Goal: Information Seeking & Learning: Find specific fact

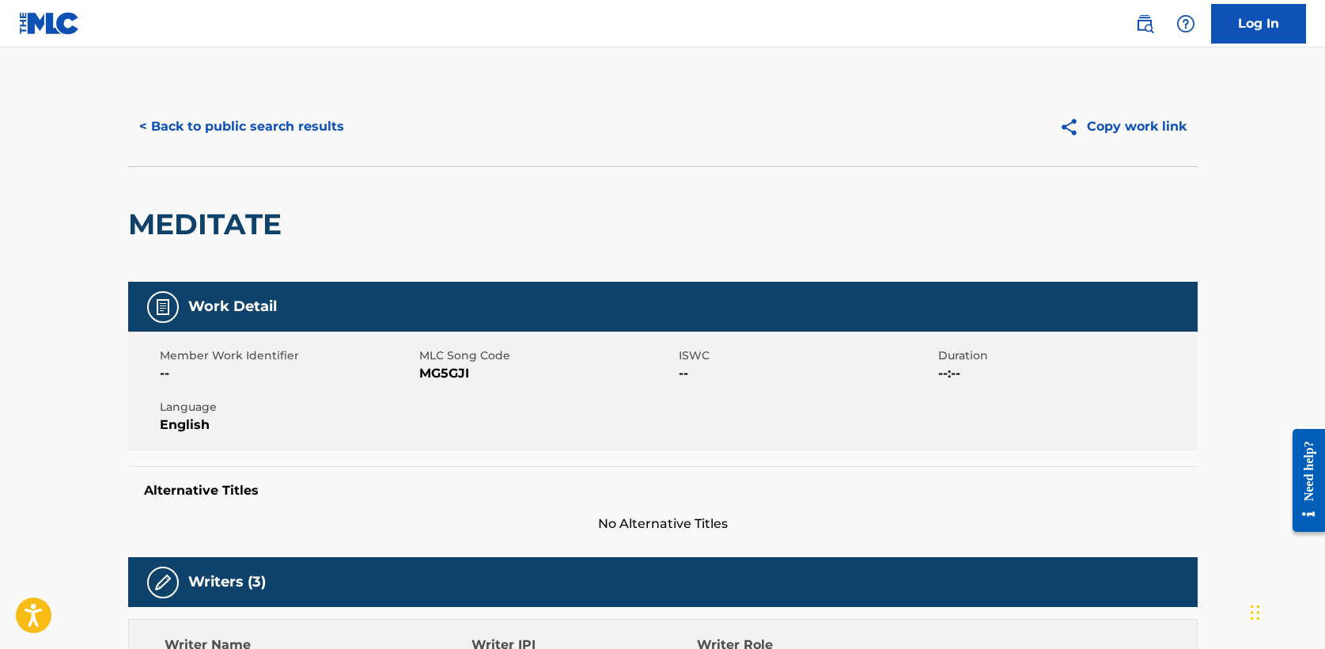
click at [190, 128] on button "< Back to public search results" at bounding box center [241, 127] width 227 height 40
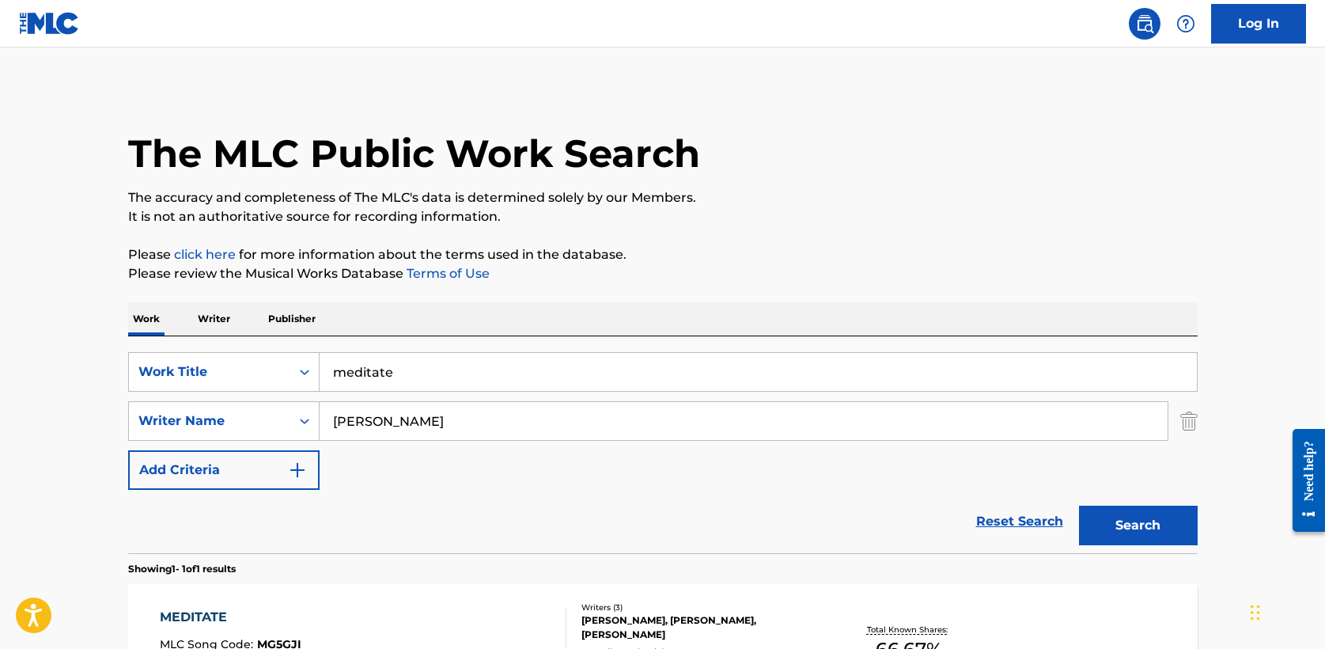
scroll to position [112, 0]
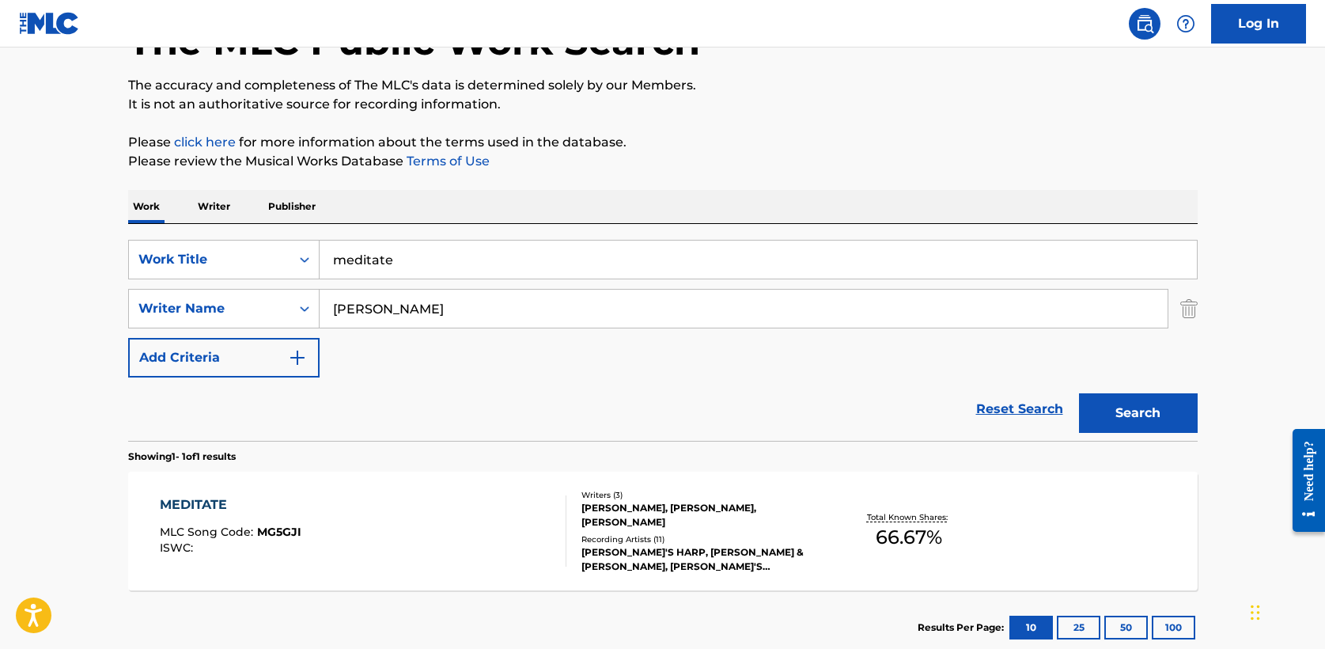
drag, startPoint x: 422, startPoint y: 263, endPoint x: 45, endPoint y: 263, distance: 376.6
click at [45, 263] on main "The MLC Public Work Search The accuracy and completeness of The MLC's data is d…" at bounding box center [662, 303] width 1325 height 737
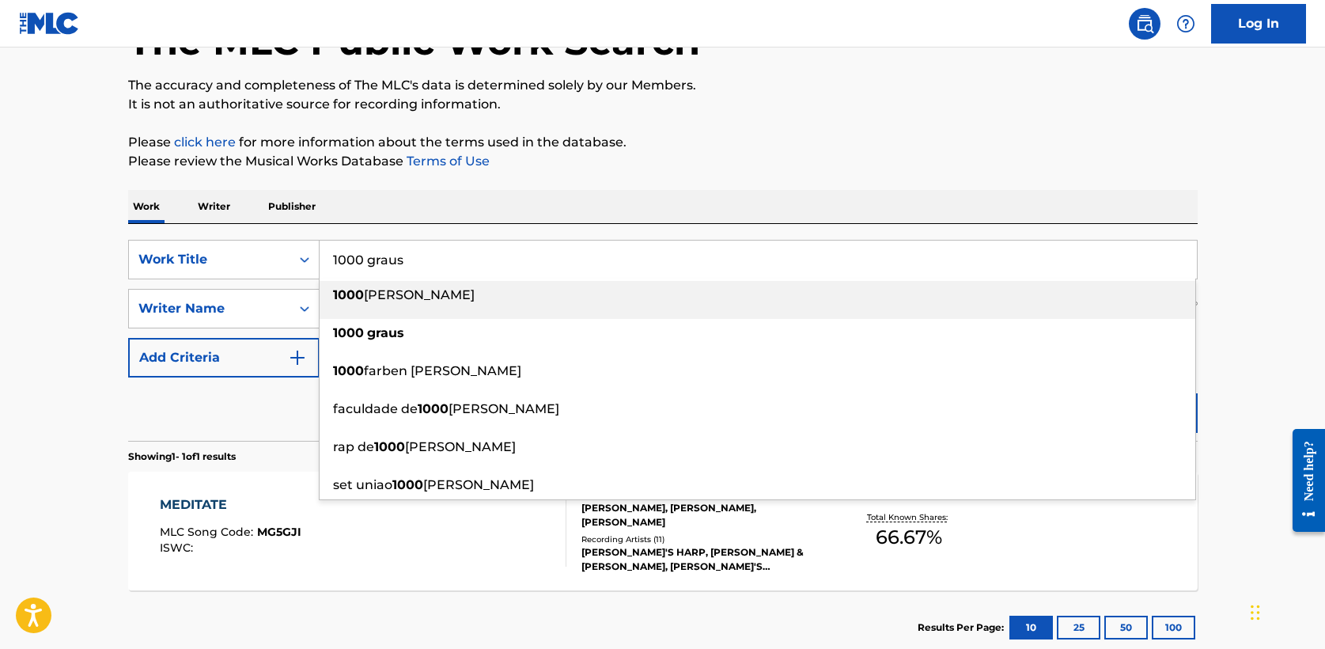
type input "1000 graus"
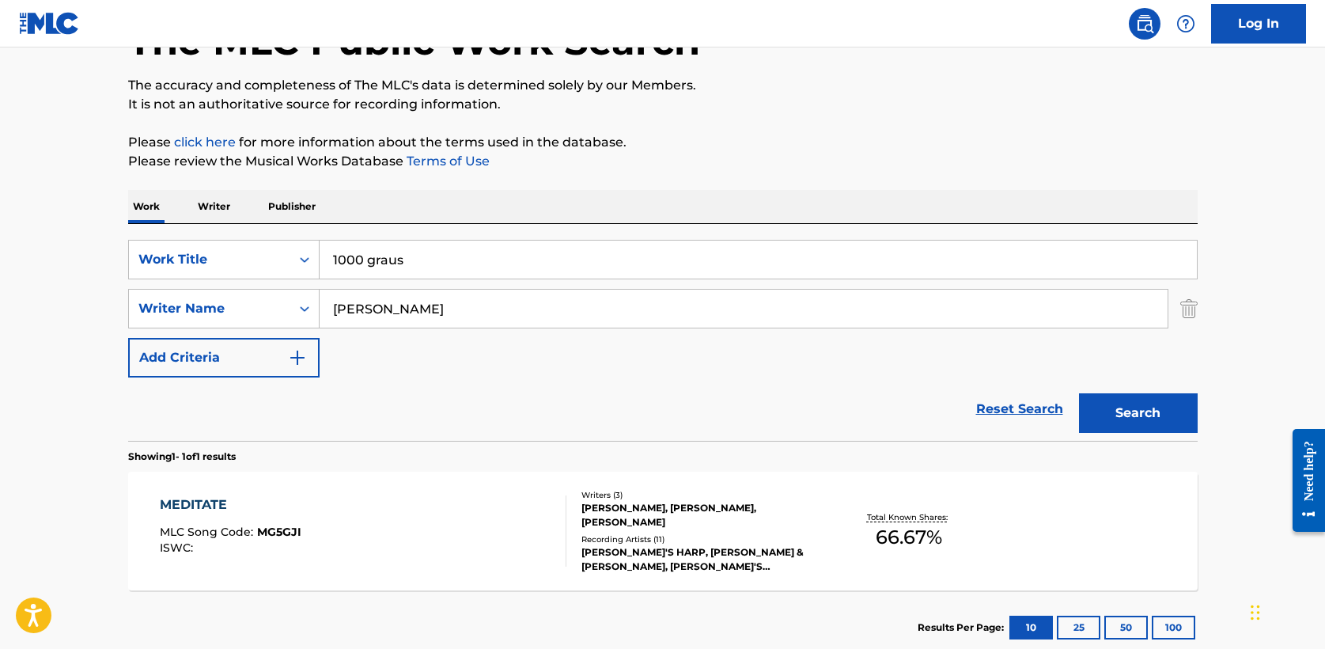
type input "[PERSON_NAME]"
click at [1079, 393] on button "Search" at bounding box center [1138, 413] width 119 height 40
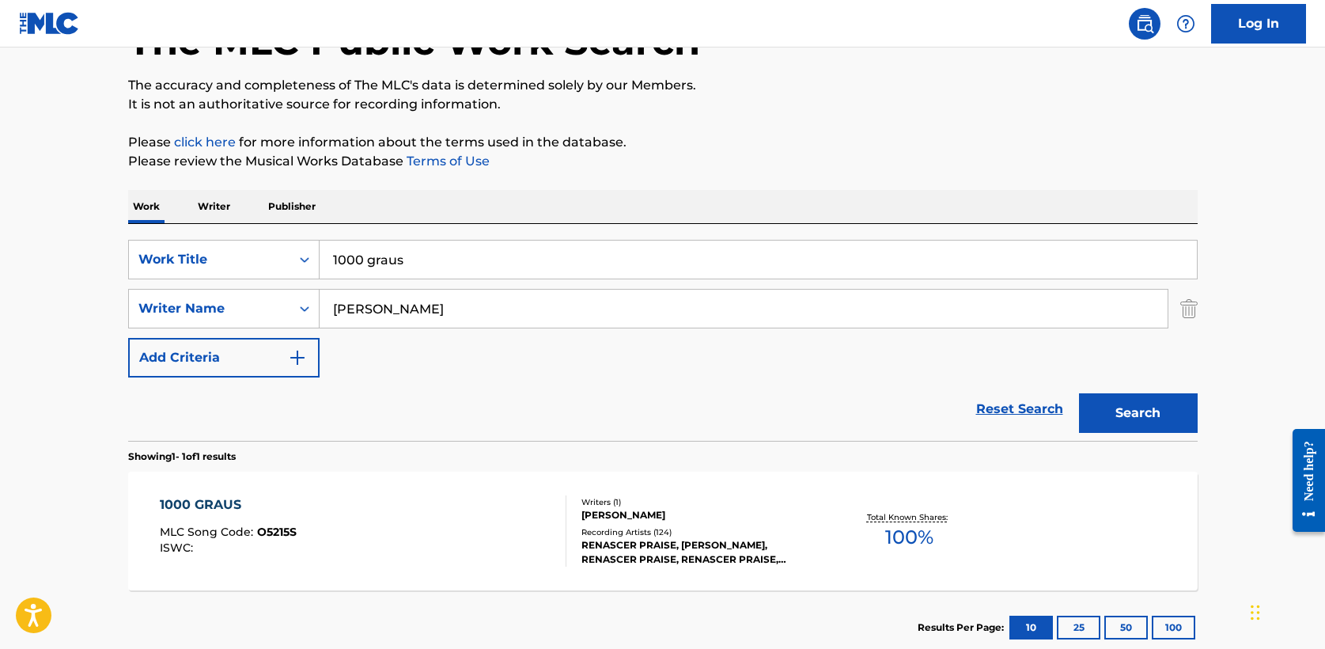
click at [220, 506] on div "1000 GRAUS" at bounding box center [228, 504] width 137 height 19
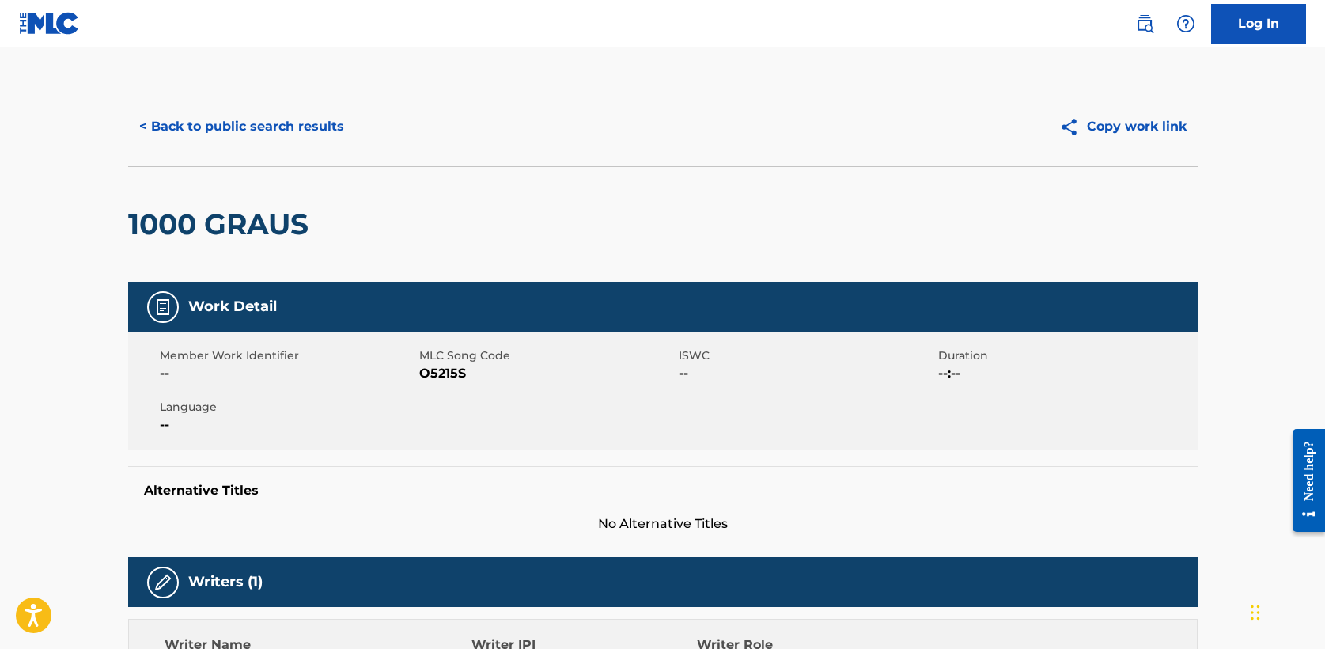
click at [252, 123] on button "< Back to public search results" at bounding box center [241, 127] width 227 height 40
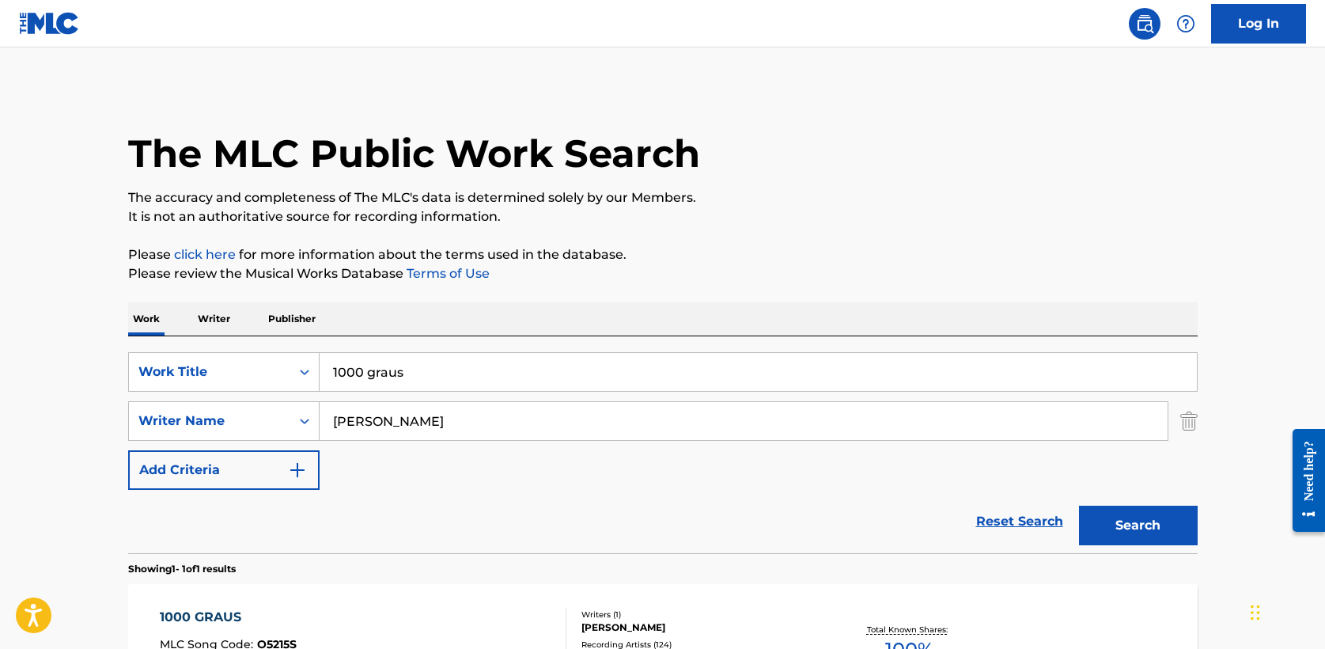
scroll to position [111, 0]
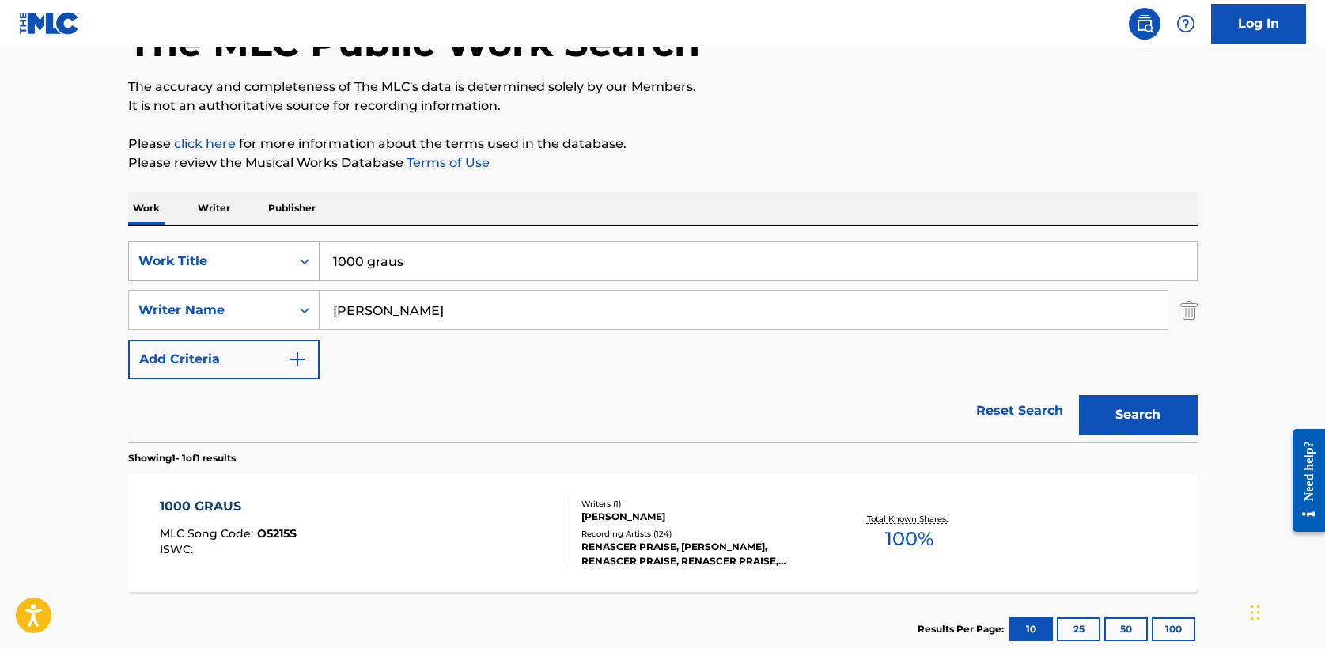
drag, startPoint x: 377, startPoint y: 263, endPoint x: 208, endPoint y: 261, distance: 168.5
click at [208, 261] on div "SearchWithCriteria8feb03e8-a58c-4fa8-949e-11e7d86d7b61 Work Title 1000 graus" at bounding box center [663, 261] width 1070 height 40
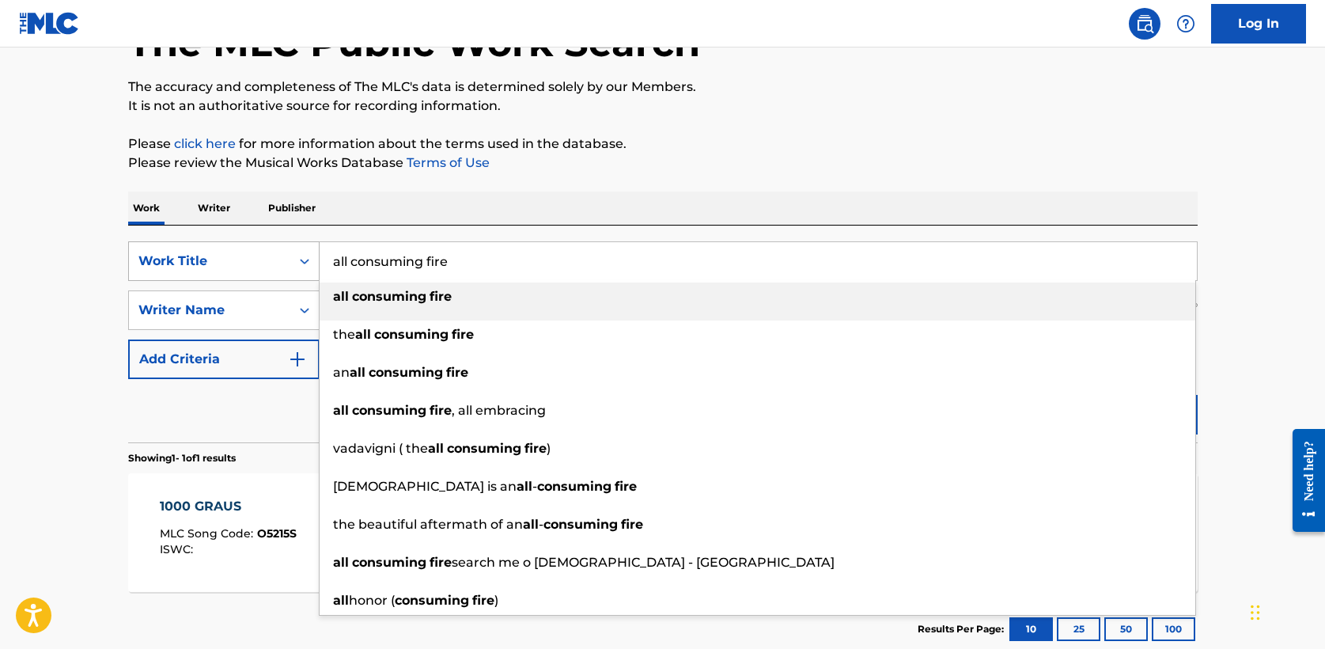
type input "all consuming fire"
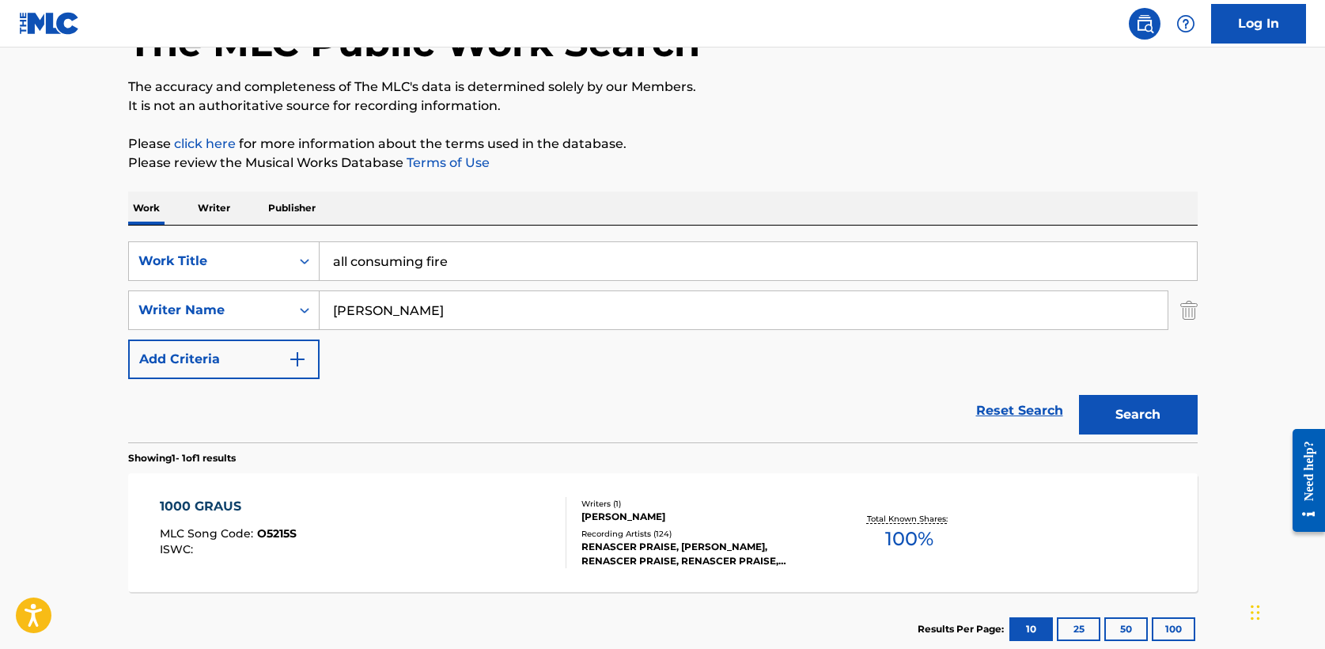
type input "[PERSON_NAME]"
click at [57, 214] on main "The MLC Public Work Search The accuracy and completeness of The MLC's data is d…" at bounding box center [662, 305] width 1325 height 737
click at [1145, 430] on button "Search" at bounding box center [1138, 415] width 119 height 40
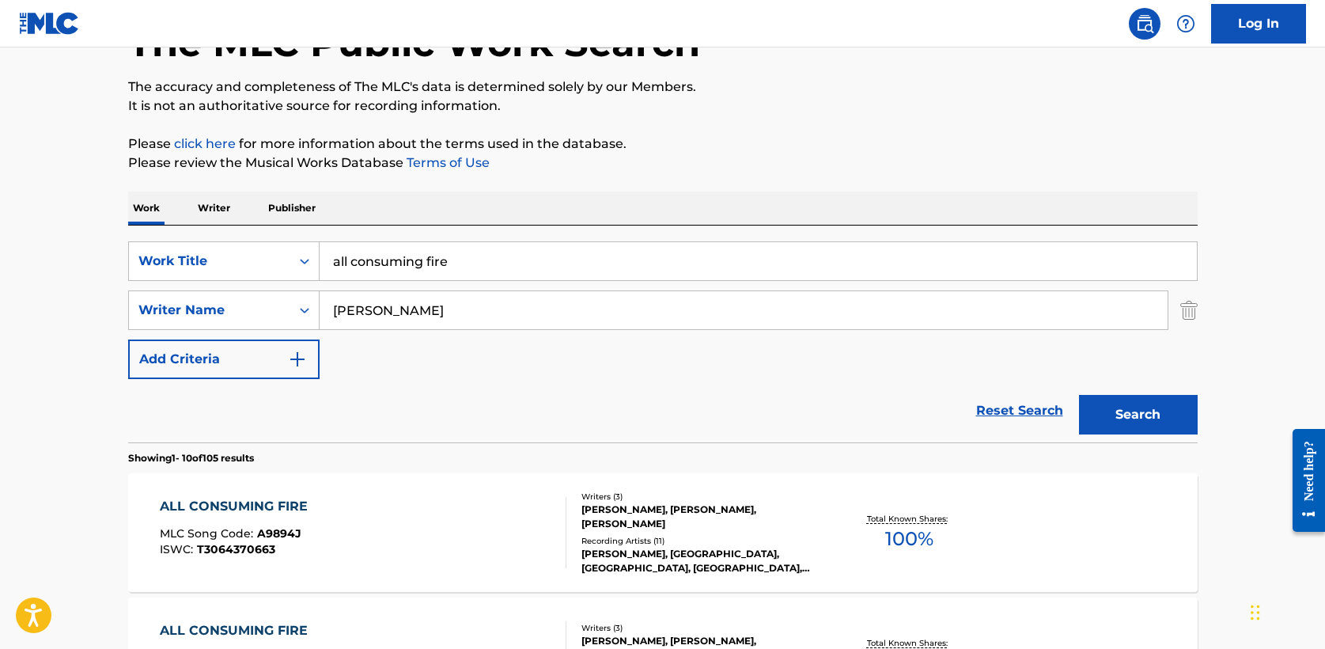
click at [237, 504] on div "ALL CONSUMING FIRE" at bounding box center [238, 506] width 156 height 19
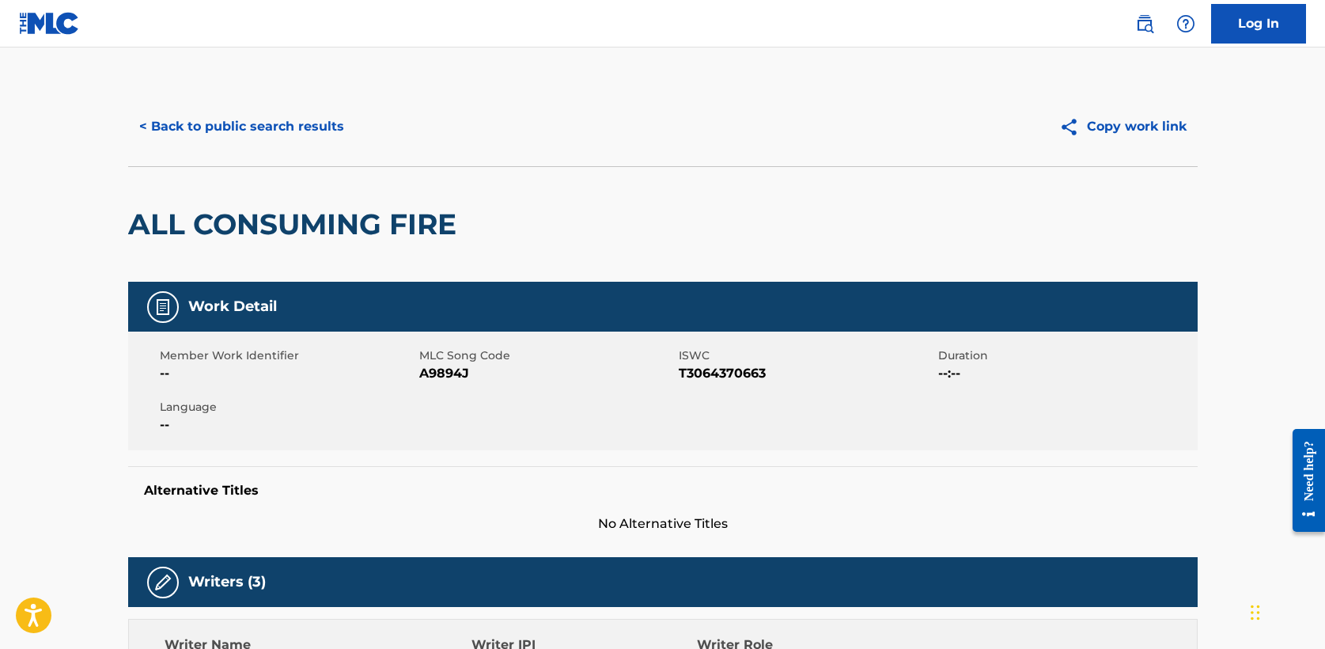
click at [250, 132] on button "< Back to public search results" at bounding box center [241, 127] width 227 height 40
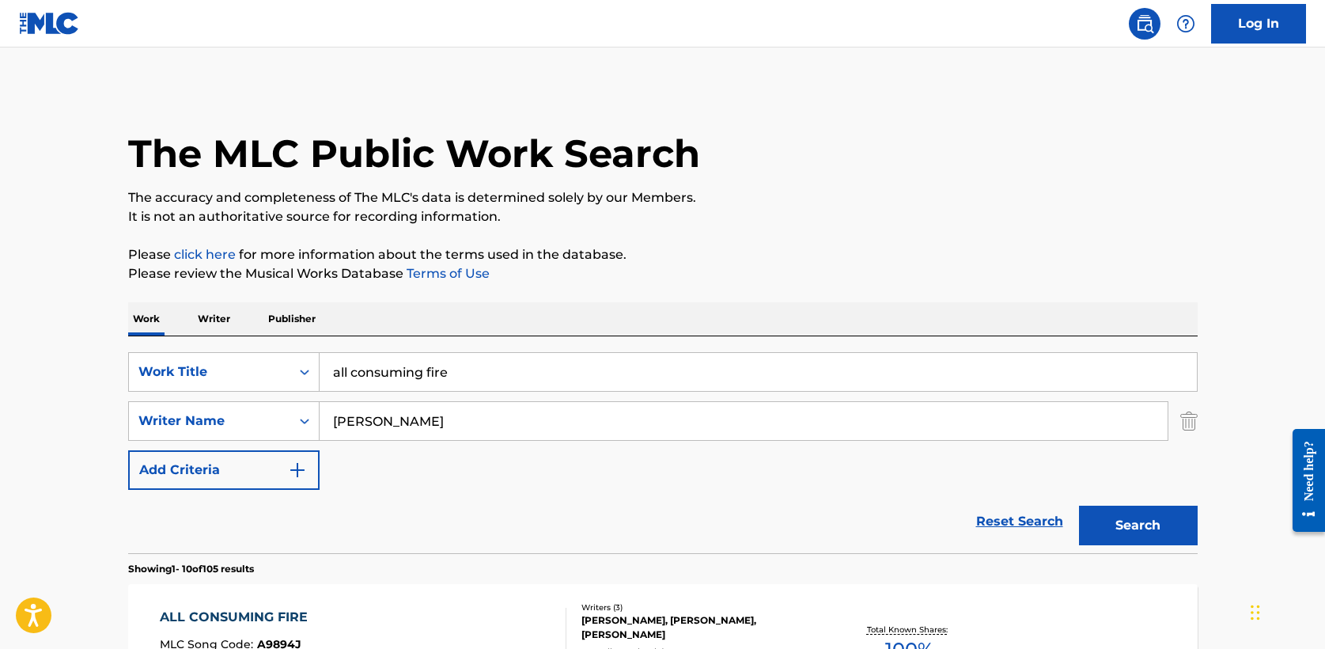
scroll to position [111, 0]
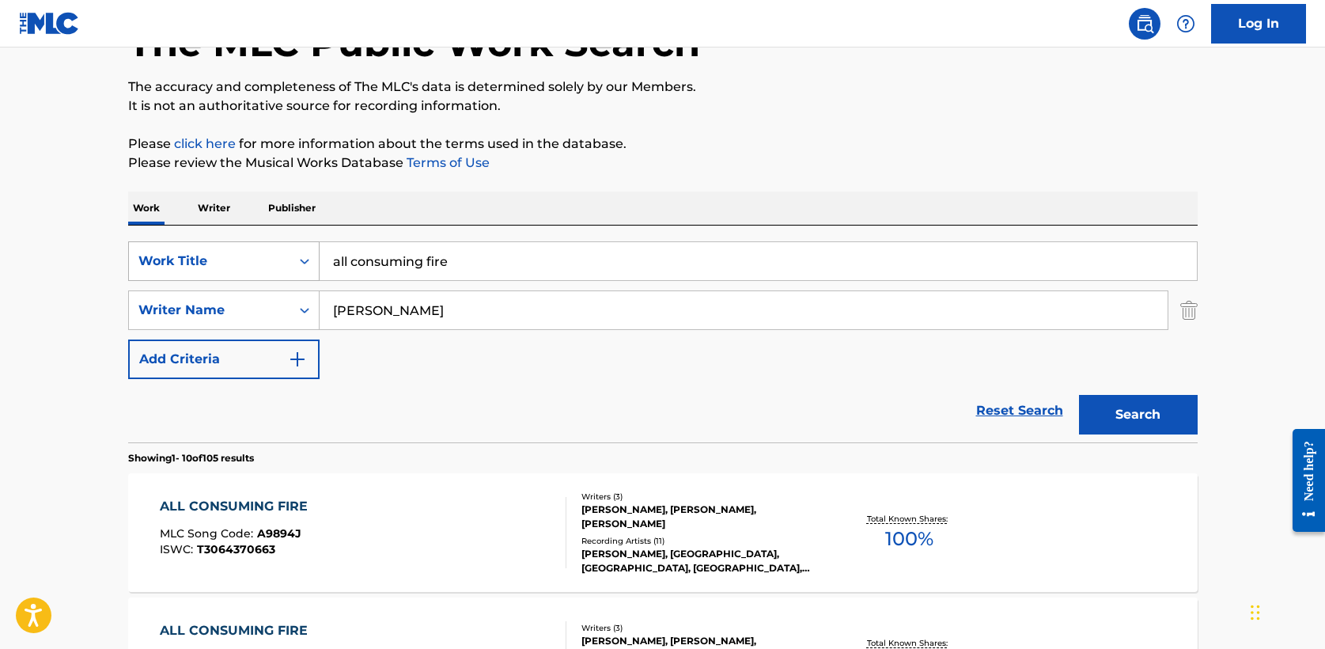
drag, startPoint x: 468, startPoint y: 269, endPoint x: 183, endPoint y: 263, distance: 285.7
click at [183, 263] on div "SearchWithCriteria8feb03e8-a58c-4fa8-949e-11e7d86d7b61 Work Title all consuming…" at bounding box center [663, 261] width 1070 height 40
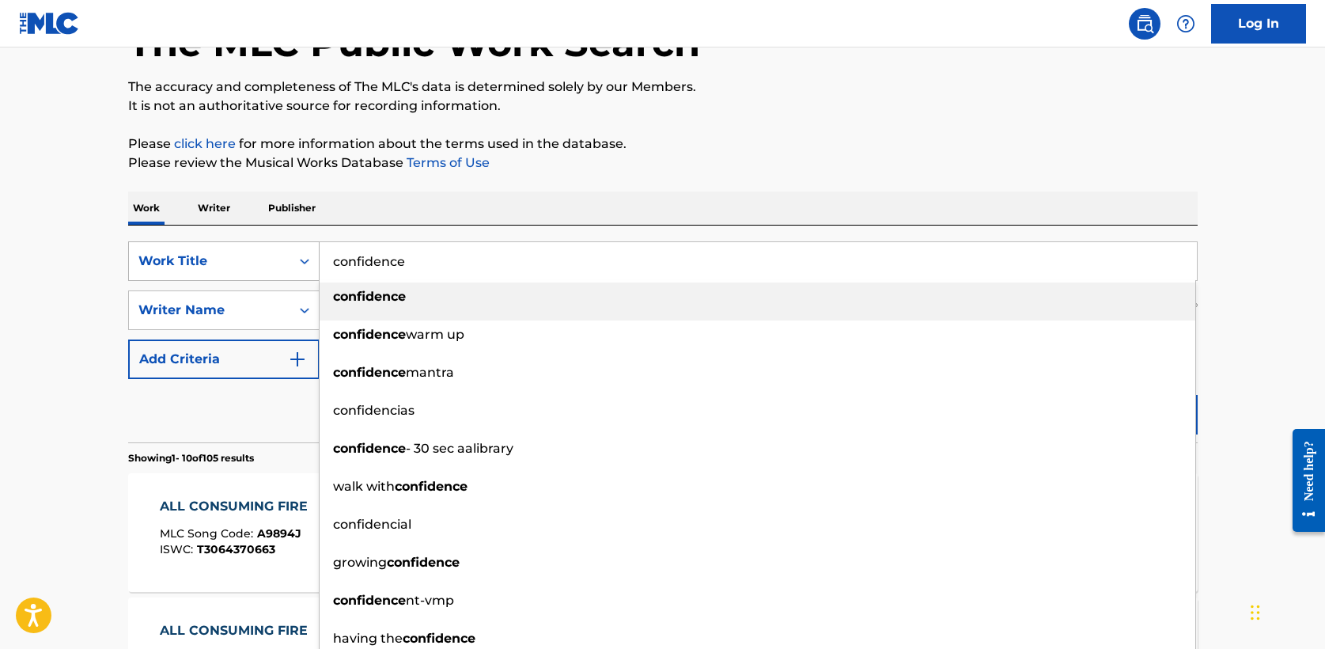
type input "confidence"
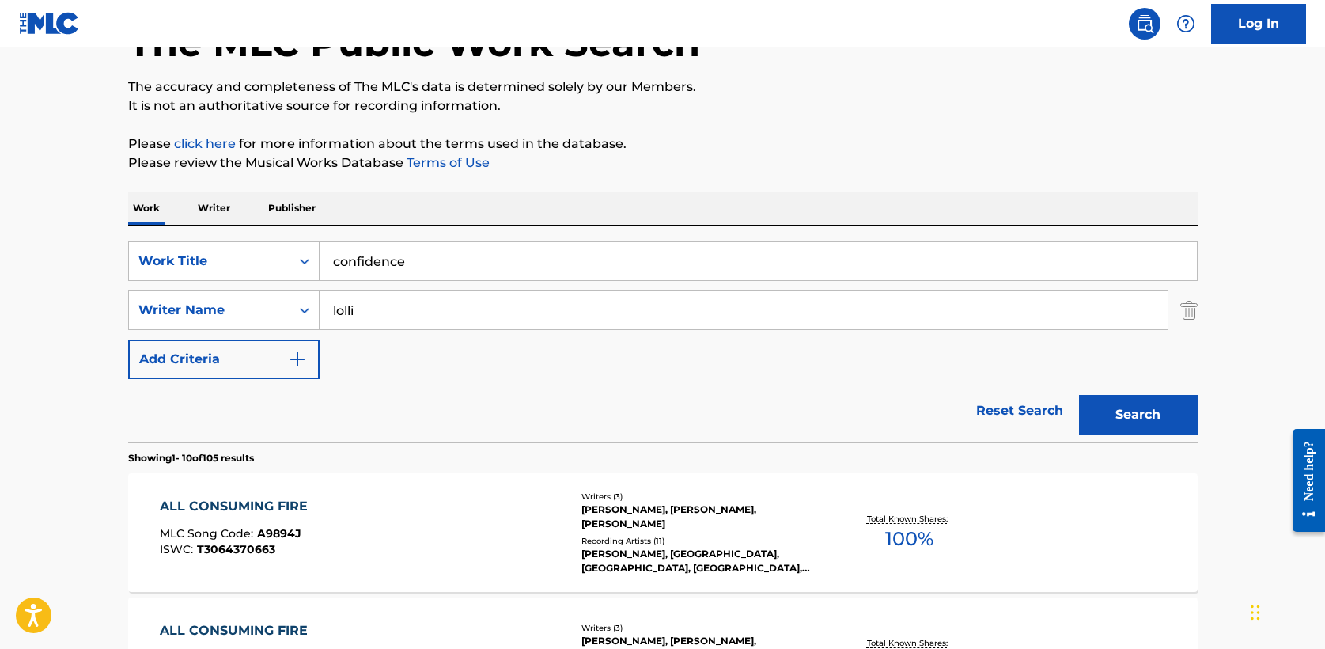
type input "lolli"
click at [1133, 416] on button "Search" at bounding box center [1138, 415] width 119 height 40
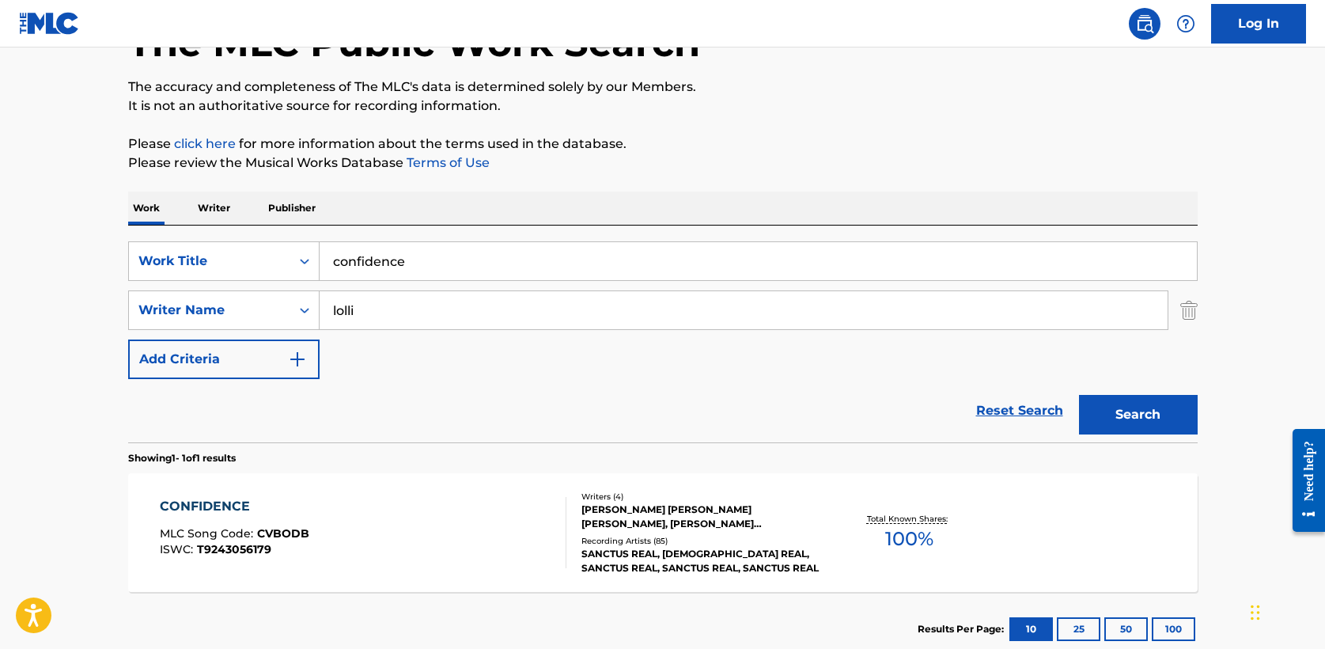
click at [236, 502] on div "CONFIDENCE" at bounding box center [235, 506] width 150 height 19
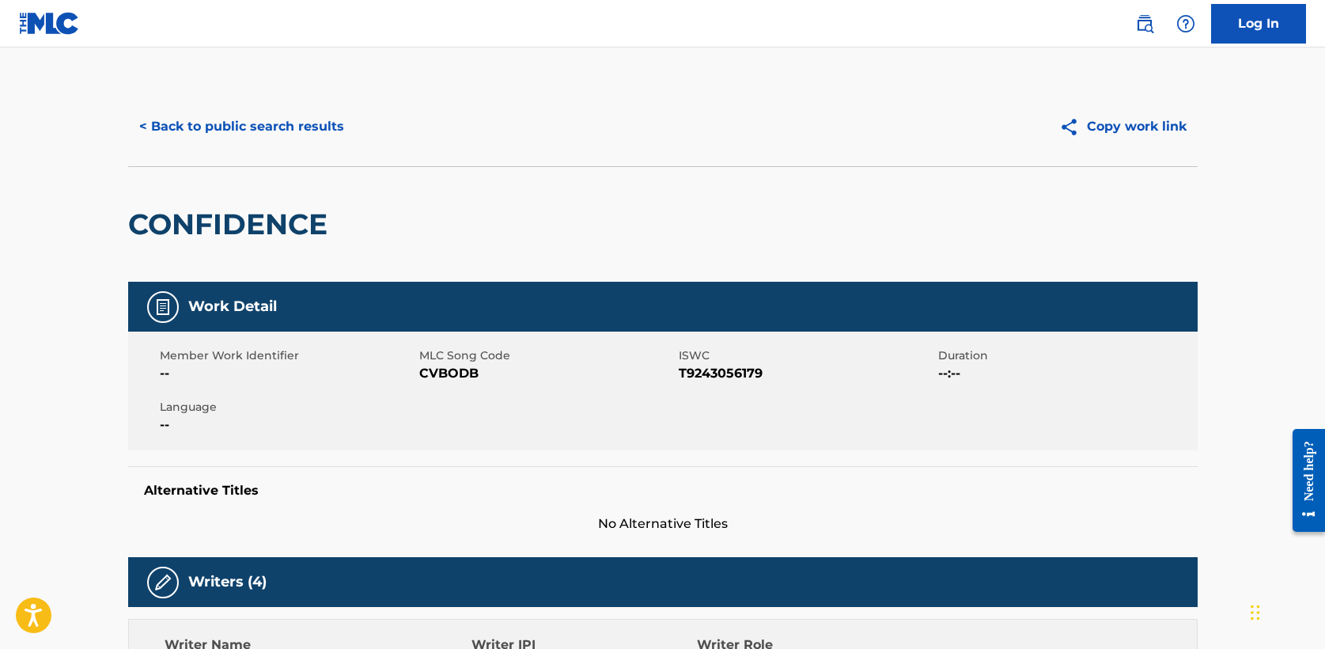
click at [223, 126] on button "< Back to public search results" at bounding box center [241, 127] width 227 height 40
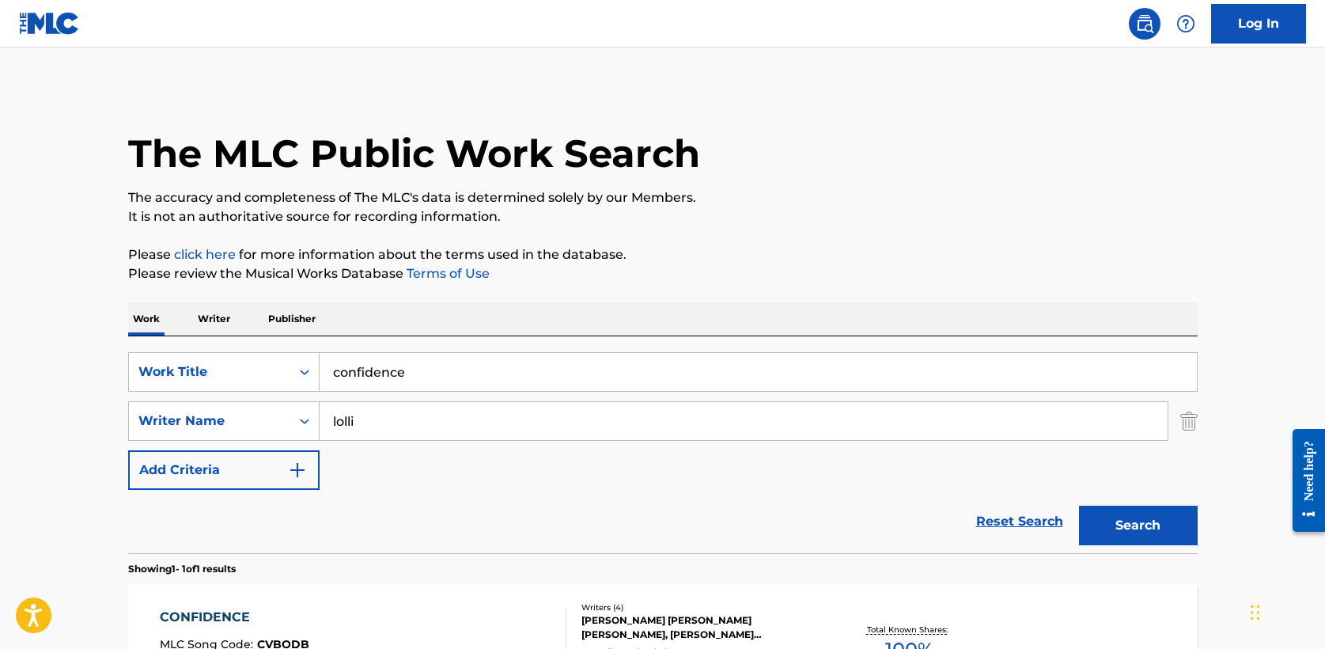
scroll to position [111, 0]
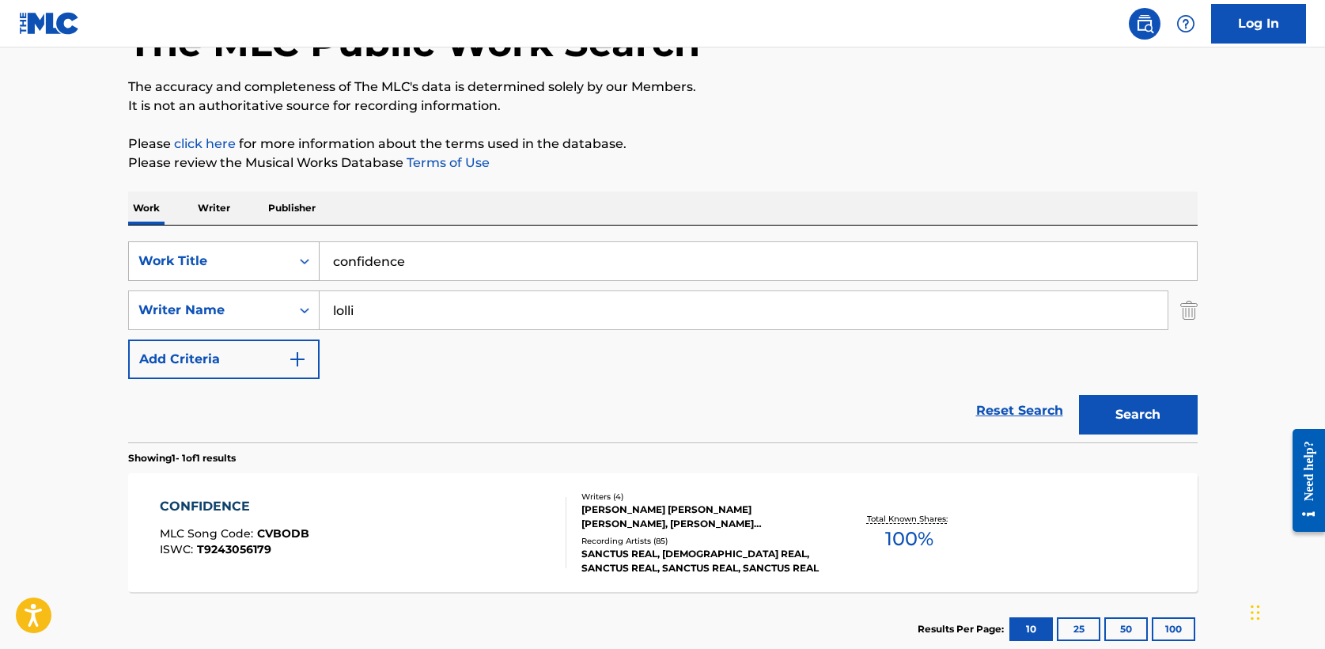
drag, startPoint x: 309, startPoint y: 261, endPoint x: 166, endPoint y: 261, distance: 143.2
click at [166, 261] on div "SearchWithCriteria8feb03e8-a58c-4fa8-949e-11e7d86d7b61 Work Title confidence" at bounding box center [663, 261] width 1070 height 40
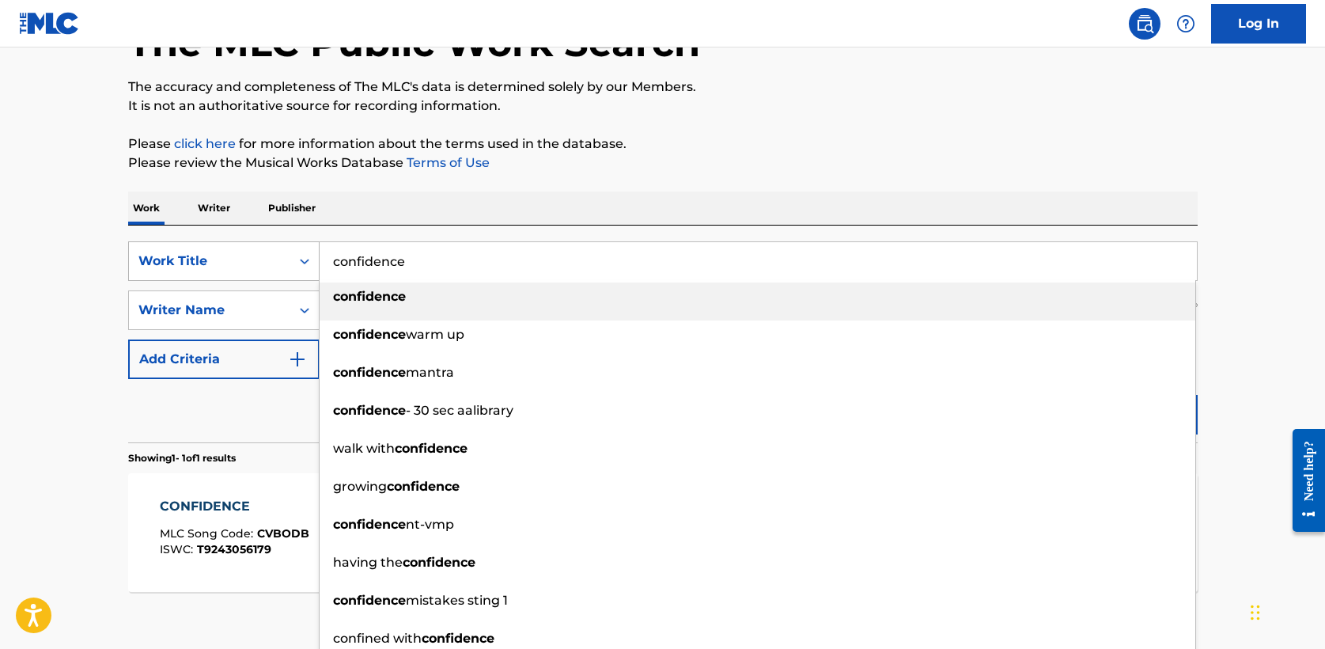
type input "g"
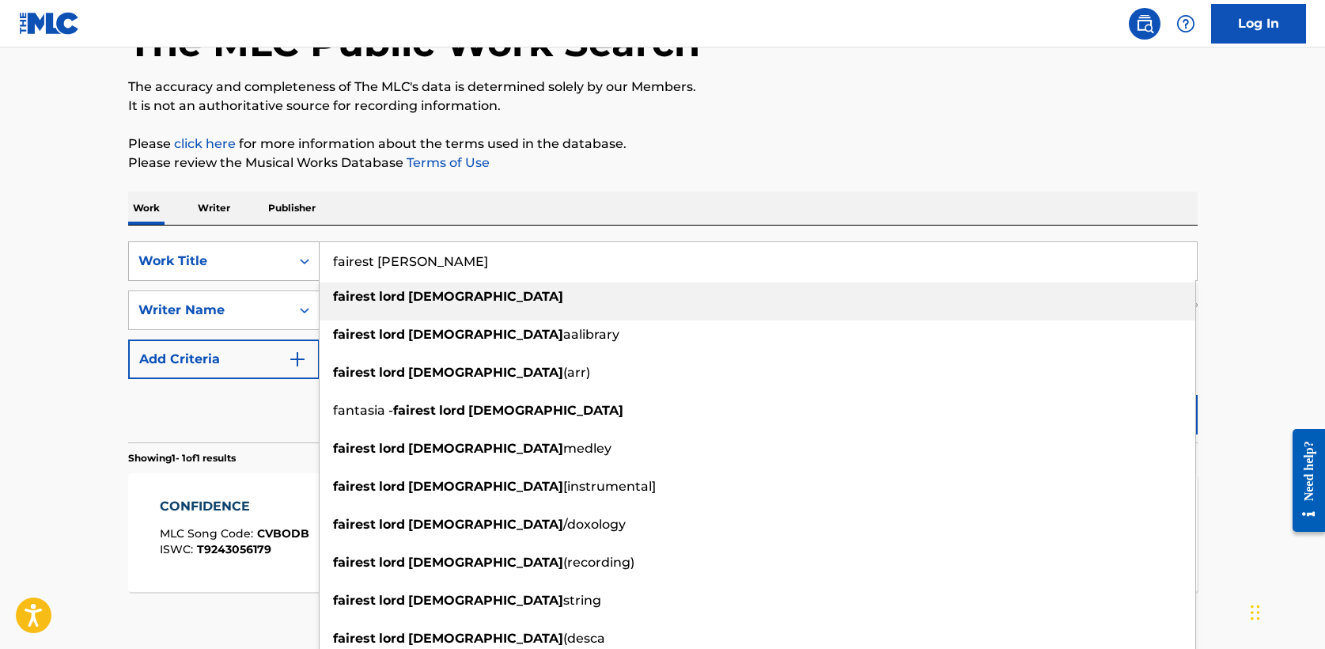
type input "fairest [PERSON_NAME]"
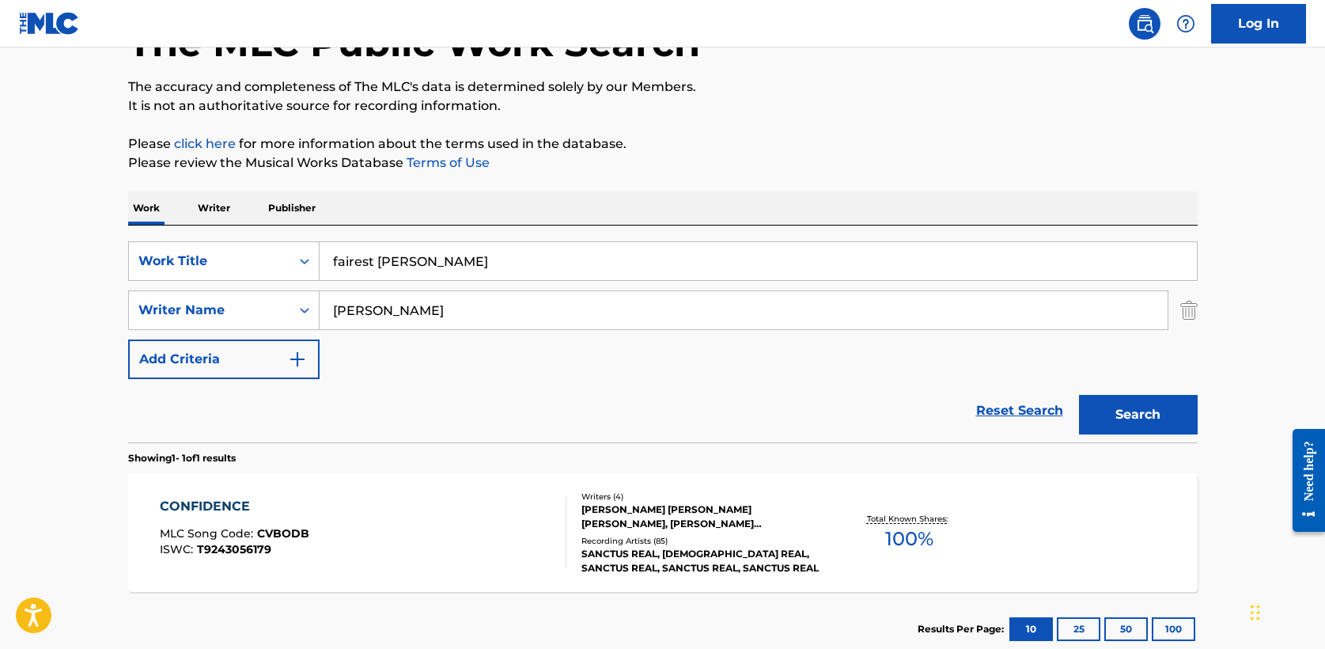
type input "[PERSON_NAME]"
click at [1164, 419] on button "Search" at bounding box center [1138, 415] width 119 height 40
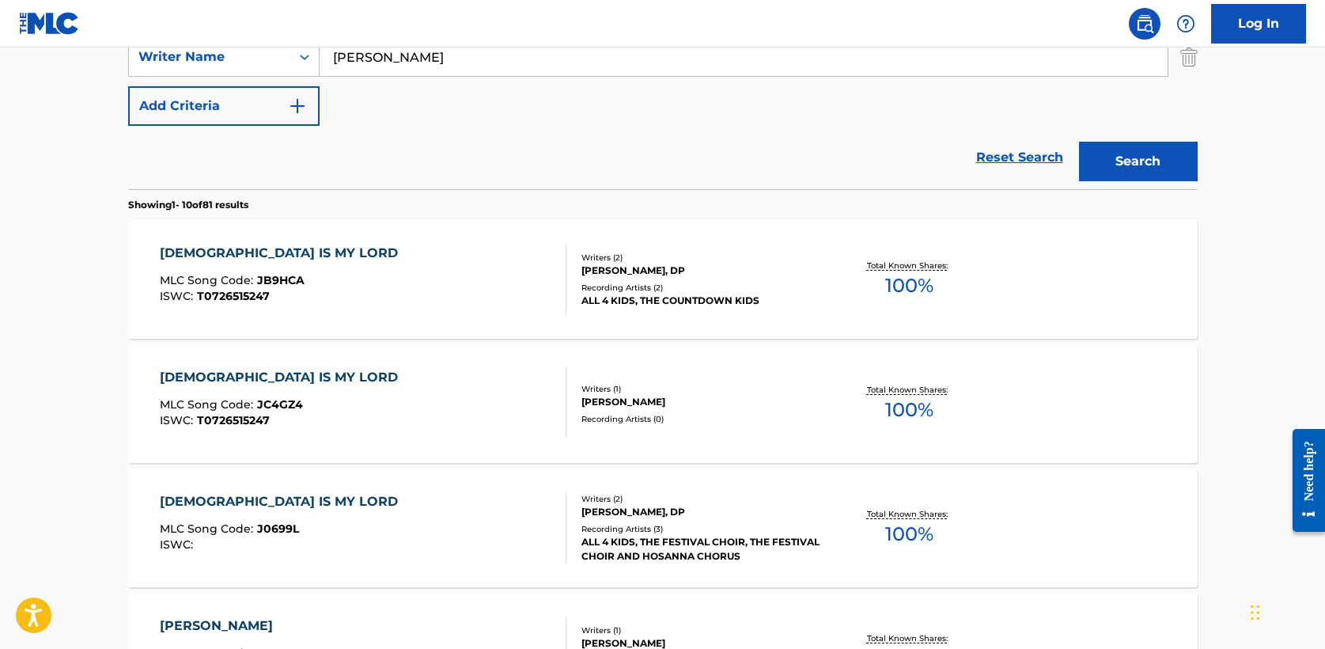
scroll to position [343, 0]
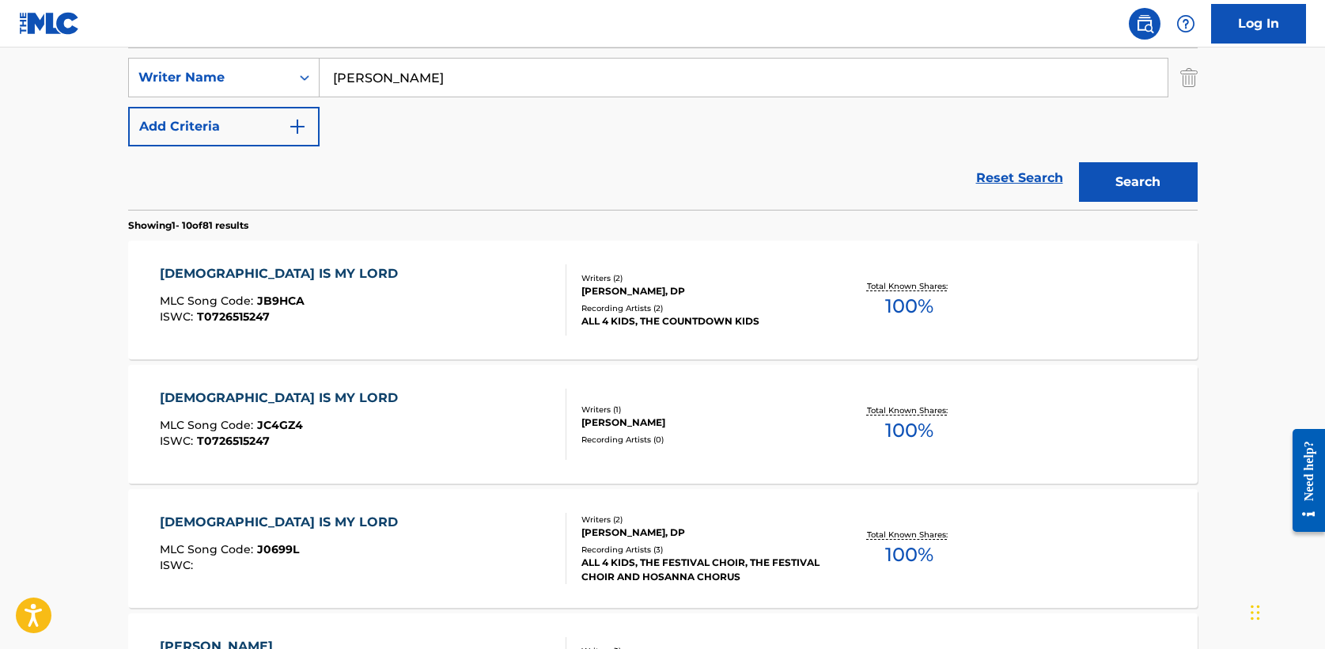
click at [248, 271] on div "[DEMOGRAPHIC_DATA] IS MY LORD" at bounding box center [283, 273] width 246 height 19
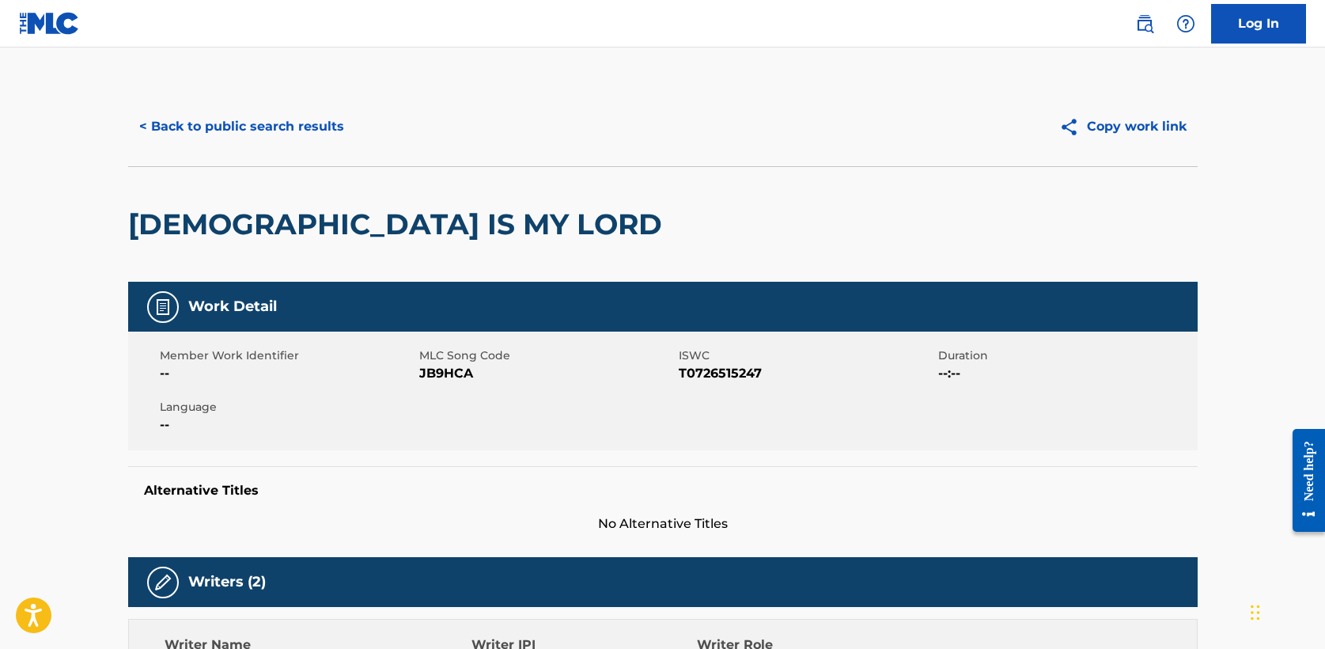
click at [238, 124] on button "< Back to public search results" at bounding box center [241, 127] width 227 height 40
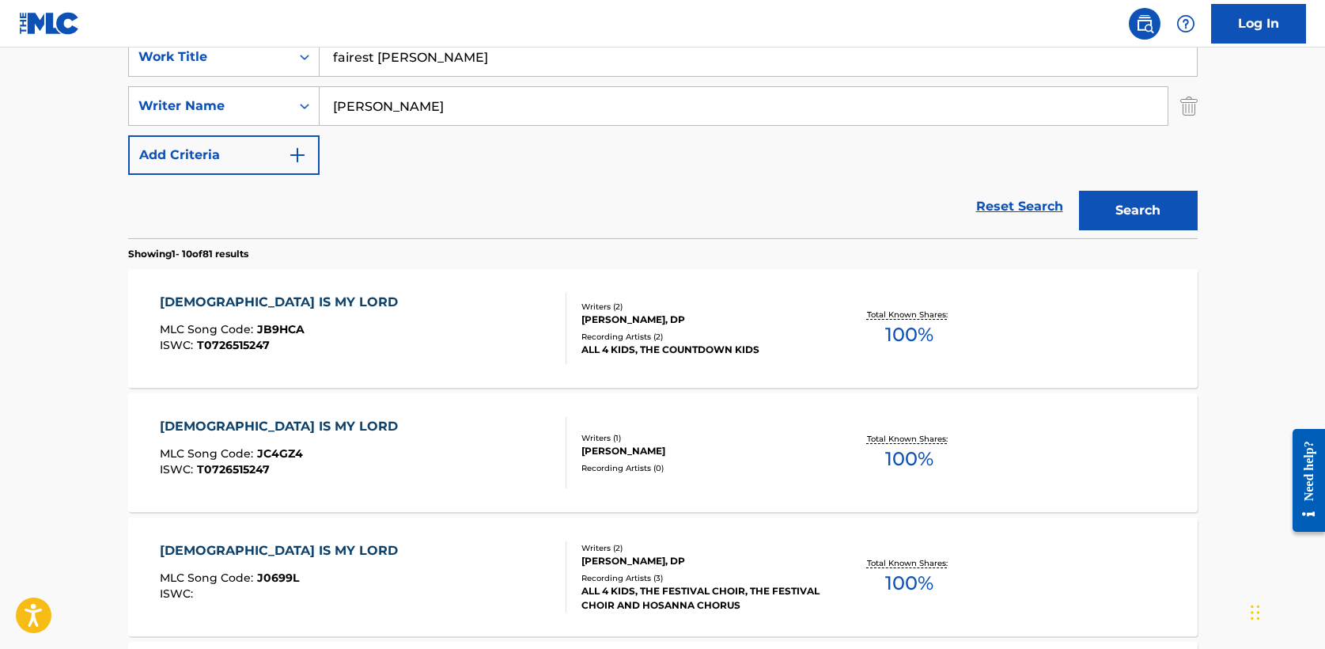
scroll to position [305, 0]
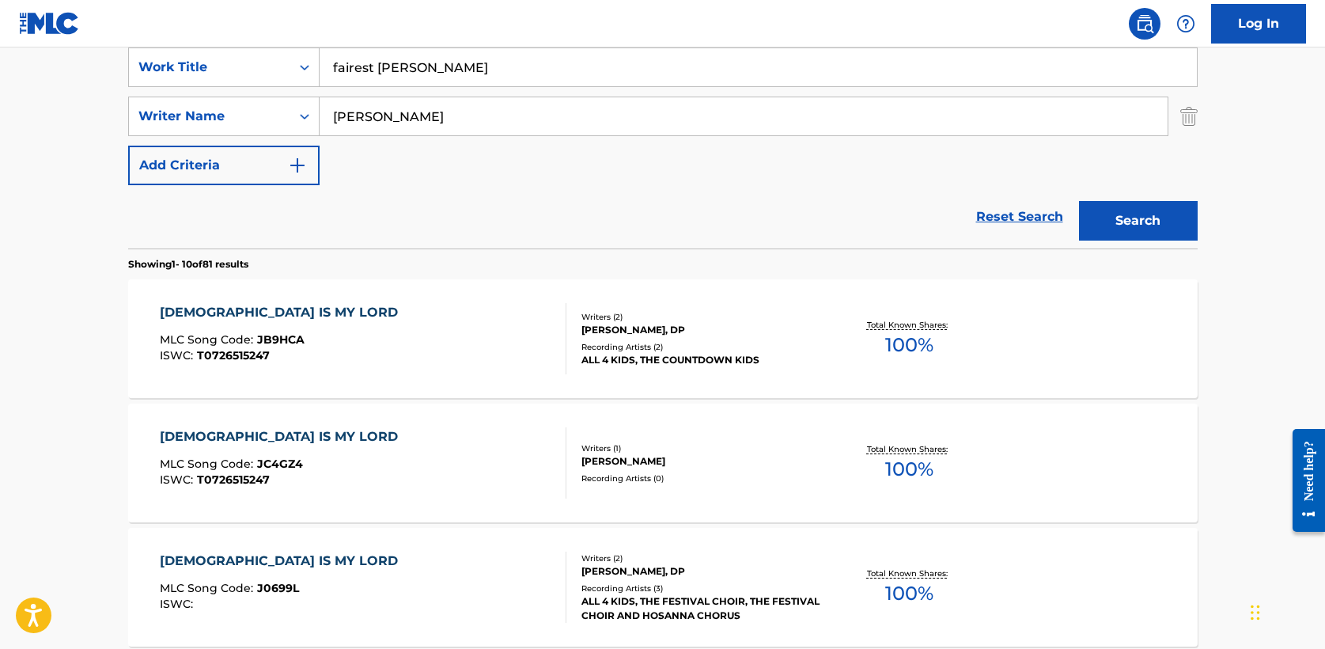
drag, startPoint x: 355, startPoint y: 59, endPoint x: 206, endPoint y: 44, distance: 150.3
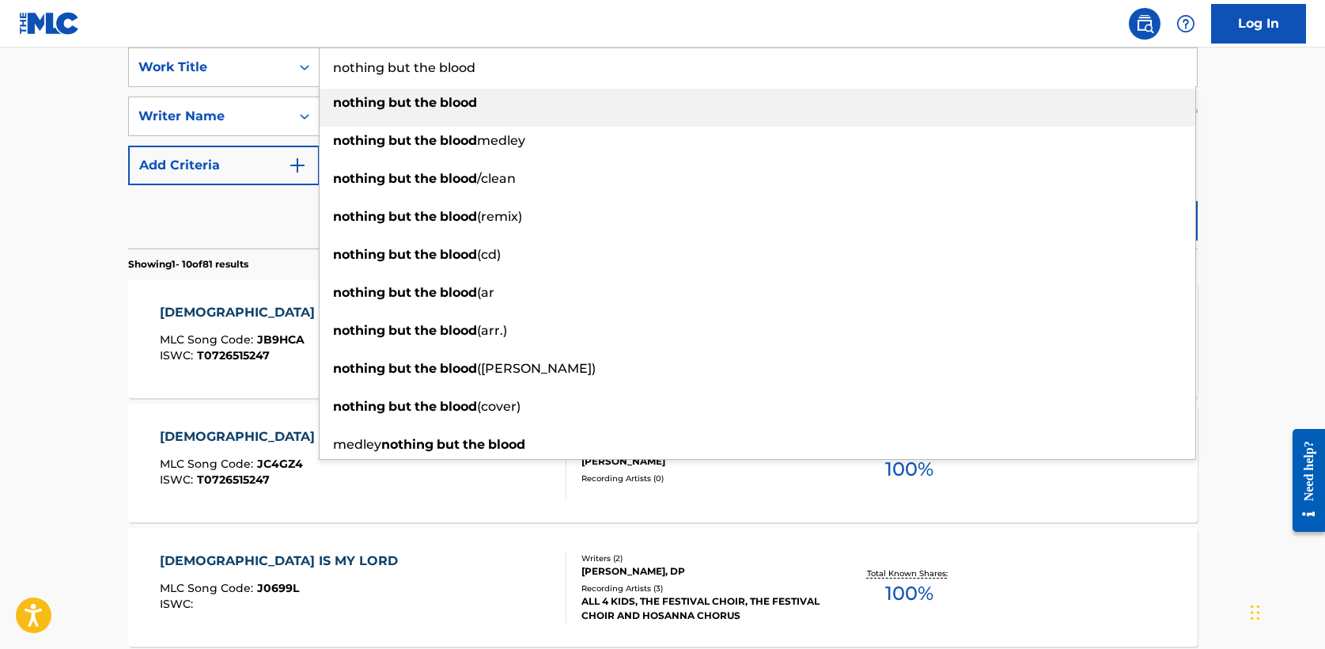
type input "nothing but the blood"
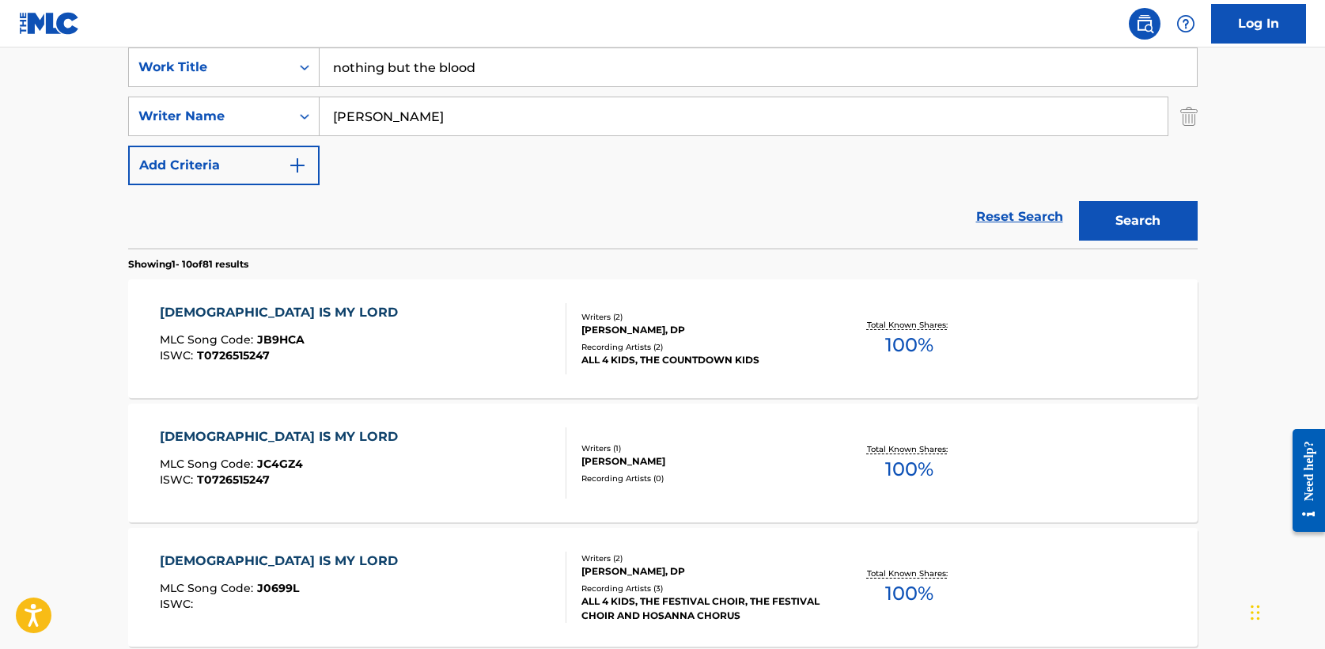
type input "[PERSON_NAME]"
click at [1079, 201] on button "Search" at bounding box center [1138, 221] width 119 height 40
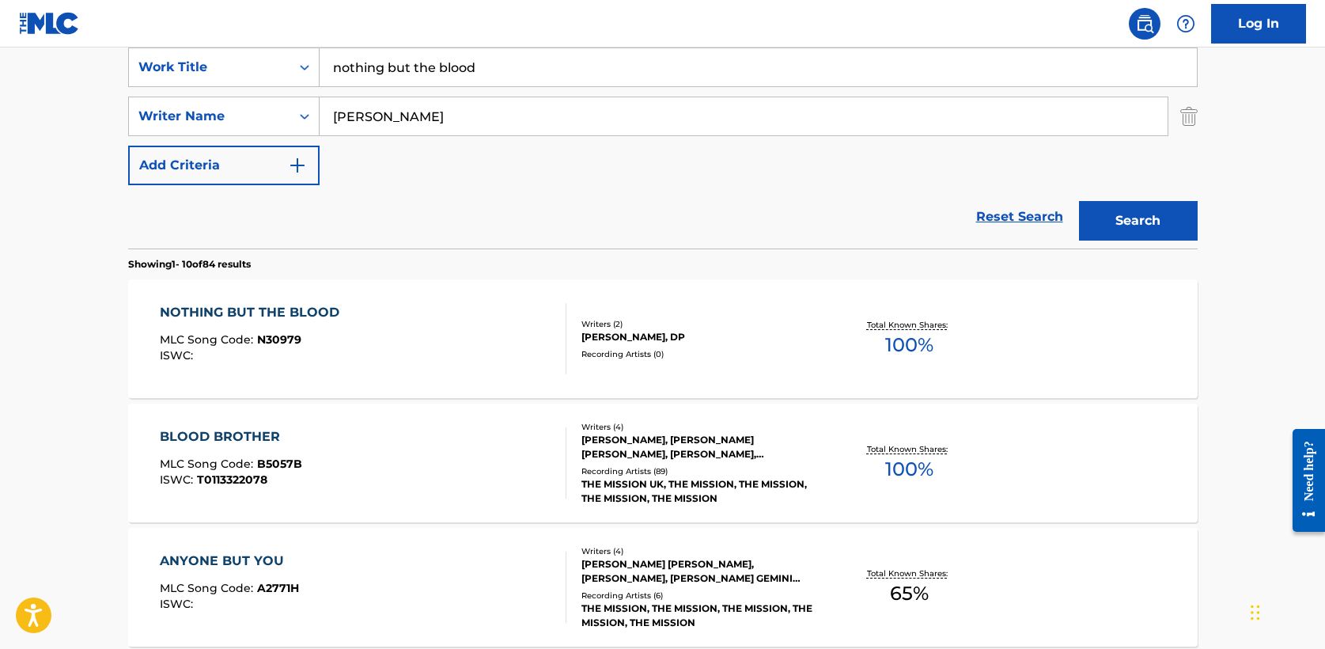
click at [308, 305] on div "NOTHING BUT THE BLOOD" at bounding box center [254, 312] width 188 height 19
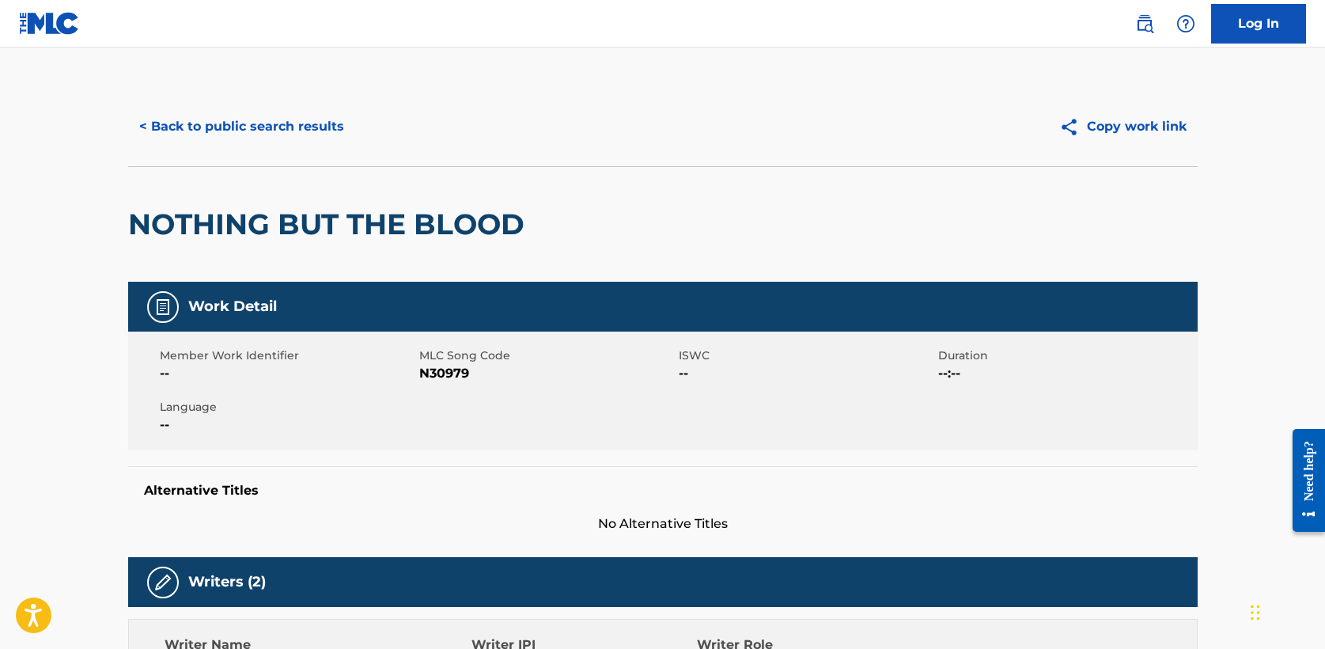
click at [257, 134] on button "< Back to public search results" at bounding box center [241, 127] width 227 height 40
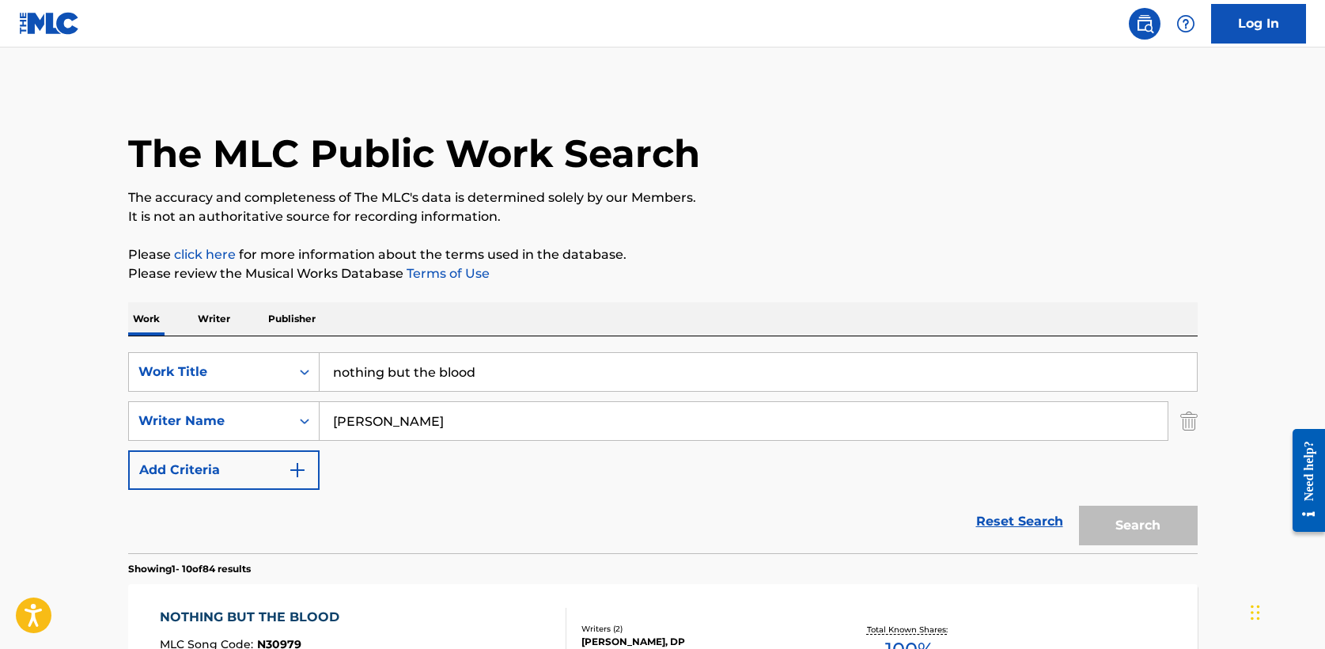
scroll to position [305, 0]
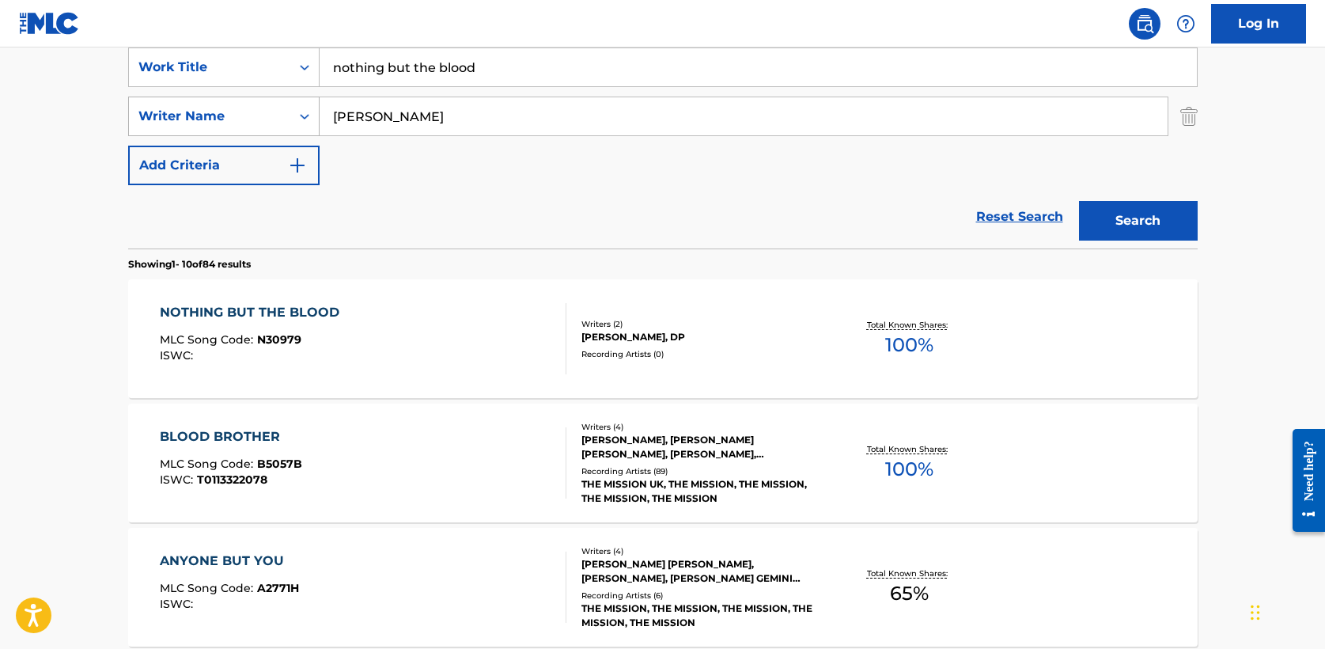
drag, startPoint x: 432, startPoint y: 116, endPoint x: 173, endPoint y: 105, distance: 258.9
click at [173, 107] on div "SearchWithCriteriaca224ccb-126c-4e60-80d3-d2afcb9dcb77 Writer Name [PERSON_NAME]" at bounding box center [663, 117] width 1070 height 40
type input "[PERSON_NAME]"
click at [1079, 201] on button "Search" at bounding box center [1138, 221] width 119 height 40
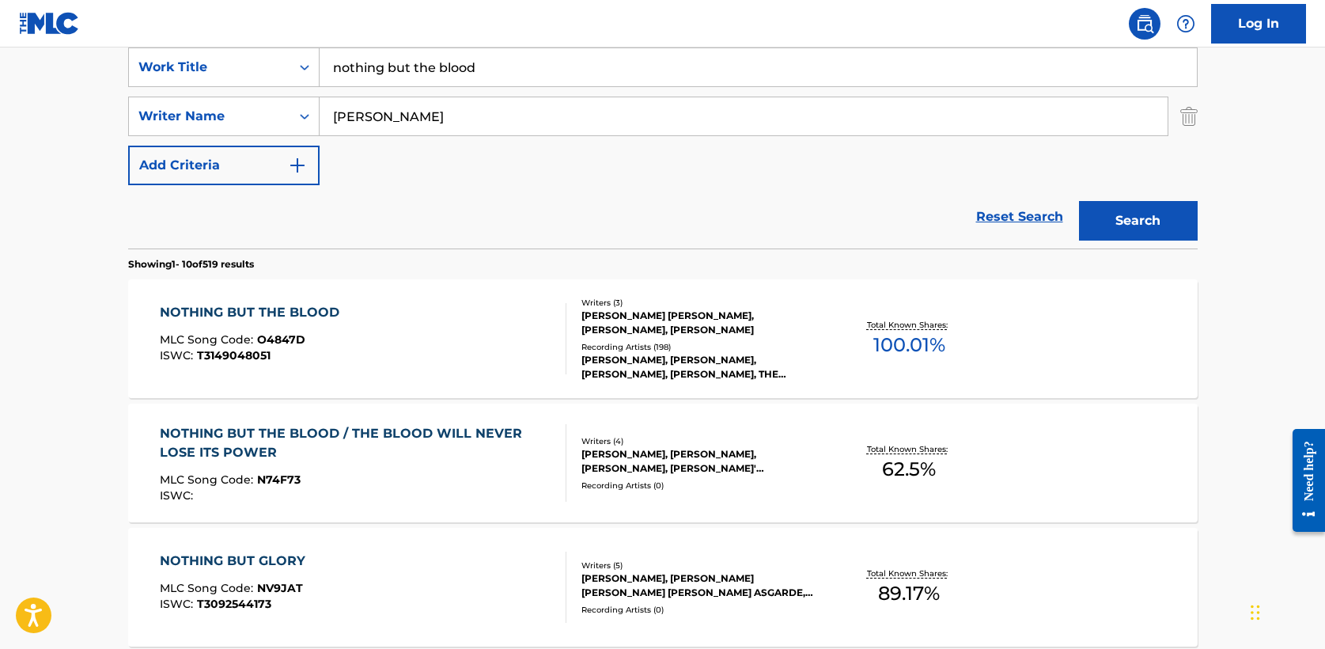
click at [287, 307] on div "NOTHING BUT THE BLOOD" at bounding box center [254, 312] width 188 height 19
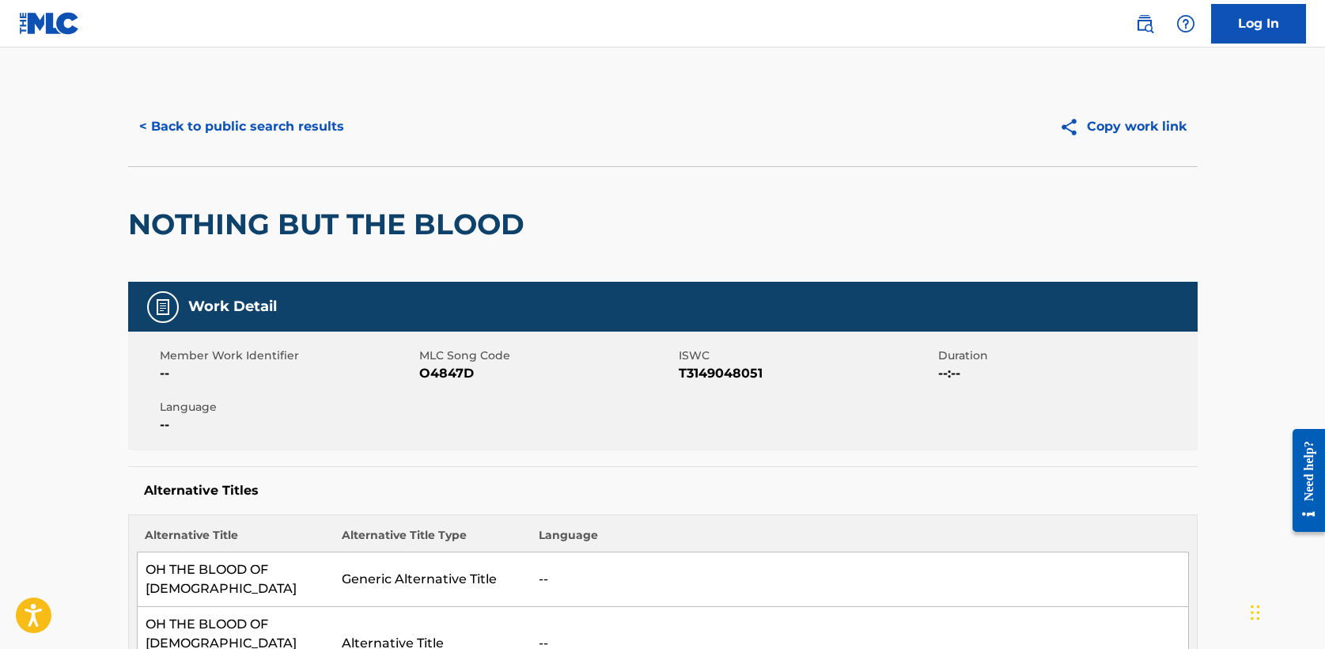
click at [248, 140] on button "< Back to public search results" at bounding box center [241, 127] width 227 height 40
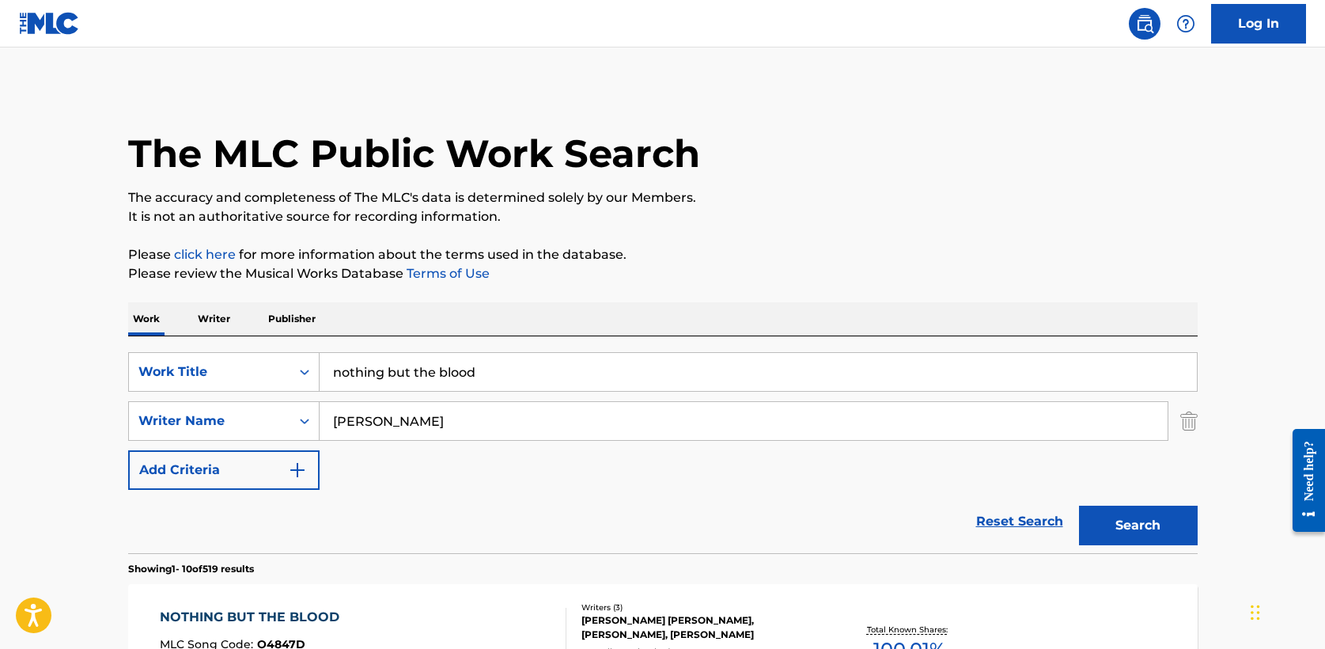
scroll to position [299, 0]
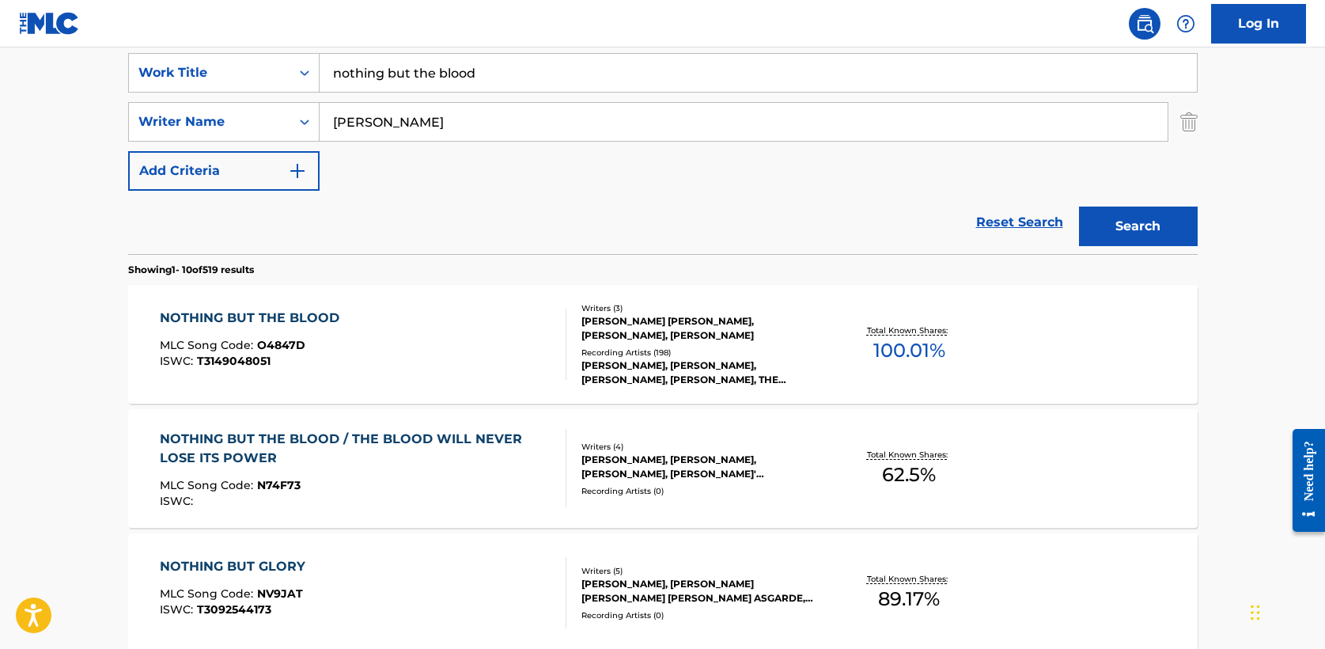
drag, startPoint x: 488, startPoint y: 76, endPoint x: 242, endPoint y: 40, distance: 248.7
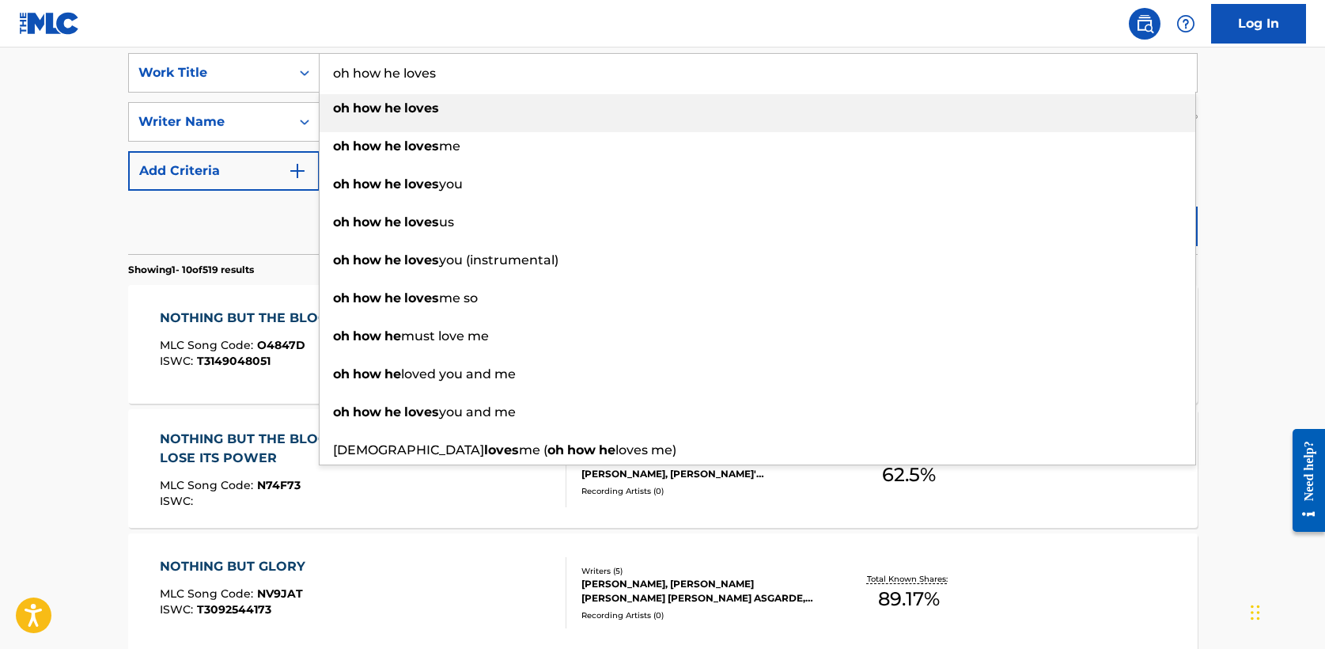
type input "oh how he loves"
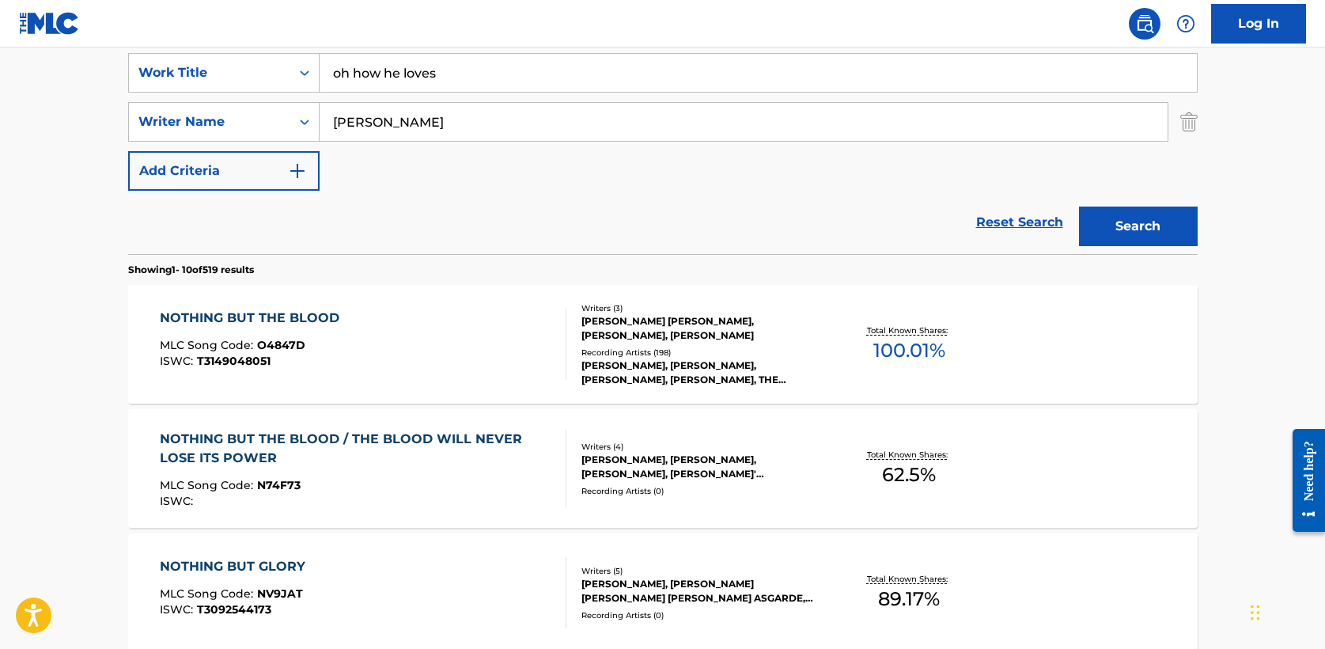
type input "[PERSON_NAME]"
click at [1079, 206] on button "Search" at bounding box center [1138, 226] width 119 height 40
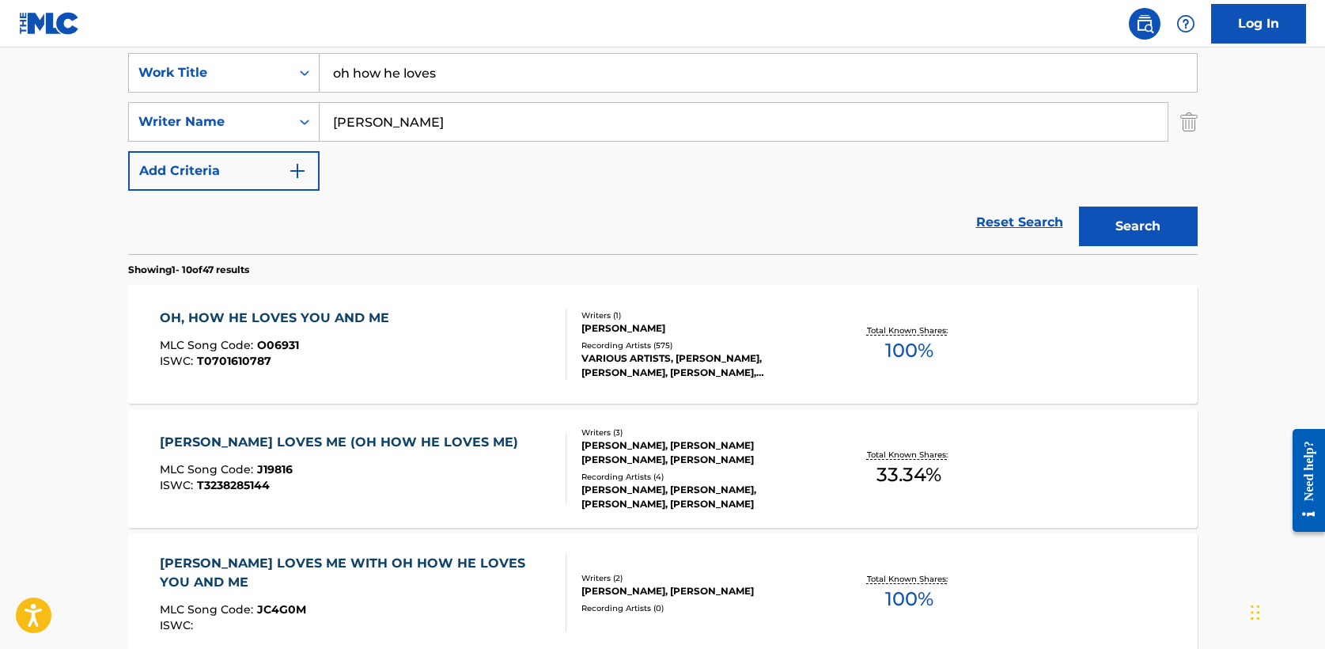
click at [305, 316] on div "OH, HOW HE LOVES YOU AND ME" at bounding box center [278, 318] width 237 height 19
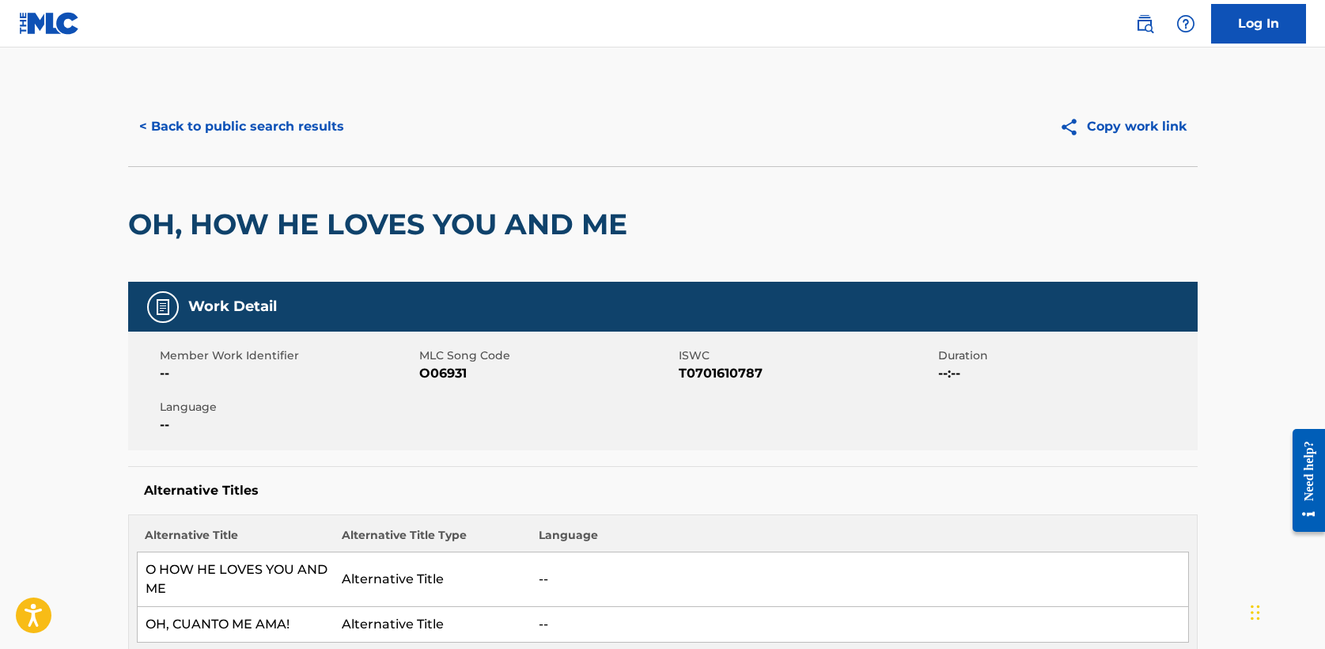
click at [239, 135] on button "< Back to public search results" at bounding box center [241, 127] width 227 height 40
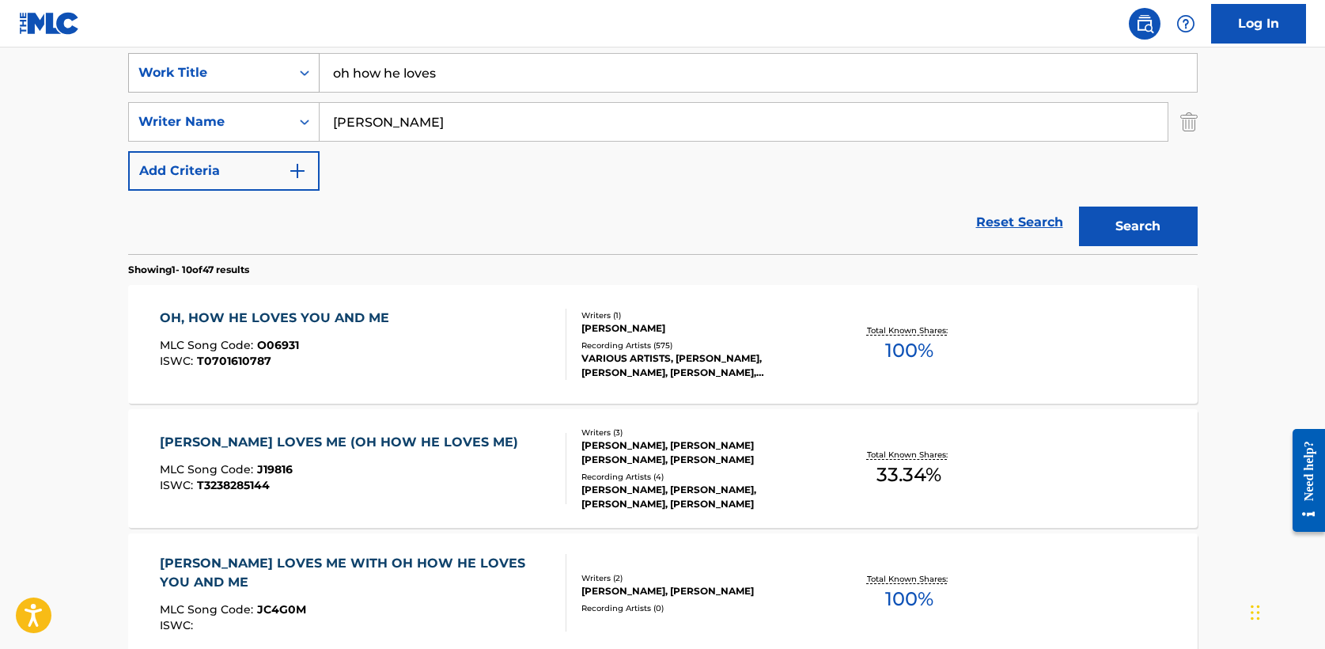
drag, startPoint x: 468, startPoint y: 71, endPoint x: 137, endPoint y: 63, distance: 331.6
click at [137, 63] on div "SearchWithCriteria8feb03e8-a58c-4fa8-949e-11e7d86d7b61 Work Title oh how he lov…" at bounding box center [663, 73] width 1070 height 40
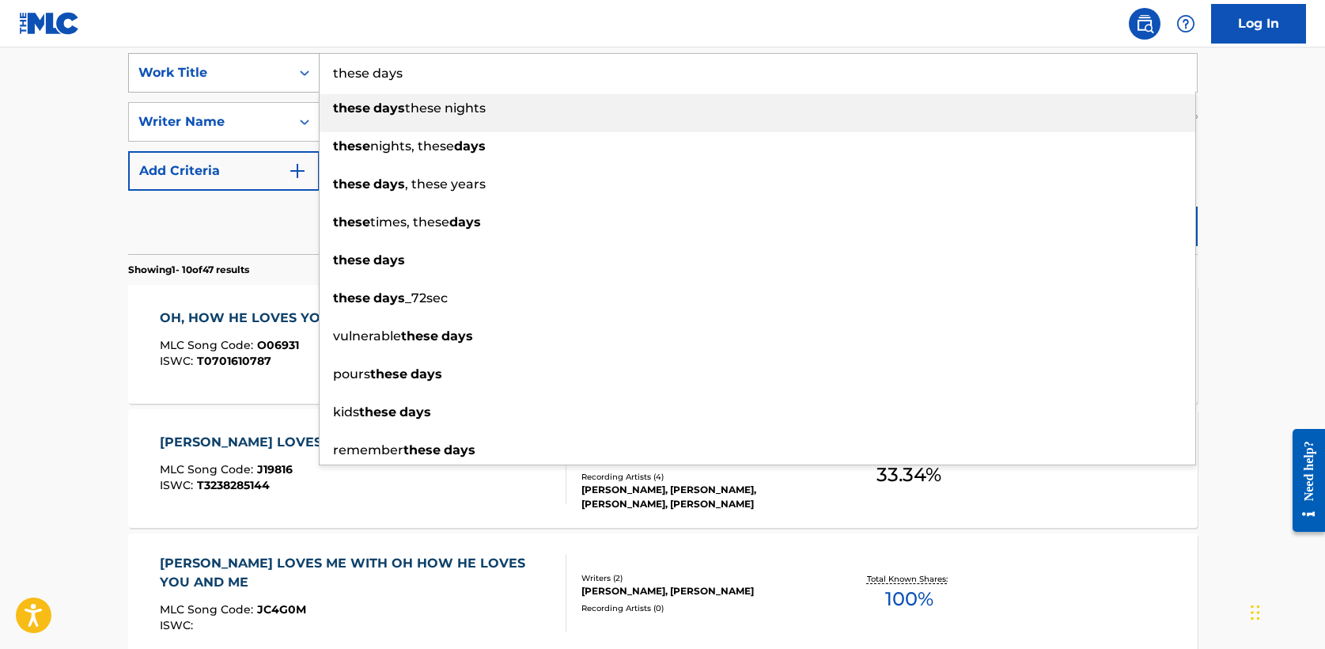
type input "these days"
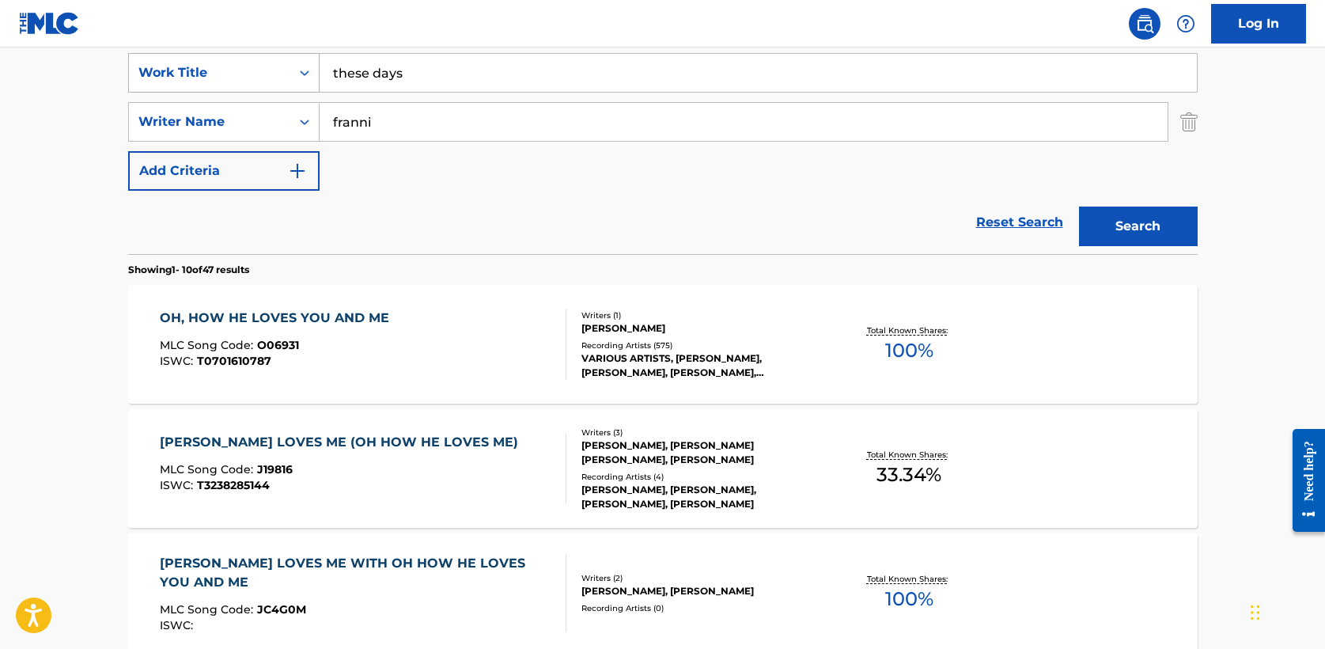
click at [1079, 206] on button "Search" at bounding box center [1138, 226] width 119 height 40
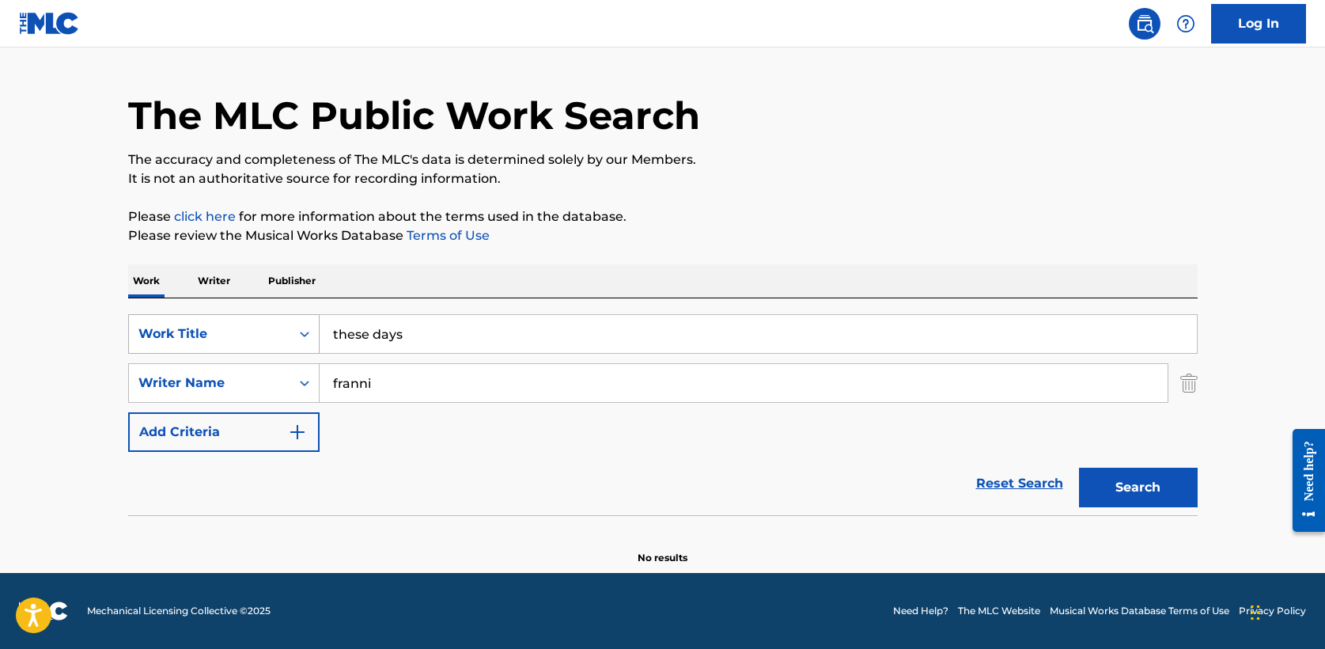
scroll to position [38, 0]
drag, startPoint x: 387, startPoint y: 383, endPoint x: 103, endPoint y: 344, distance: 286.7
click at [103, 344] on main "The MLC Public Work Search The accuracy and completeness of The MLC's data is d…" at bounding box center [662, 290] width 1325 height 563
type input "[PERSON_NAME]"
click at [1079, 468] on button "Search" at bounding box center [1138, 488] width 119 height 40
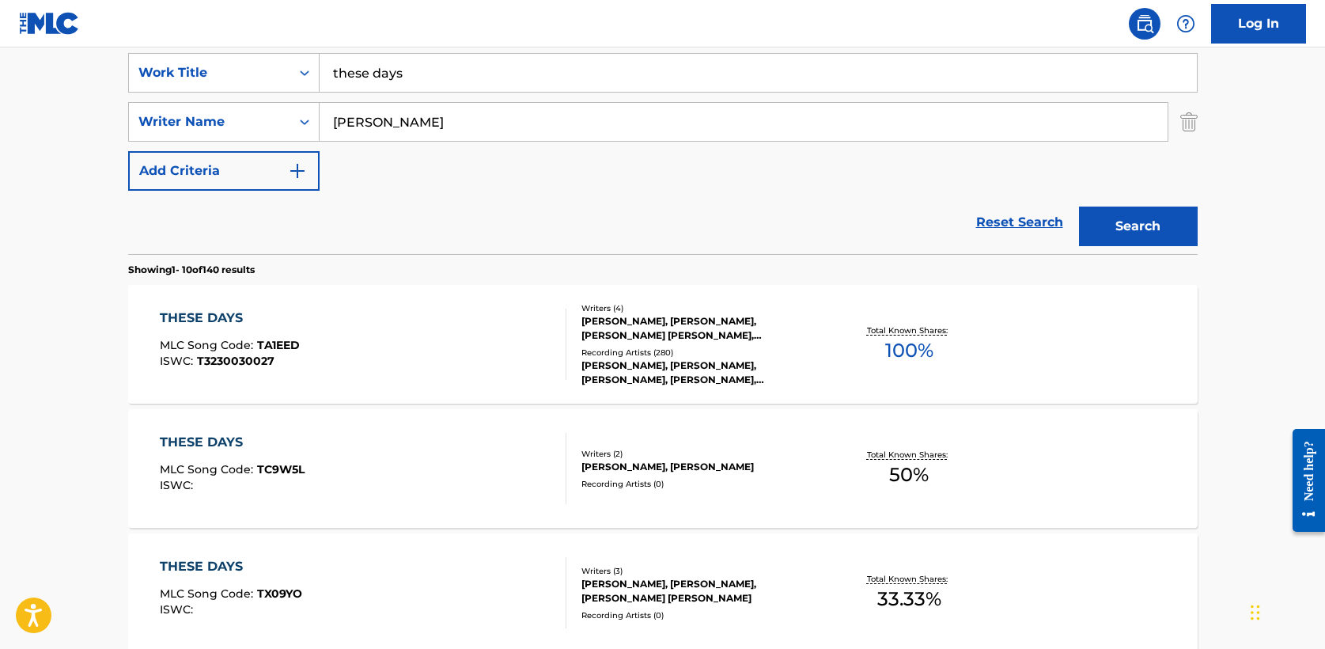
scroll to position [314, 0]
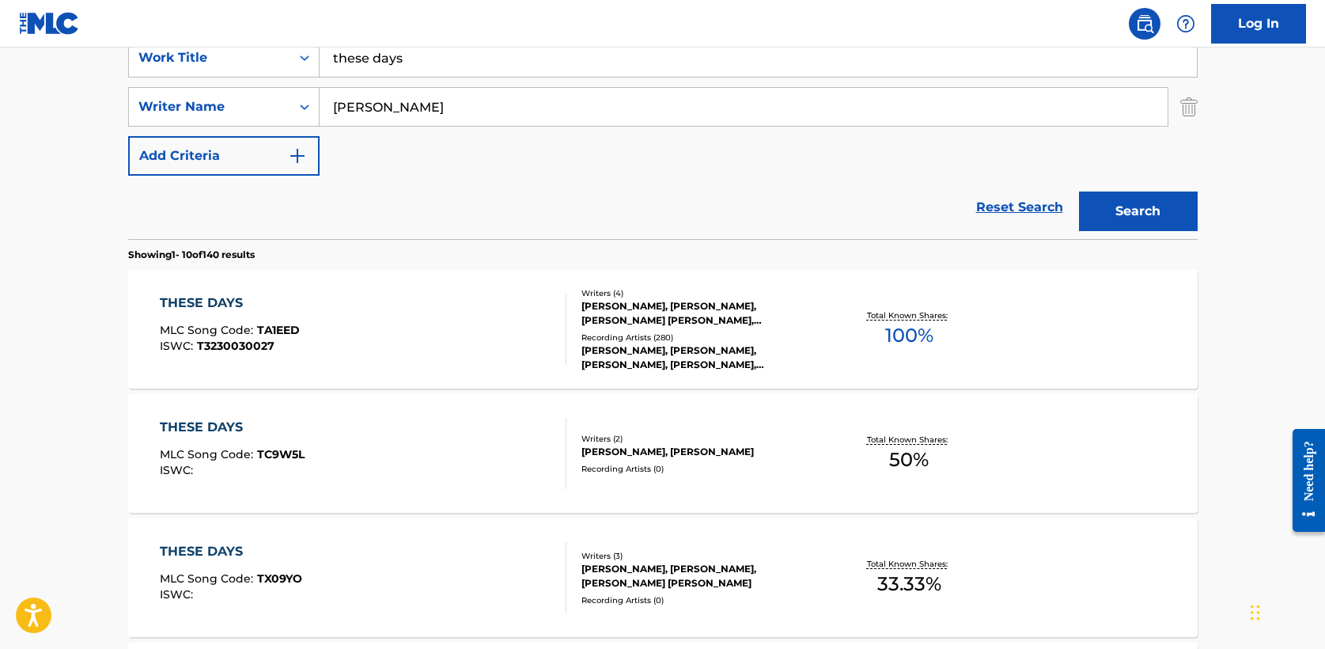
click at [222, 301] on div "THESE DAYS" at bounding box center [230, 303] width 140 height 19
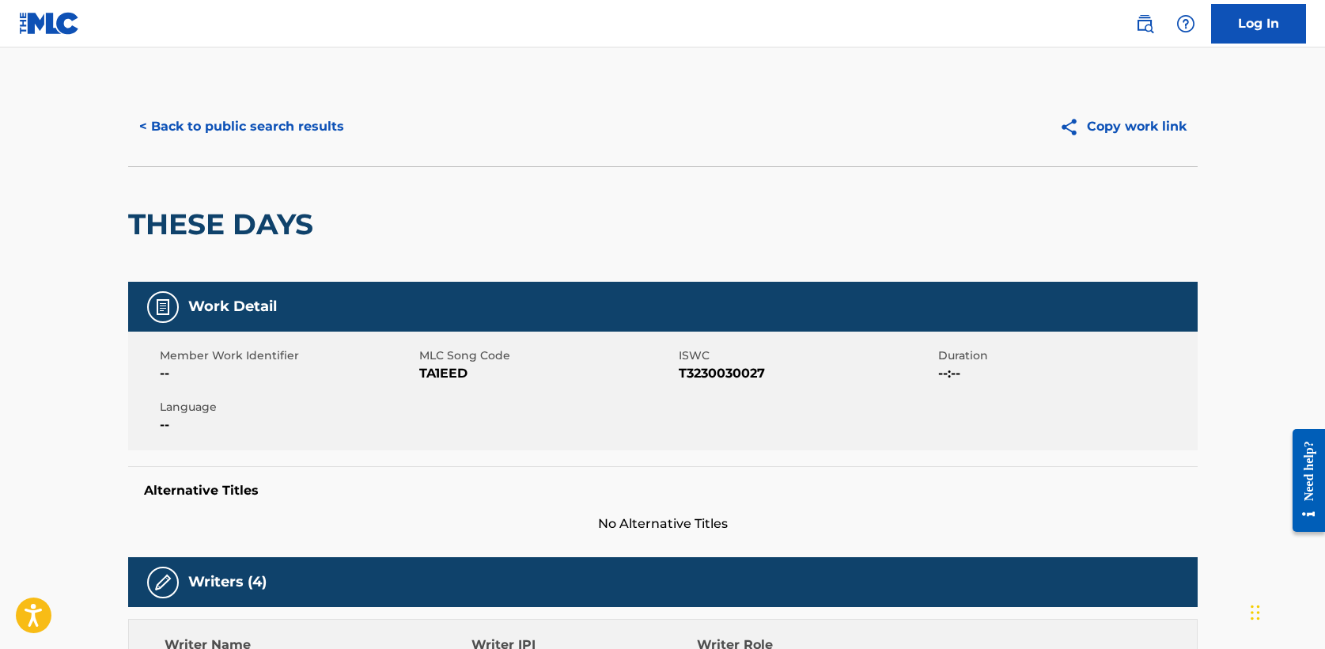
click at [222, 123] on button "< Back to public search results" at bounding box center [241, 127] width 227 height 40
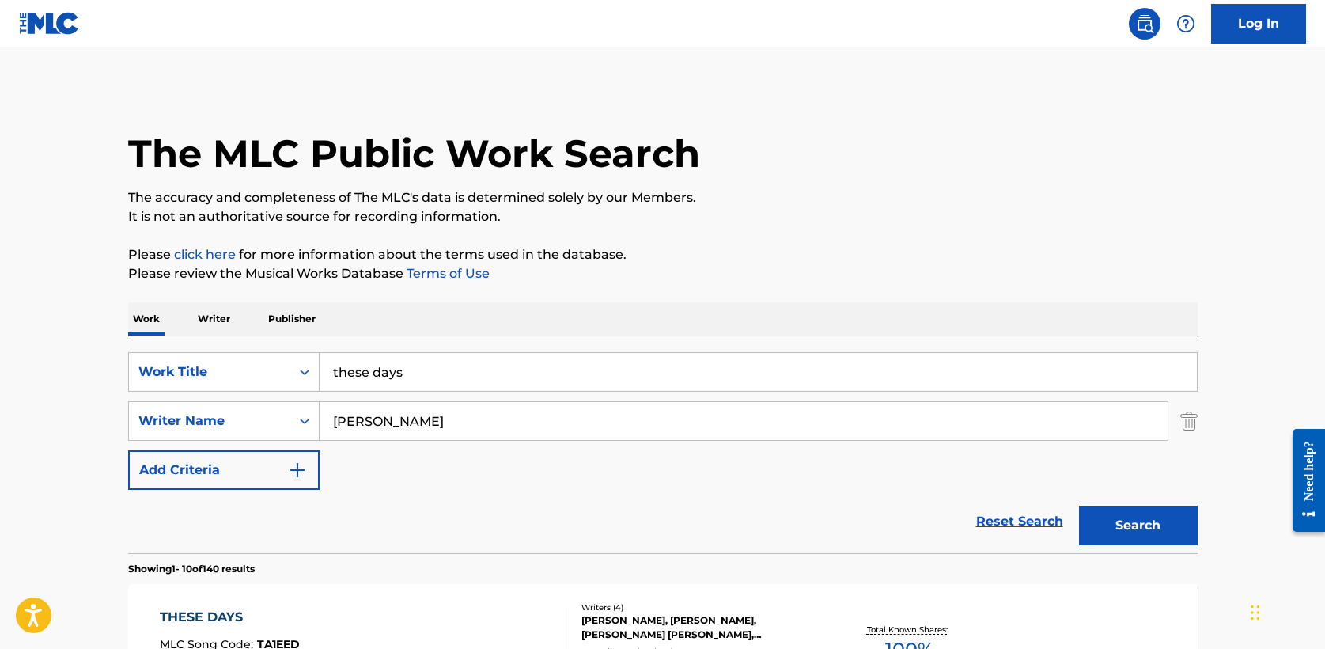
scroll to position [314, 0]
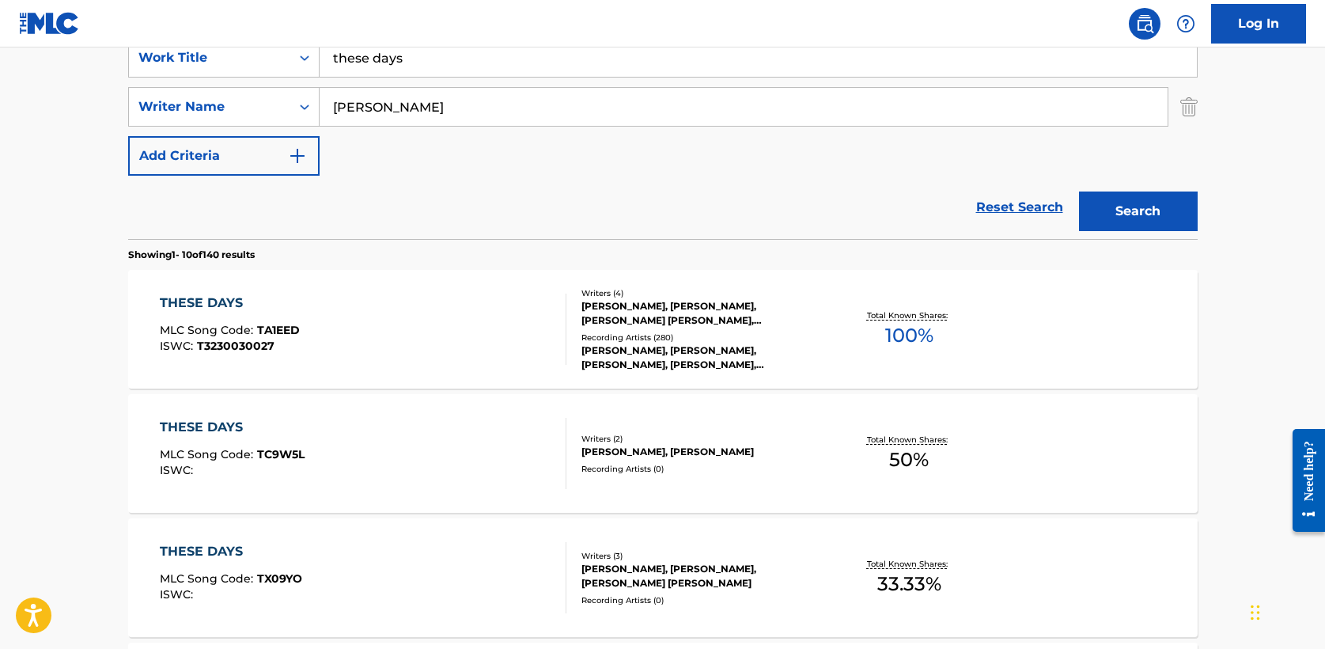
click at [433, 52] on input "these days" at bounding box center [758, 58] width 877 height 38
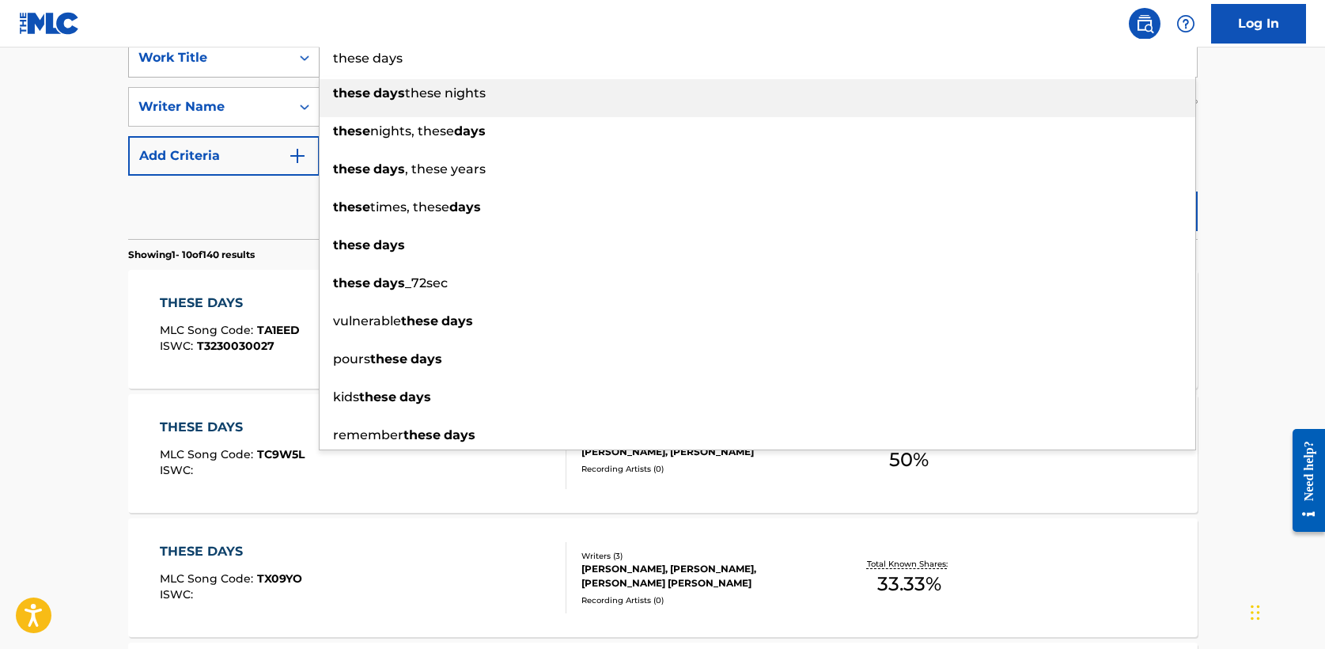
drag, startPoint x: 433, startPoint y: 52, endPoint x: 288, endPoint y: 52, distance: 144.8
click at [288, 52] on div "SearchWithCriteria8feb03e8-a58c-4fa8-949e-11e7d86d7b61 Work Title these days th…" at bounding box center [663, 58] width 1070 height 40
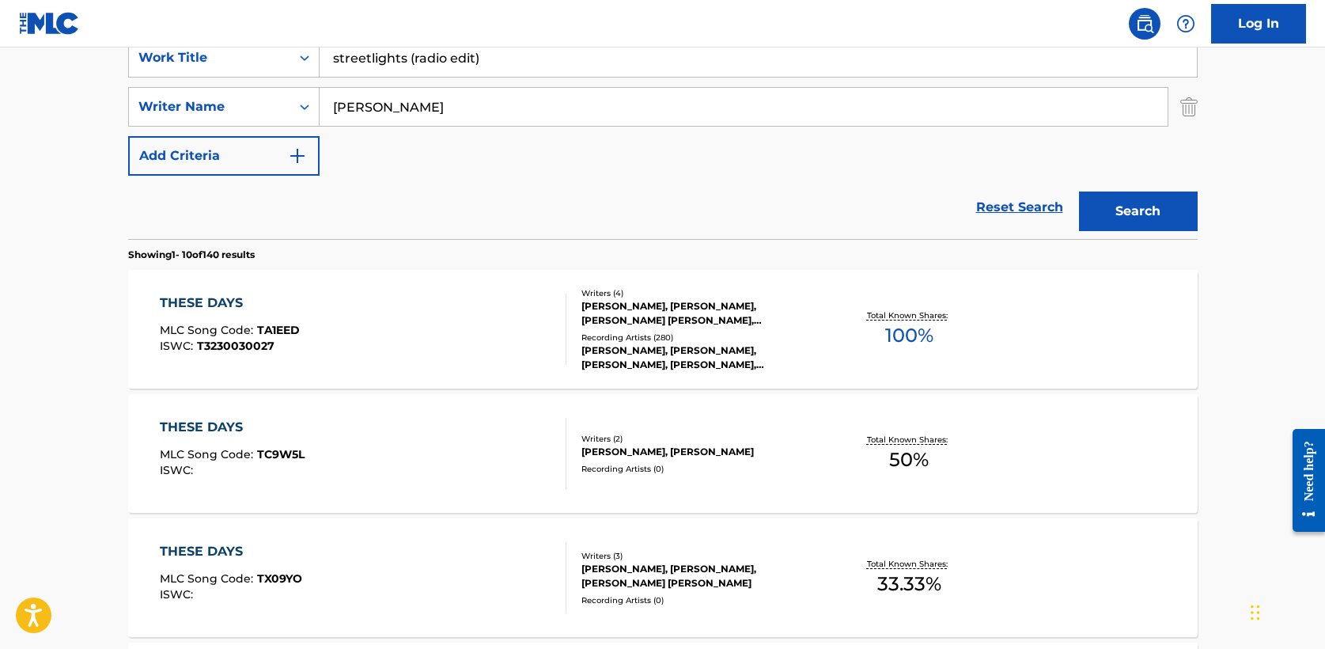
type input "streetlights (radio edit)"
click at [1112, 208] on button "Search" at bounding box center [1138, 211] width 119 height 40
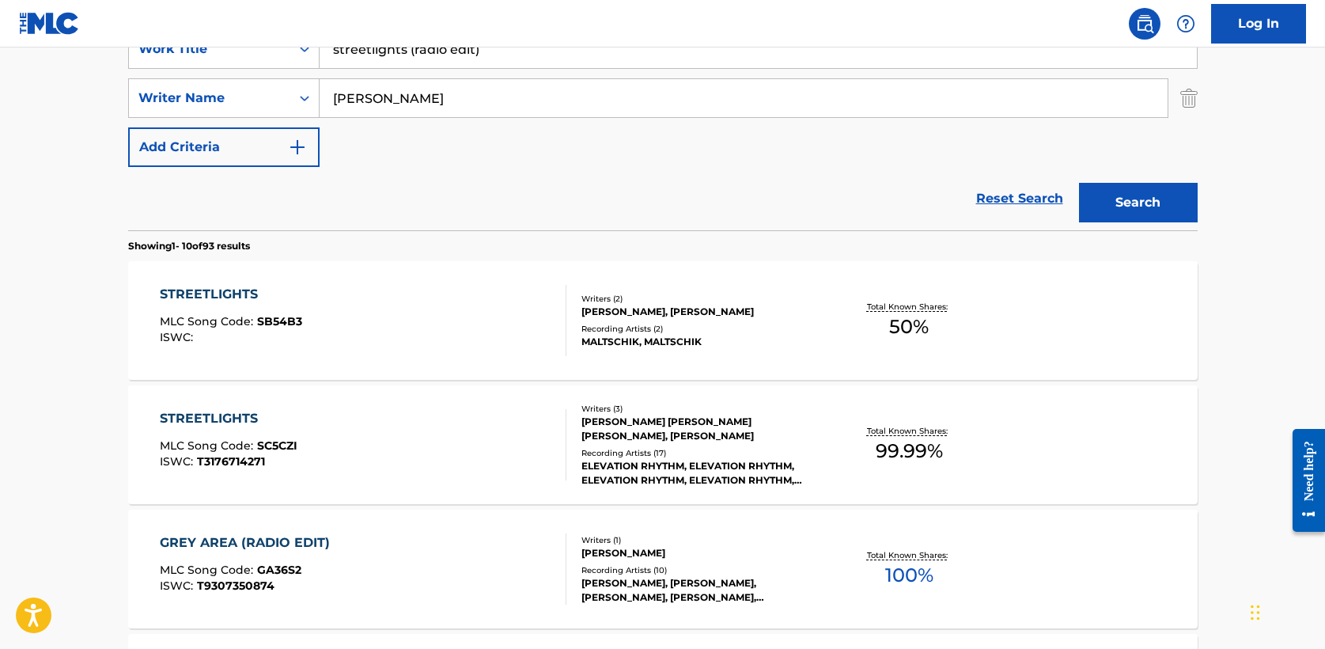
scroll to position [324, 0]
click at [245, 415] on div "STREETLIGHTS" at bounding box center [229, 417] width 138 height 19
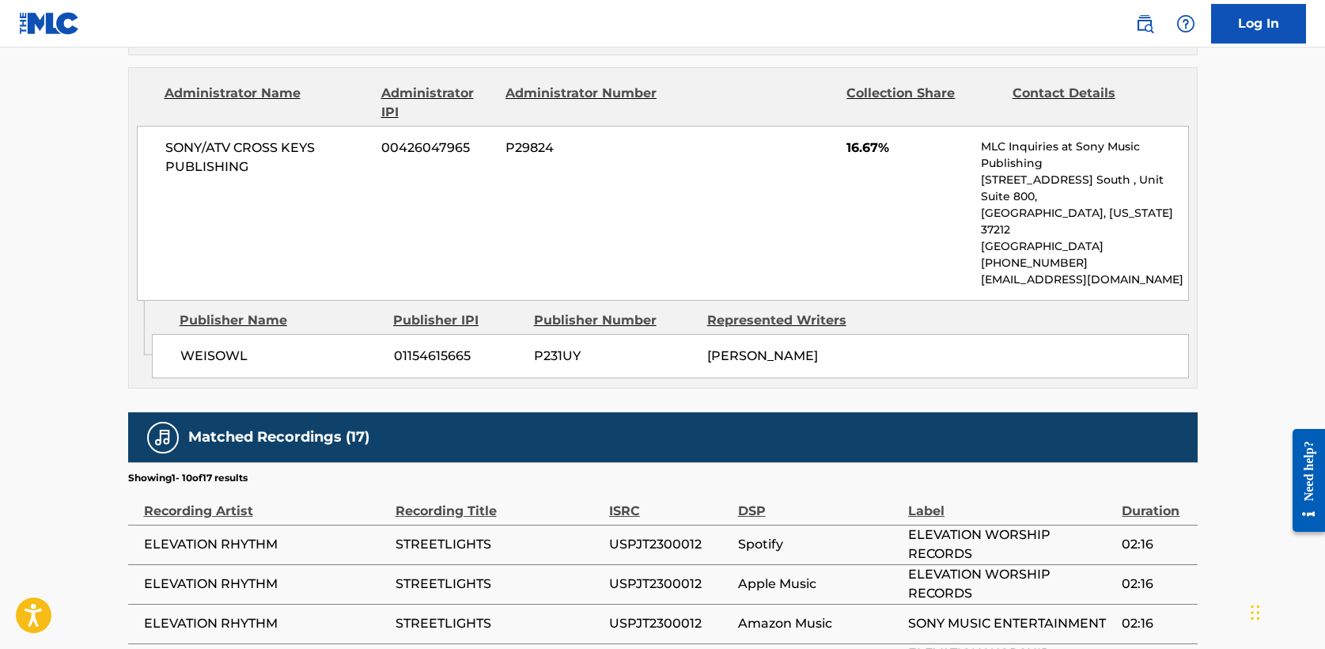
scroll to position [1836, 0]
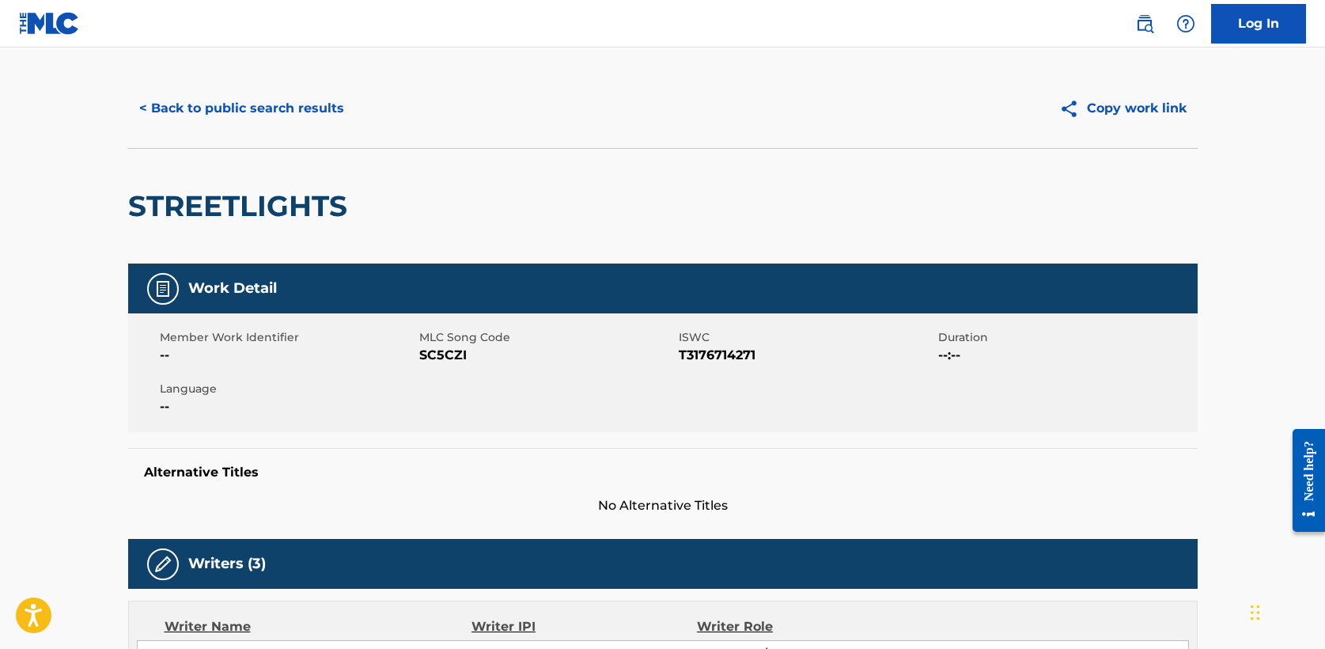
click at [270, 104] on button "< Back to public search results" at bounding box center [241, 109] width 227 height 40
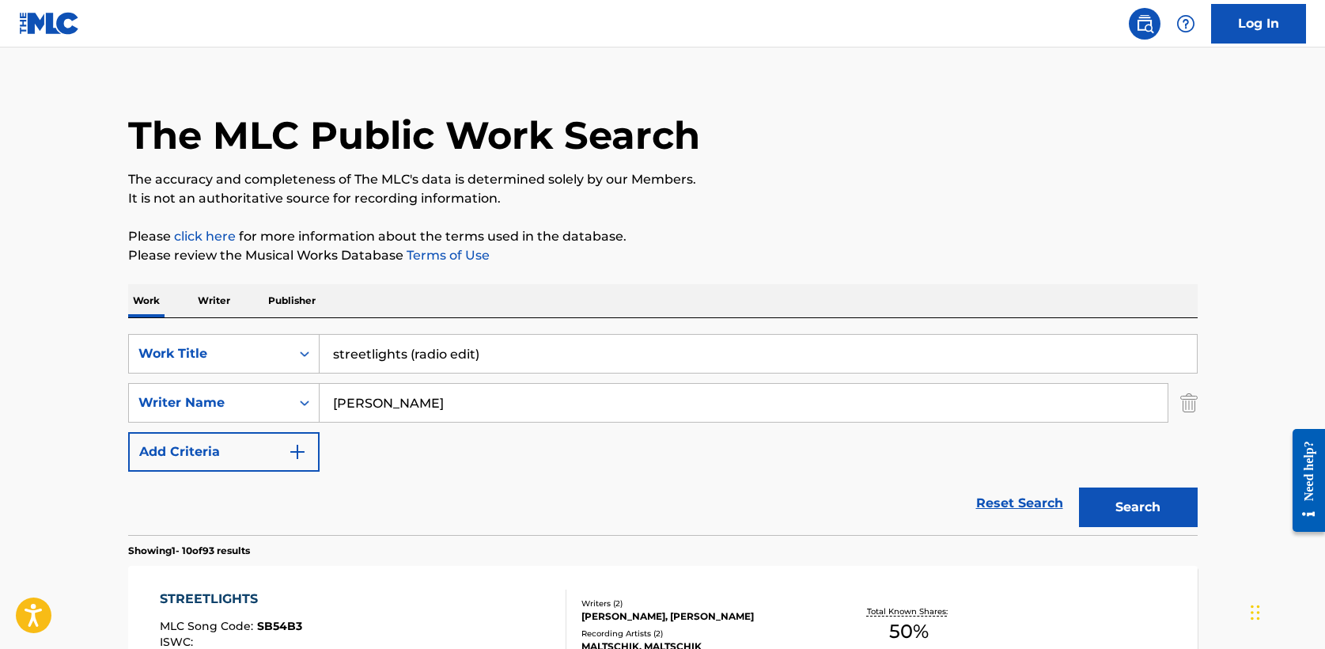
scroll to position [324, 0]
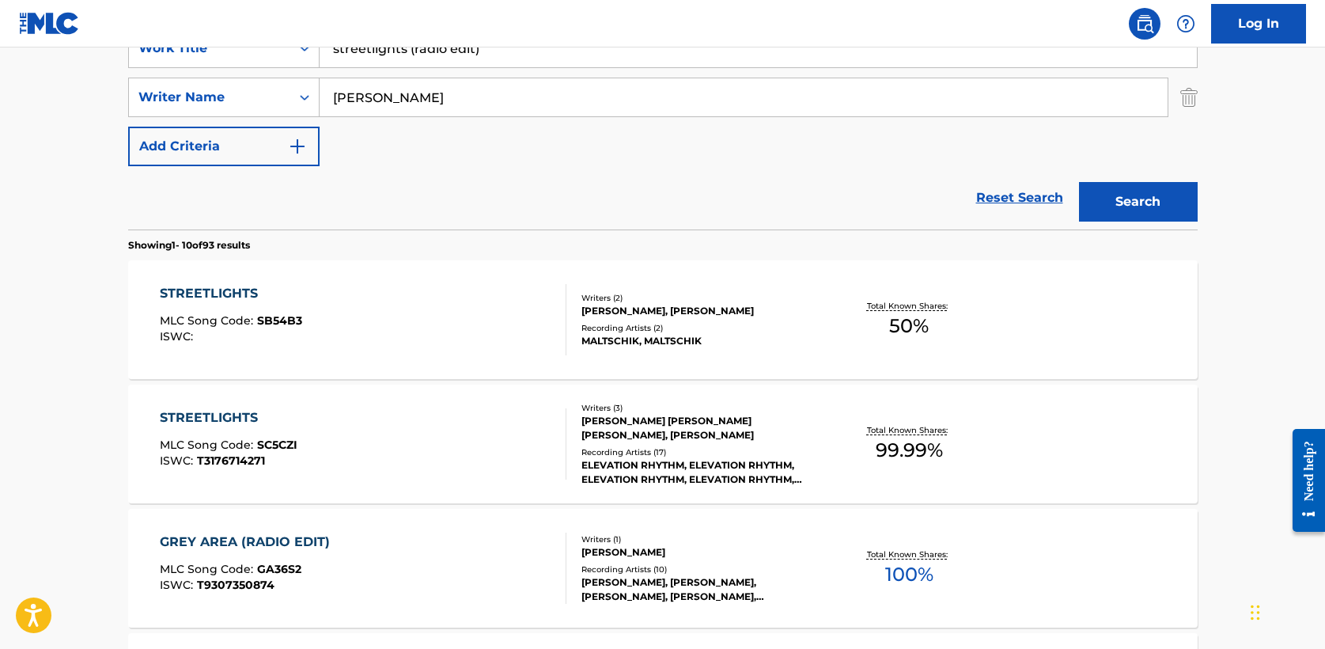
drag, startPoint x: 462, startPoint y: 57, endPoint x: 297, endPoint y: 45, distance: 165.8
drag, startPoint x: 413, startPoint y: 48, endPoint x: 638, endPoint y: 47, distance: 224.7
click at [638, 47] on input "closer to you, closer to me" at bounding box center [758, 48] width 877 height 38
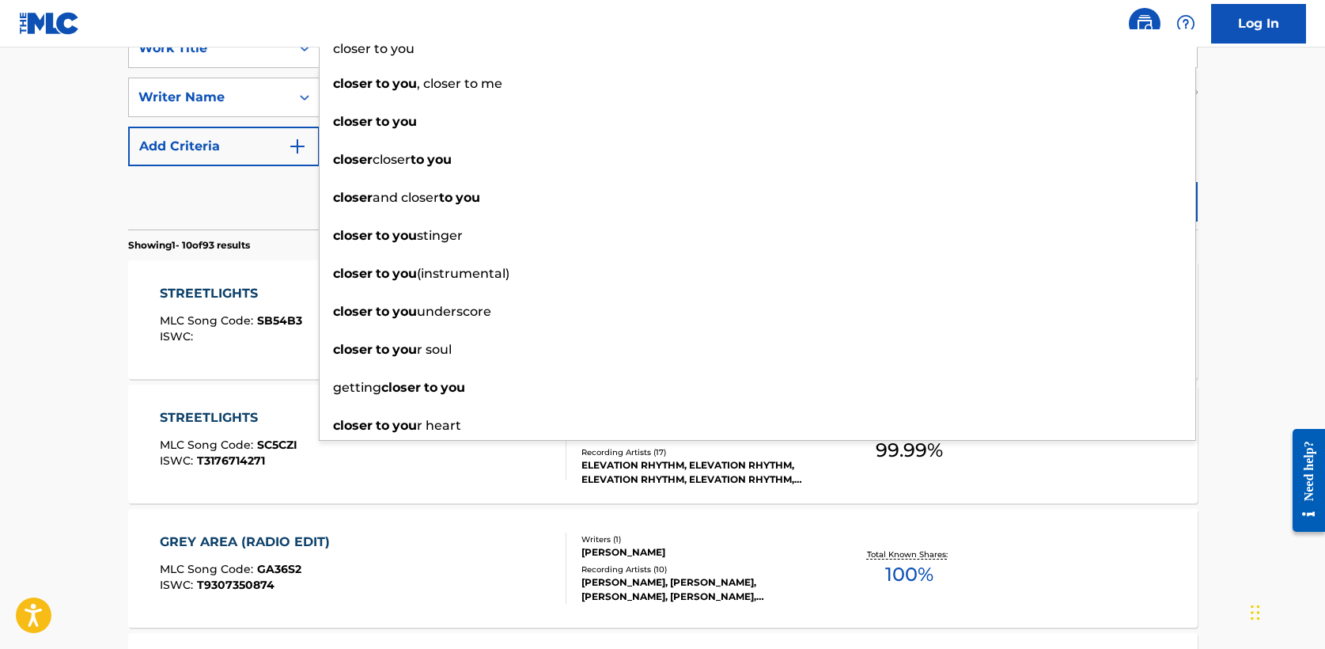
type input "closer to you"
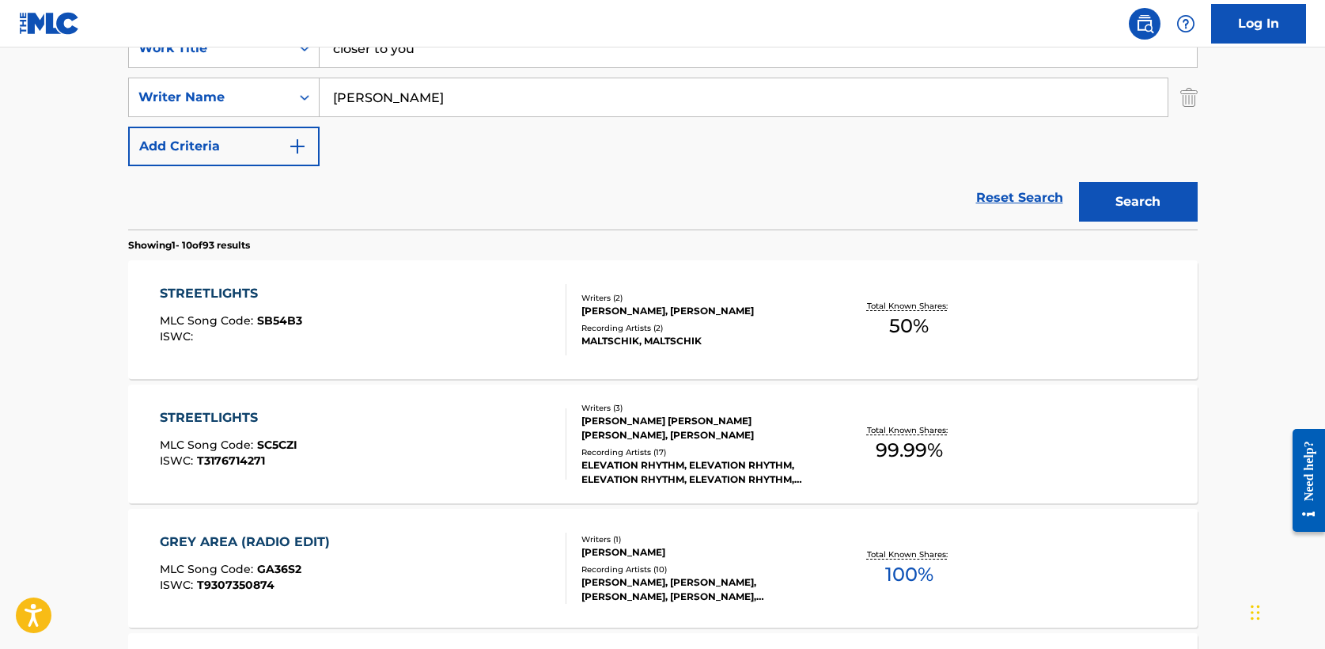
click at [1256, 132] on main "The MLC Public Work Search The accuracy and completeness of The MLC's data is d…" at bounding box center [662, 655] width 1325 height 1862
click at [1148, 198] on button "Search" at bounding box center [1138, 202] width 119 height 40
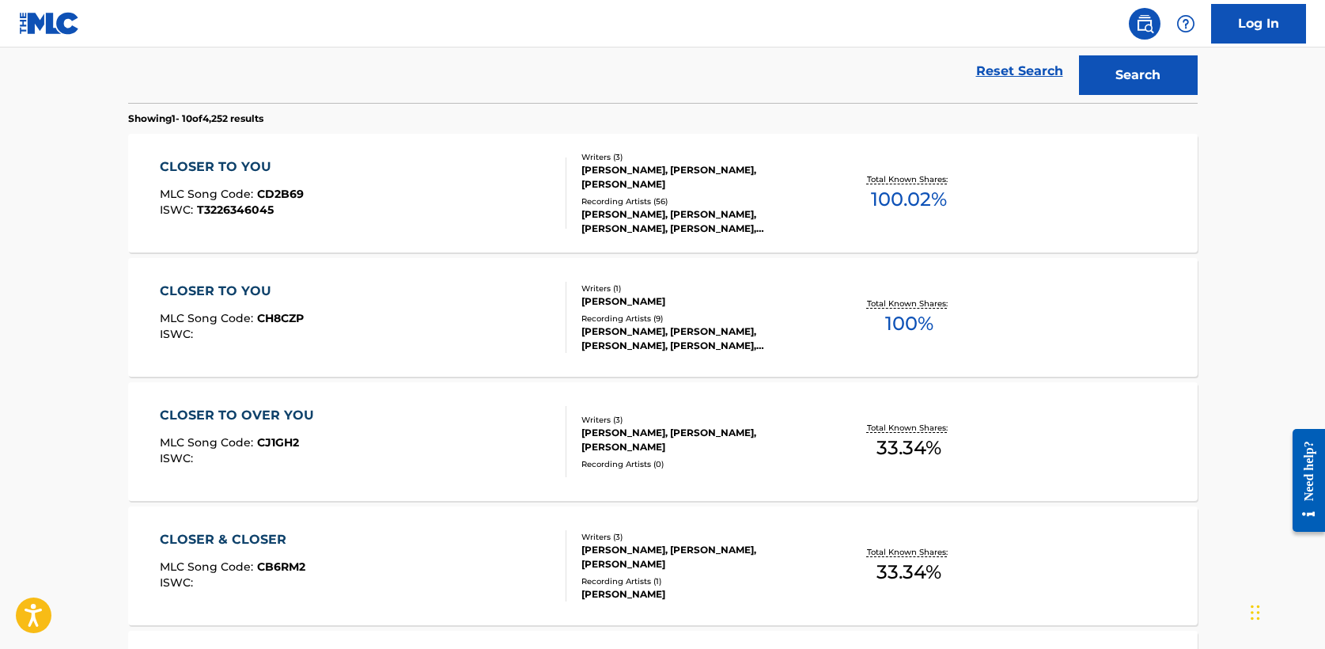
scroll to position [454, 0]
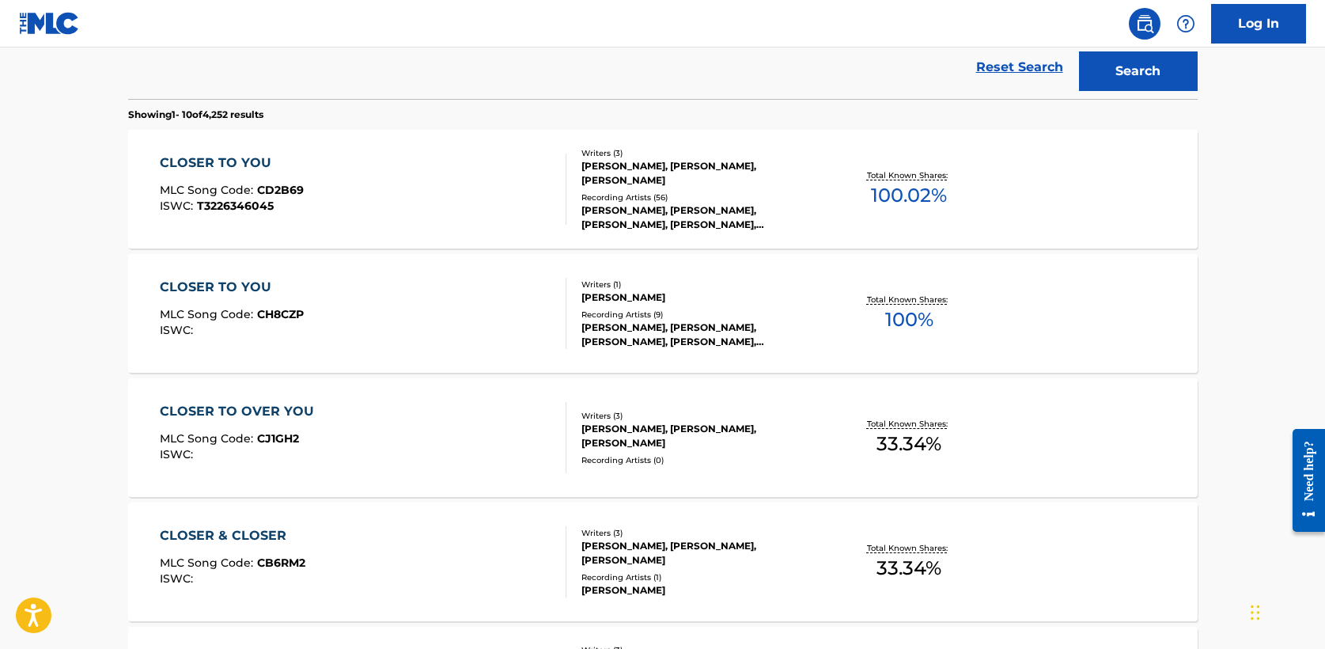
click at [253, 163] on div "CLOSER TO YOU" at bounding box center [232, 162] width 144 height 19
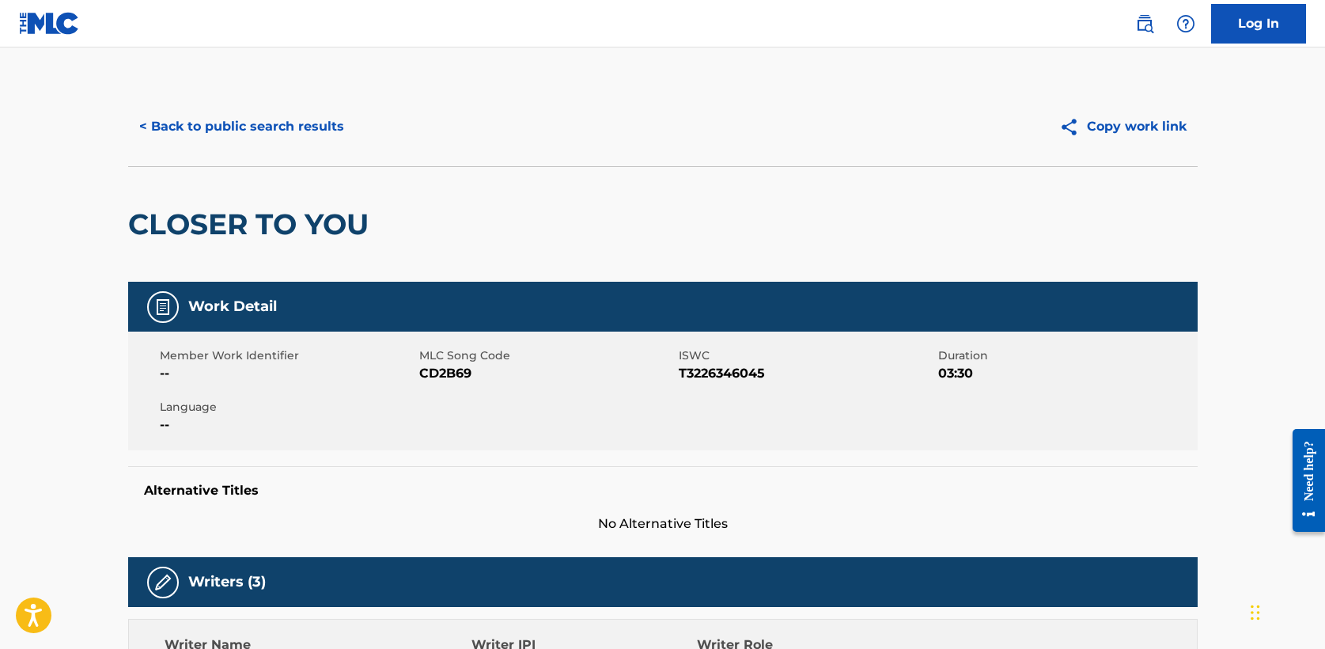
click at [231, 136] on button "< Back to public search results" at bounding box center [241, 127] width 227 height 40
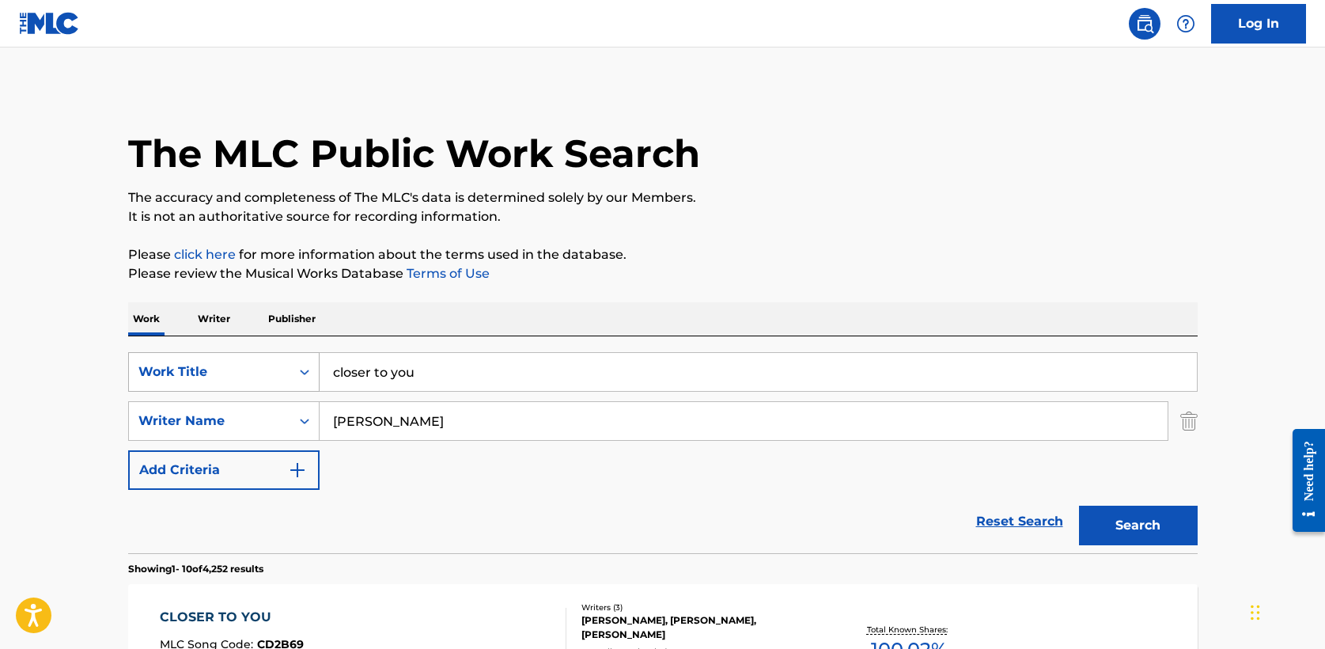
drag, startPoint x: 437, startPoint y: 380, endPoint x: 209, endPoint y: 355, distance: 229.2
click at [209, 355] on div "SearchWithCriteria8feb03e8-a58c-4fa8-949e-11e7d86d7b61 Work Title closer to you" at bounding box center [663, 372] width 1070 height 40
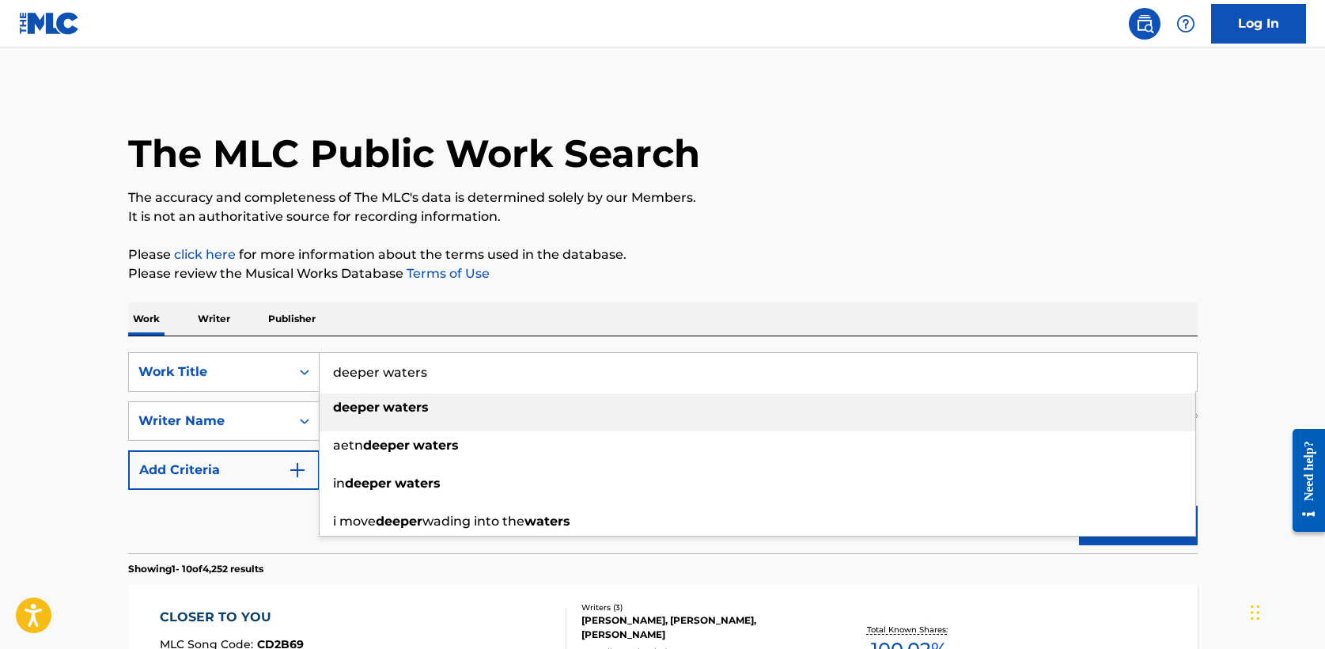
type input "deeper waters"
click at [498, 316] on div "Work Writer Publisher" at bounding box center [663, 318] width 1070 height 33
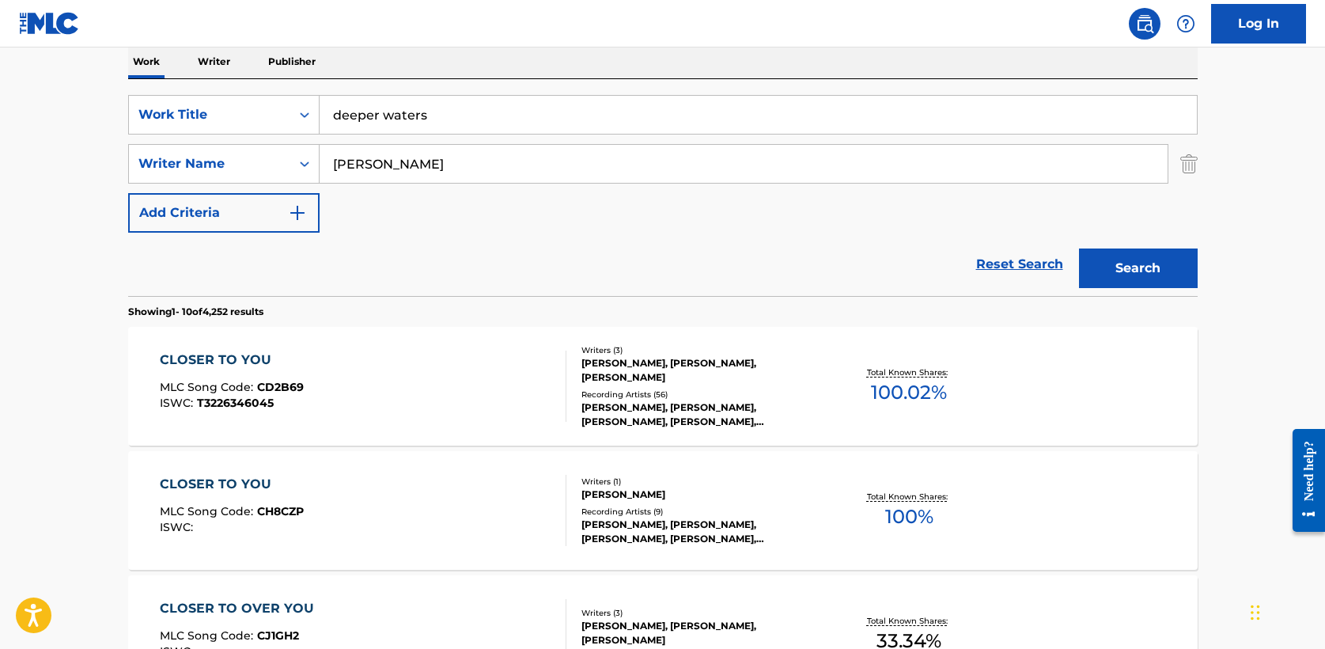
click at [1135, 274] on button "Search" at bounding box center [1138, 268] width 119 height 40
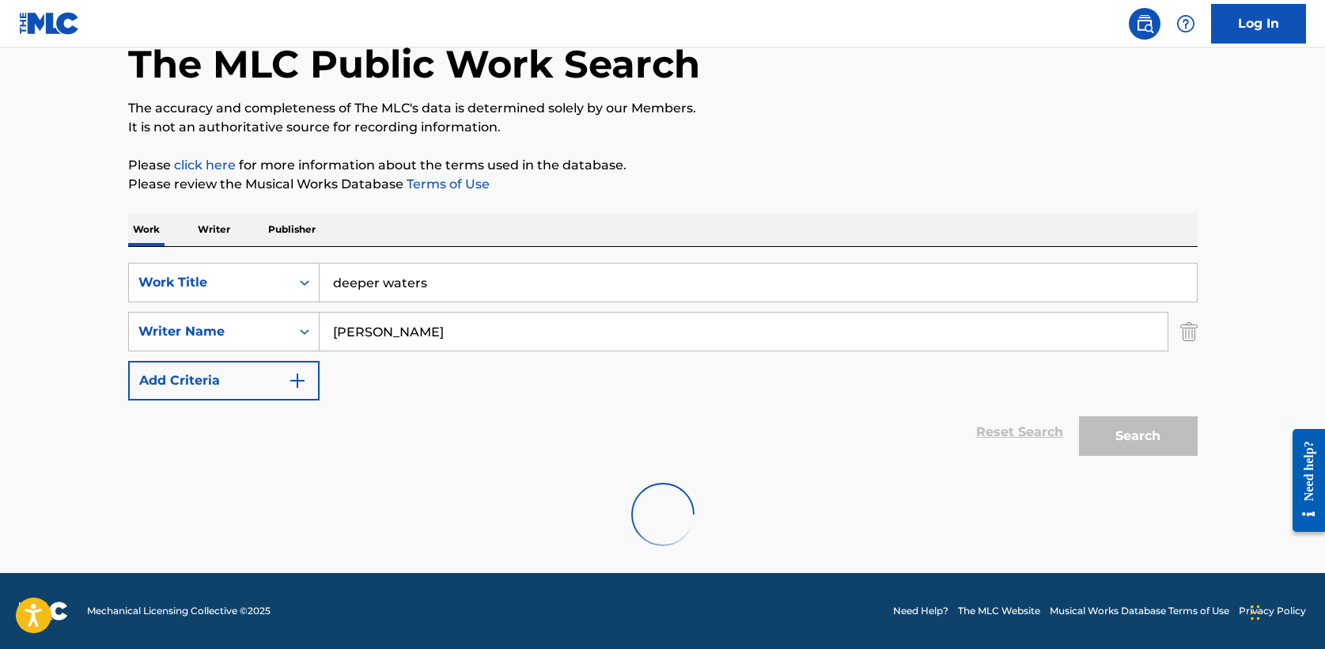
scroll to position [257, 0]
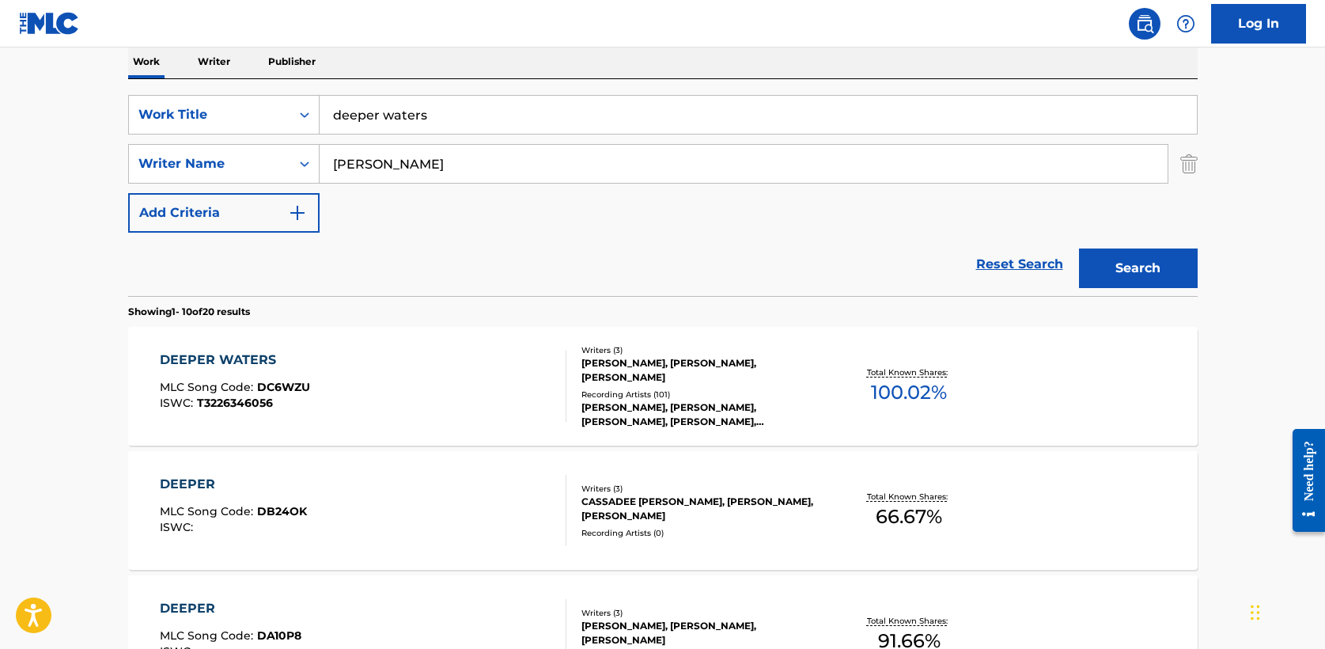
click at [250, 358] on div "DEEPER WATERS" at bounding box center [235, 359] width 150 height 19
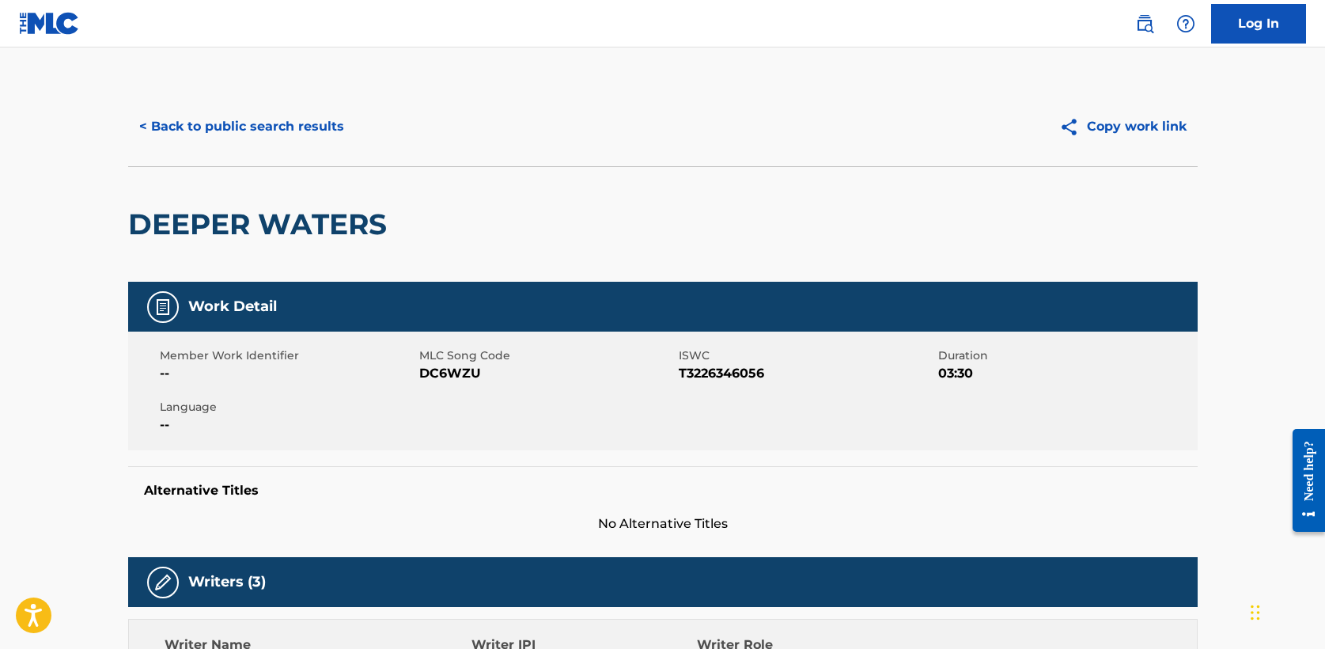
click at [218, 125] on button "< Back to public search results" at bounding box center [241, 127] width 227 height 40
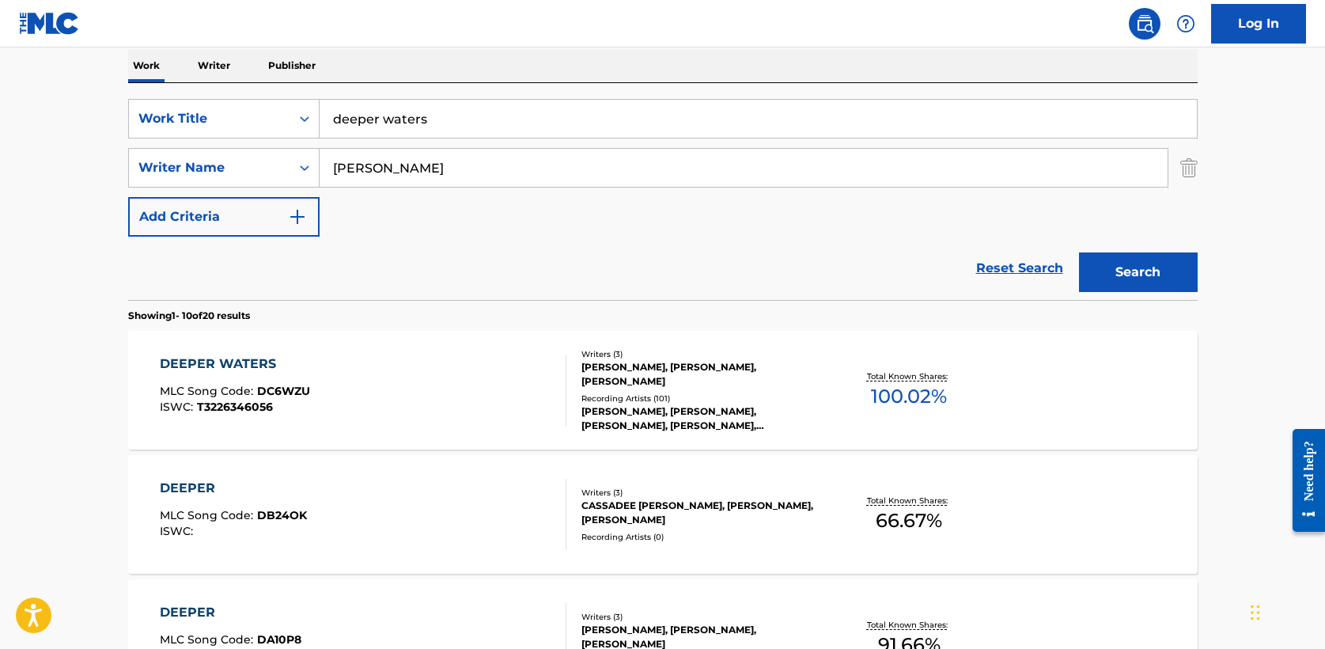
scroll to position [252, 0]
drag, startPoint x: 362, startPoint y: 118, endPoint x: 180, endPoint y: 88, distance: 184.4
click at [180, 88] on div "SearchWithCriteria8feb03e8-a58c-4fa8-949e-11e7d86d7b61 Work Title deeper waters…" at bounding box center [663, 193] width 1070 height 217
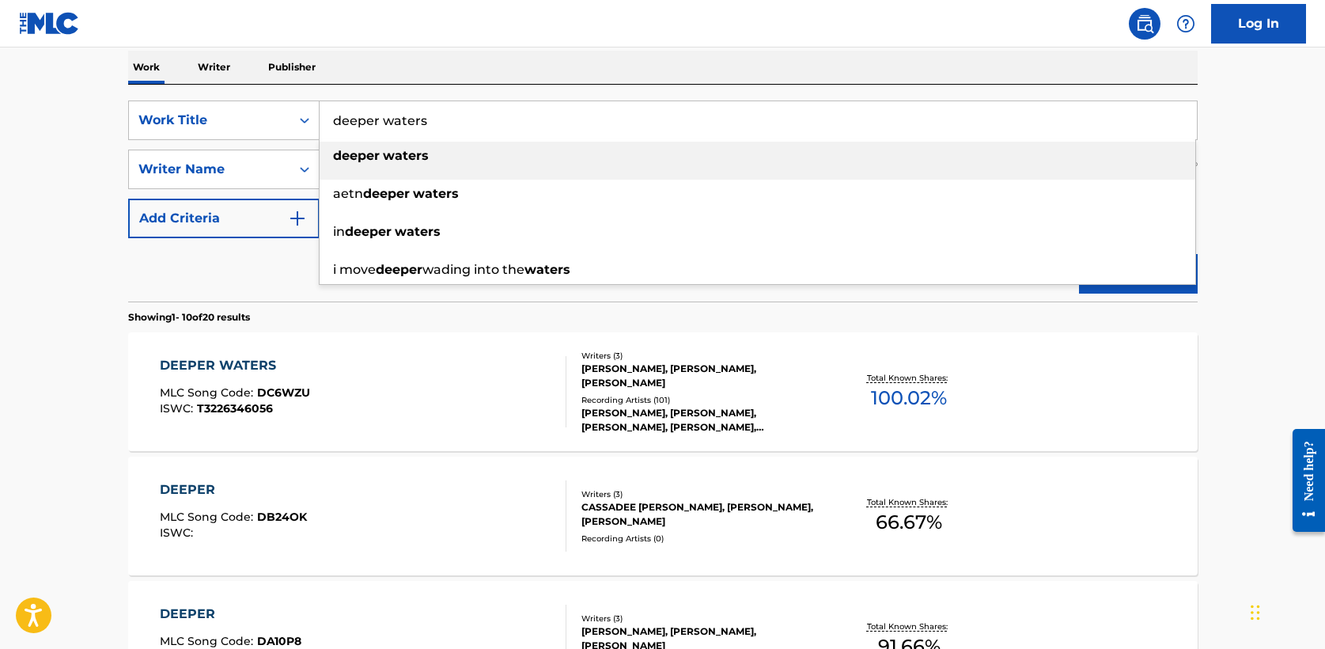
type input "s"
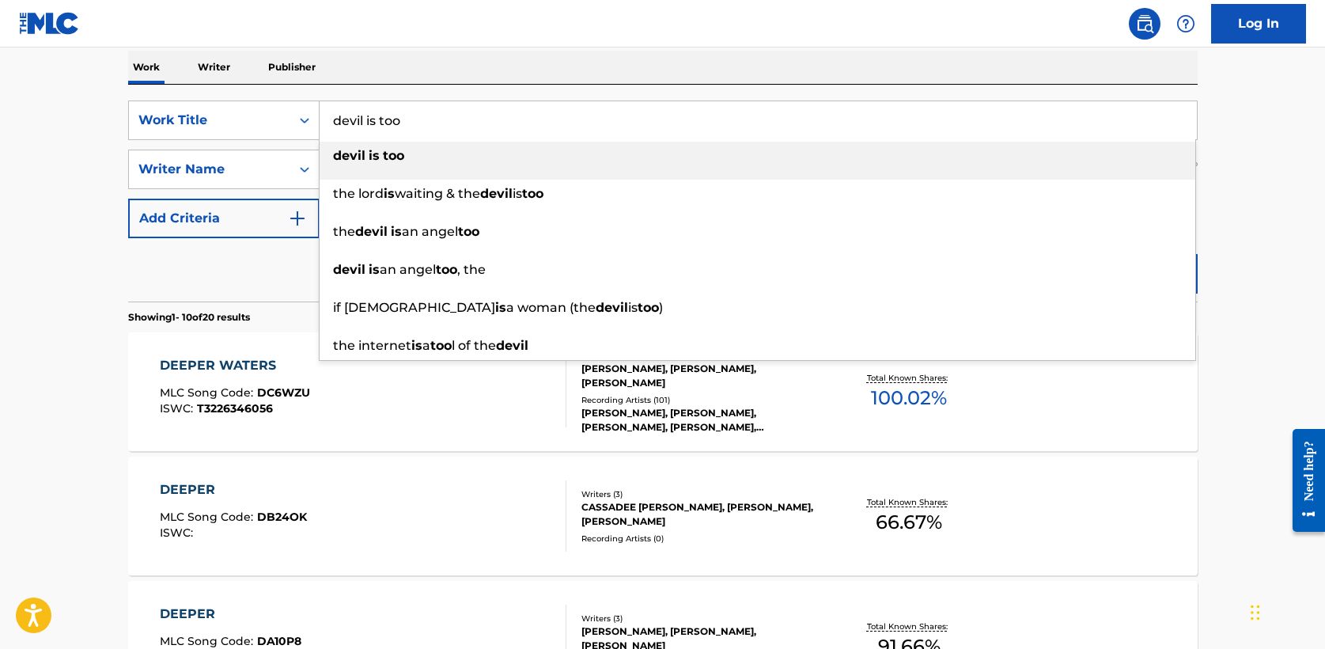
type input "devil is too"
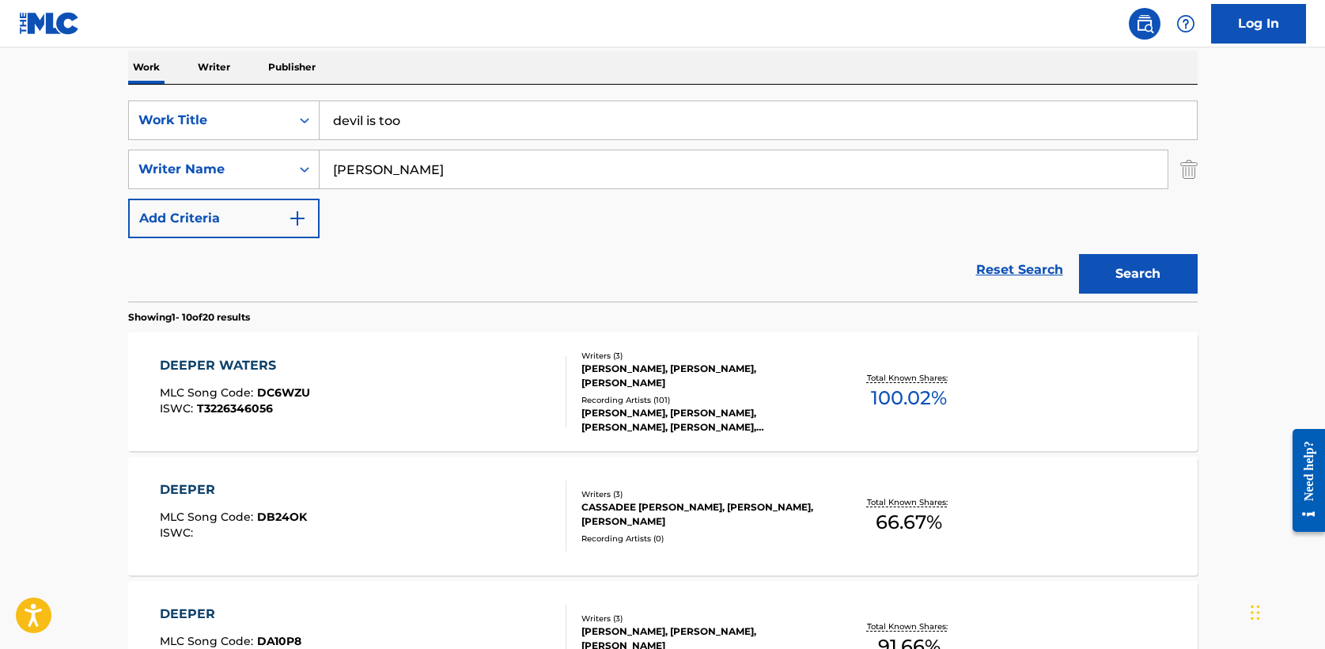
click at [1127, 283] on button "Search" at bounding box center [1138, 274] width 119 height 40
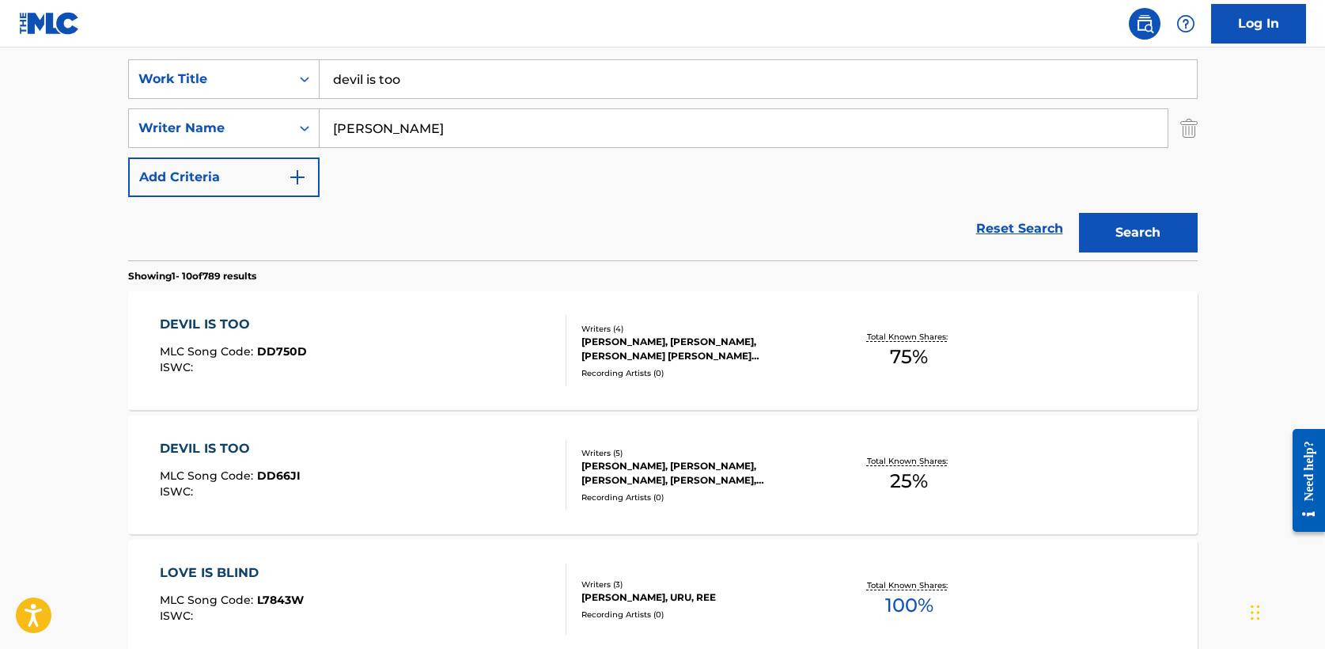
scroll to position [403, 0]
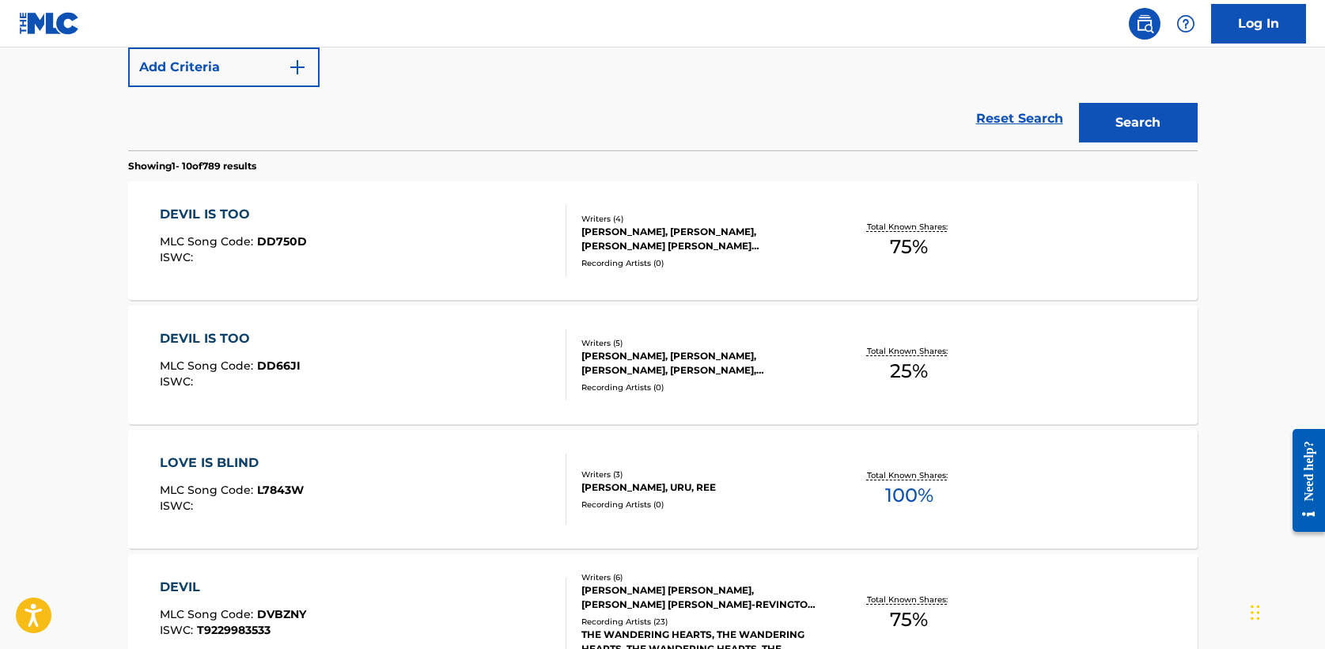
click at [235, 217] on div "DEVIL IS TOO" at bounding box center [233, 214] width 147 height 19
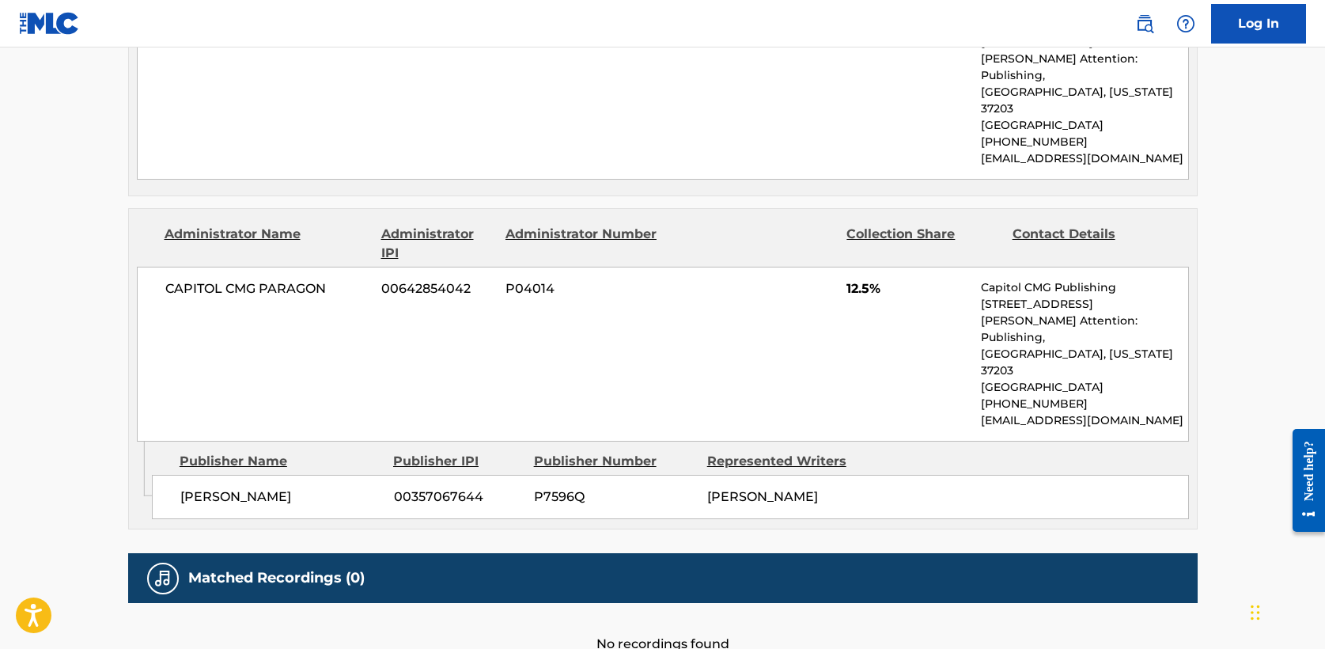
scroll to position [1934, 0]
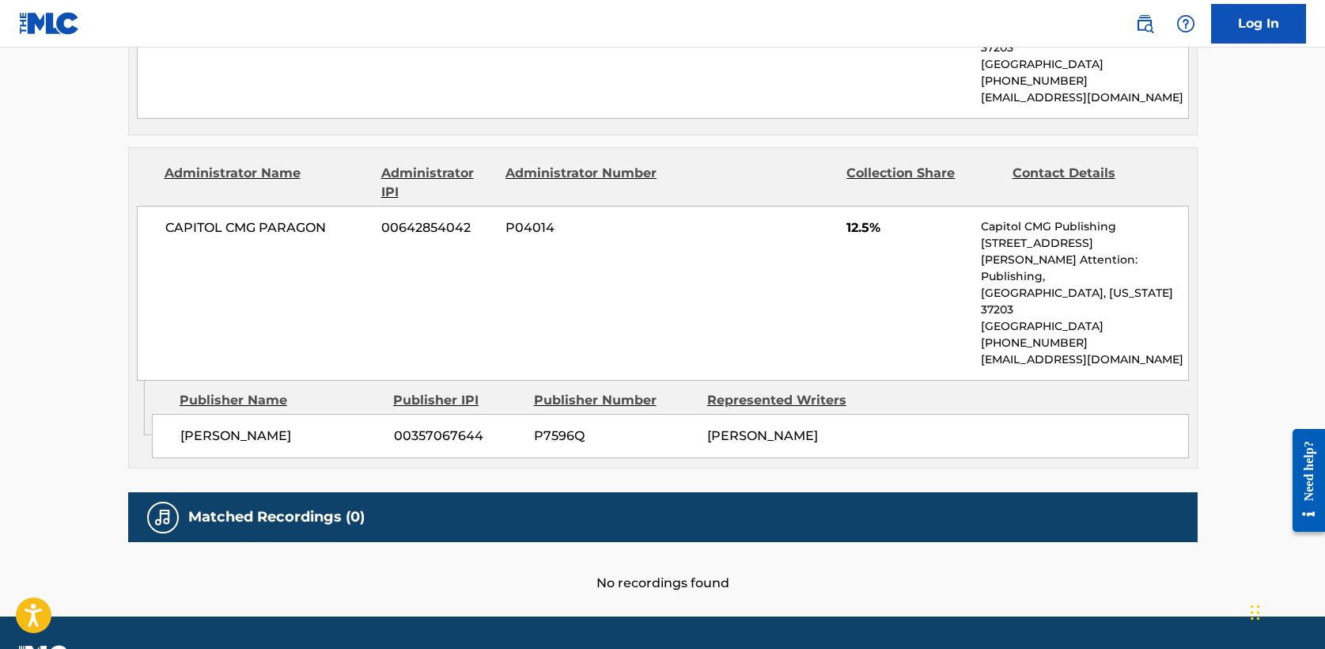
scroll to position [493, 0]
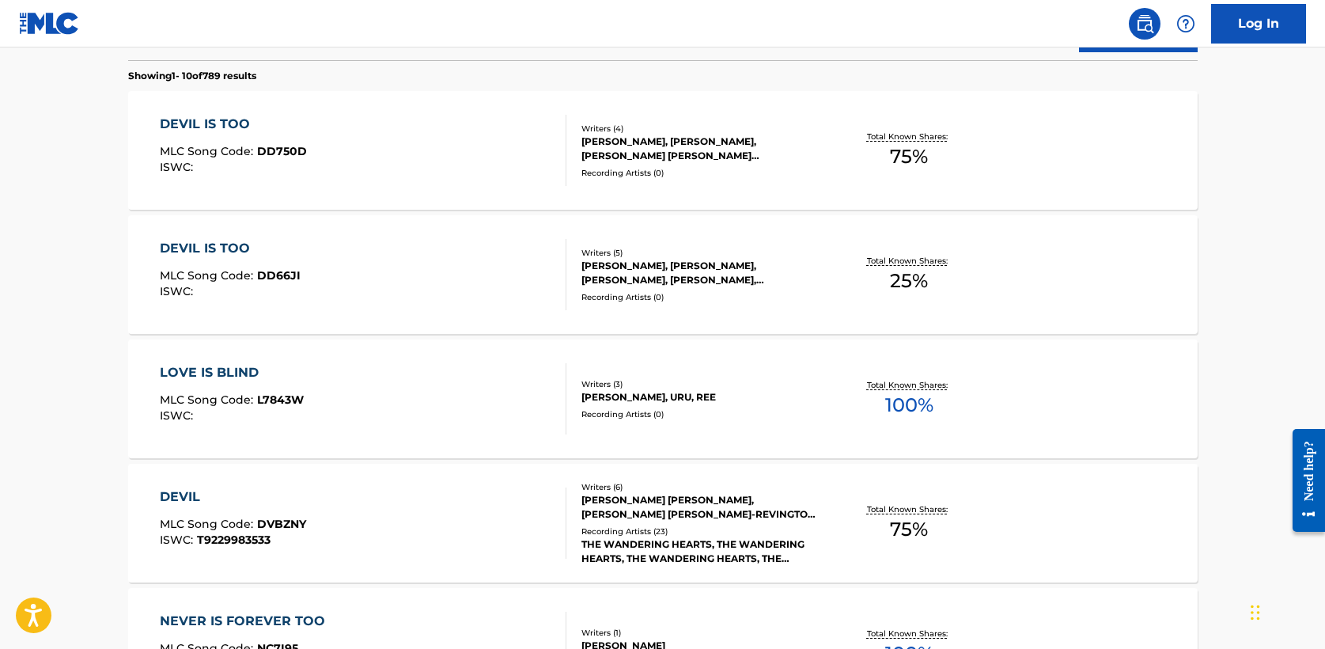
click at [233, 244] on div "DEVIL IS TOO" at bounding box center [230, 248] width 141 height 19
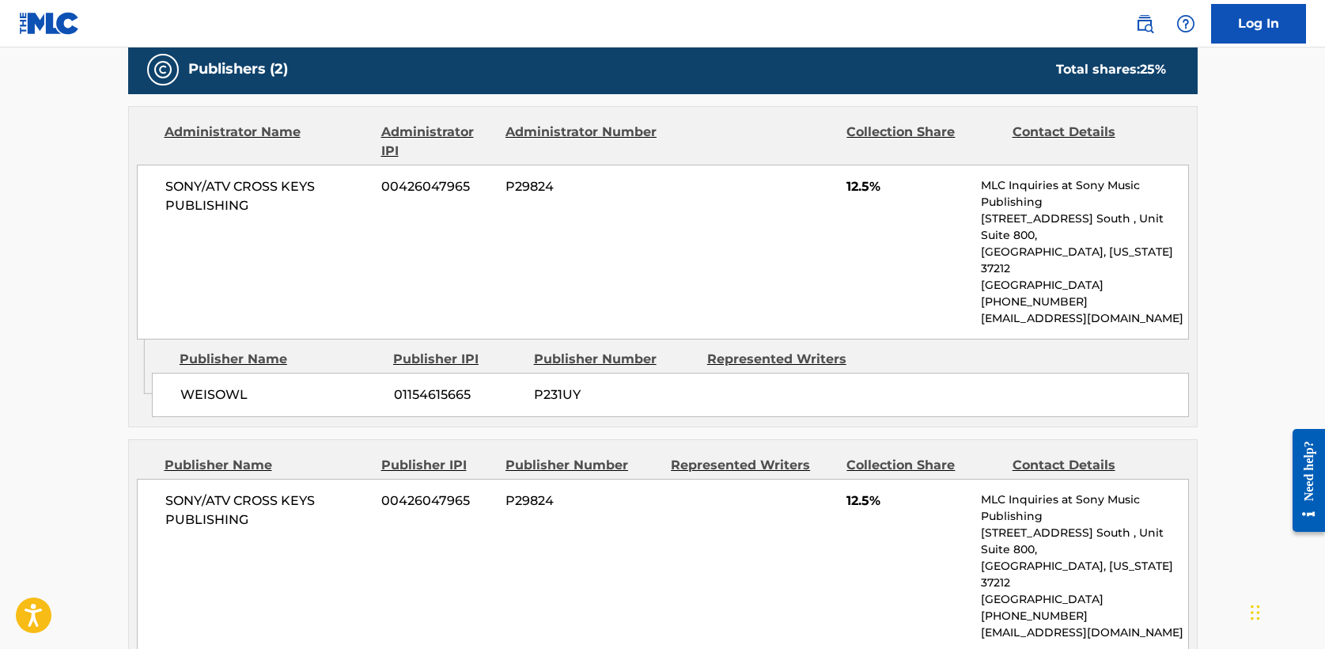
scroll to position [775, 0]
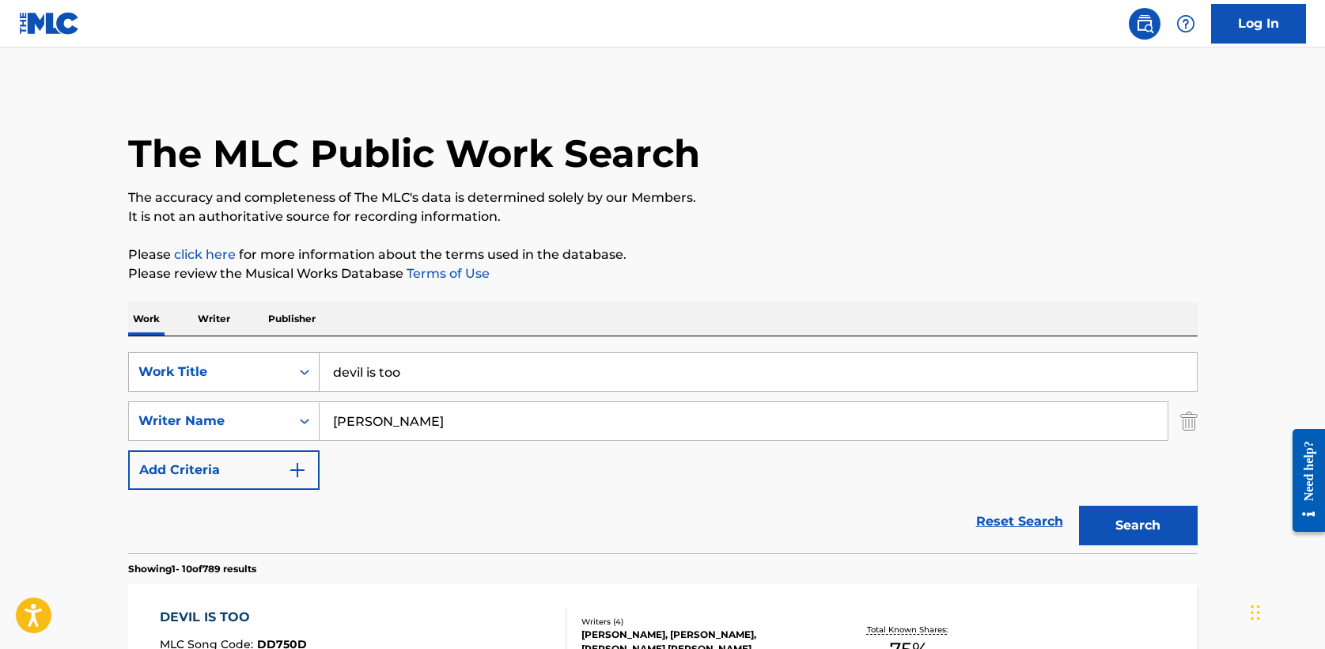
drag, startPoint x: 427, startPoint y: 373, endPoint x: 177, endPoint y: 358, distance: 250.5
click at [177, 358] on div "SearchWithCriteria8feb03e8-a58c-4fa8-949e-11e7d86d7b61 Work Title devil is too" at bounding box center [663, 372] width 1070 height 40
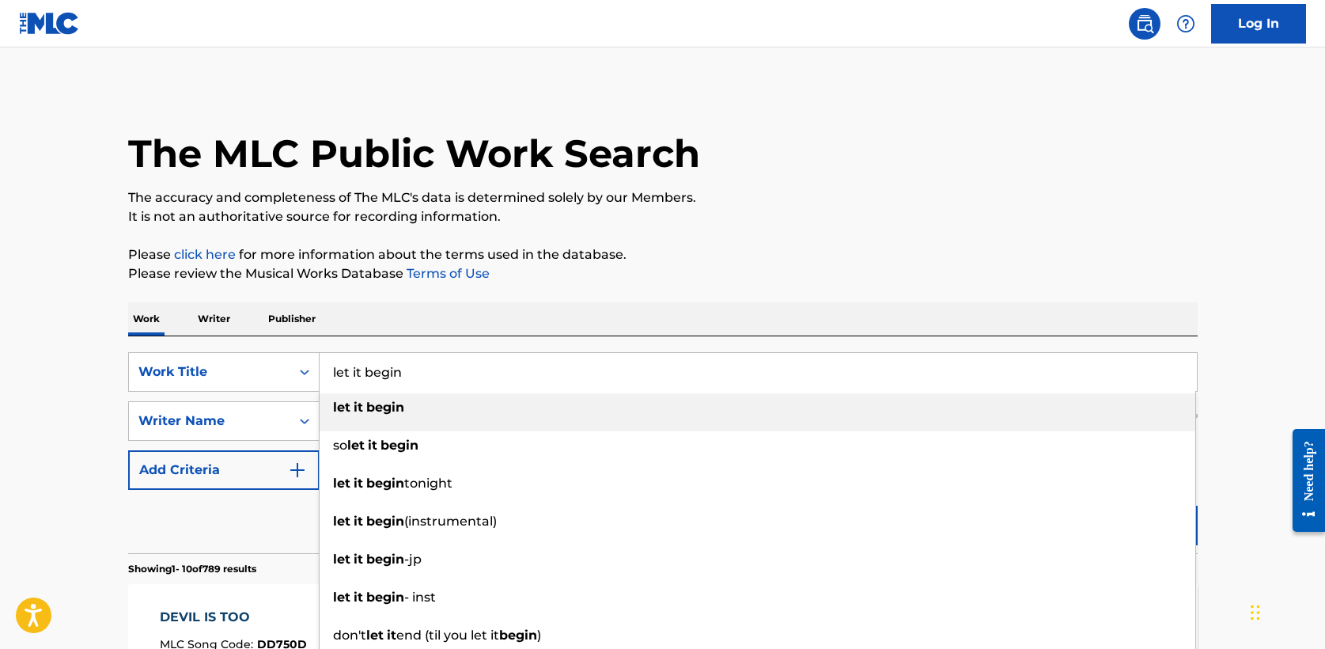
type input "let it begin"
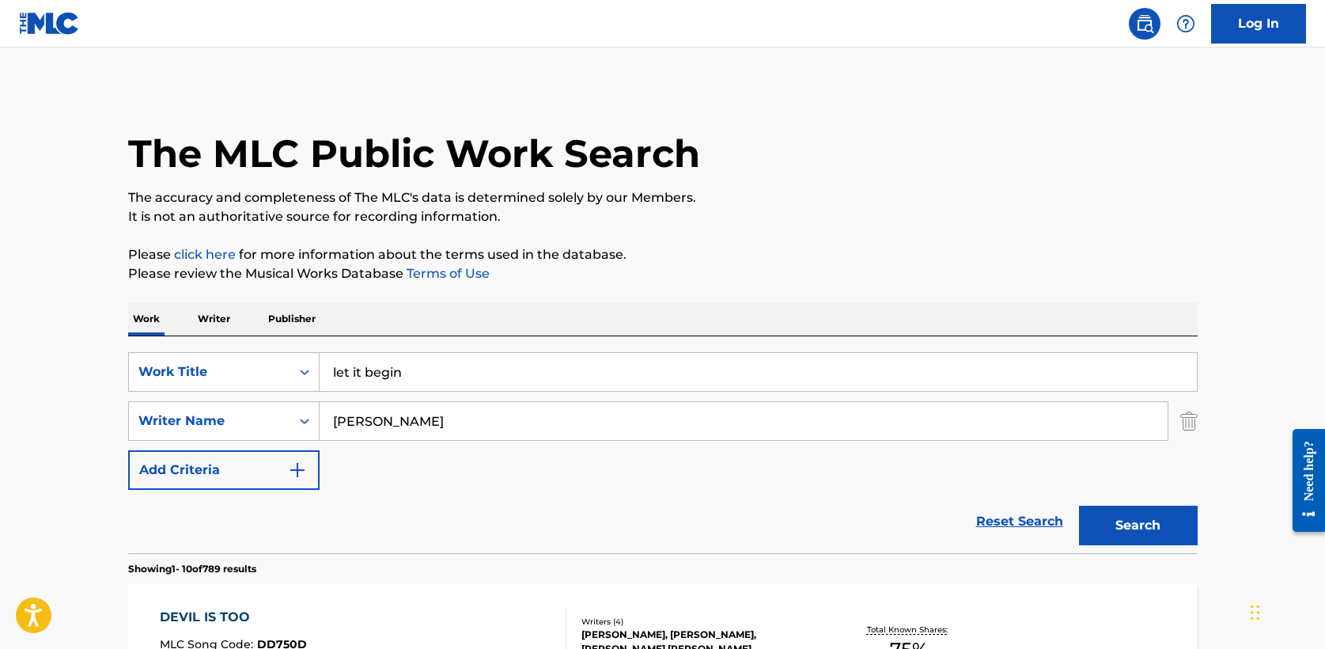
click at [454, 332] on div "Work Writer Publisher" at bounding box center [663, 318] width 1070 height 33
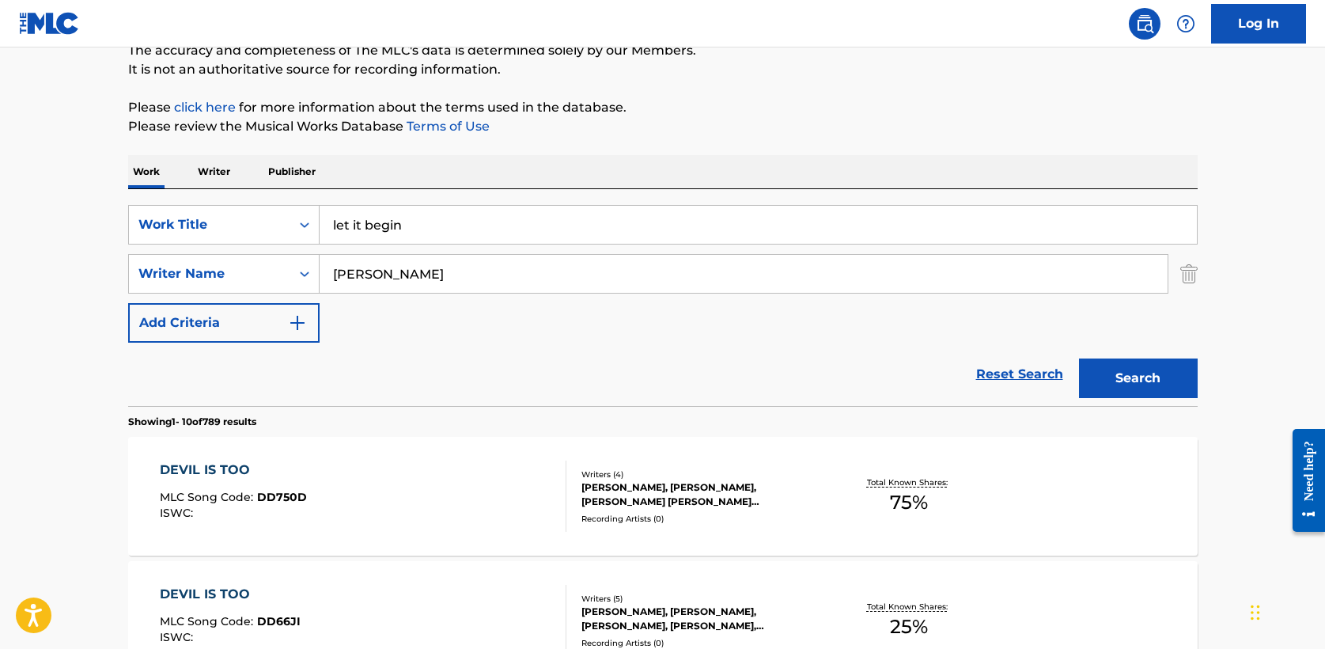
click at [1174, 375] on button "Search" at bounding box center [1138, 378] width 119 height 40
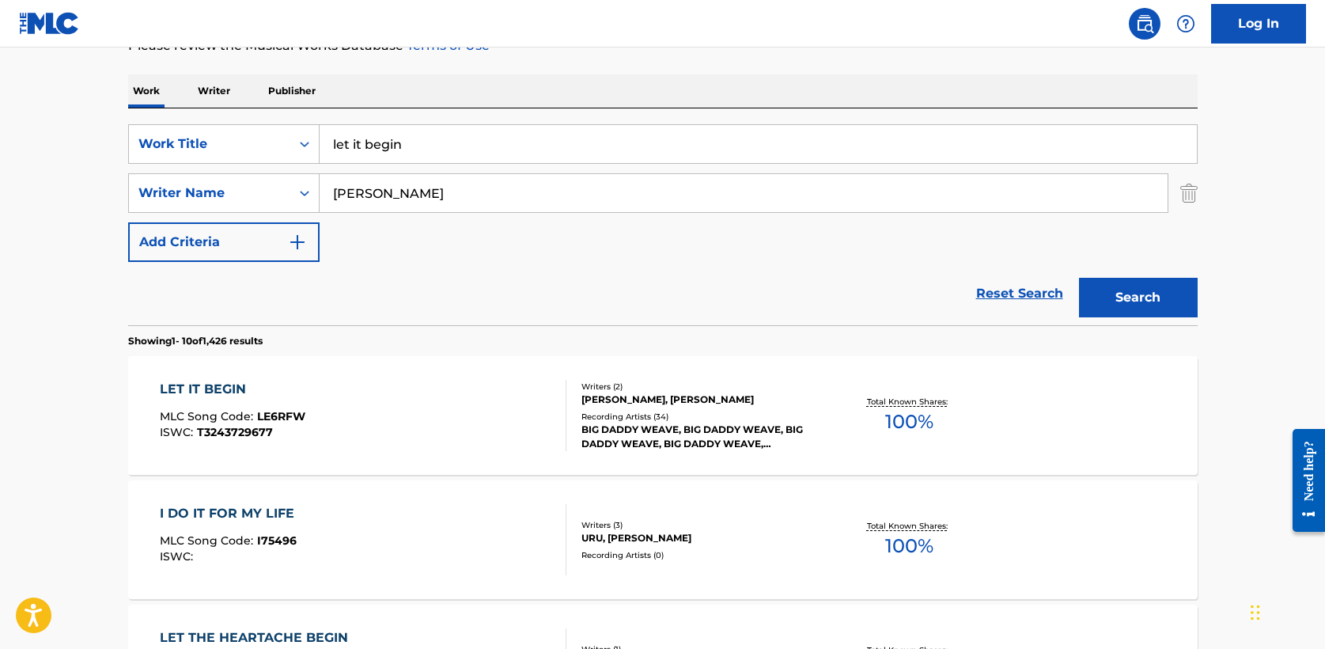
scroll to position [230, 0]
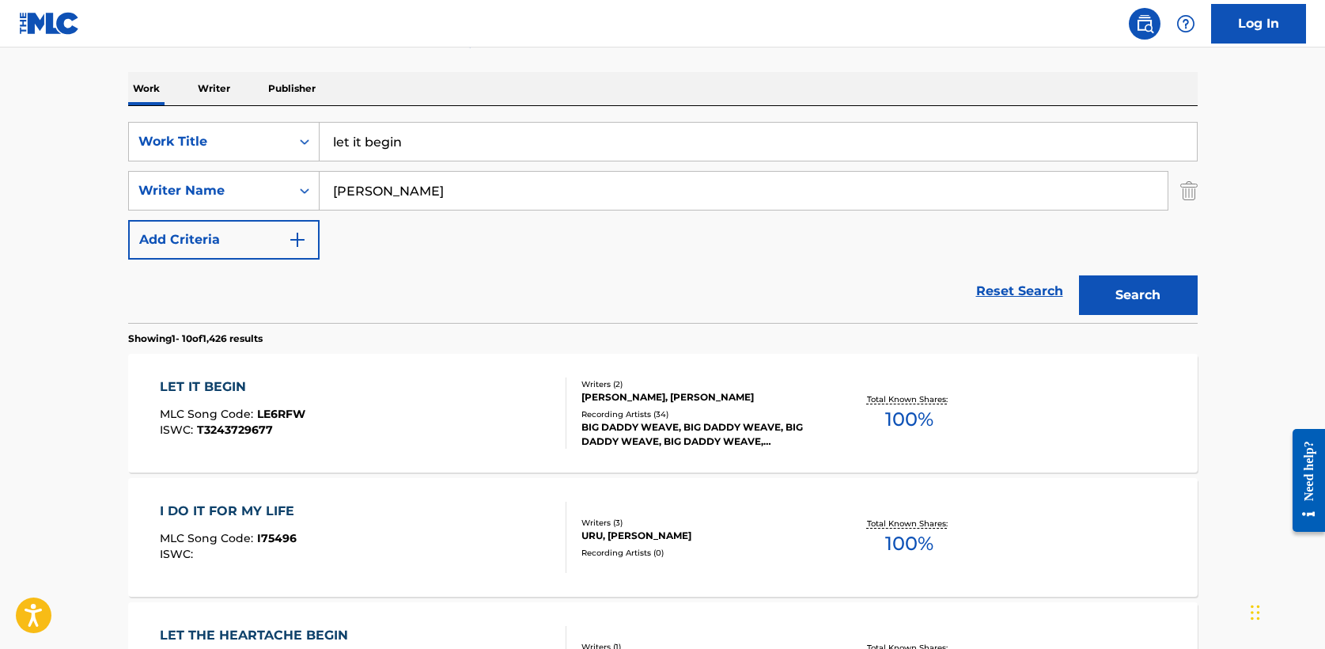
click at [228, 380] on div "LET IT BEGIN" at bounding box center [233, 386] width 146 height 19
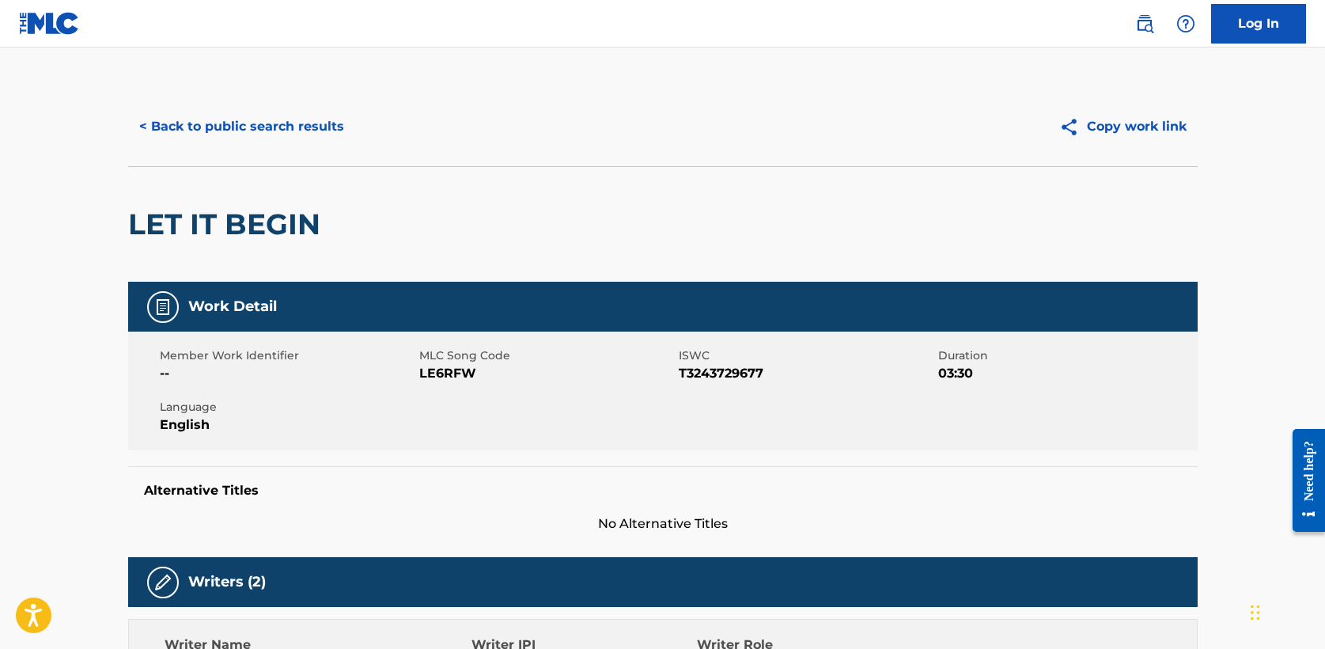
click at [218, 120] on button "< Back to public search results" at bounding box center [241, 127] width 227 height 40
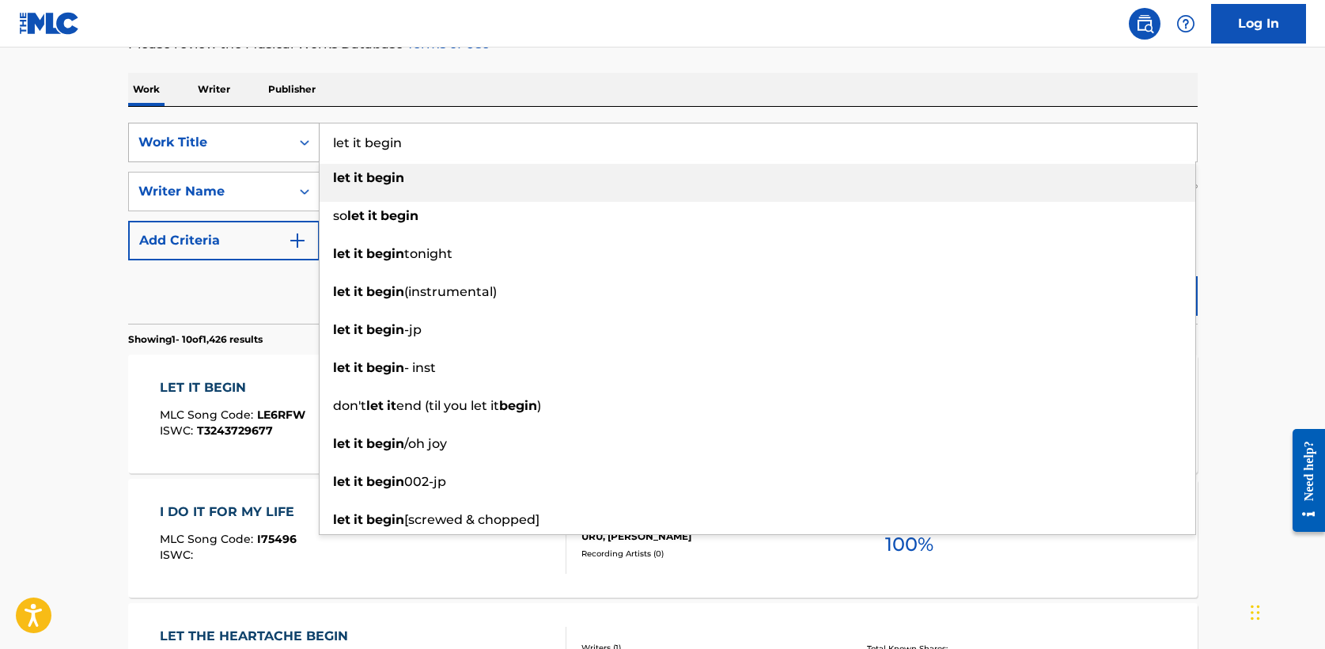
drag, startPoint x: 452, startPoint y: 149, endPoint x: 217, endPoint y: 128, distance: 235.9
click at [217, 128] on div "SearchWithCriteria8feb03e8-a58c-4fa8-949e-11e7d86d7b61 Work Title let it begin …" at bounding box center [663, 143] width 1070 height 40
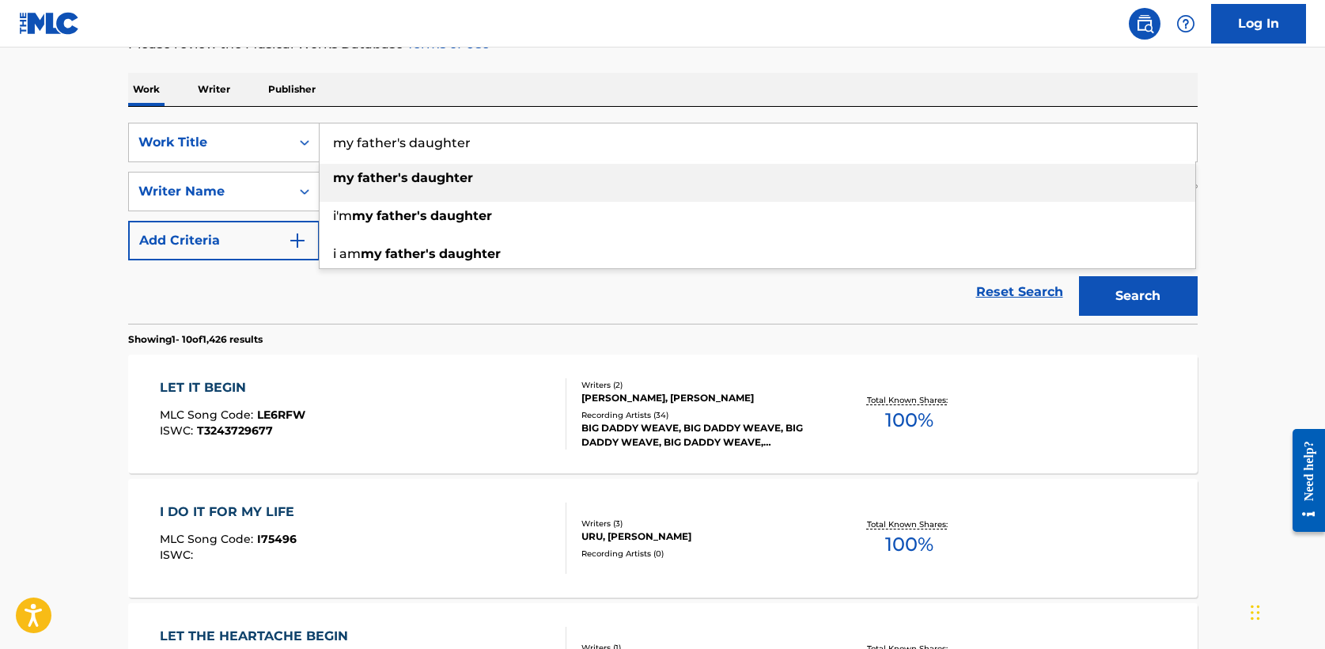
type input "my father's daughter"
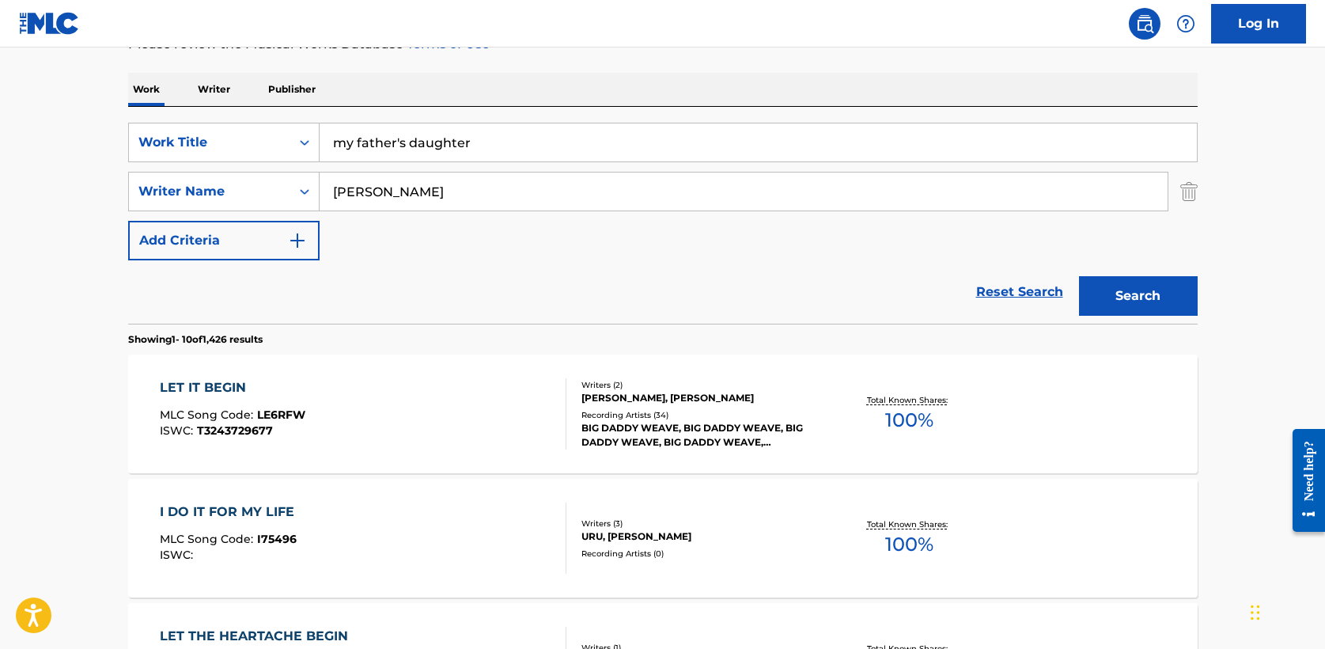
click at [379, 80] on div "Work Writer Publisher" at bounding box center [663, 89] width 1070 height 33
click at [1118, 297] on button "Search" at bounding box center [1138, 296] width 119 height 40
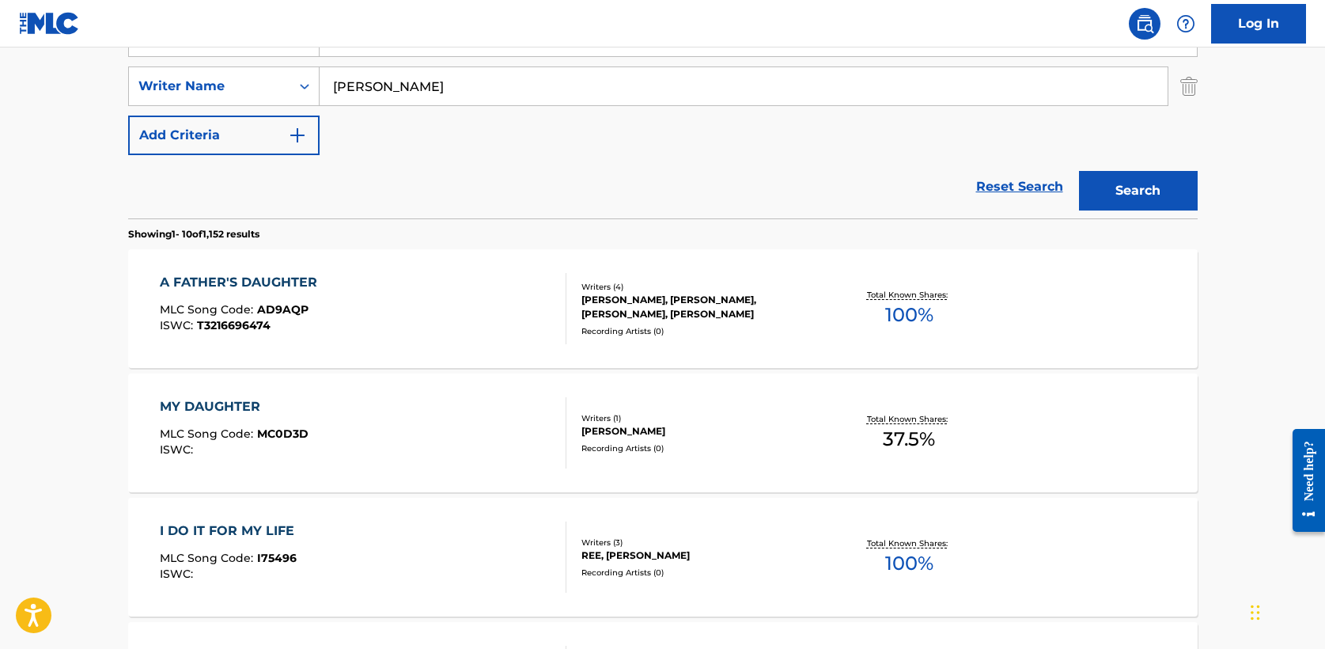
scroll to position [335, 0]
click at [301, 278] on div "A FATHER'S DAUGHTER" at bounding box center [242, 281] width 165 height 19
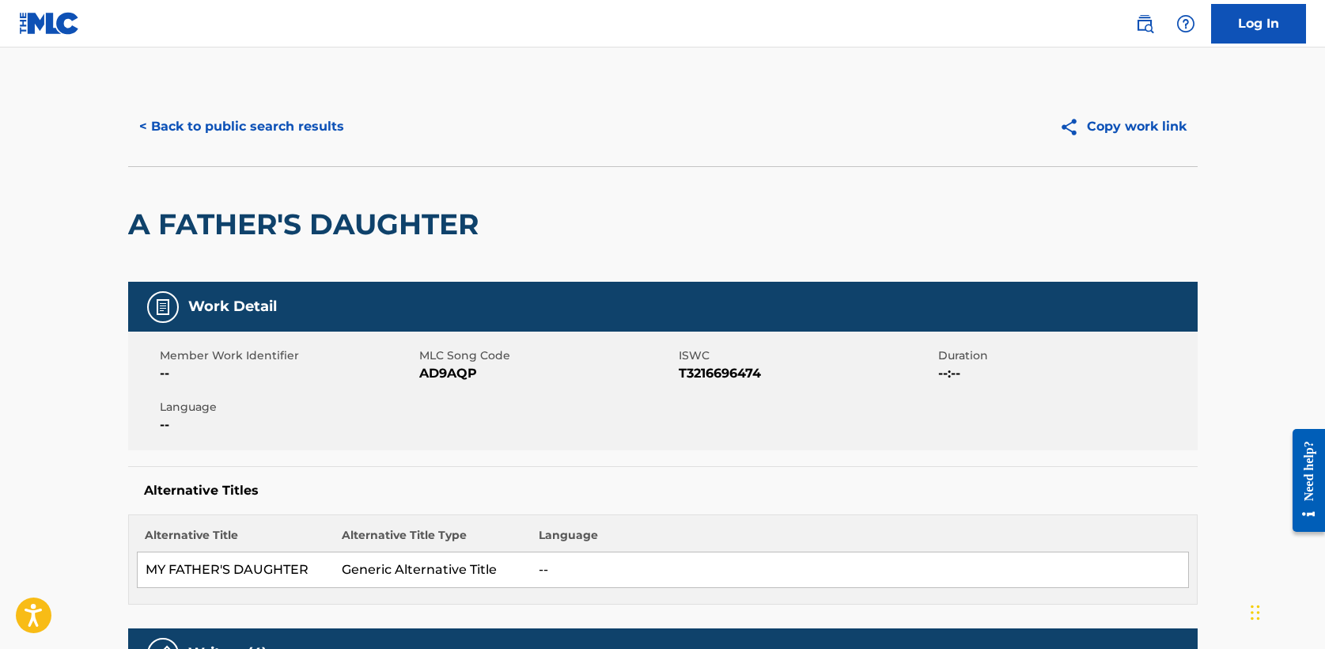
click at [207, 123] on button "< Back to public search results" at bounding box center [241, 127] width 227 height 40
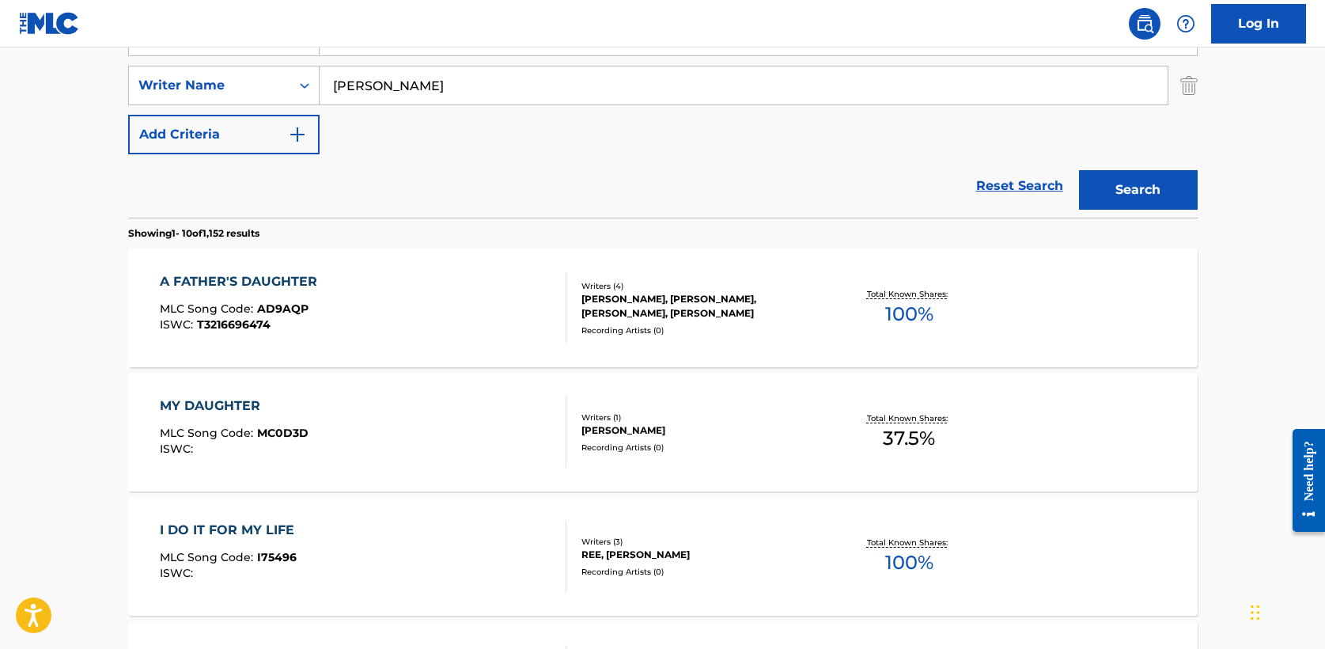
scroll to position [292, 0]
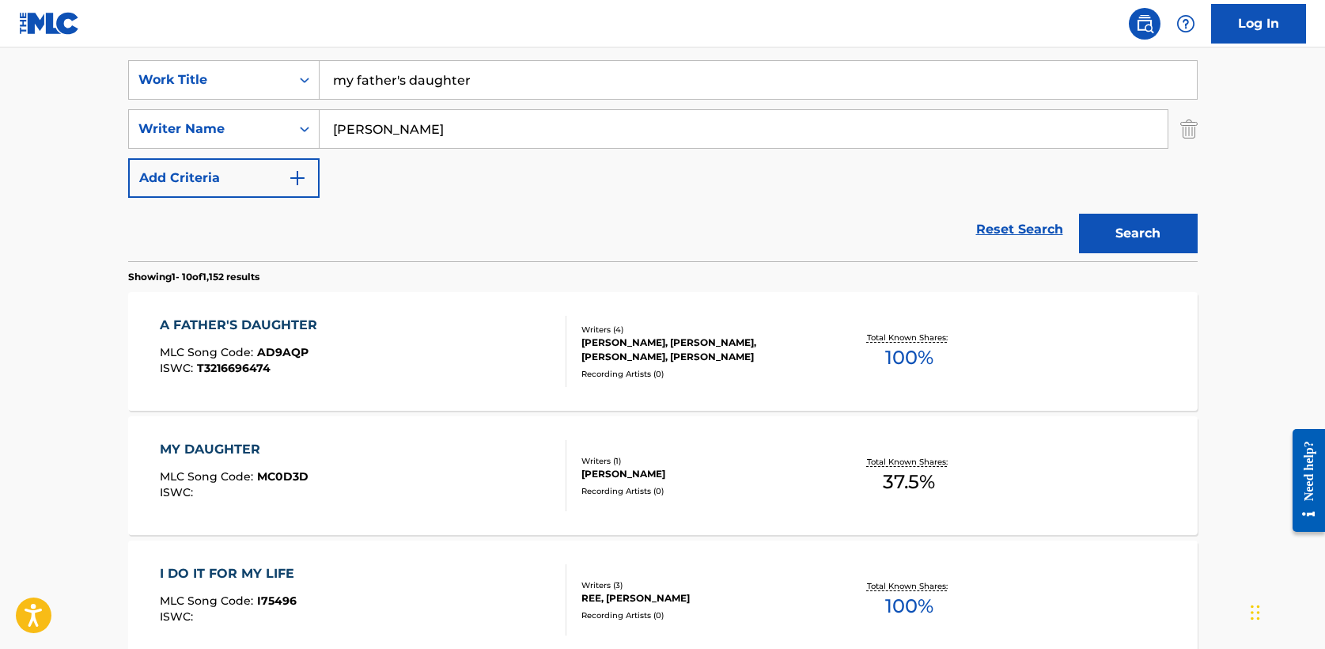
drag, startPoint x: 499, startPoint y: 76, endPoint x: 130, endPoint y: 51, distance: 370.3
click at [130, 51] on div "SearchWithCriteria8feb03e8-a58c-4fa8-949e-11e7d86d7b61 Work Title my father's d…" at bounding box center [663, 152] width 1070 height 217
type input "need to be near"
click at [1146, 225] on button "Search" at bounding box center [1138, 234] width 119 height 40
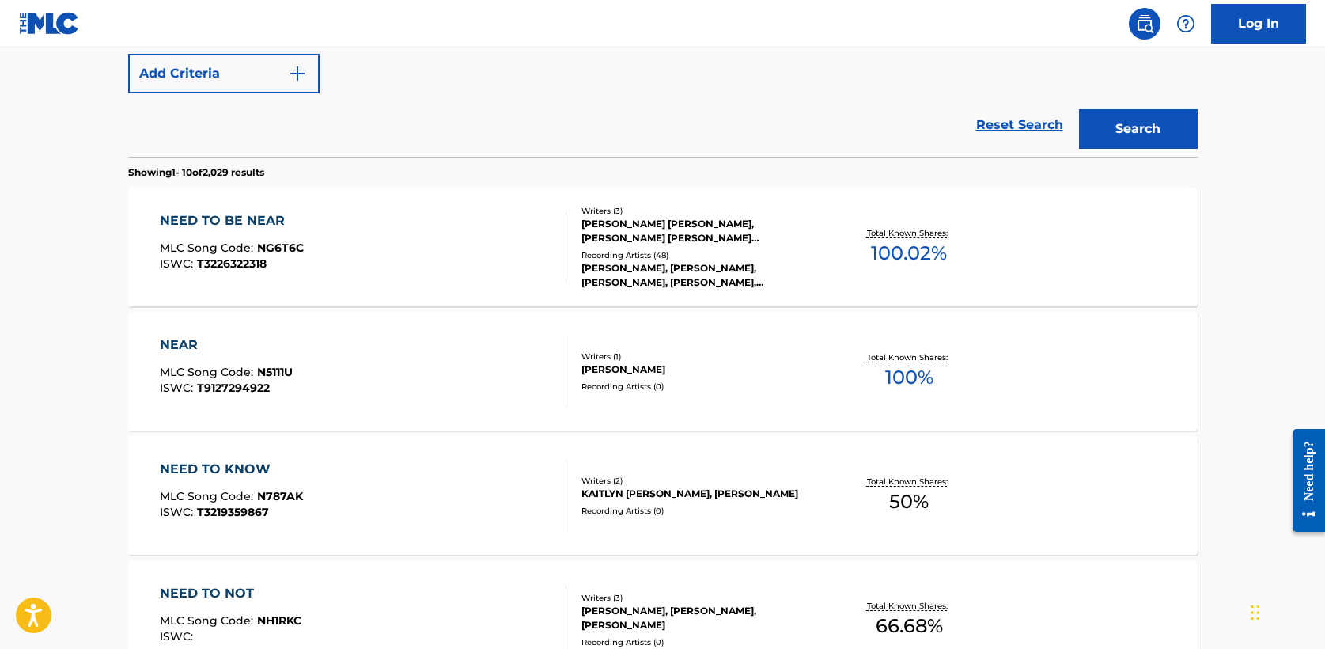
scroll to position [398, 0]
click at [233, 216] on div "NEED TO BE NEAR" at bounding box center [232, 219] width 144 height 19
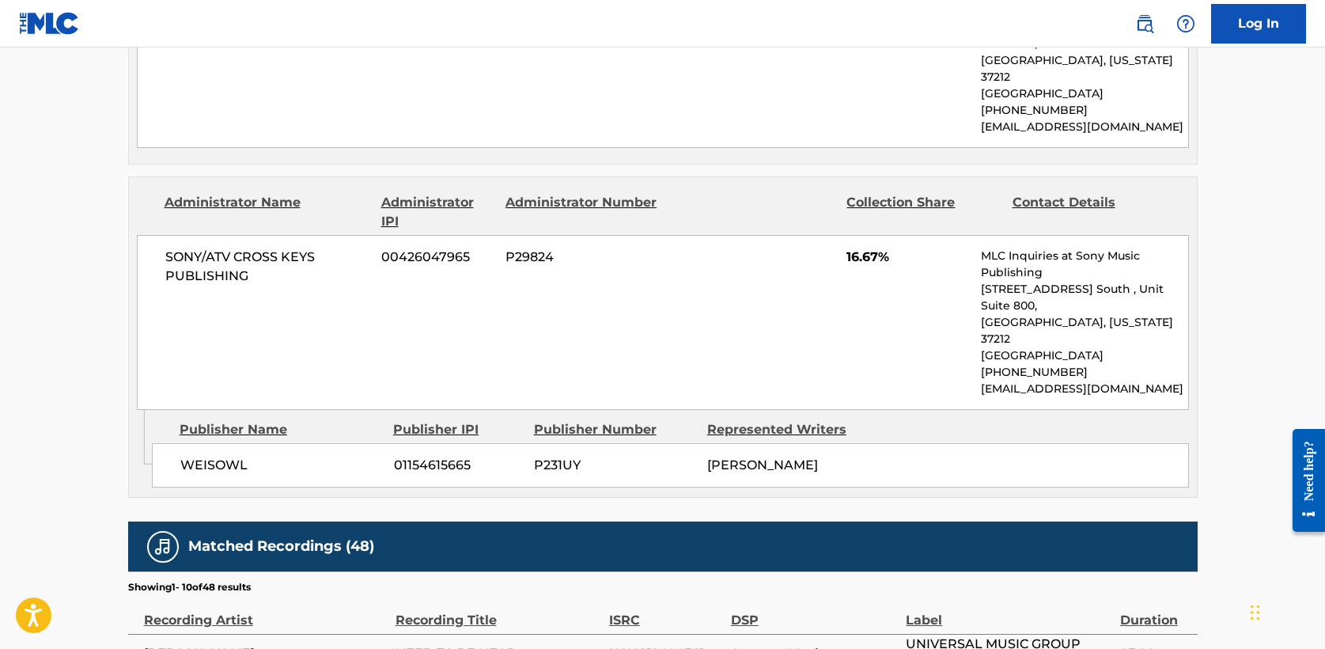
scroll to position [1842, 0]
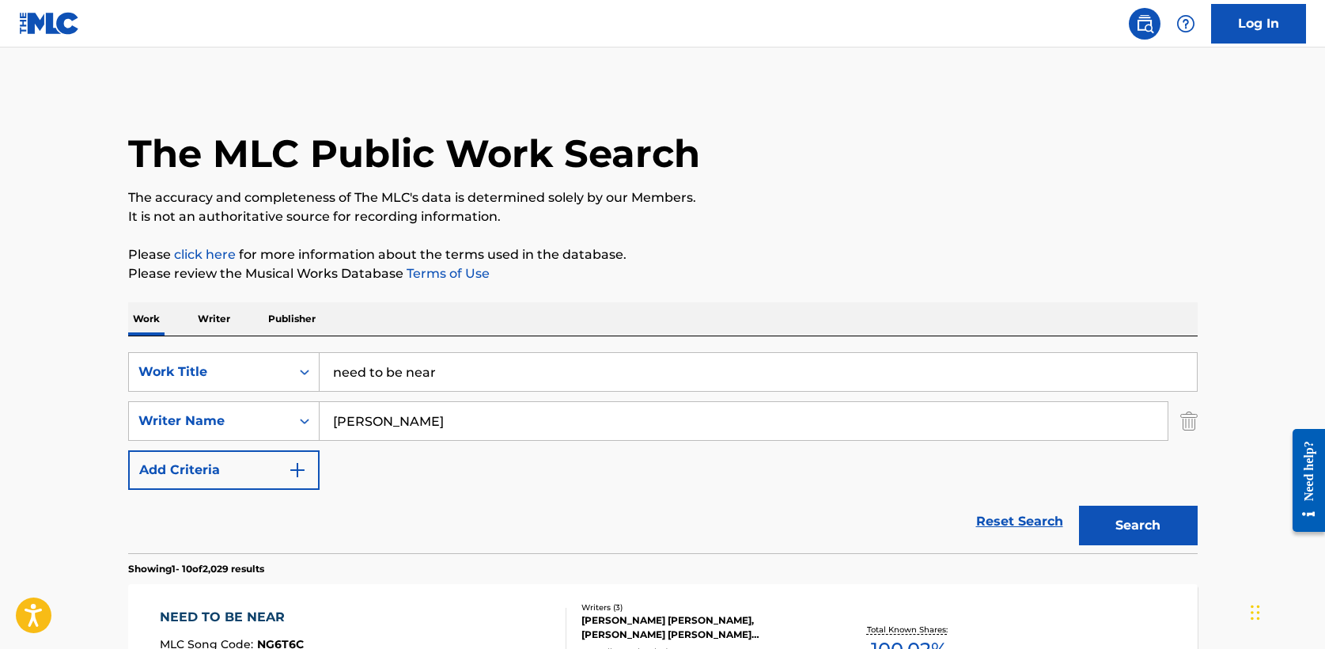
drag, startPoint x: 447, startPoint y: 376, endPoint x: 254, endPoint y: 343, distance: 195.9
click at [254, 343] on div "SearchWithCriteria8feb03e8-a58c-4fa8-949e-11e7d86d7b61 Work Title need to be ne…" at bounding box center [663, 444] width 1070 height 217
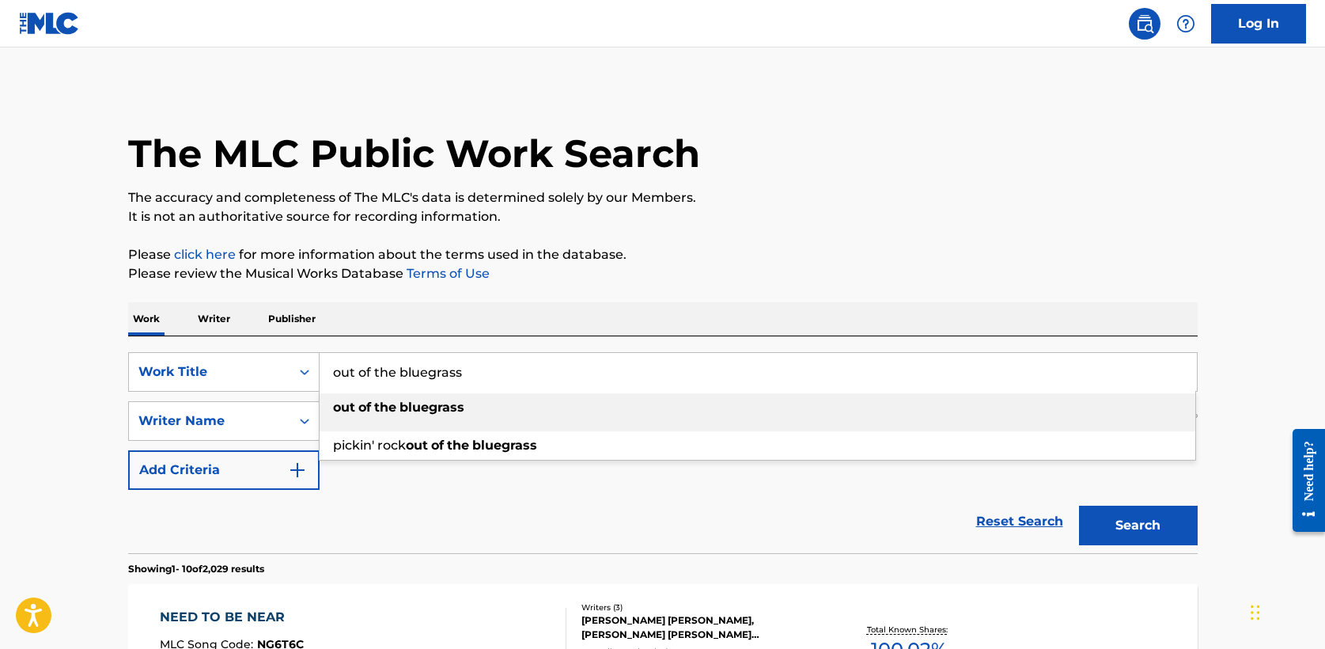
type input "out of the bluegrass"
click at [385, 324] on div "Work Writer Publisher" at bounding box center [663, 318] width 1070 height 33
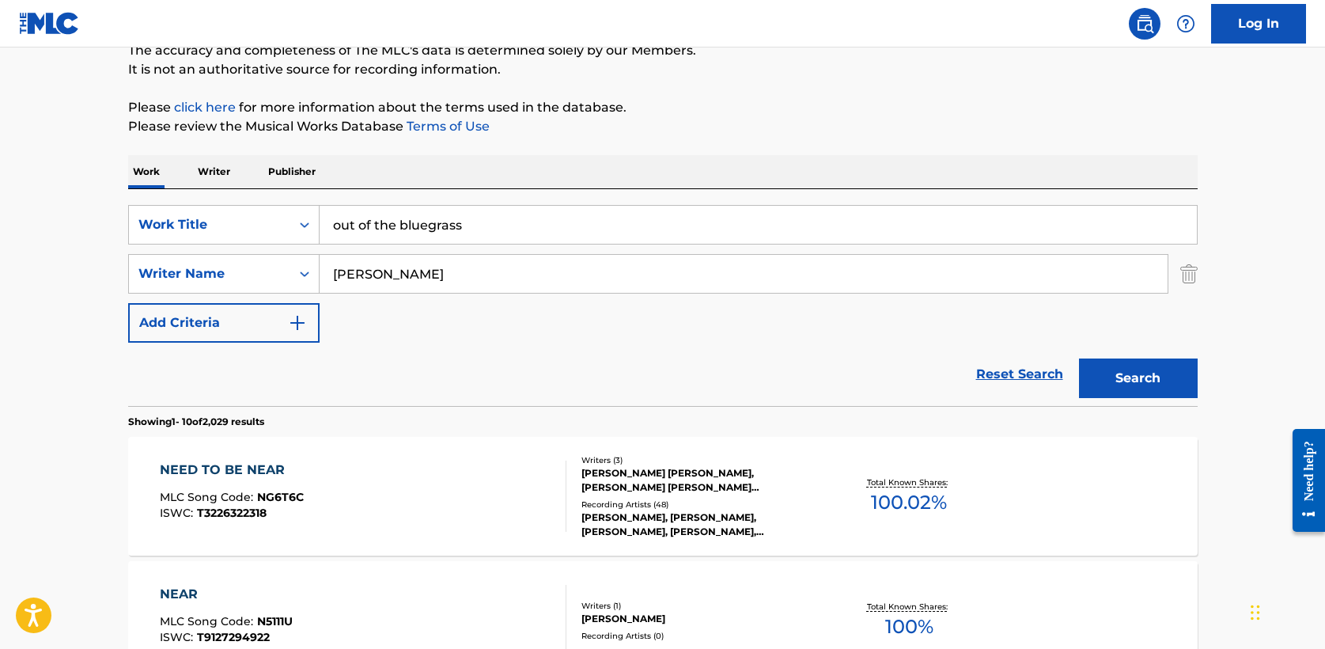
click at [1137, 384] on button "Search" at bounding box center [1138, 378] width 119 height 40
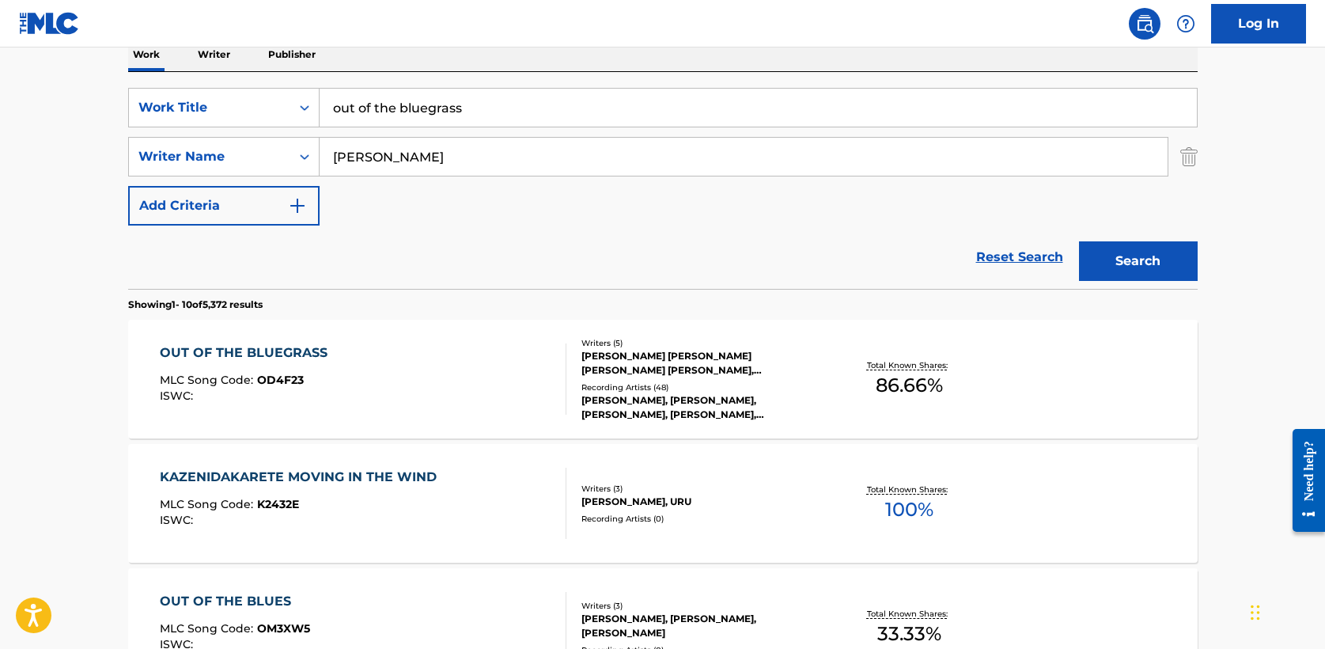
scroll to position [289, 0]
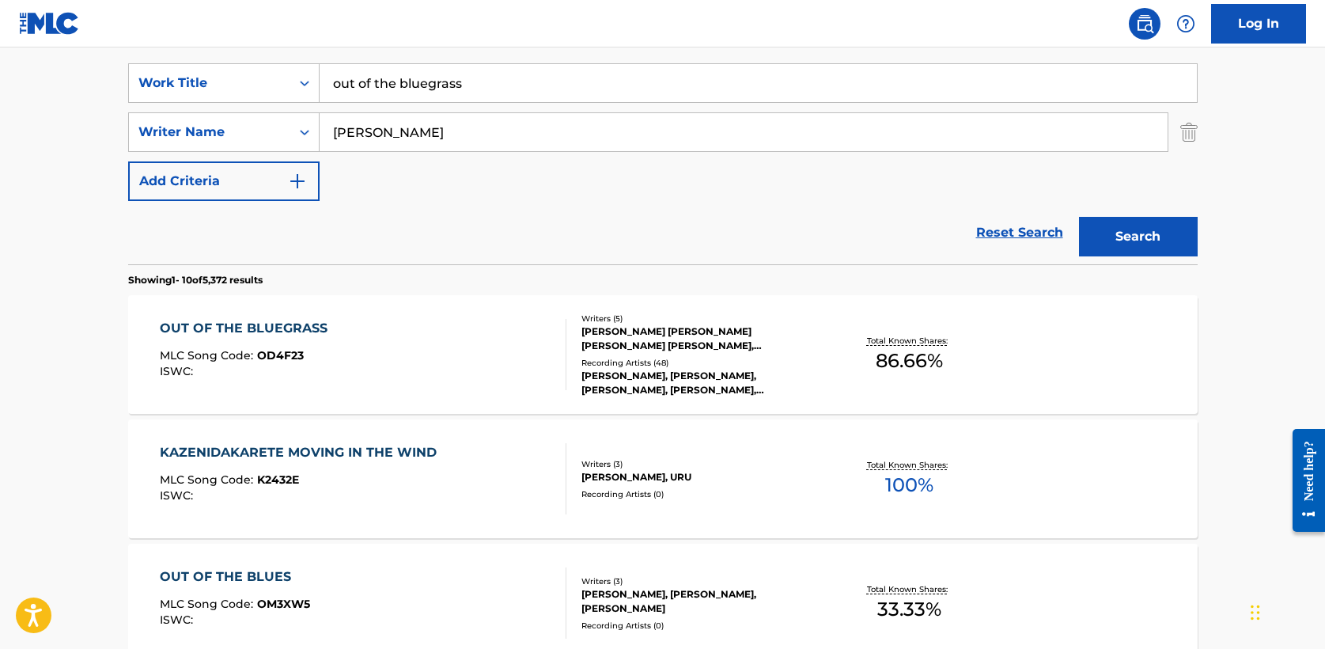
click at [314, 326] on div "OUT OF THE BLUEGRASS" at bounding box center [248, 328] width 176 height 19
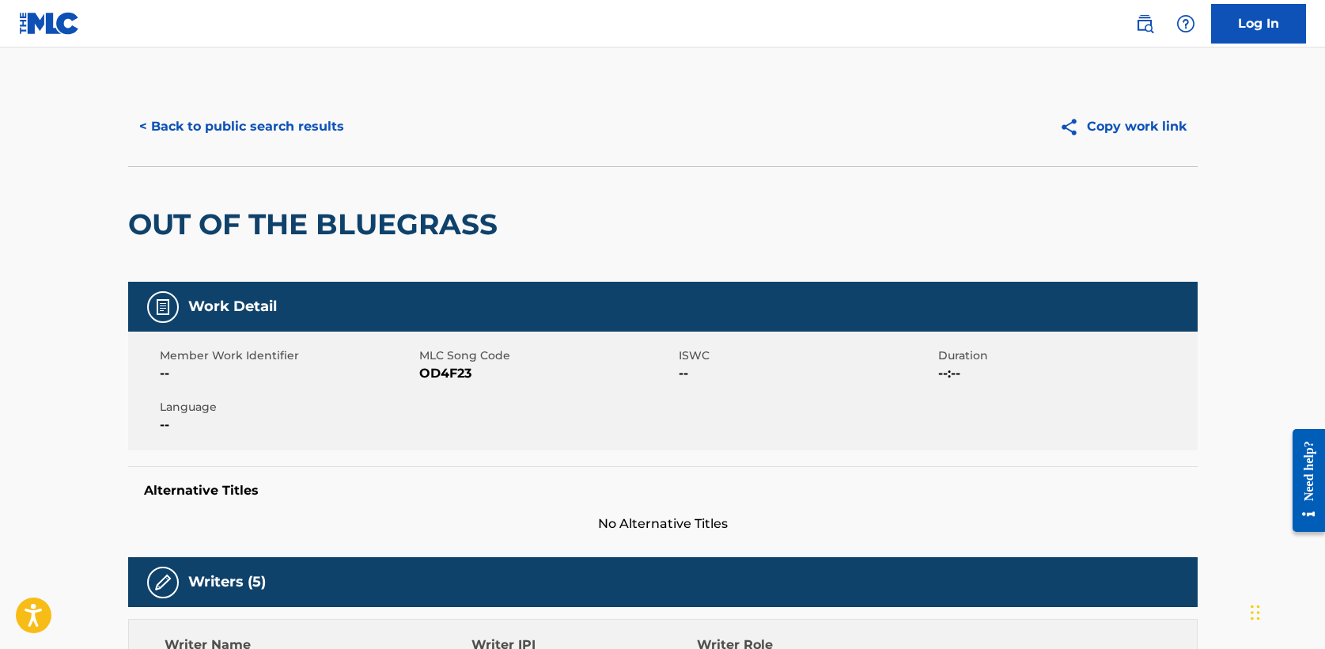
click at [230, 132] on button "< Back to public search results" at bounding box center [241, 127] width 227 height 40
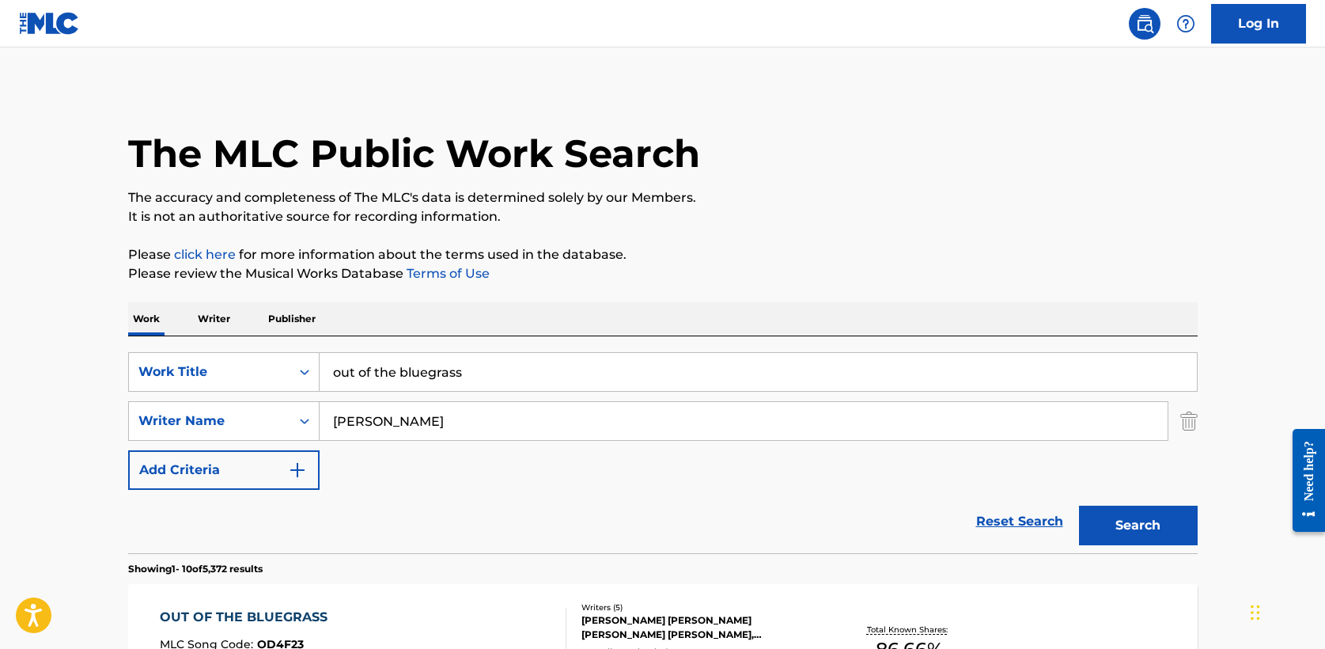
scroll to position [289, 0]
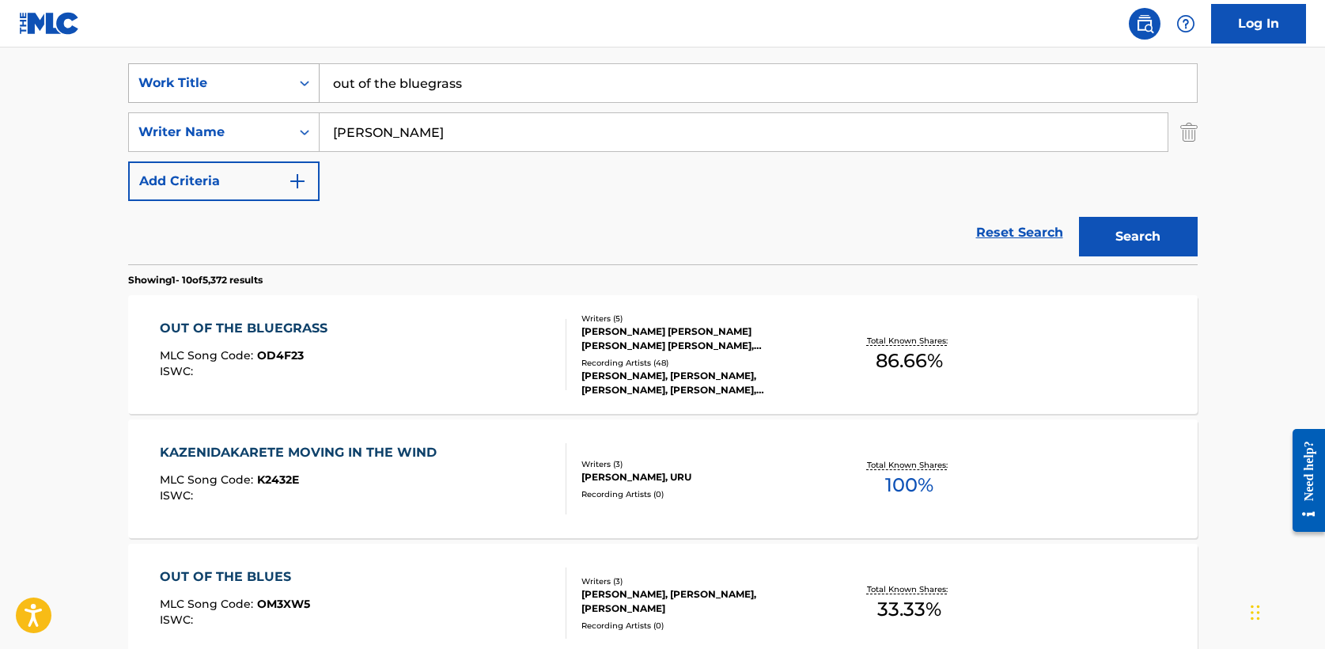
drag, startPoint x: 478, startPoint y: 78, endPoint x: 225, endPoint y: 67, distance: 253.4
click at [225, 67] on div "SearchWithCriteria8feb03e8-a58c-4fa8-949e-11e7d86d7b61 Work Title out of the bl…" at bounding box center [663, 83] width 1070 height 40
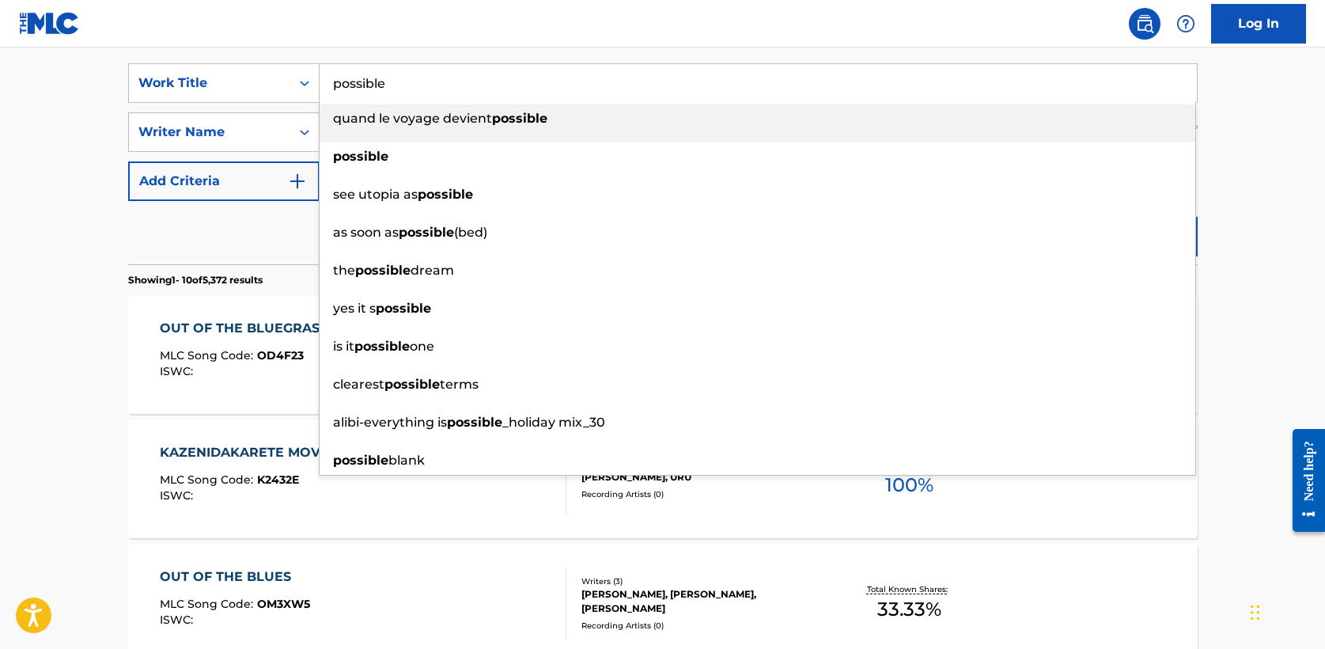
type input "possible"
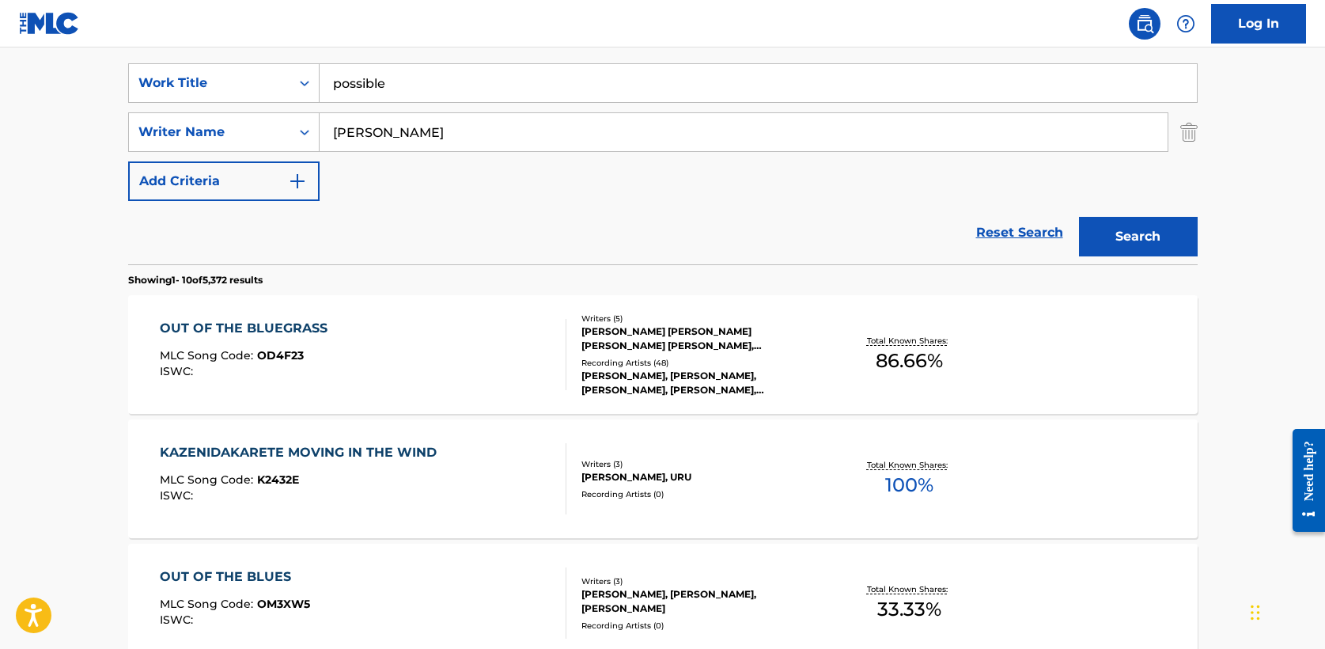
click at [1140, 229] on button "Search" at bounding box center [1138, 237] width 119 height 40
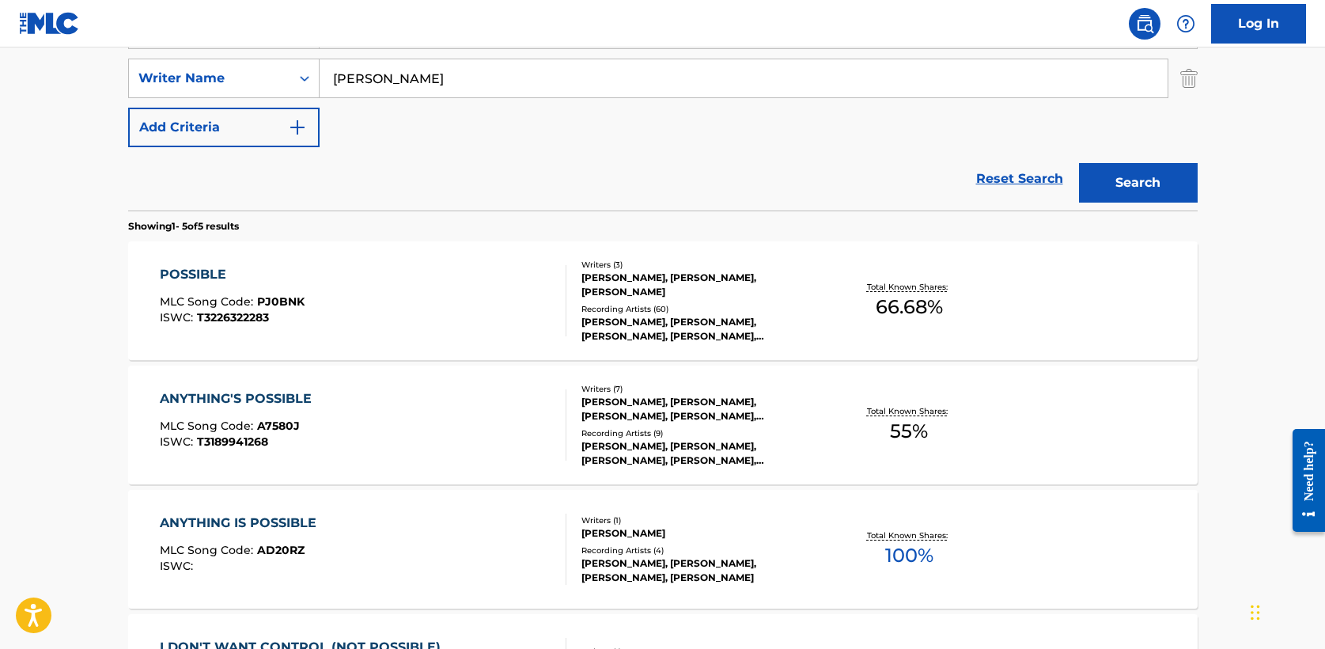
scroll to position [343, 0]
click at [214, 277] on div "POSSIBLE" at bounding box center [232, 273] width 145 height 19
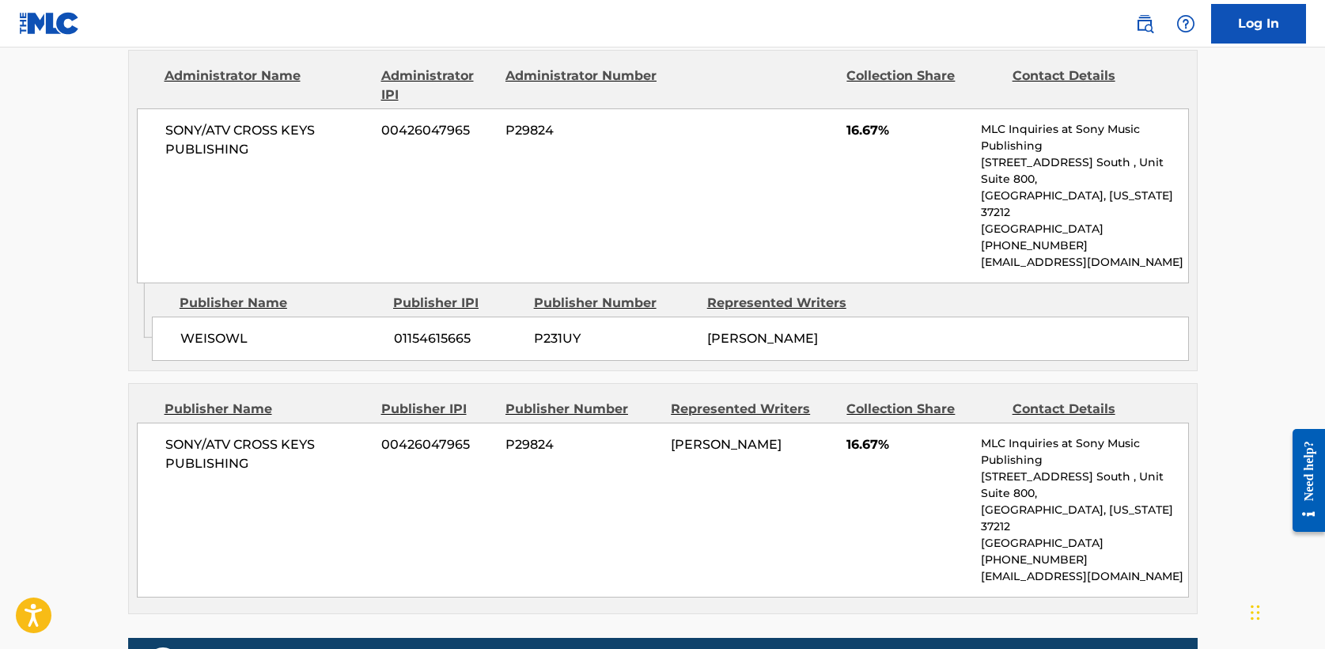
scroll to position [1120, 0]
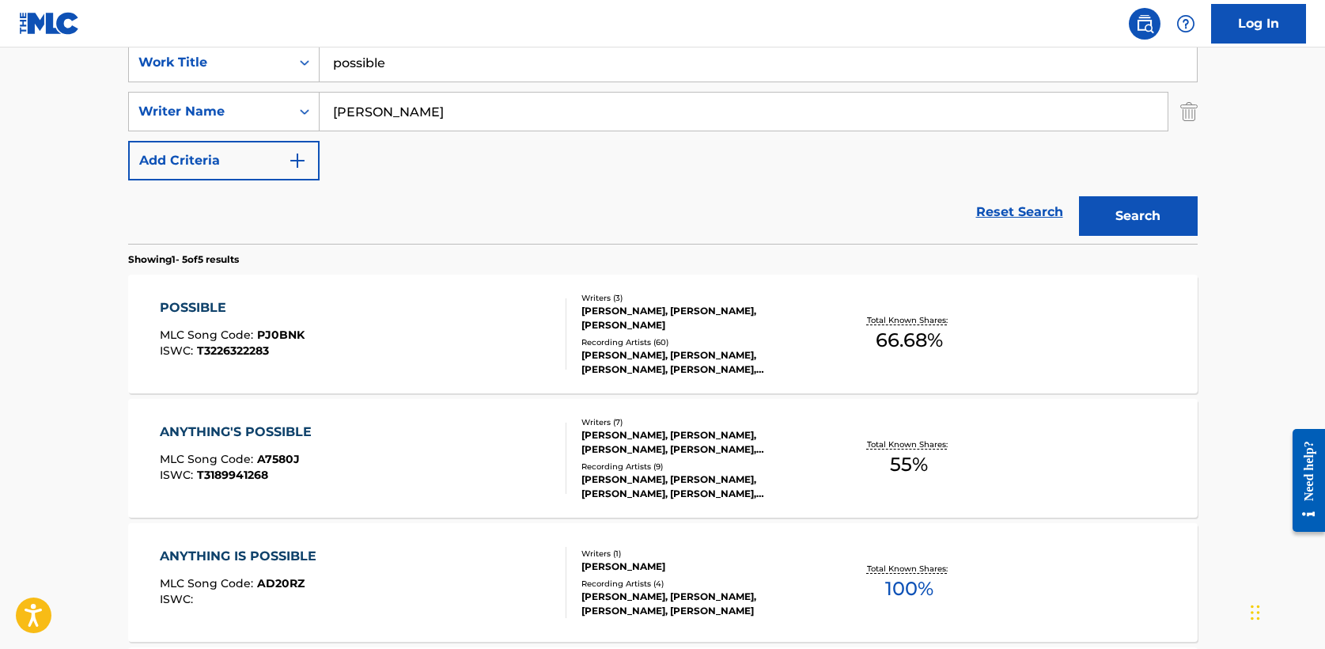
scroll to position [308, 0]
drag, startPoint x: 358, startPoint y: 69, endPoint x: 138, endPoint y: 46, distance: 221.1
click at [138, 46] on div "Log In The MLC Public Work Search The accuracy and completeness of The MLC's da…" at bounding box center [662, 371] width 1325 height 1358
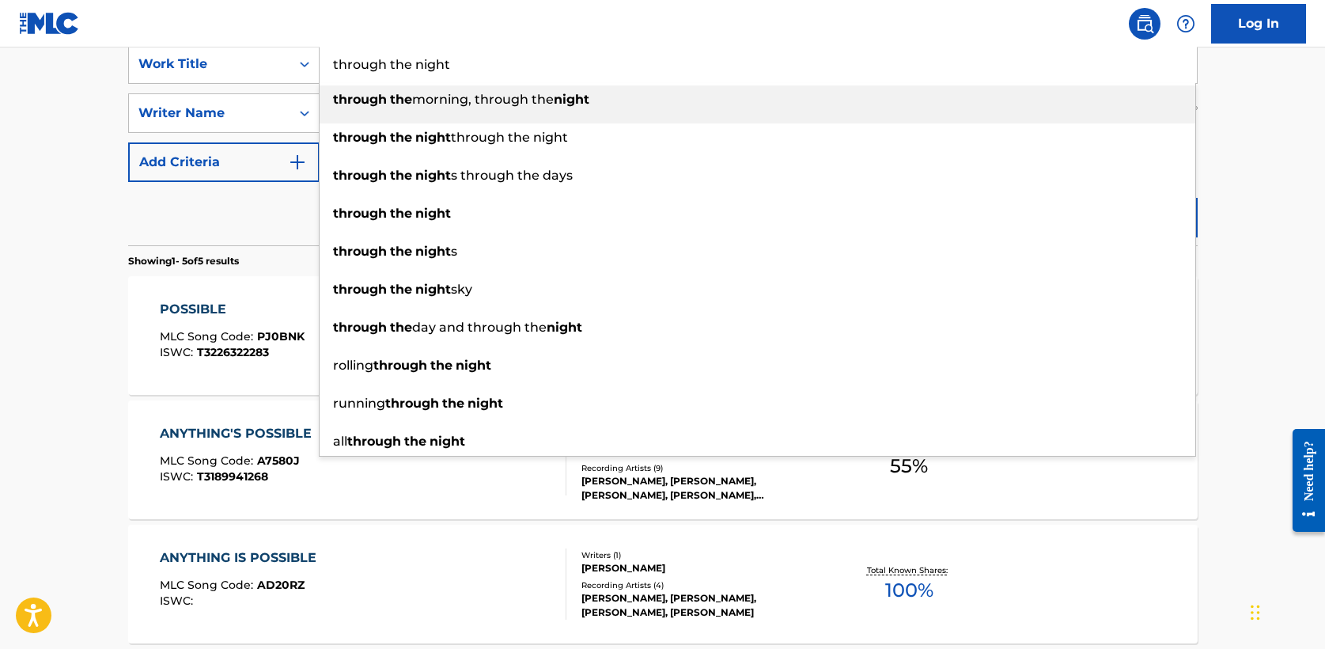
type input "through the night"
click at [85, 113] on main "The MLC Public Work Search The accuracy and completeness of The MLC's data is d…" at bounding box center [662, 357] width 1325 height 1234
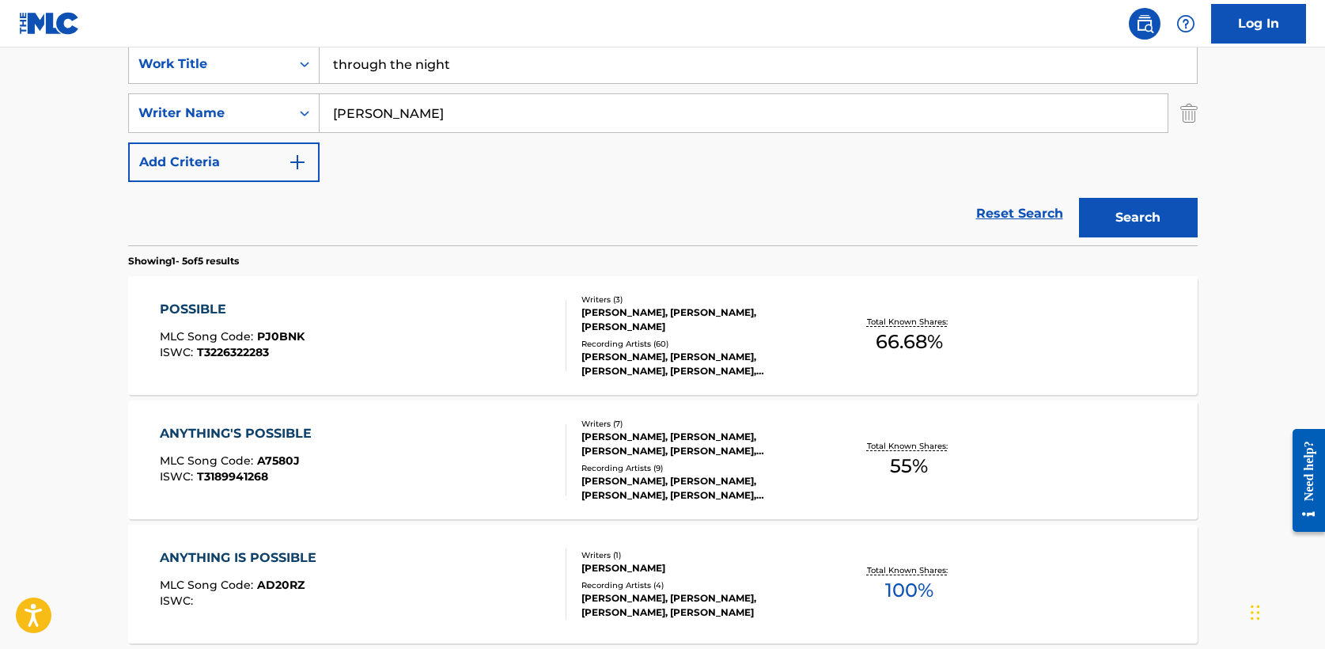
click at [1131, 221] on button "Search" at bounding box center [1138, 218] width 119 height 40
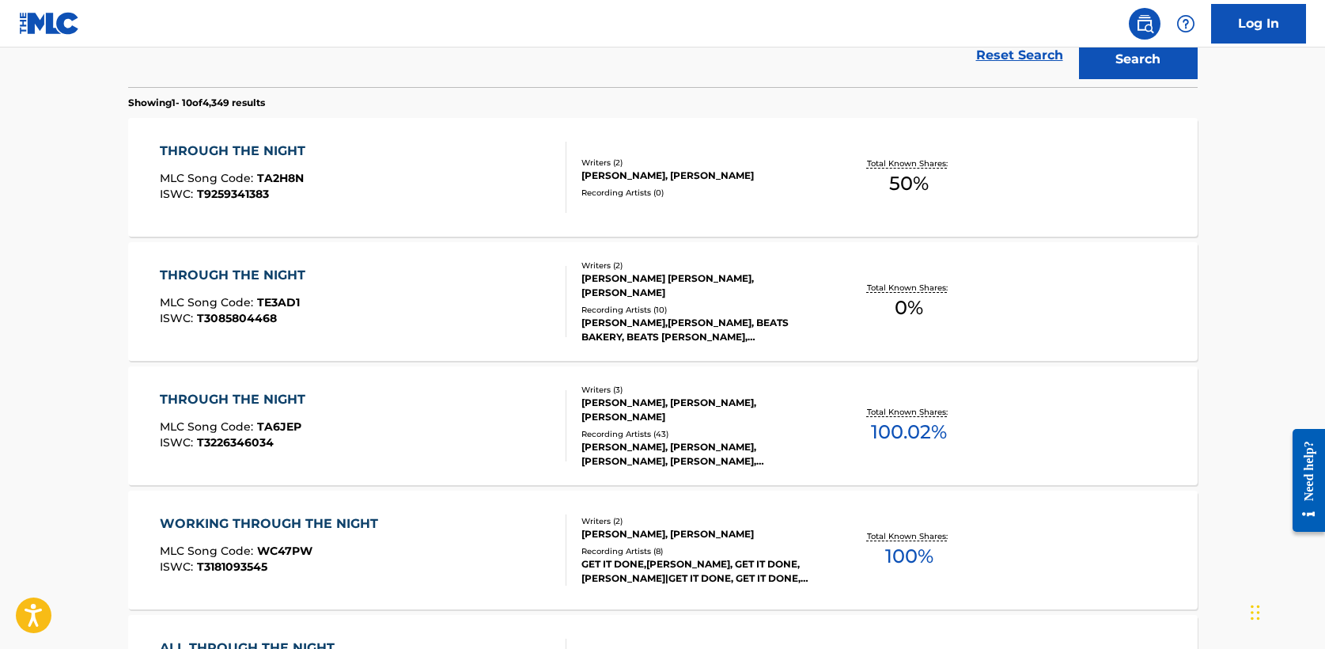
scroll to position [467, 0]
click at [257, 398] on div "THROUGH THE NIGHT" at bounding box center [236, 398] width 153 height 19
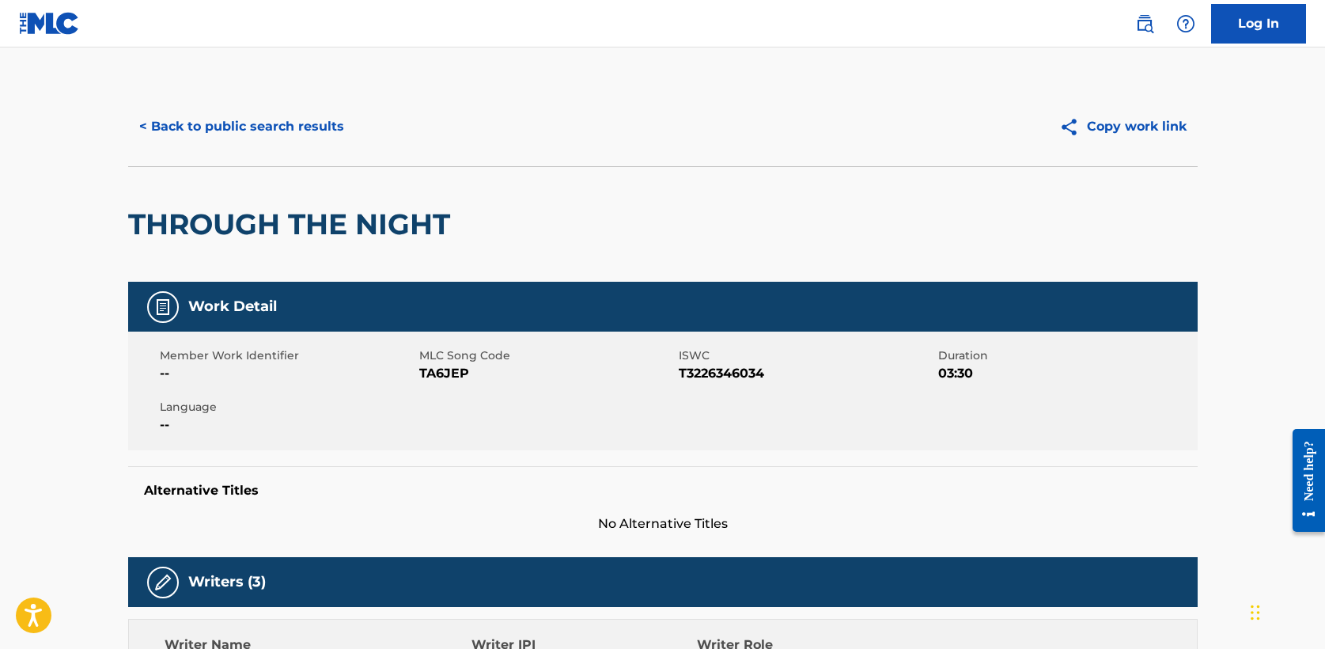
click at [254, 143] on button "< Back to public search results" at bounding box center [241, 127] width 227 height 40
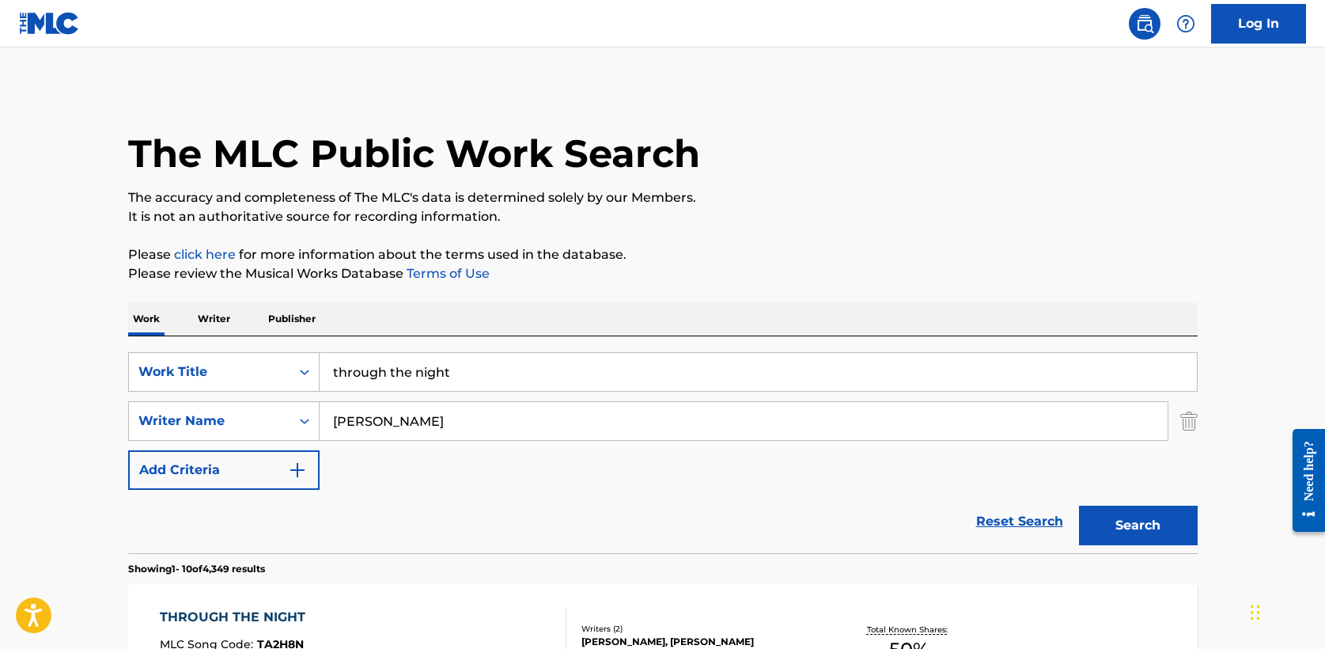
drag, startPoint x: 473, startPoint y: 369, endPoint x: 123, endPoint y: 324, distance: 353.4
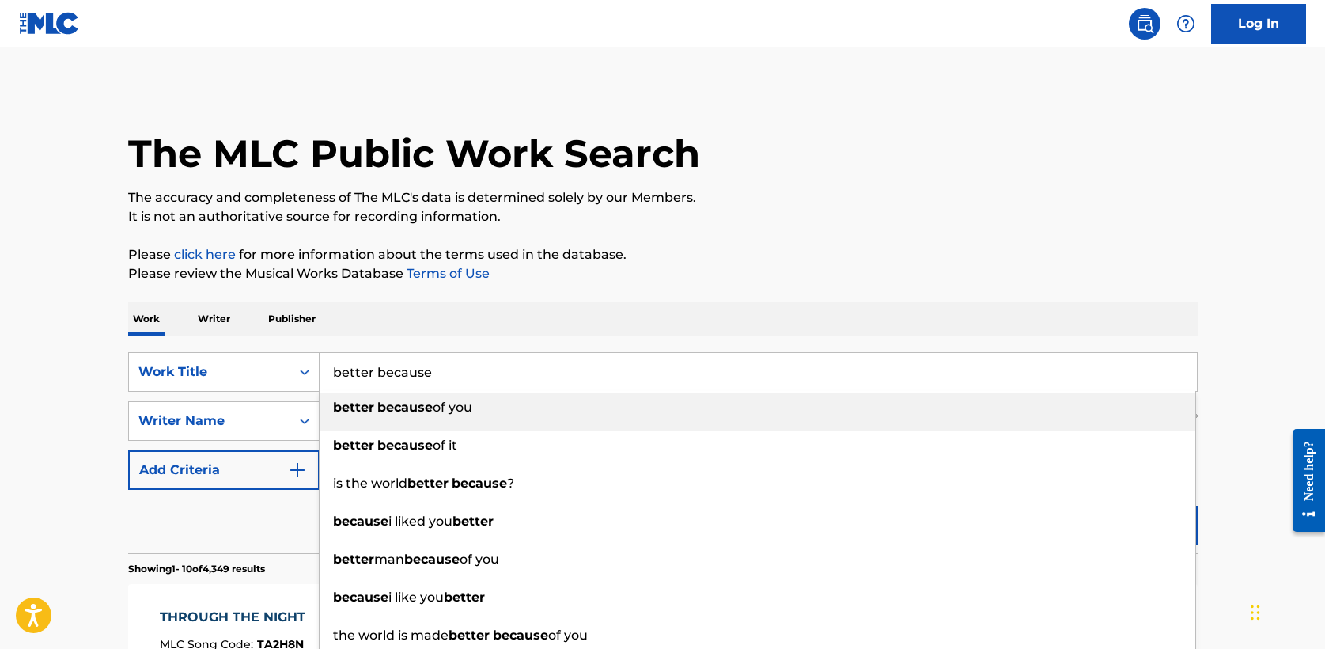
type input "better because"
click at [365, 310] on div "Work Writer Publisher" at bounding box center [663, 318] width 1070 height 33
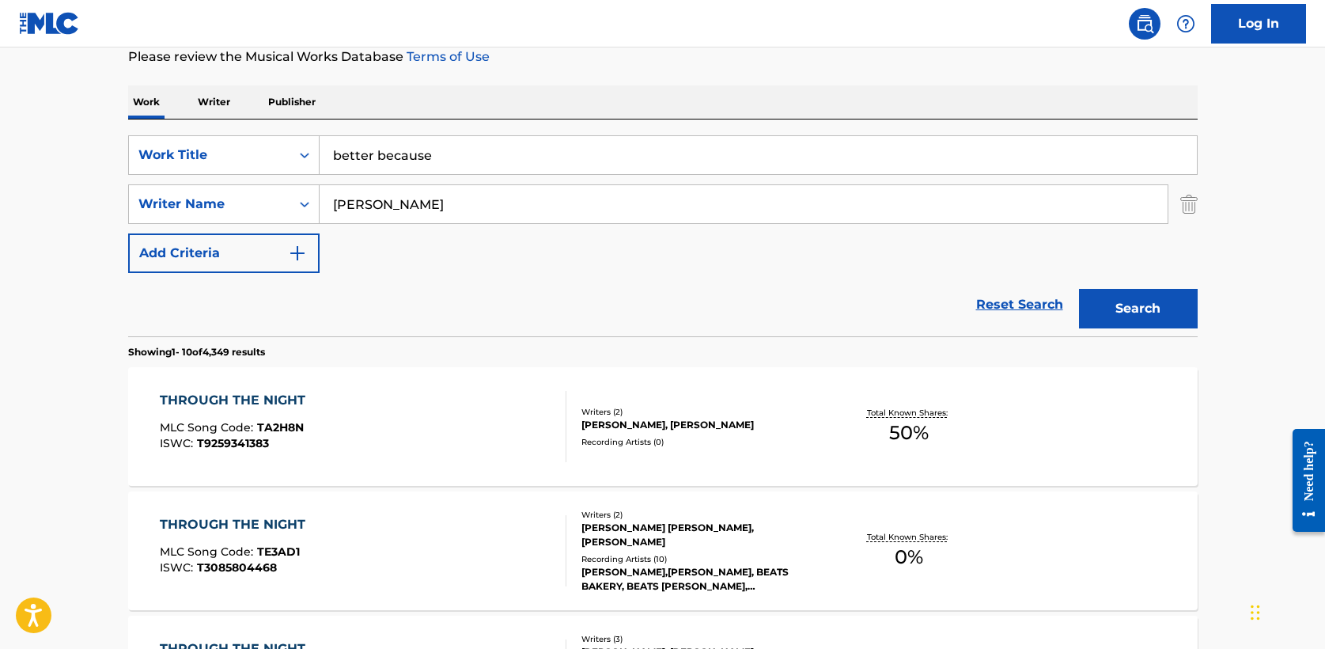
click at [1127, 301] on button "Search" at bounding box center [1138, 309] width 119 height 40
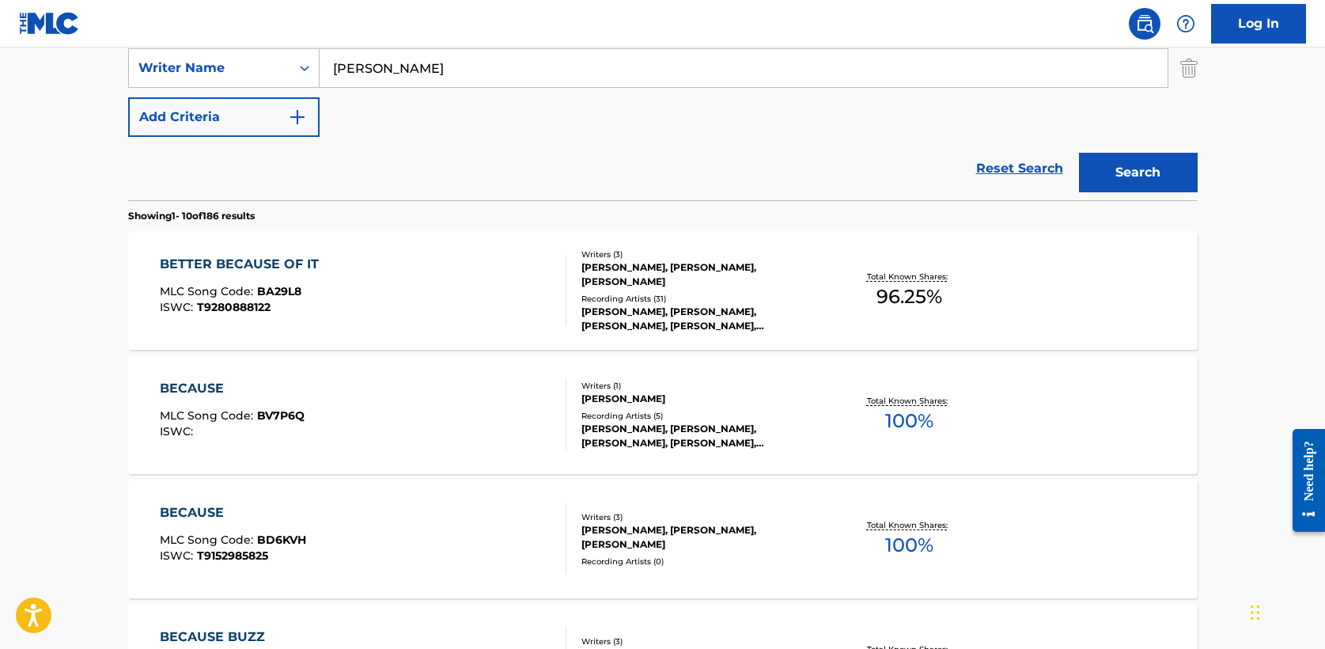
scroll to position [359, 0]
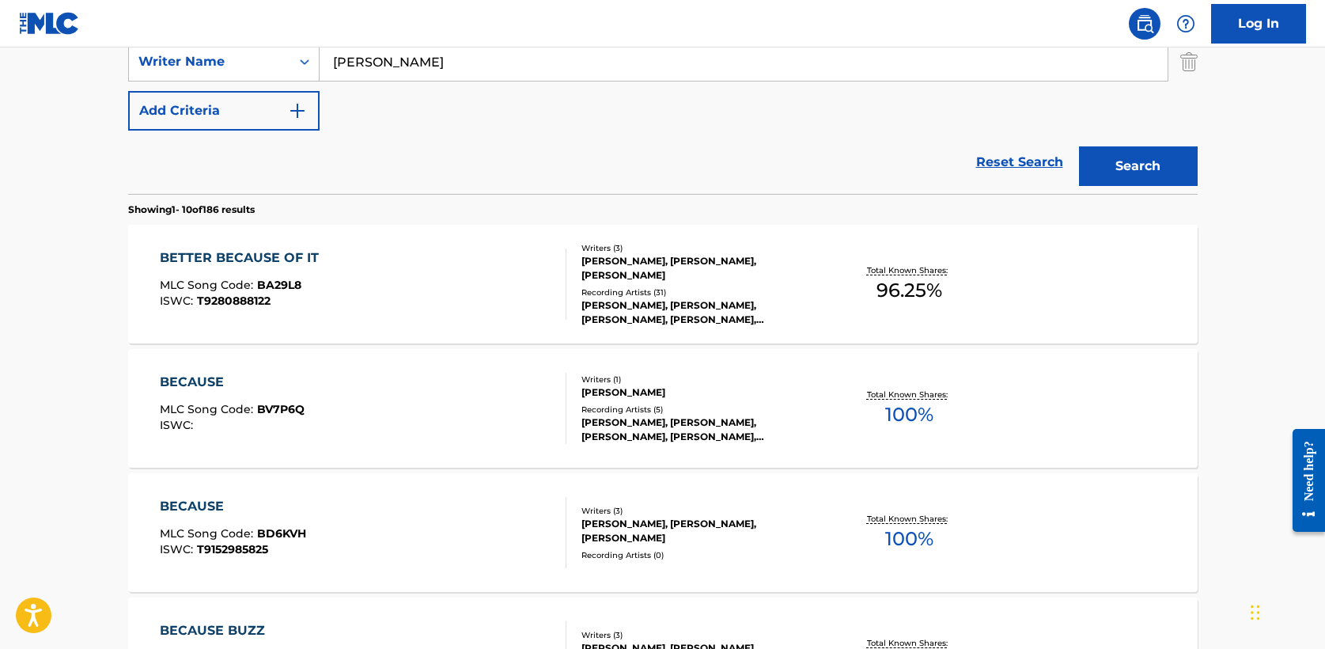
click at [300, 257] on div "BETTER BECAUSE OF IT" at bounding box center [243, 257] width 167 height 19
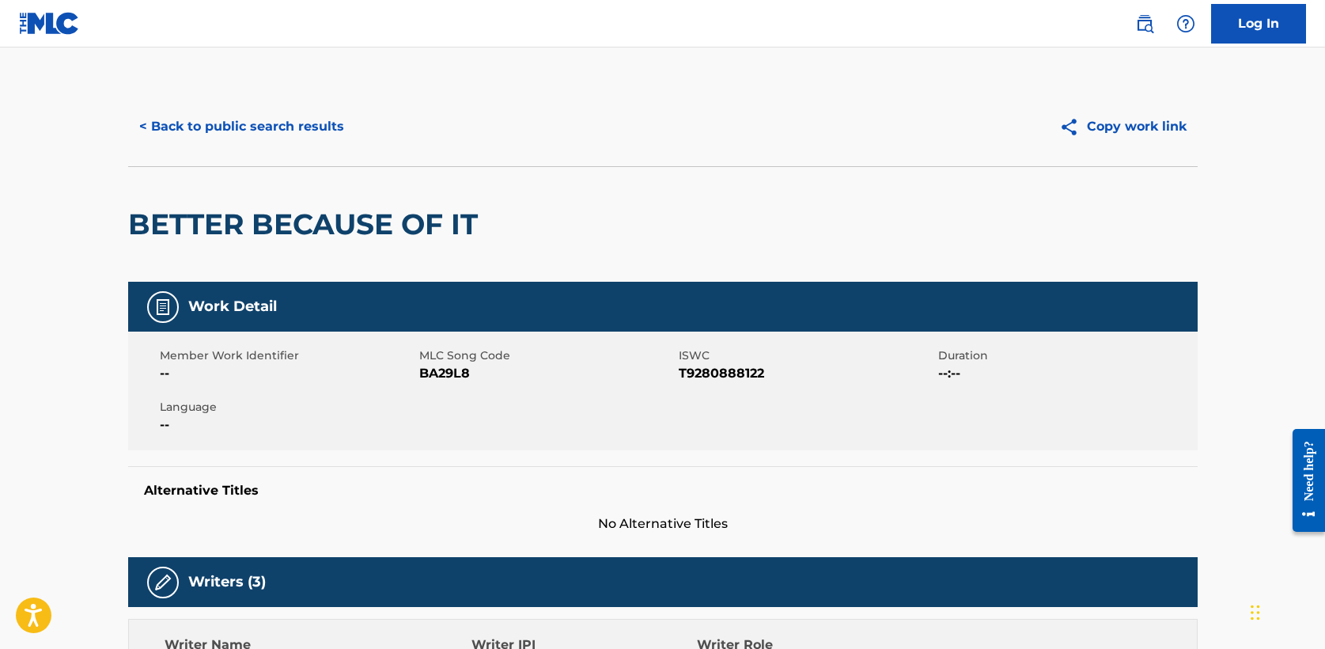
click at [177, 142] on button "< Back to public search results" at bounding box center [241, 127] width 227 height 40
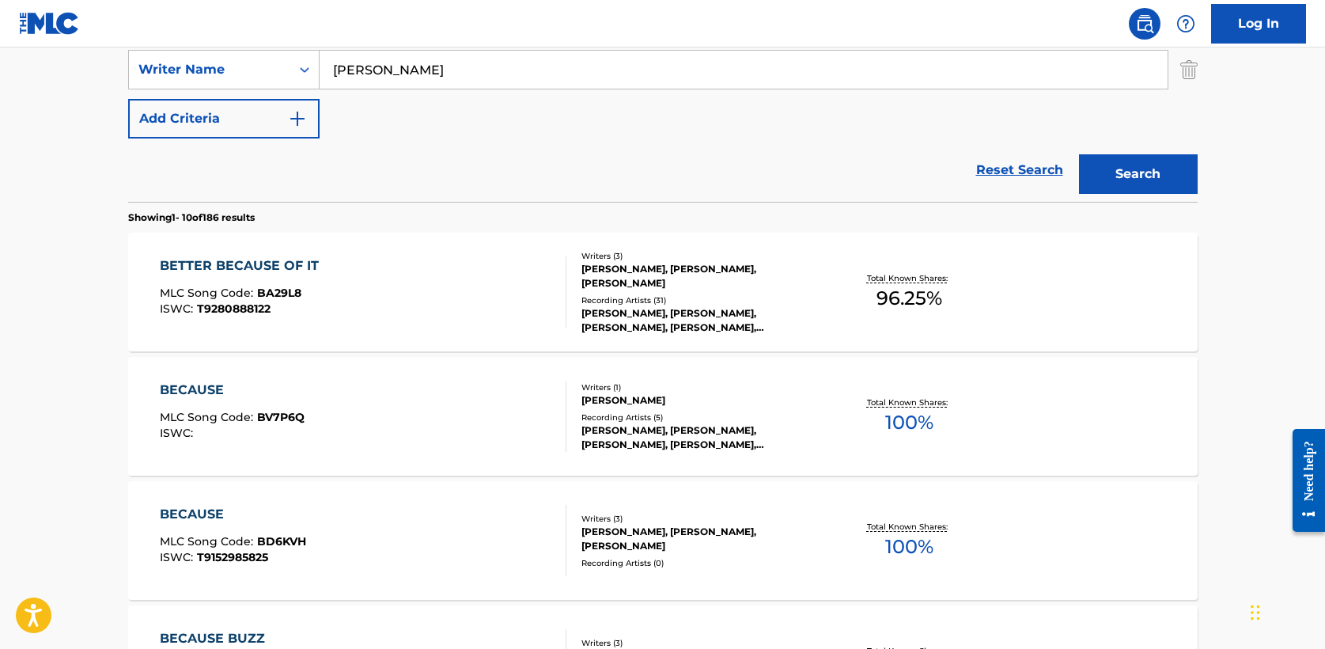
scroll to position [285, 0]
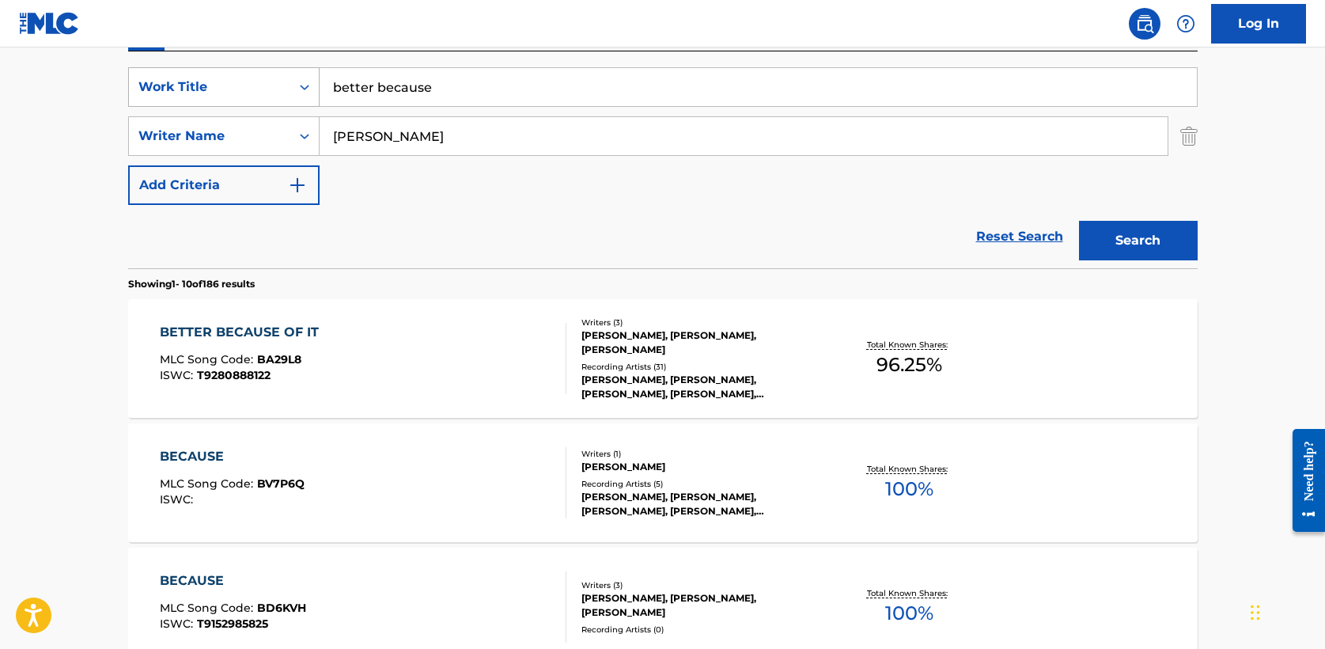
drag, startPoint x: 456, startPoint y: 80, endPoint x: 162, endPoint y: 76, distance: 293.6
click at [162, 76] on div "SearchWithCriteria8feb03e8-a58c-4fa8-949e-11e7d86d7b61 Work Title better because" at bounding box center [663, 87] width 1070 height 40
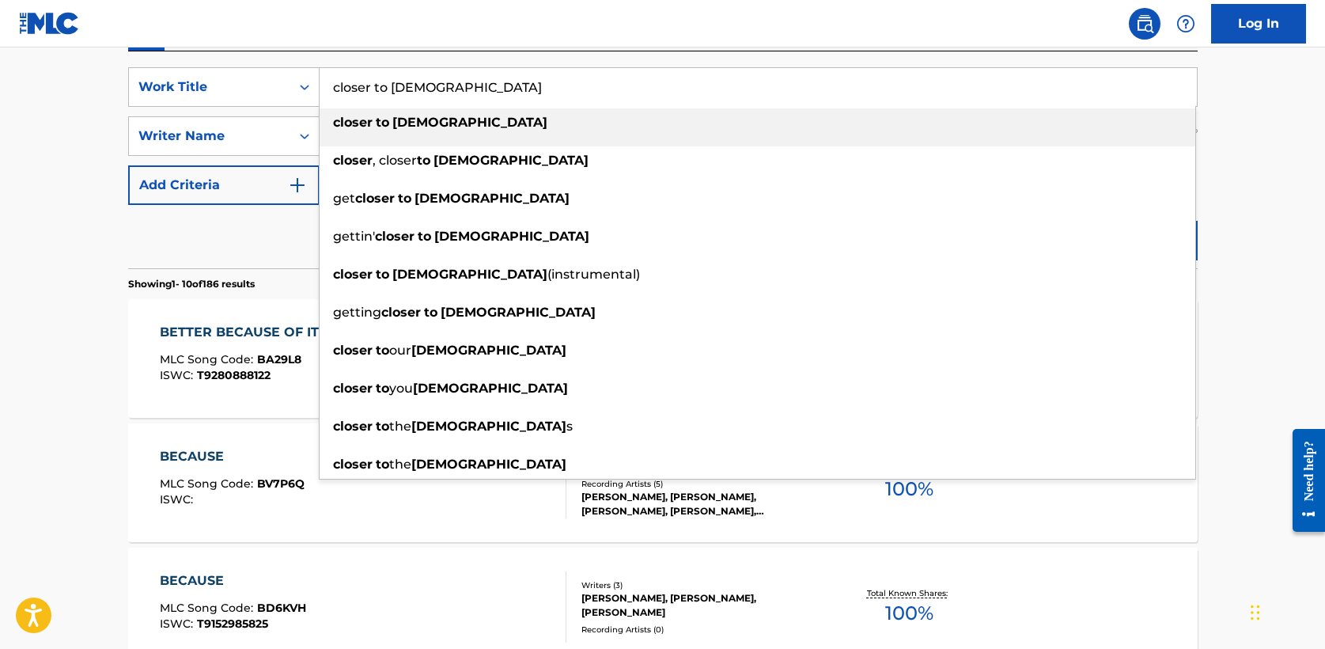
type input "closer to [DEMOGRAPHIC_DATA]"
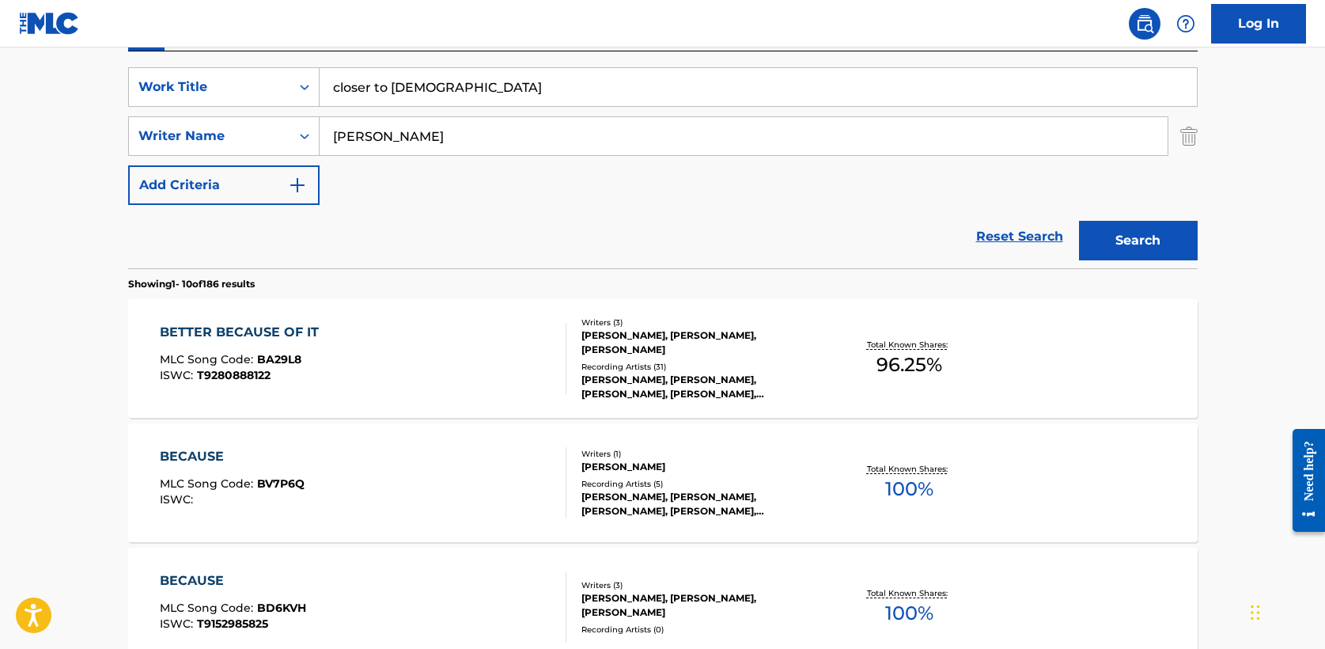
click at [1173, 260] on div "Search" at bounding box center [1134, 236] width 127 height 63
click at [1160, 240] on button "Search" at bounding box center [1138, 241] width 119 height 40
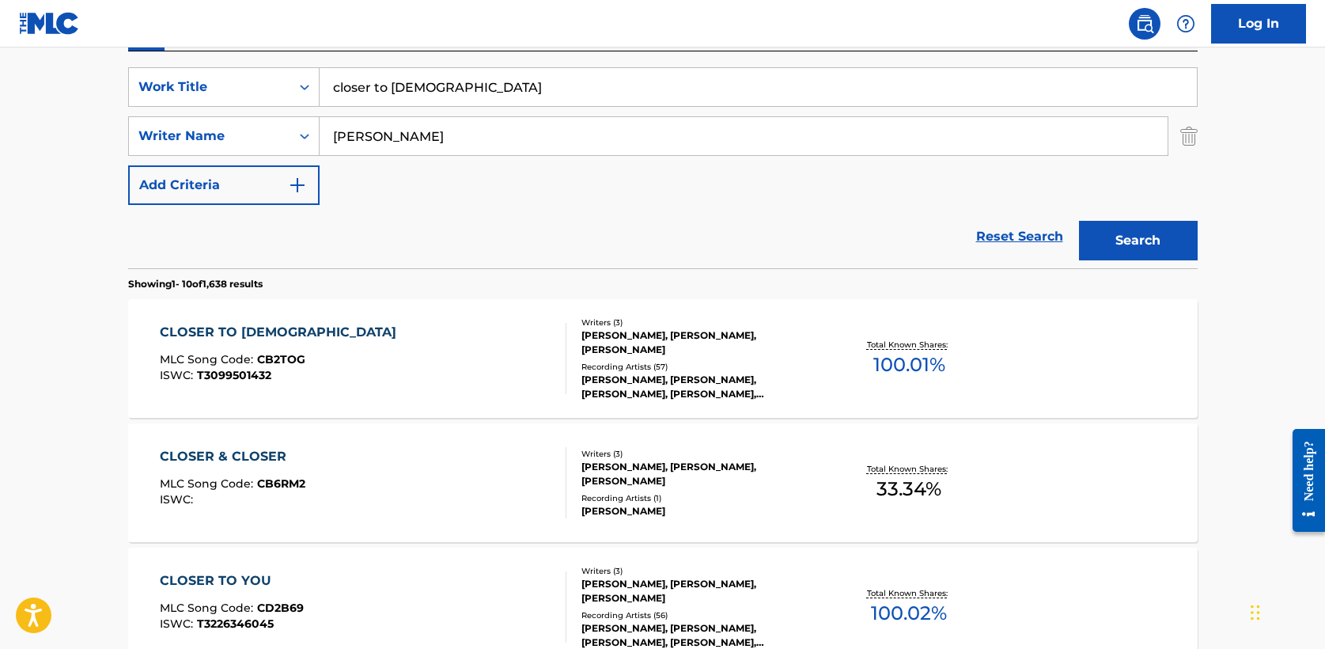
click at [256, 331] on div "CLOSER TO [DEMOGRAPHIC_DATA]" at bounding box center [282, 332] width 244 height 19
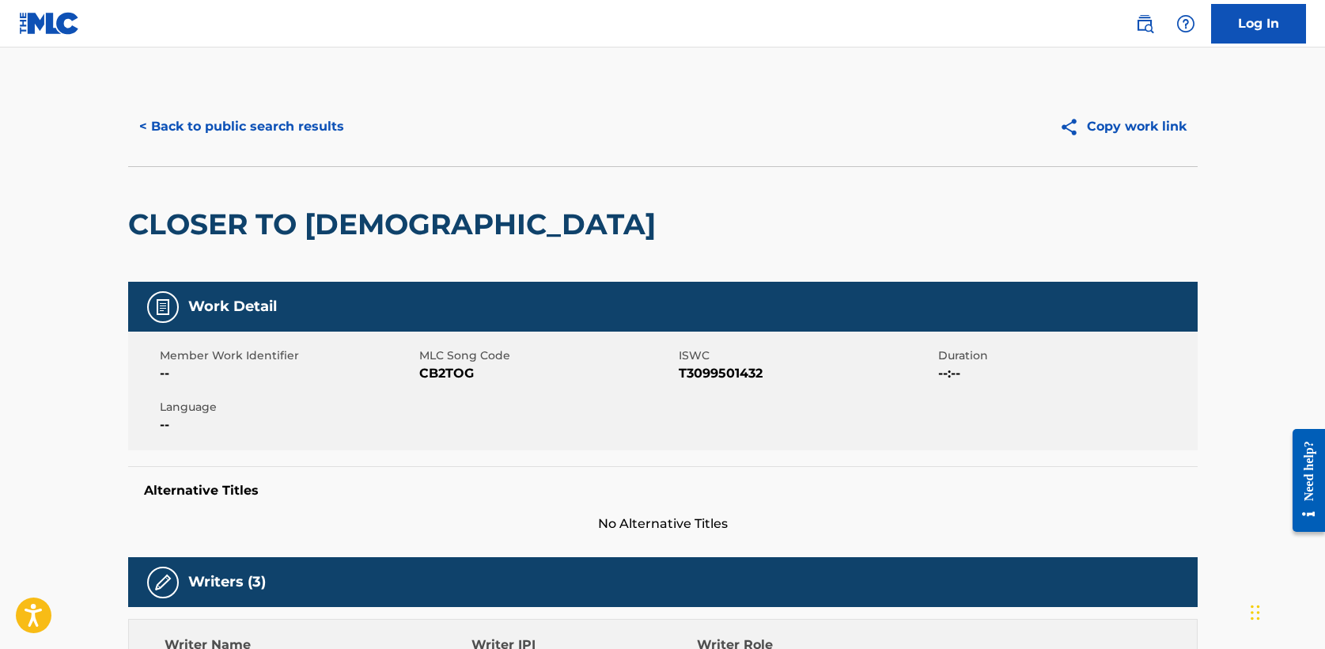
click at [203, 136] on button "< Back to public search results" at bounding box center [241, 127] width 227 height 40
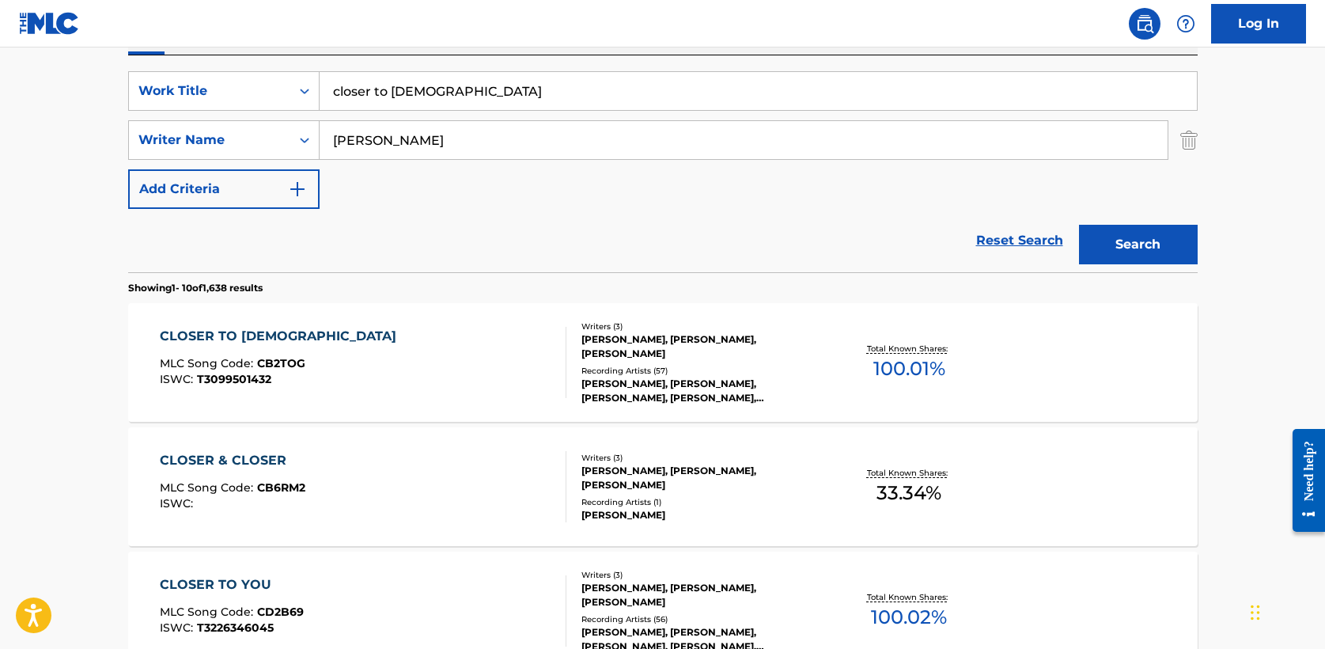
scroll to position [280, 0]
drag, startPoint x: 472, startPoint y: 89, endPoint x: 150, endPoint y: 76, distance: 322.3
click at [150, 76] on div "SearchWithCriteria8feb03e8-a58c-4fa8-949e-11e7d86d7b61 Work Title closer to god" at bounding box center [663, 92] width 1070 height 40
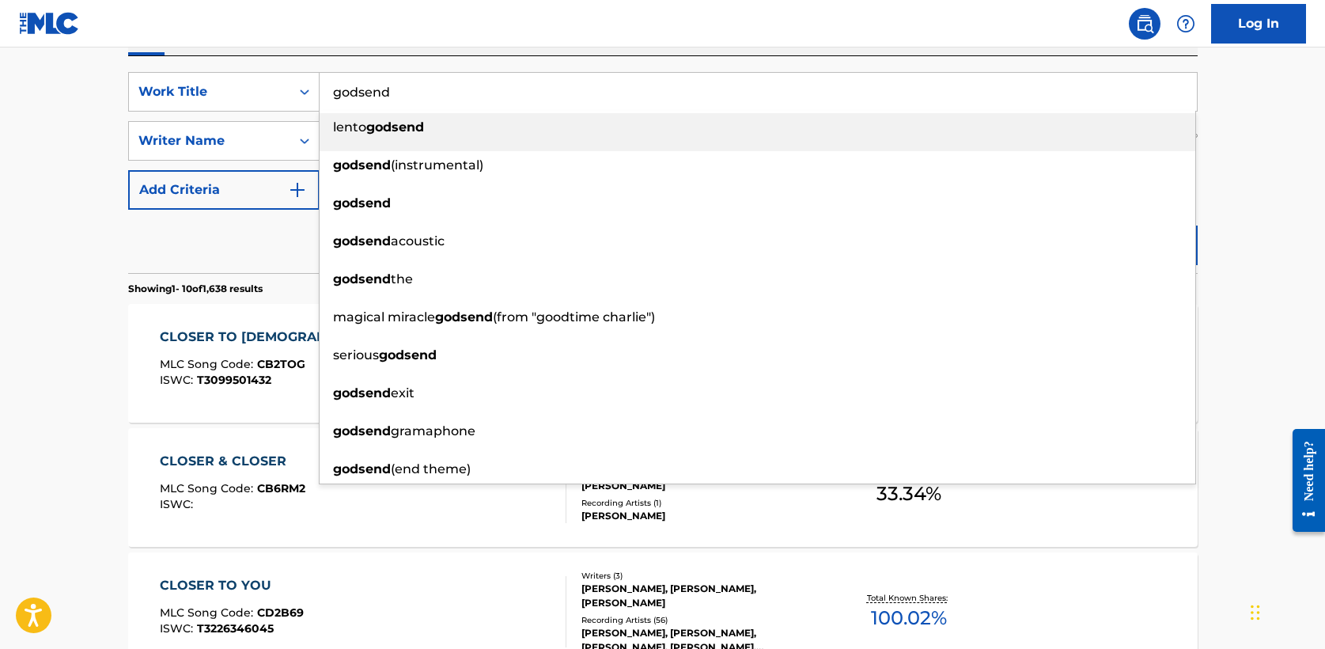
type input "godsend"
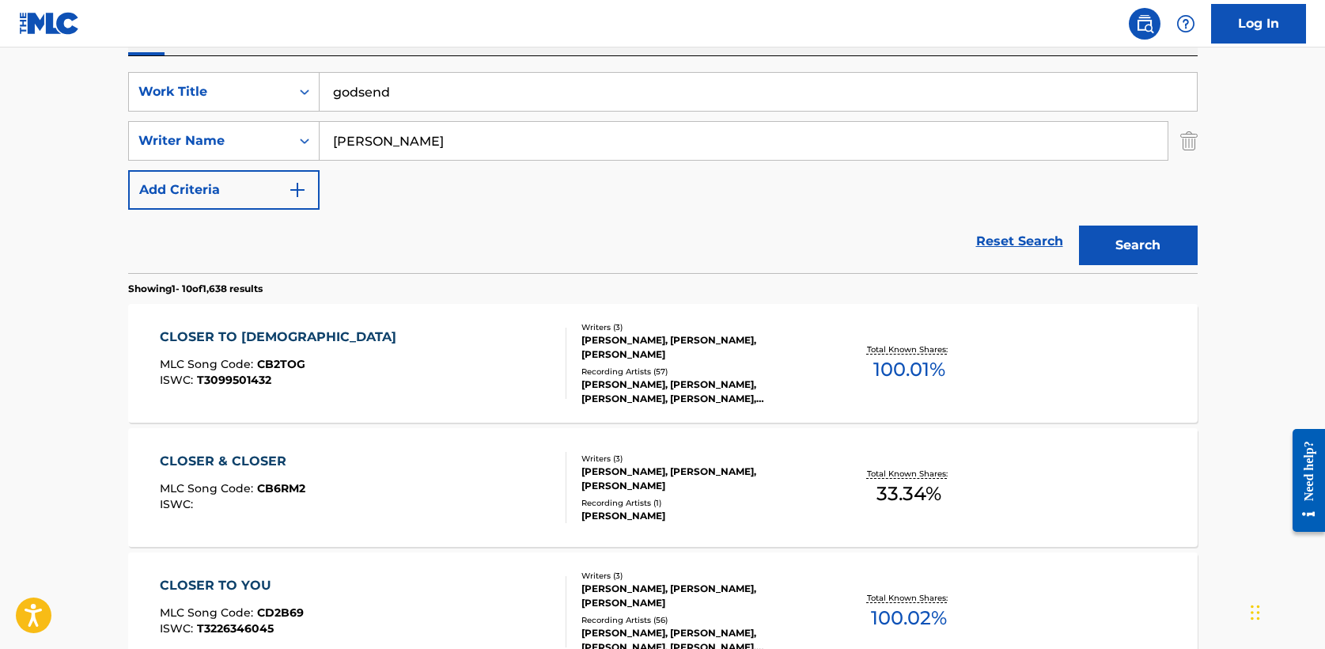
click at [1124, 237] on button "Search" at bounding box center [1138, 245] width 119 height 40
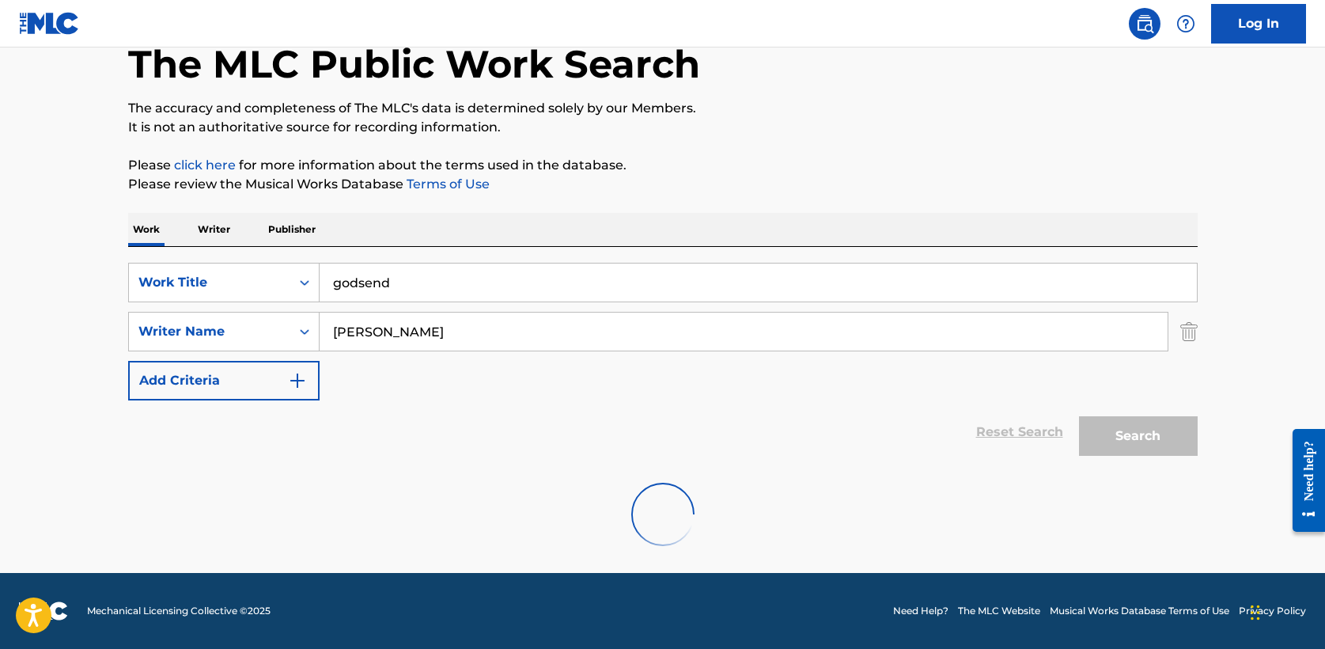
scroll to position [212, 0]
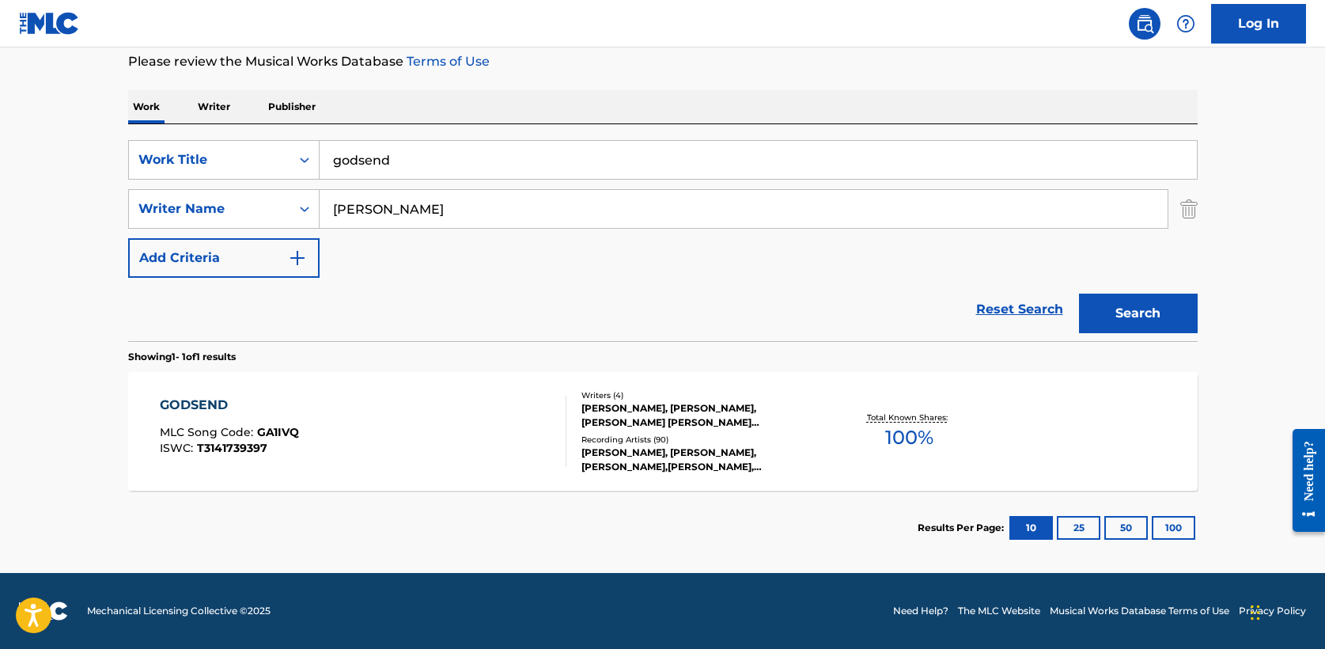
click at [211, 408] on div "GODSEND" at bounding box center [229, 405] width 139 height 19
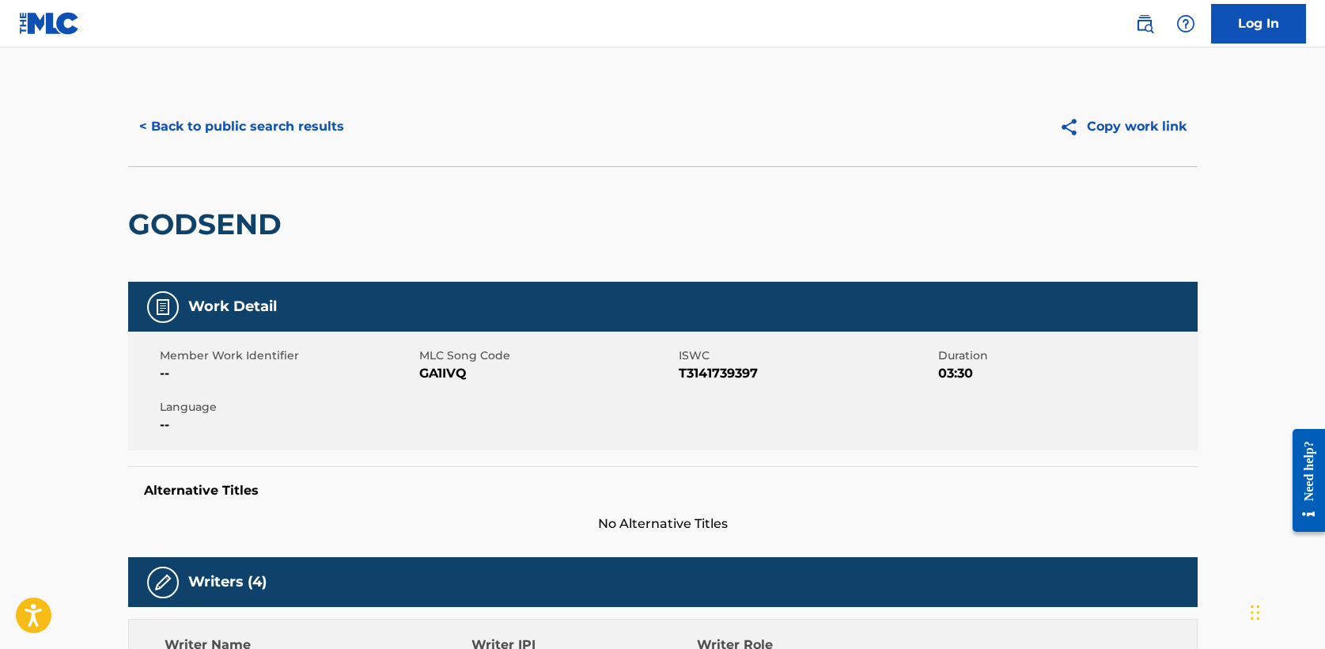
click at [197, 120] on button "< Back to public search results" at bounding box center [241, 127] width 227 height 40
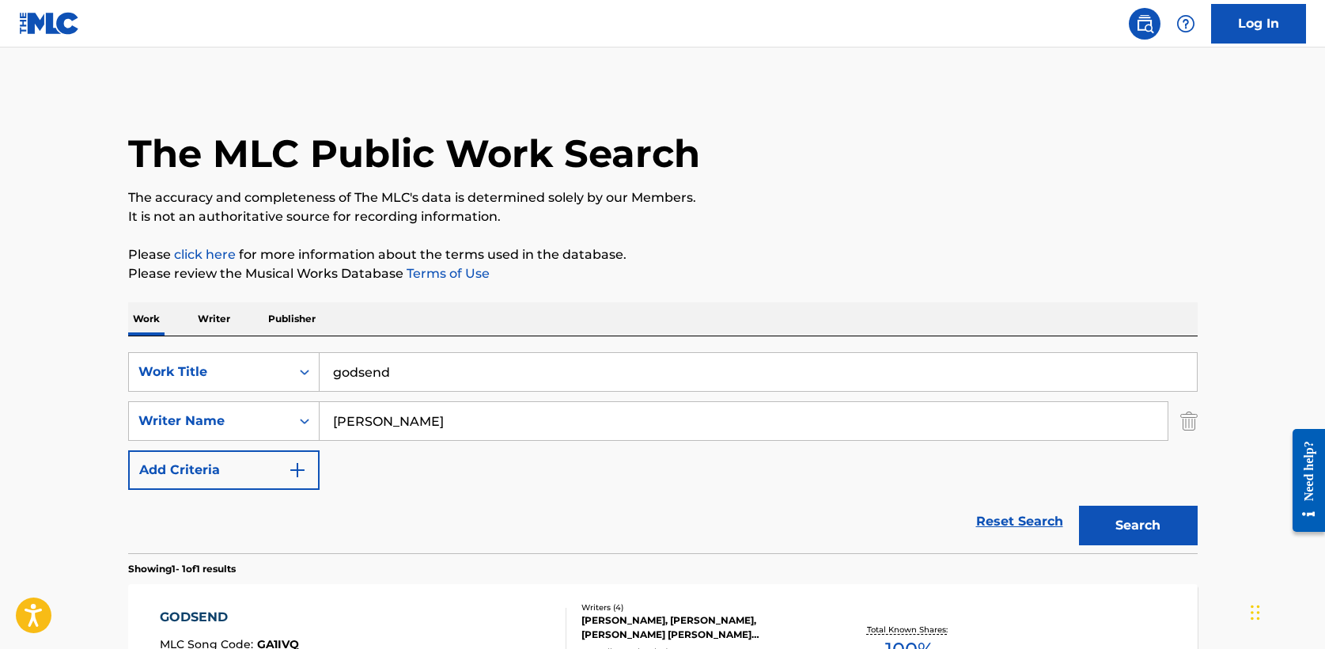
scroll to position [121, 0]
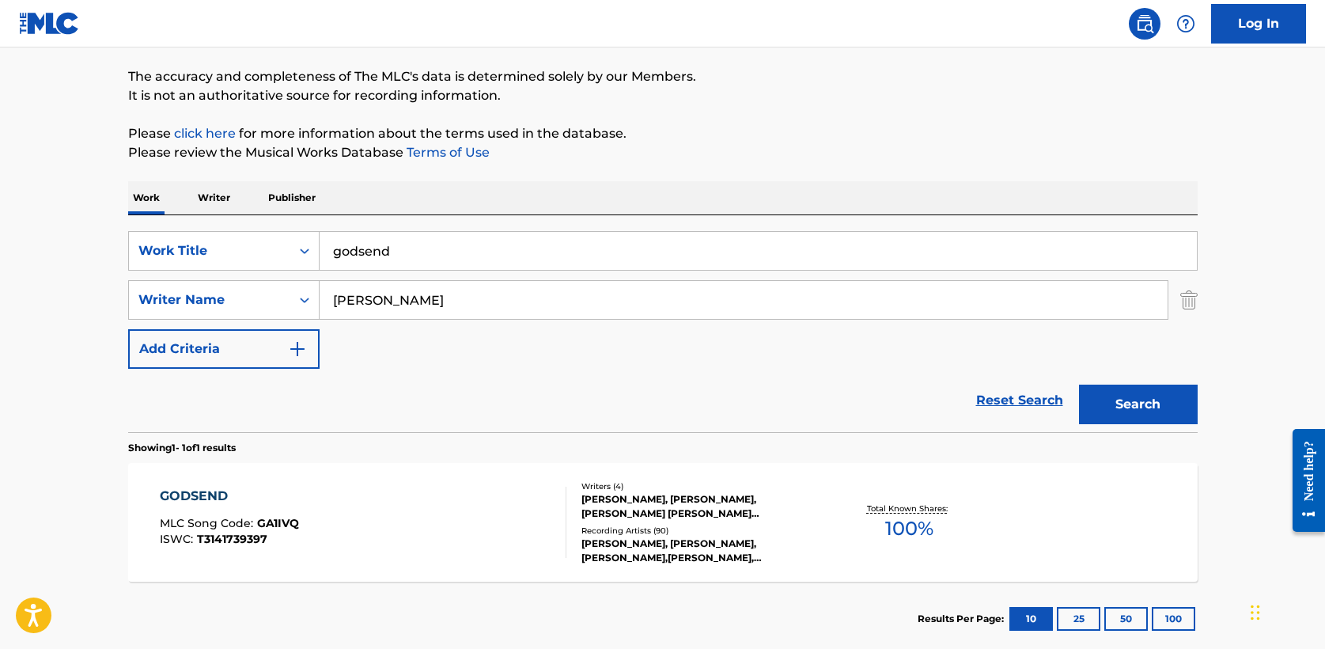
drag, startPoint x: 430, startPoint y: 260, endPoint x: 222, endPoint y: 199, distance: 215.8
click at [222, 199] on div "Work Writer Publisher SearchWithCriteria8feb03e8-a58c-4fa8-949e-11e7d86d7b61 Wo…" at bounding box center [663, 418] width 1070 height 475
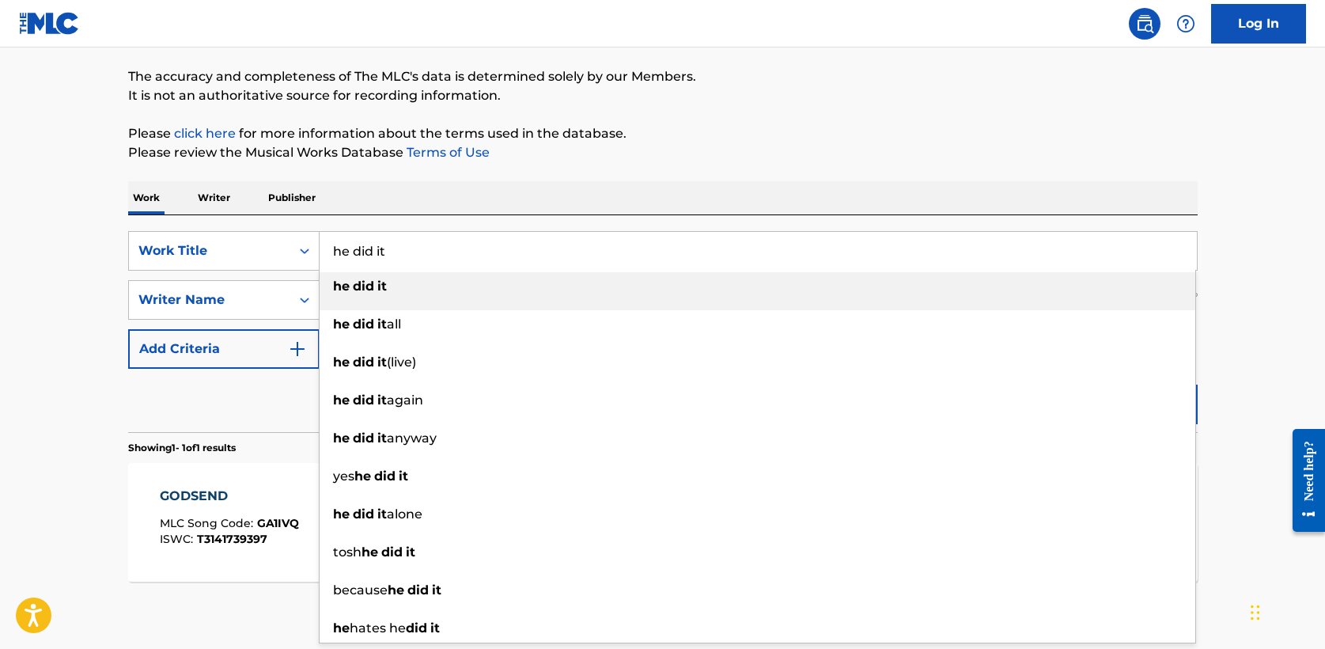
type input "he did it"
click at [79, 264] on main "The MLC Public Work Search The accuracy and completeness of The MLC's data is d…" at bounding box center [662, 294] width 1325 height 737
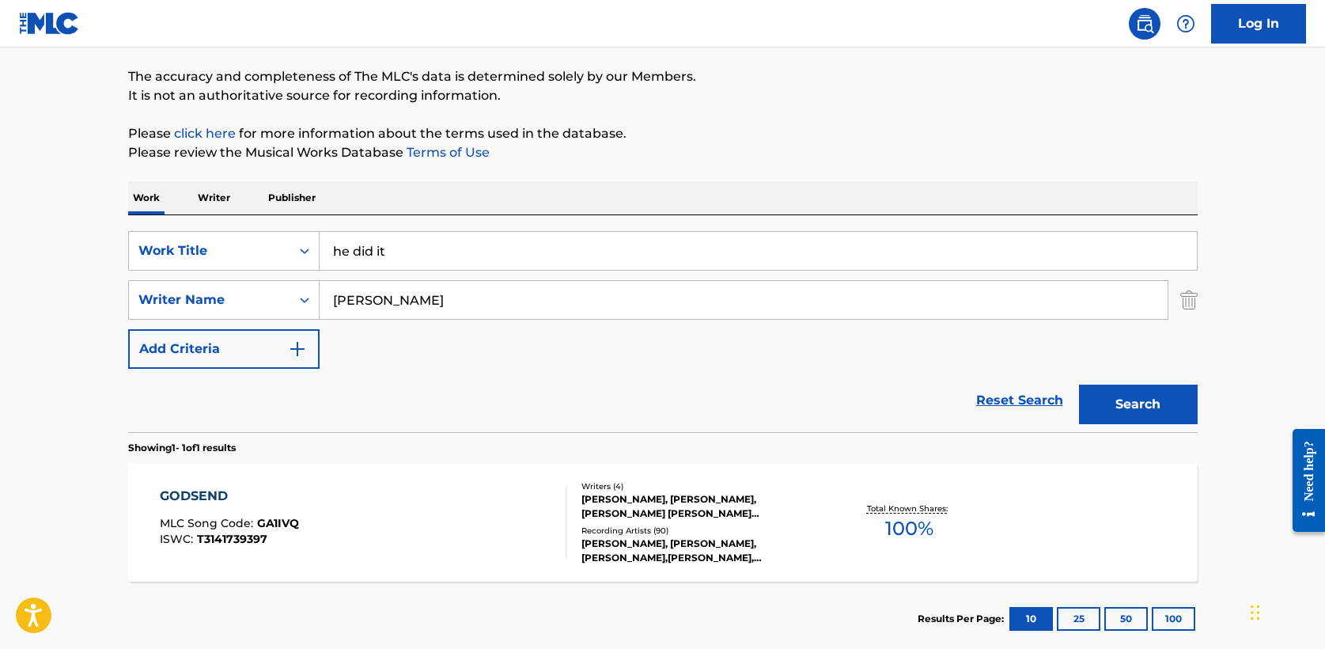
click at [1158, 415] on button "Search" at bounding box center [1138, 405] width 119 height 40
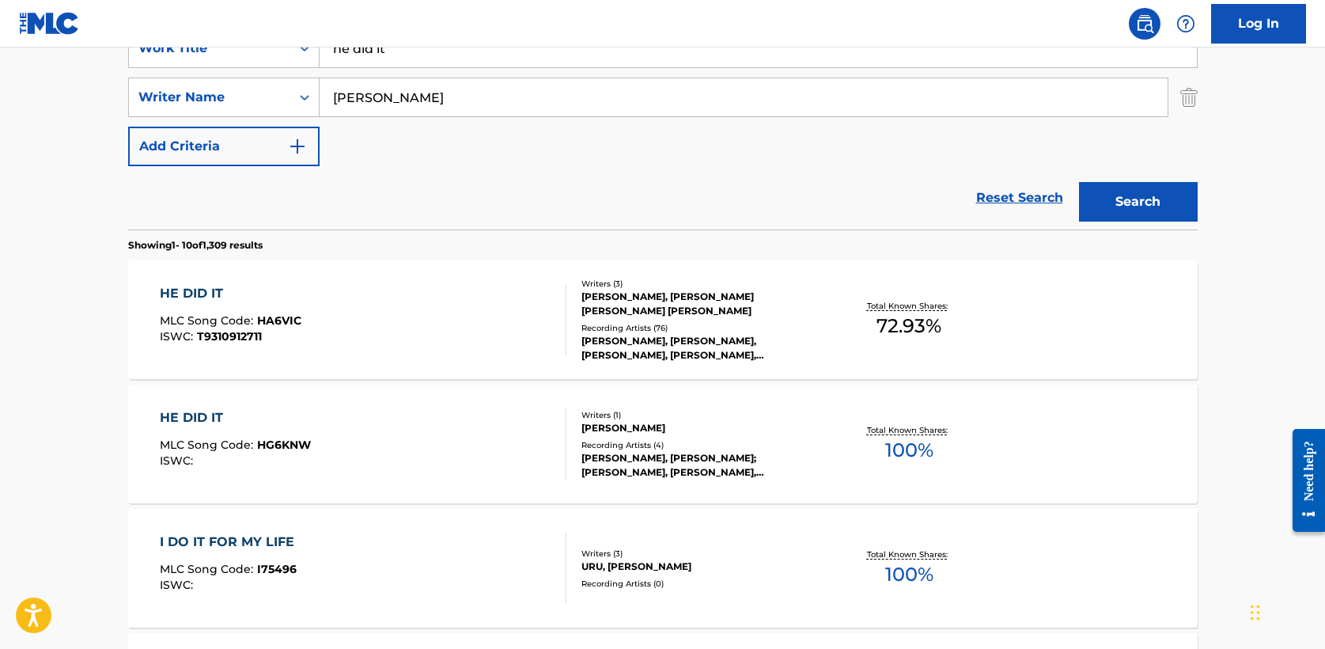
scroll to position [335, 0]
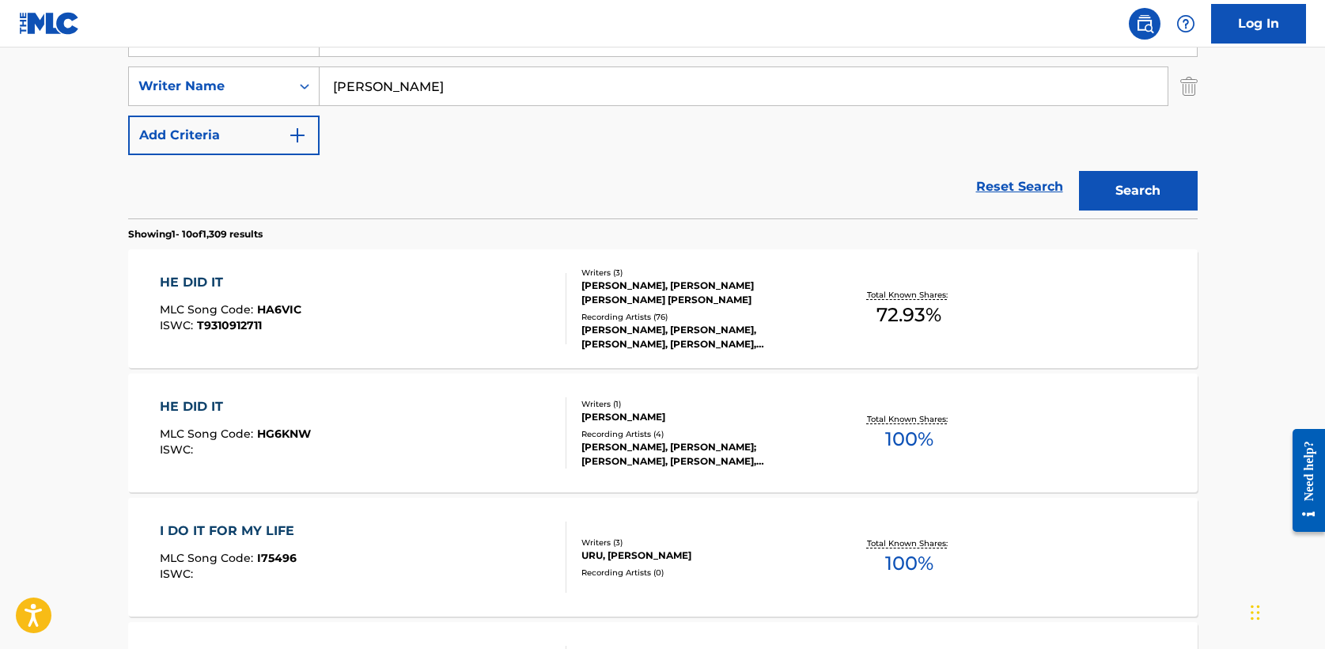
click at [218, 278] on div "HE DID IT" at bounding box center [231, 282] width 142 height 19
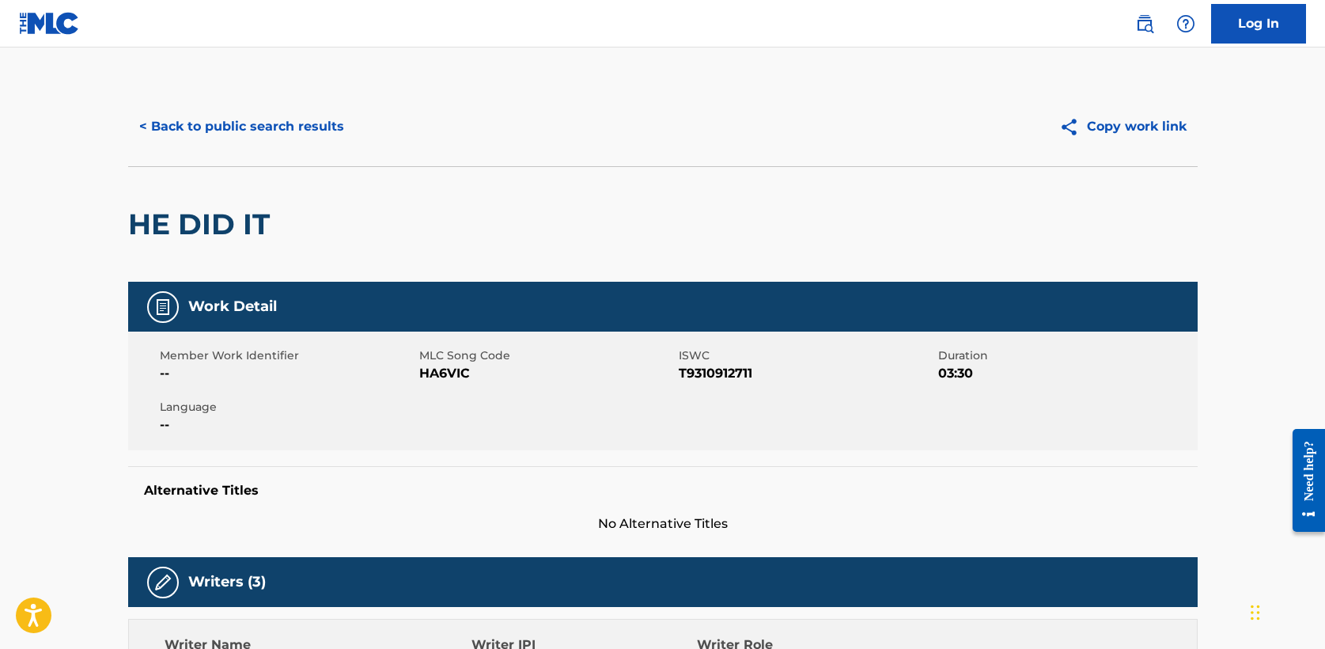
click at [286, 124] on button "< Back to public search results" at bounding box center [241, 127] width 227 height 40
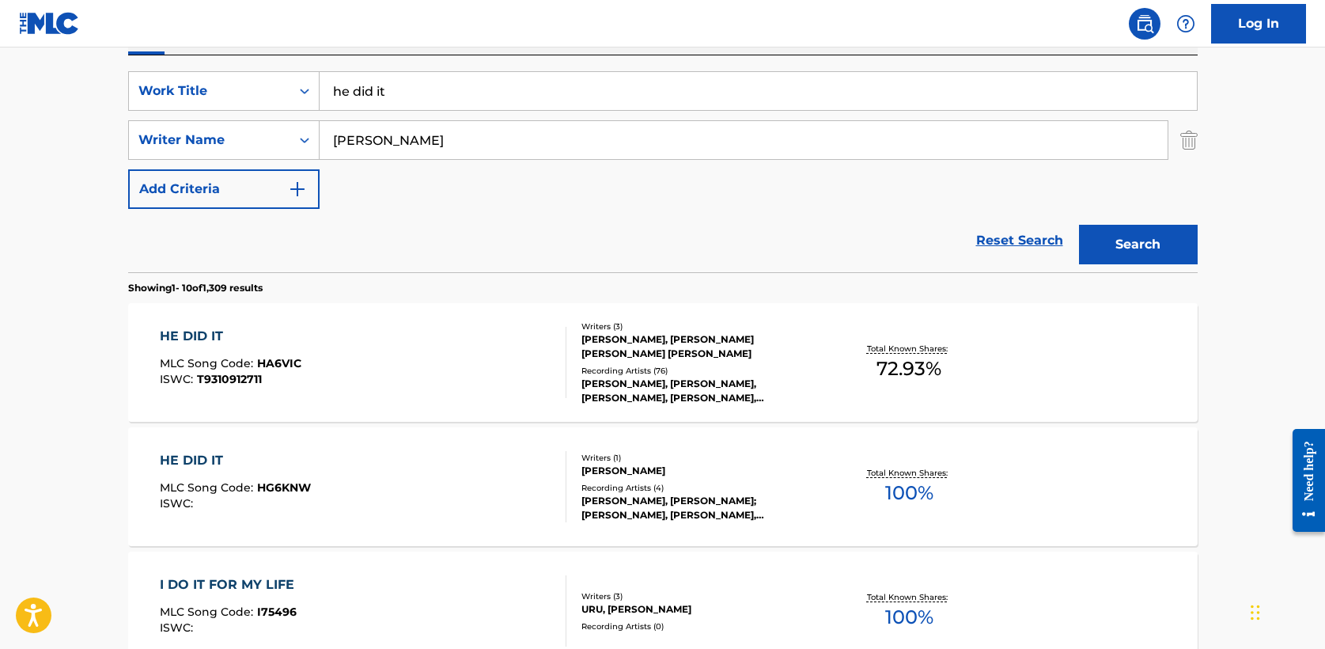
scroll to position [279, 0]
drag, startPoint x: 401, startPoint y: 93, endPoint x: 275, endPoint y: 76, distance: 127.0
click at [275, 76] on div "SearchWithCriteria8feb03e8-a58c-4fa8-949e-11e7d86d7b61 Work Title he did it" at bounding box center [663, 93] width 1070 height 40
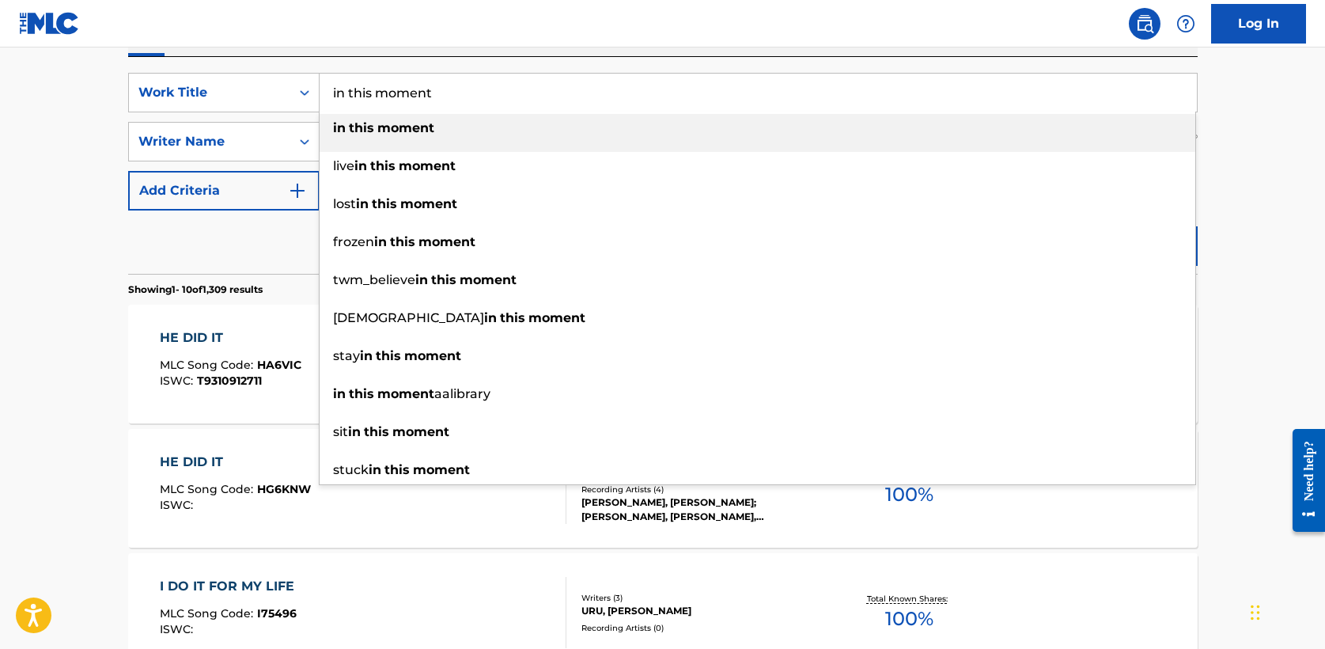
type input "in this moment"
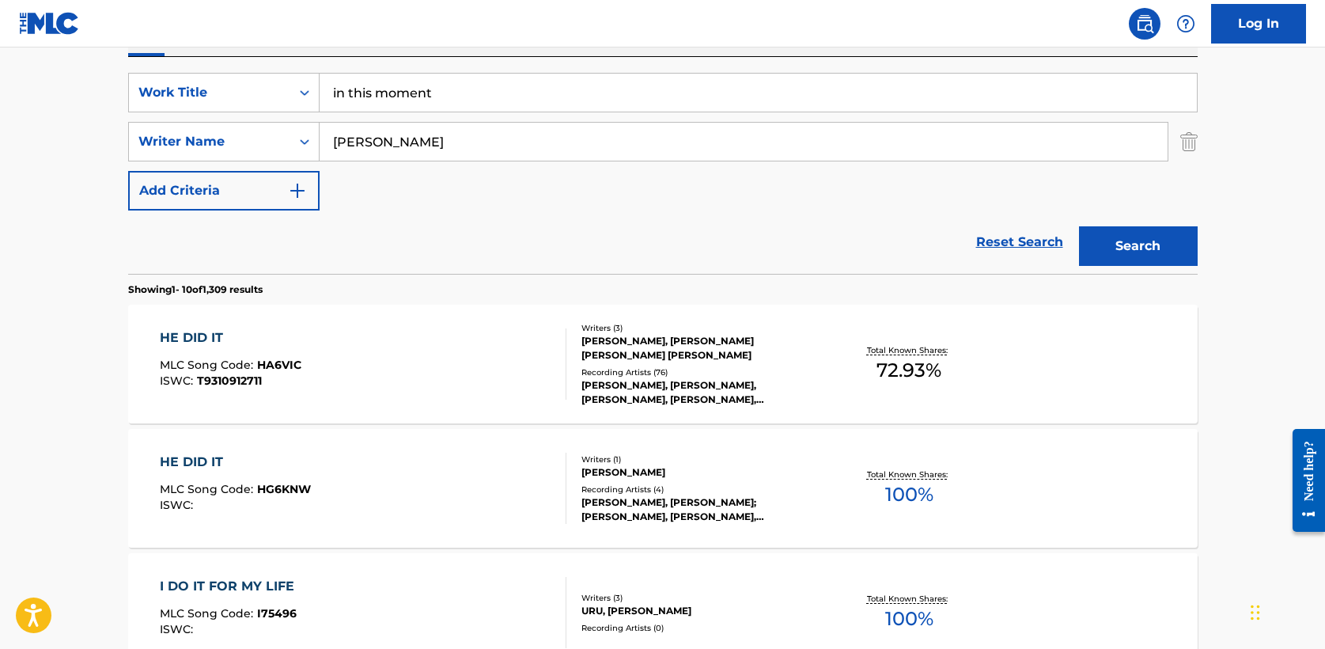
click at [1126, 246] on button "Search" at bounding box center [1138, 246] width 119 height 40
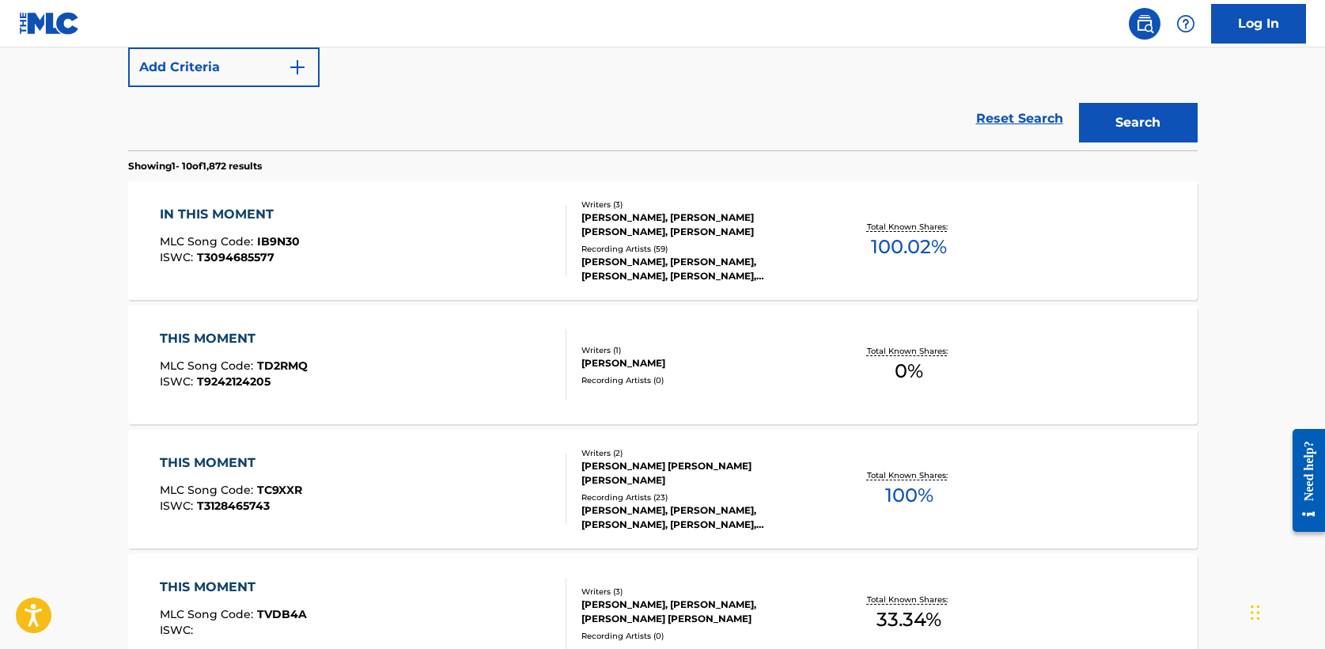
scroll to position [419, 0]
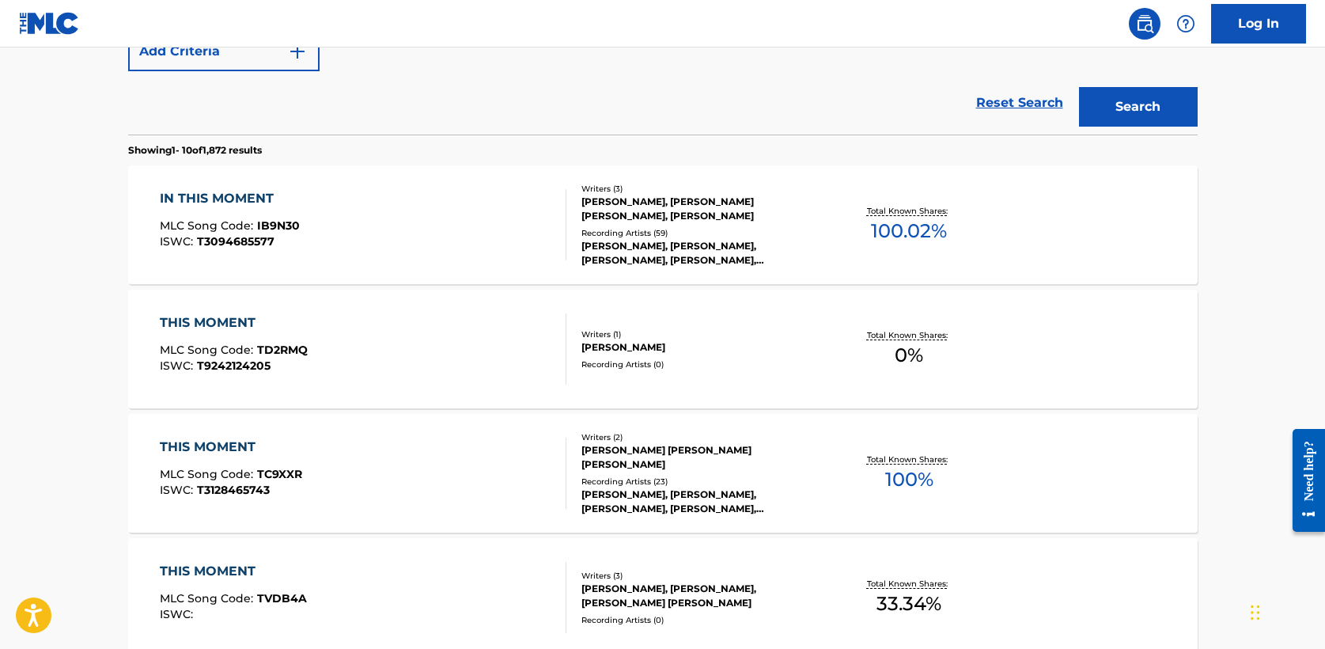
click at [200, 190] on div "IN THIS MOMENT" at bounding box center [230, 198] width 140 height 19
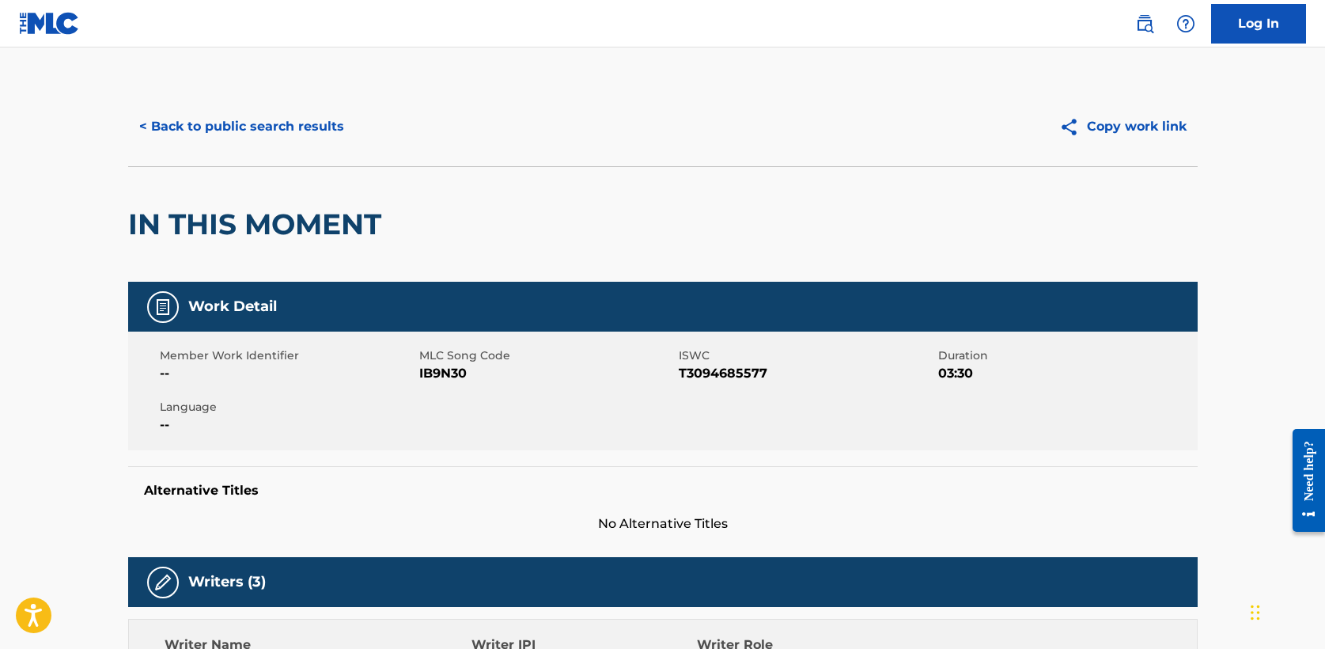
click at [203, 123] on button "< Back to public search results" at bounding box center [241, 127] width 227 height 40
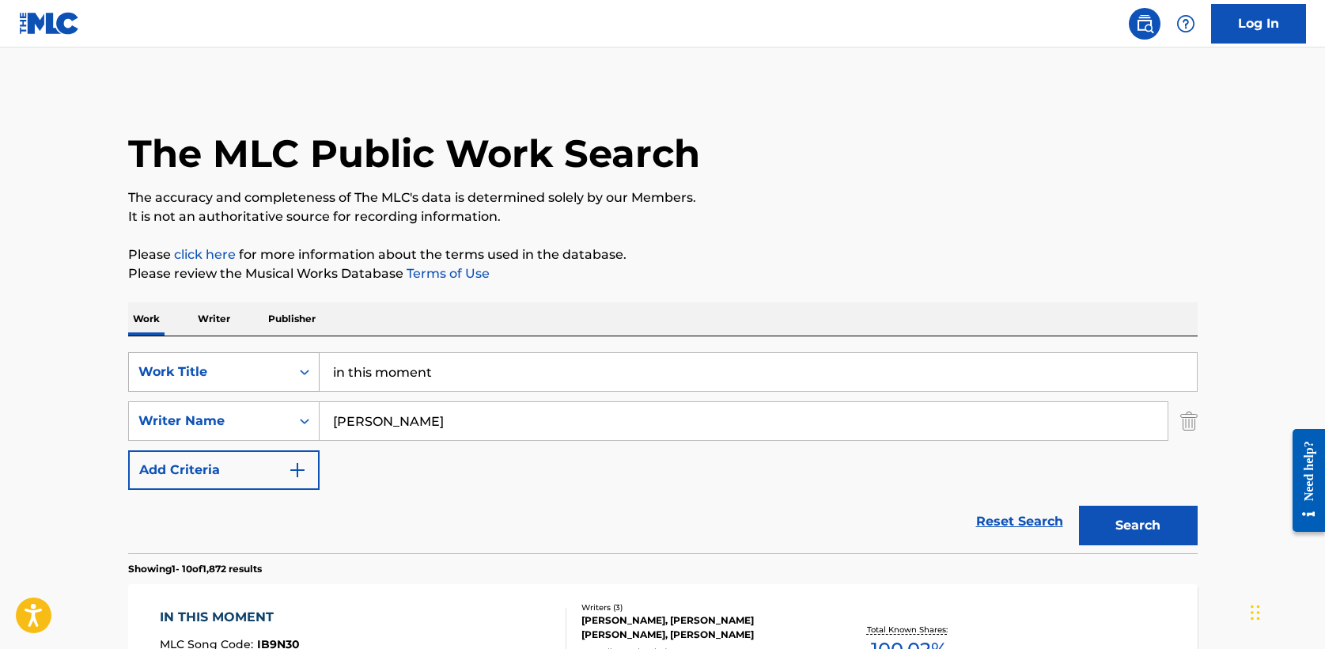
drag, startPoint x: 441, startPoint y: 369, endPoint x: 187, endPoint y: 366, distance: 254.0
click at [187, 366] on div "SearchWithCriteria8feb03e8-a58c-4fa8-949e-11e7d86d7b61 Work Title in this moment" at bounding box center [663, 372] width 1070 height 40
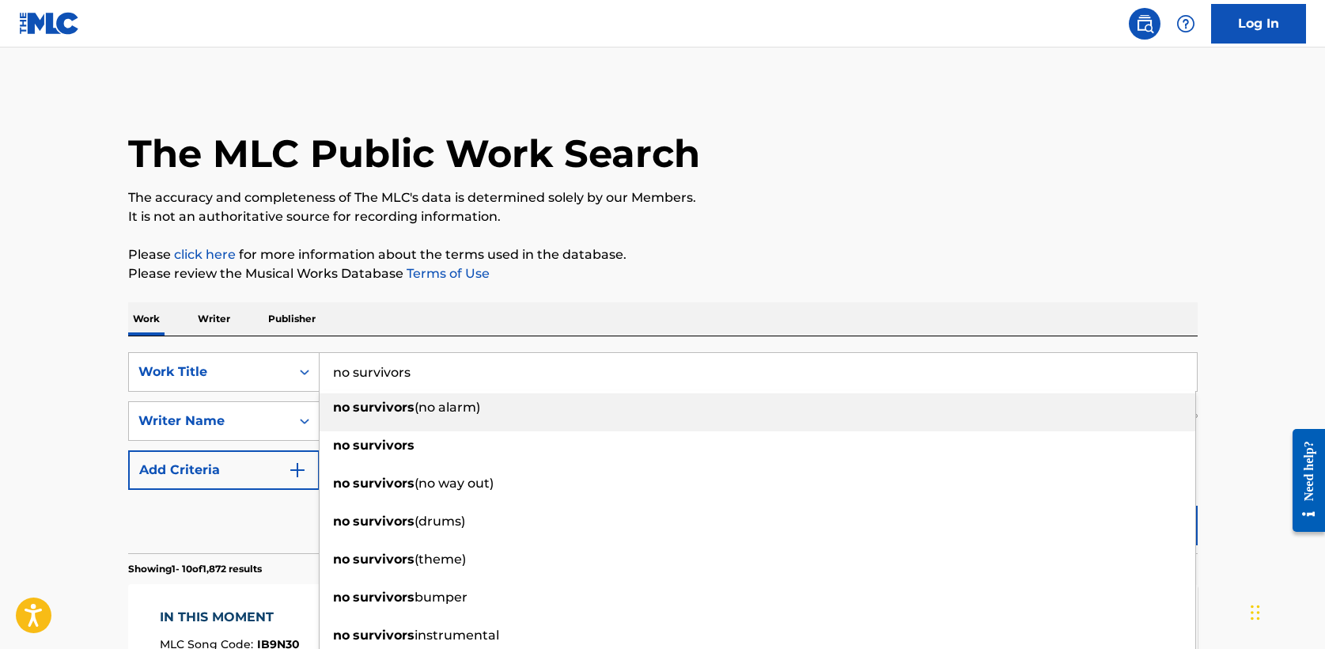
type input "no survivors"
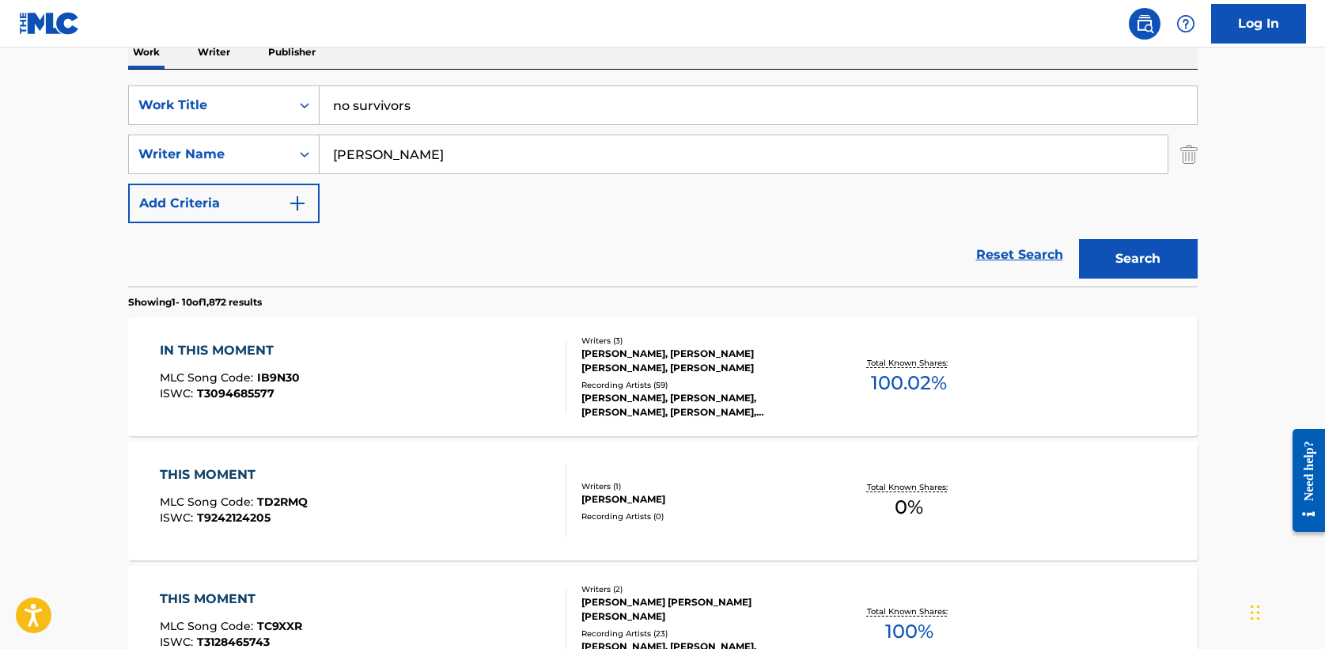
click at [1184, 271] on button "Search" at bounding box center [1138, 259] width 119 height 40
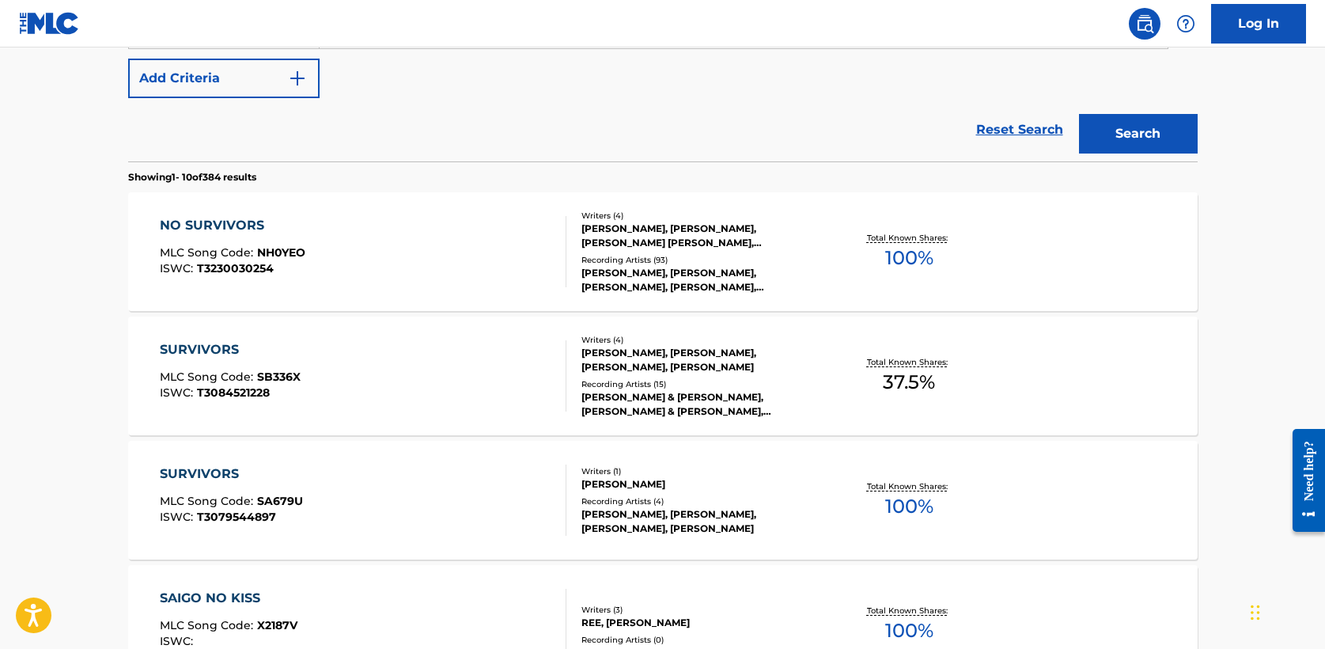
scroll to position [392, 0]
click at [235, 218] on div "NO SURVIVORS" at bounding box center [233, 224] width 146 height 19
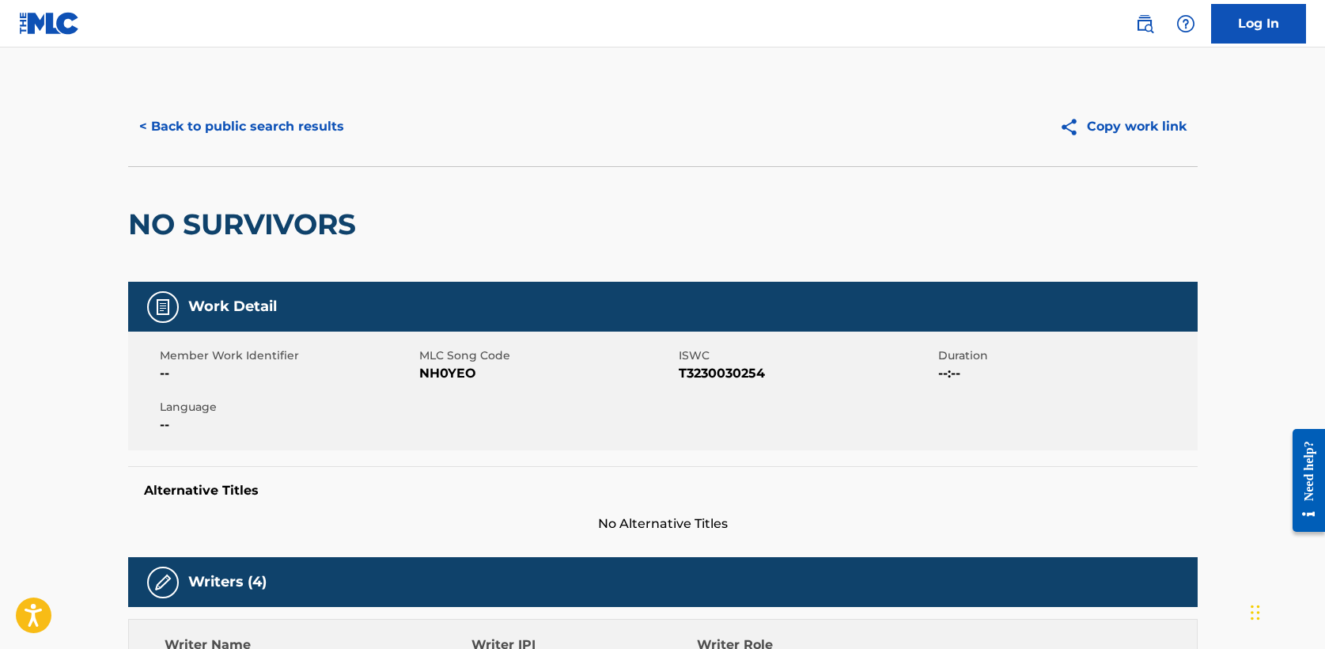
click at [307, 166] on div "NO SURVIVORS" at bounding box center [663, 224] width 1070 height 116
click at [294, 124] on button "< Back to public search results" at bounding box center [241, 127] width 227 height 40
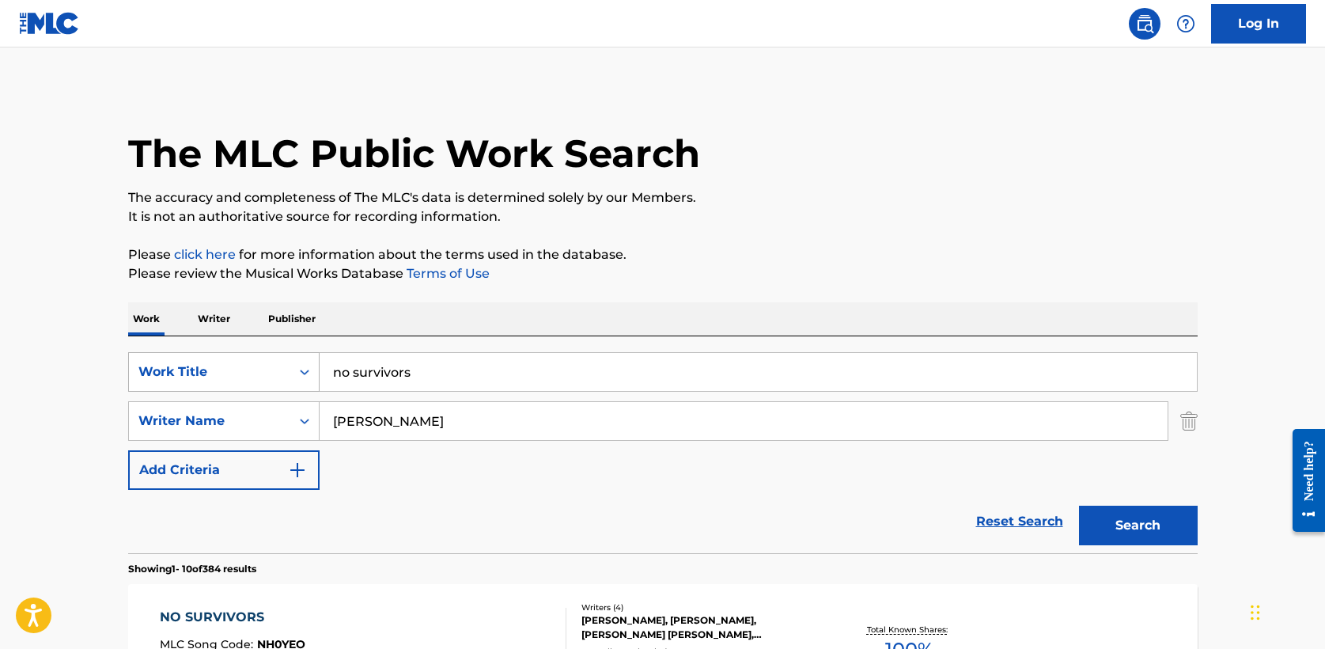
drag, startPoint x: 422, startPoint y: 381, endPoint x: 203, endPoint y: 362, distance: 220.0
click at [203, 362] on div "SearchWithCriteria8feb03e8-a58c-4fa8-949e-11e7d86d7b61 Work Title no survivors" at bounding box center [663, 372] width 1070 height 40
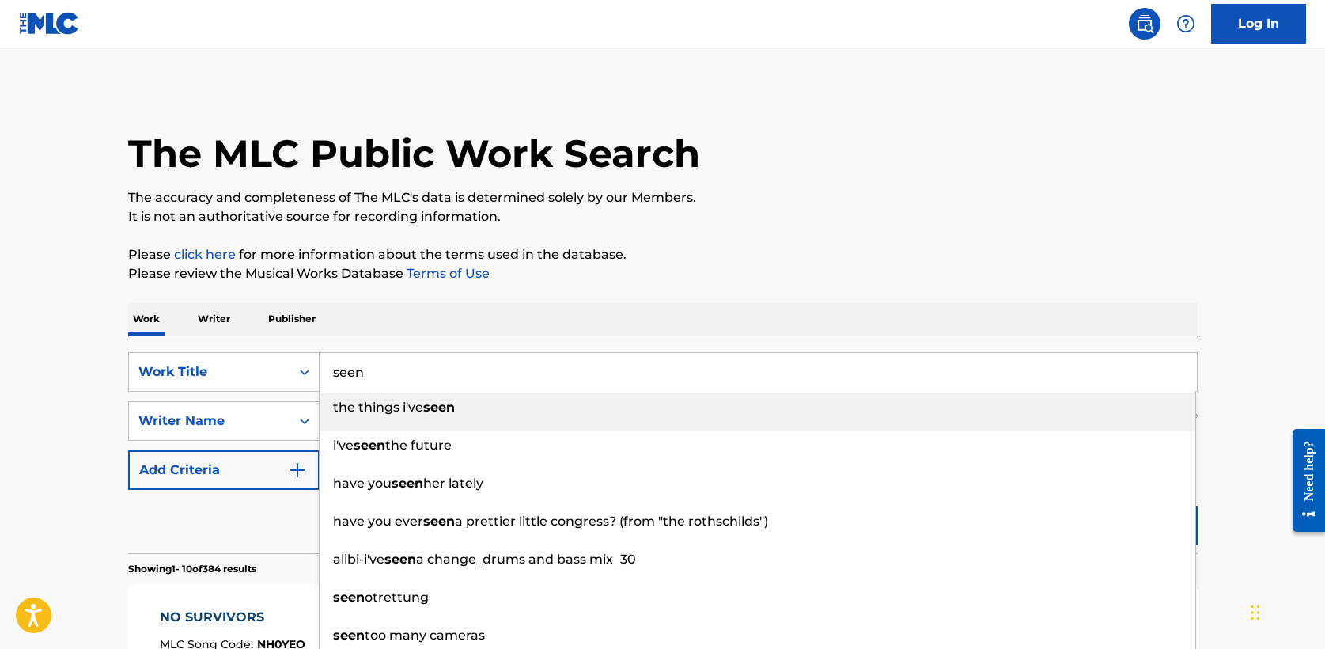
type input "seen"
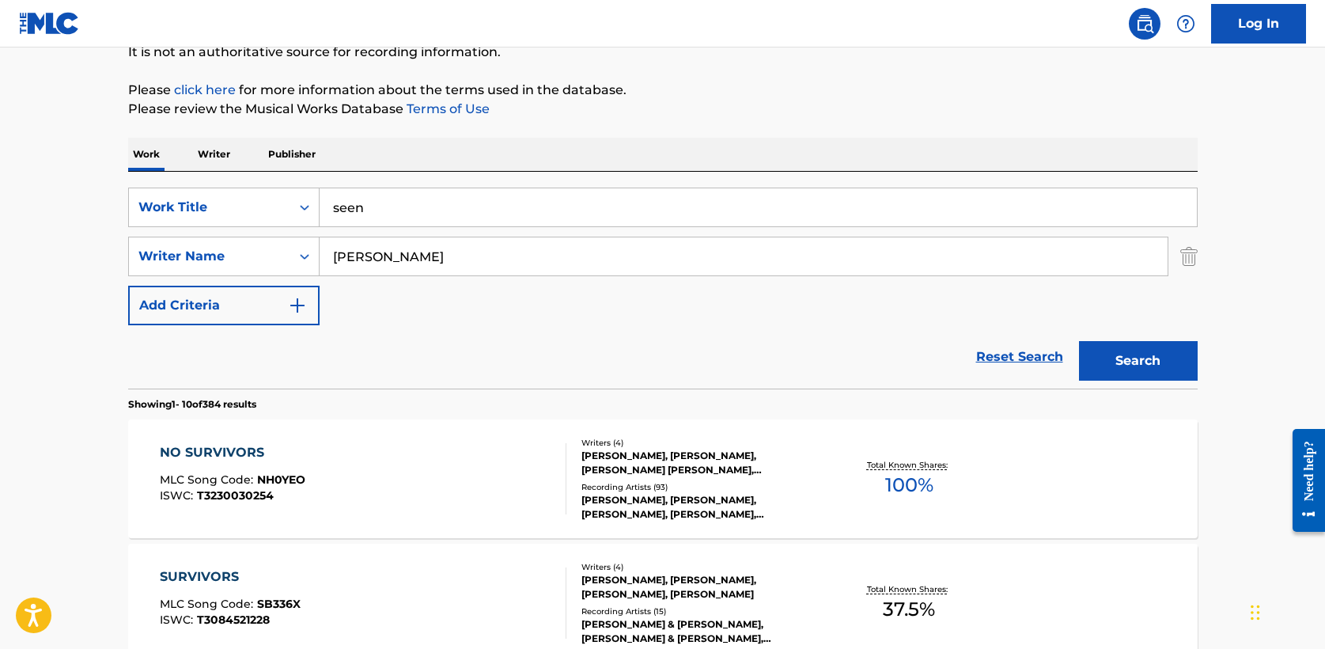
click at [1143, 359] on button "Search" at bounding box center [1138, 361] width 119 height 40
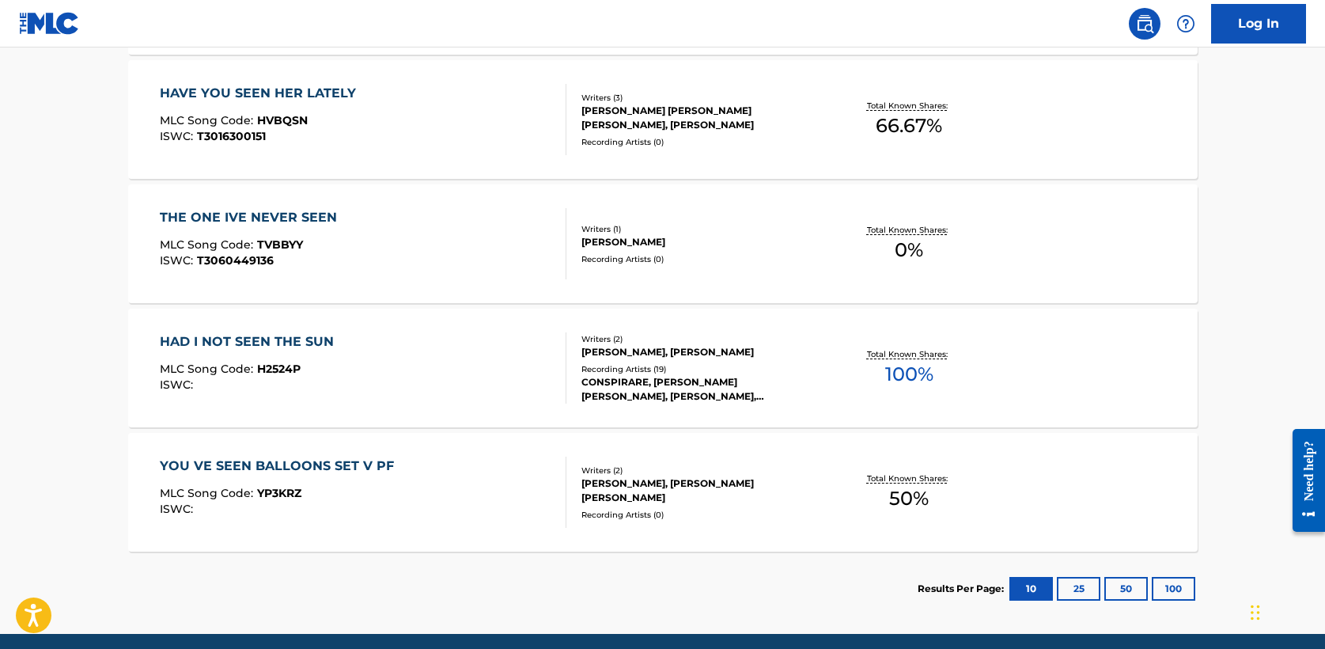
scroll to position [1206, 0]
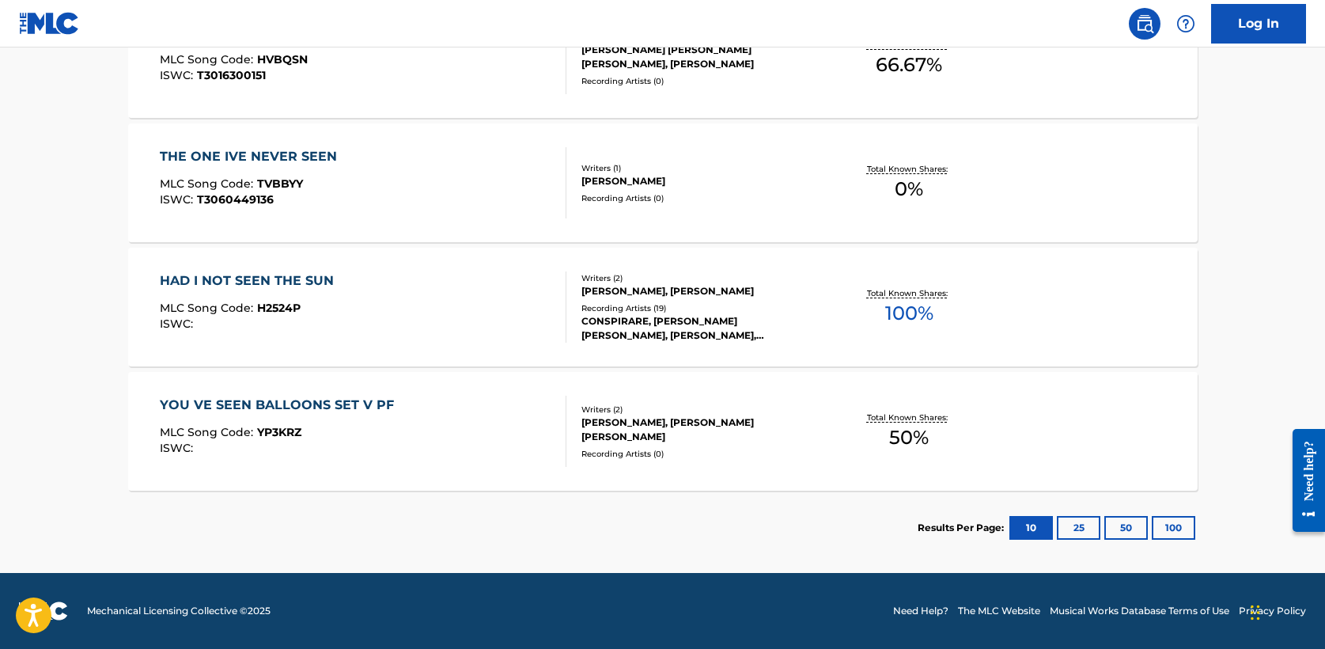
click at [1068, 532] on button "25" at bounding box center [1079, 528] width 44 height 24
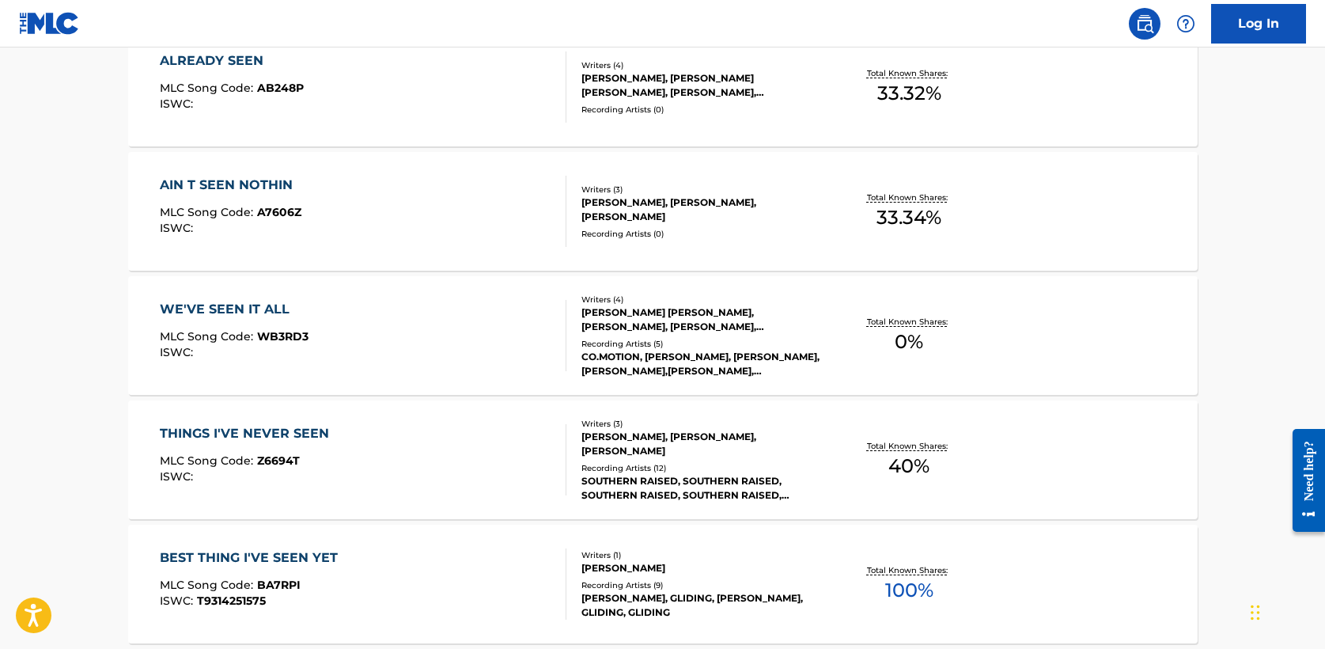
scroll to position [0, 0]
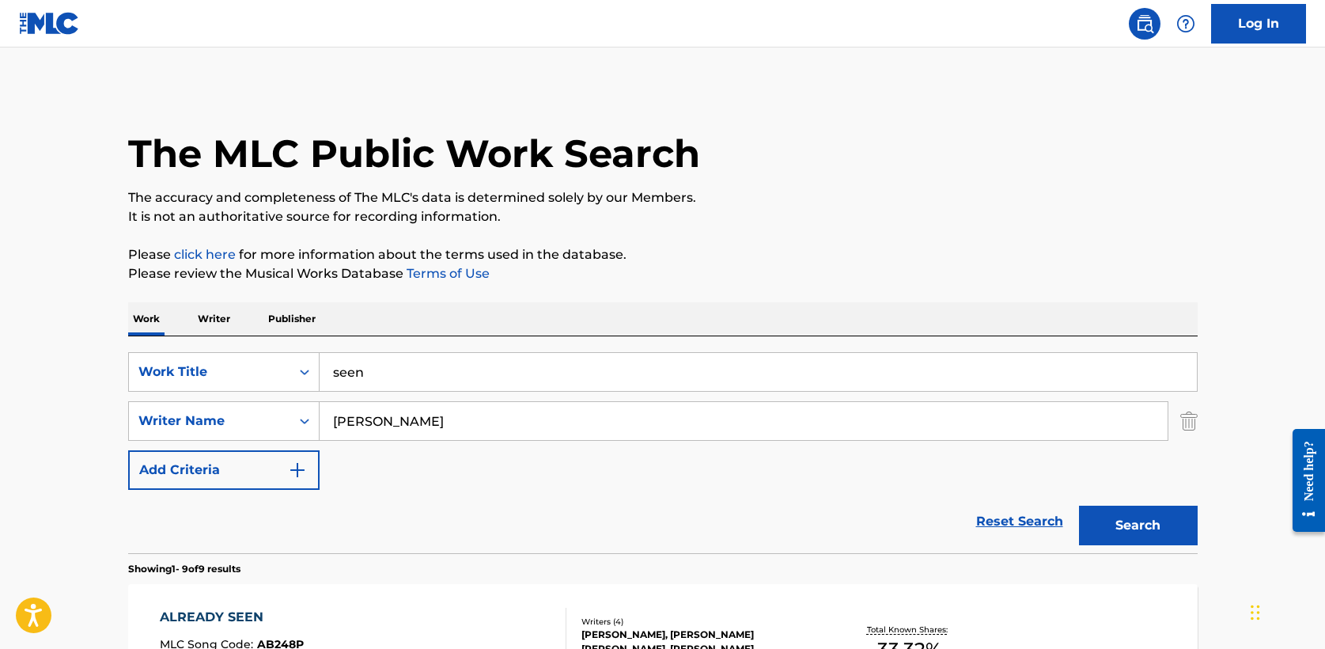
click at [384, 417] on input "[PERSON_NAME]" at bounding box center [744, 421] width 848 height 38
type input "weisband"
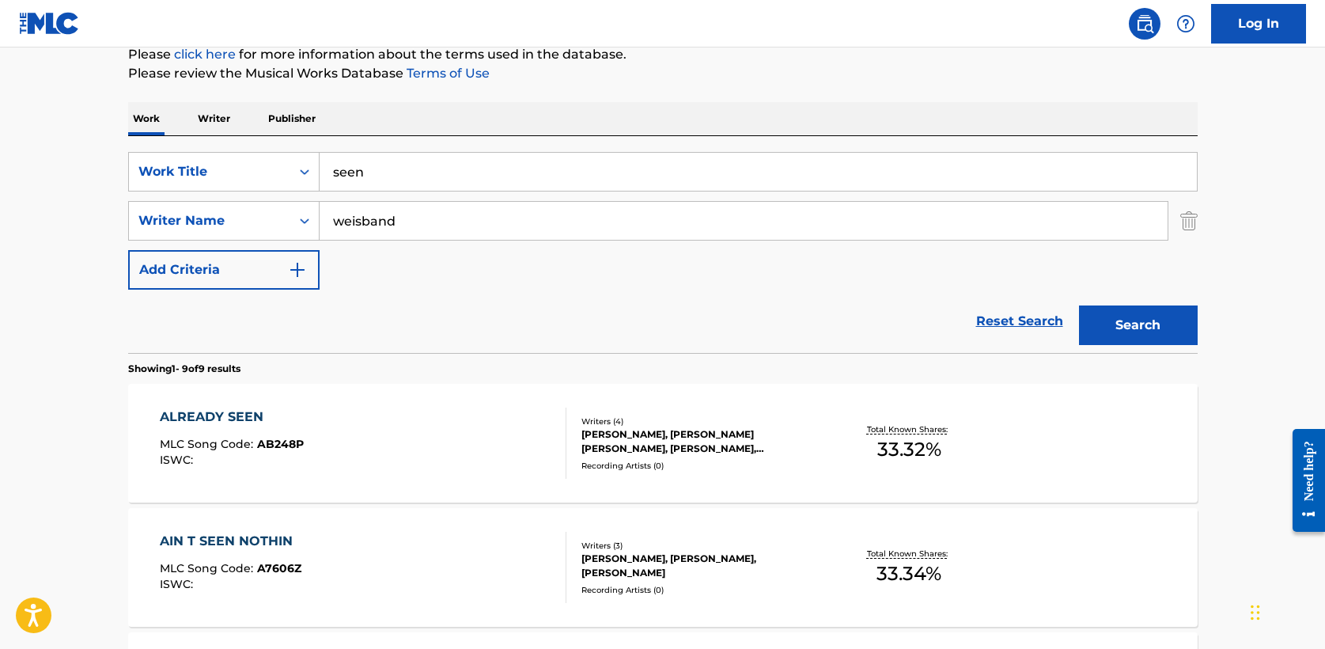
click at [1115, 331] on button "Search" at bounding box center [1138, 325] width 119 height 40
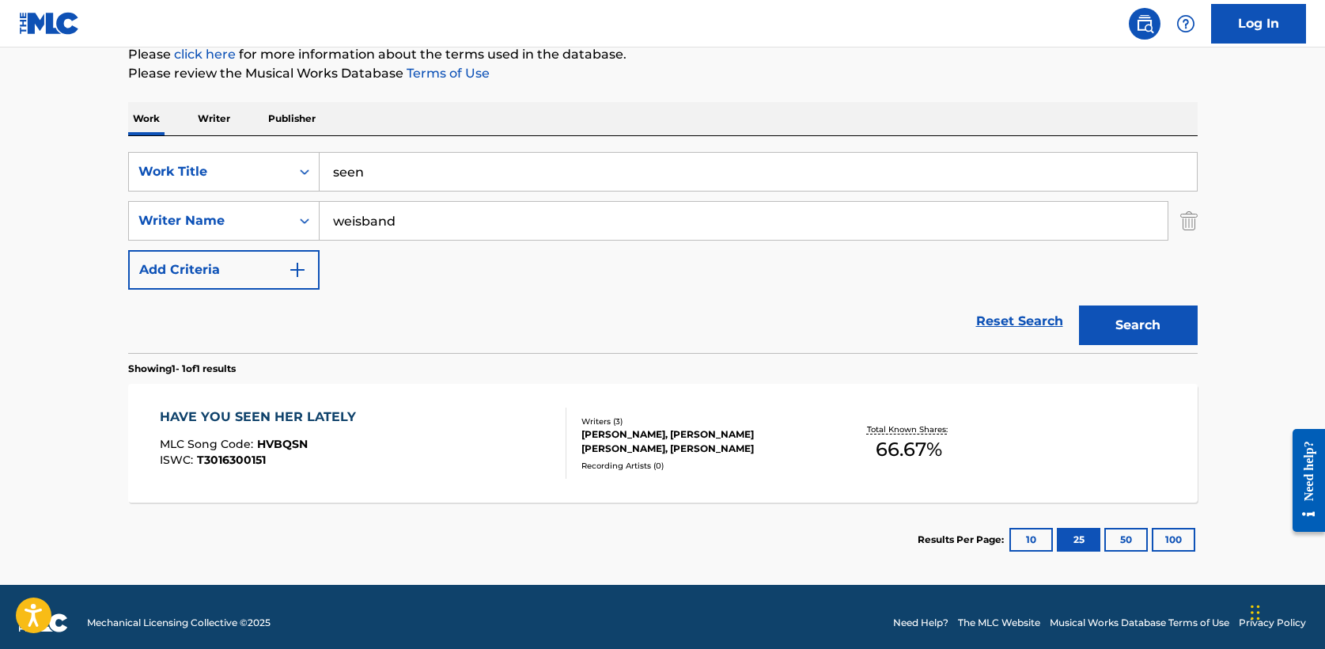
scroll to position [212, 0]
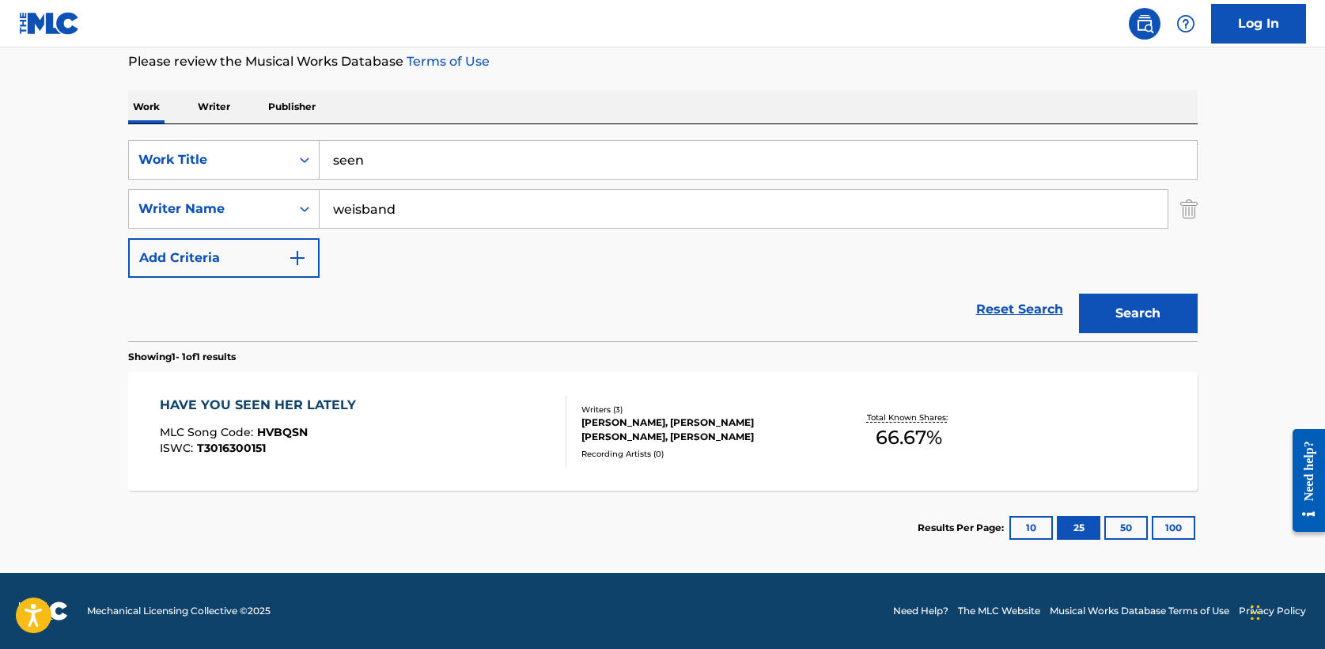
click at [275, 406] on div "HAVE YOU SEEN HER LATELY" at bounding box center [262, 405] width 204 height 19
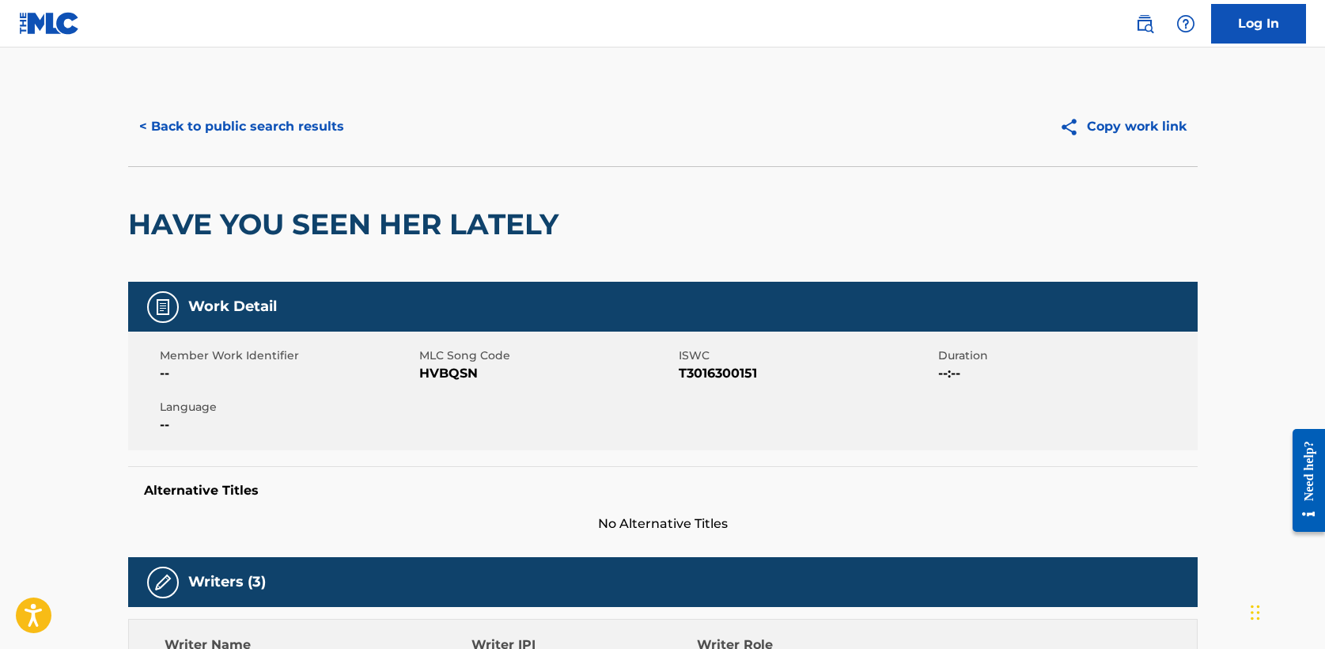
click at [237, 131] on button "< Back to public search results" at bounding box center [241, 127] width 227 height 40
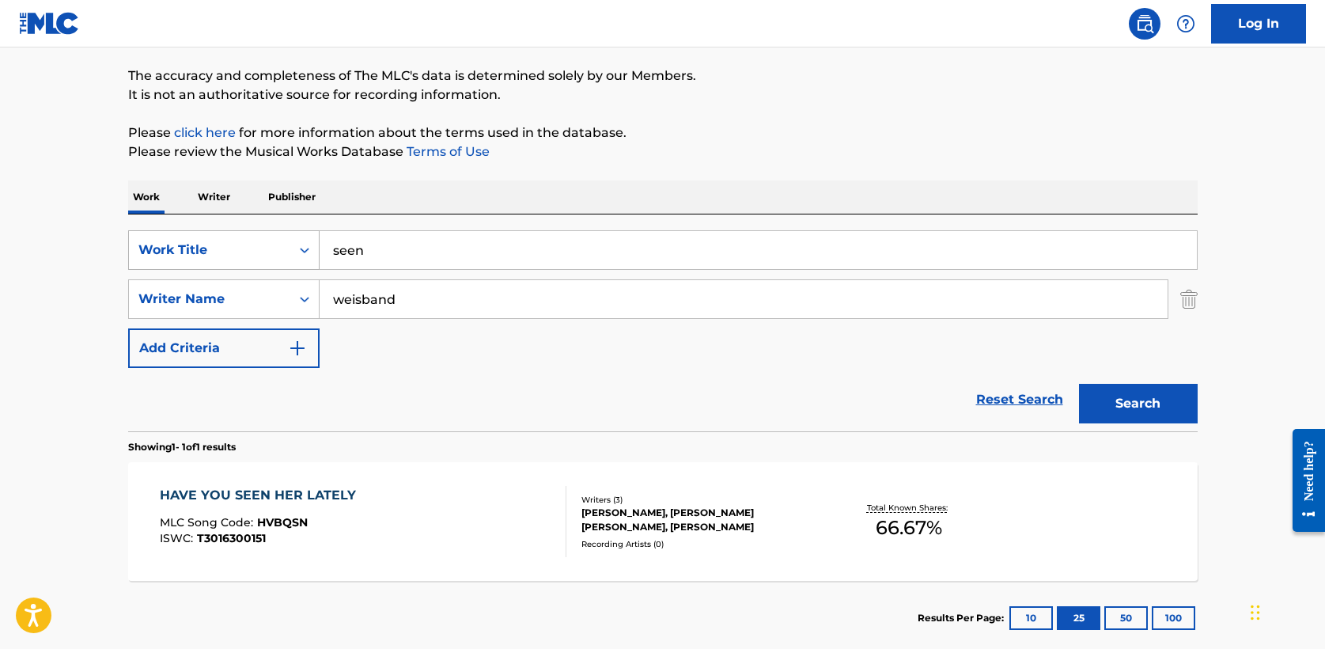
drag, startPoint x: 415, startPoint y: 306, endPoint x: 161, endPoint y: 265, distance: 257.3
click at [161, 265] on div "SearchWithCriteria8feb03e8-a58c-4fa8-949e-11e7d86d7b61 Work Title seen SearchWi…" at bounding box center [663, 299] width 1070 height 138
click at [1079, 384] on button "Search" at bounding box center [1138, 404] width 119 height 40
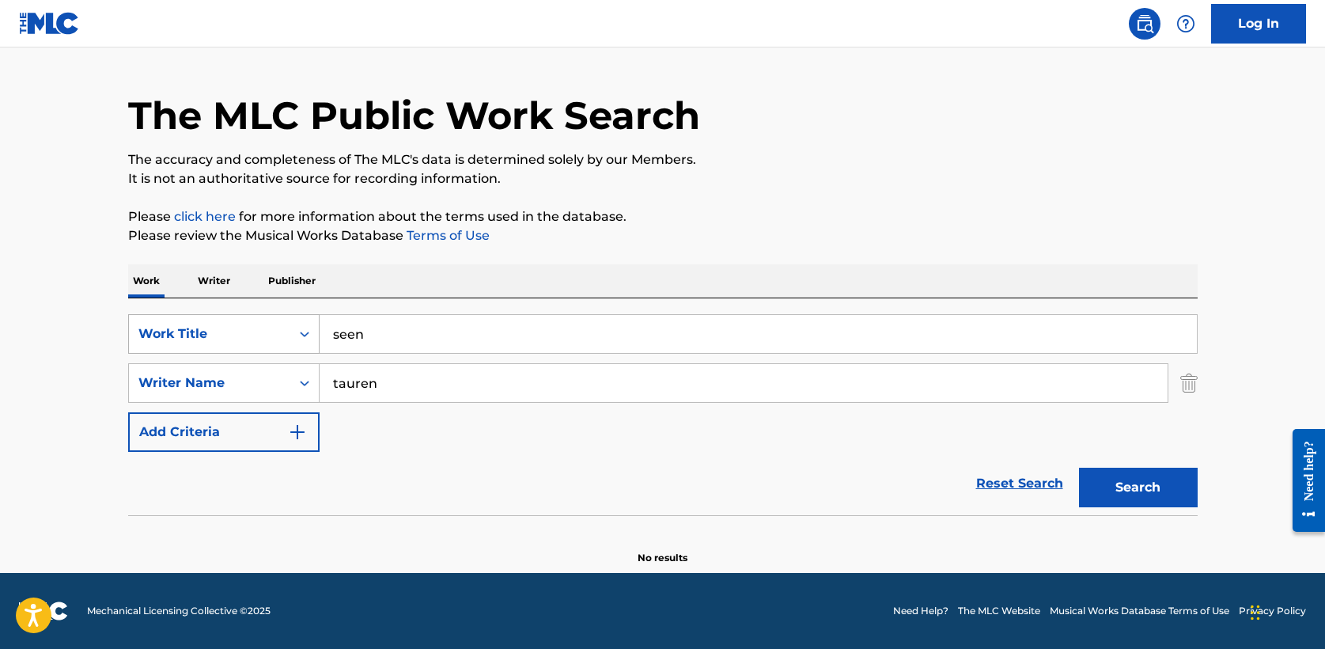
scroll to position [38, 0]
drag, startPoint x: 375, startPoint y: 381, endPoint x: 214, endPoint y: 380, distance: 160.6
click at [214, 380] on div "SearchWithCriteriaca224ccb-126c-4e60-80d3-d2afcb9dcb77 Writer Name [PERSON_NAME]" at bounding box center [663, 383] width 1070 height 40
type input "[PERSON_NAME]"
click at [1079, 468] on button "Search" at bounding box center [1138, 488] width 119 height 40
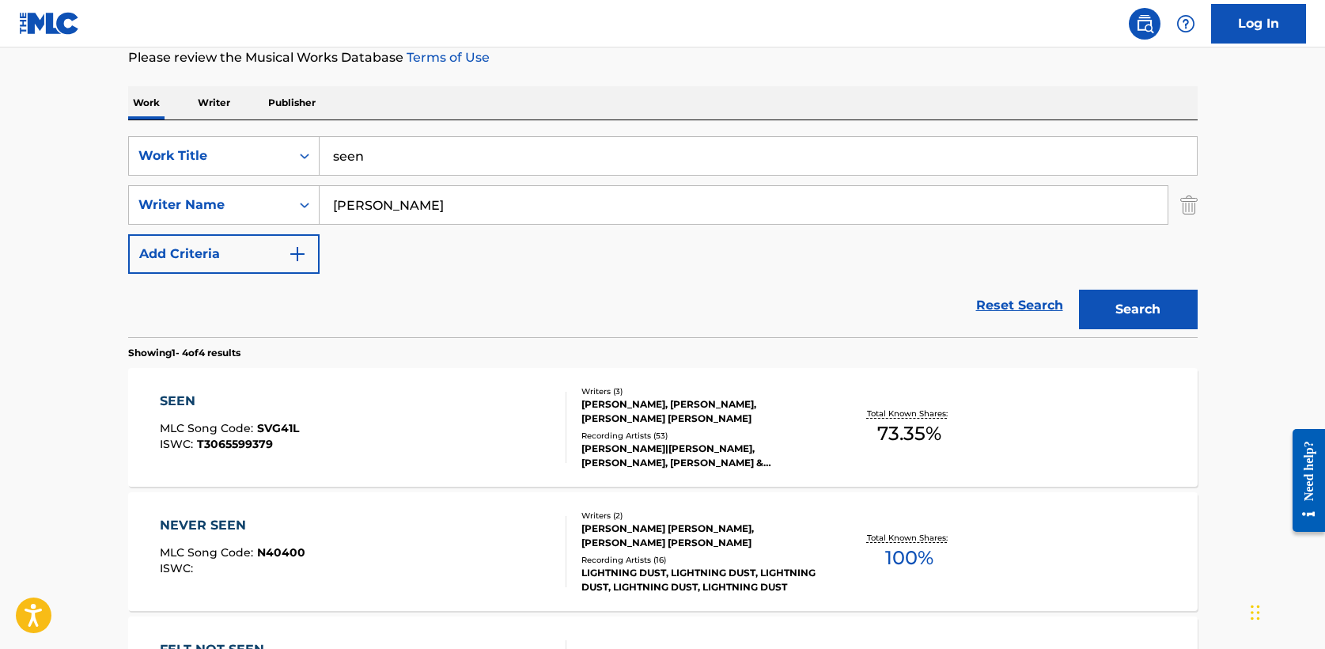
scroll to position [231, 0]
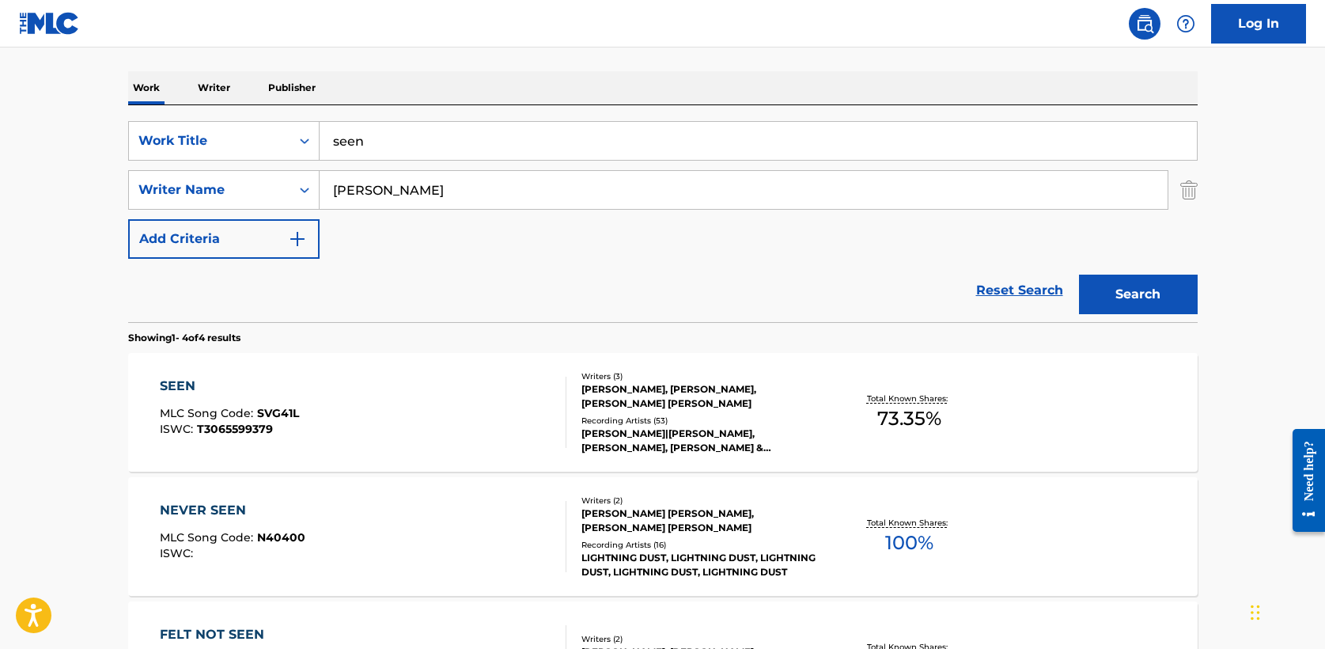
click at [191, 383] on div "SEEN" at bounding box center [229, 386] width 139 height 19
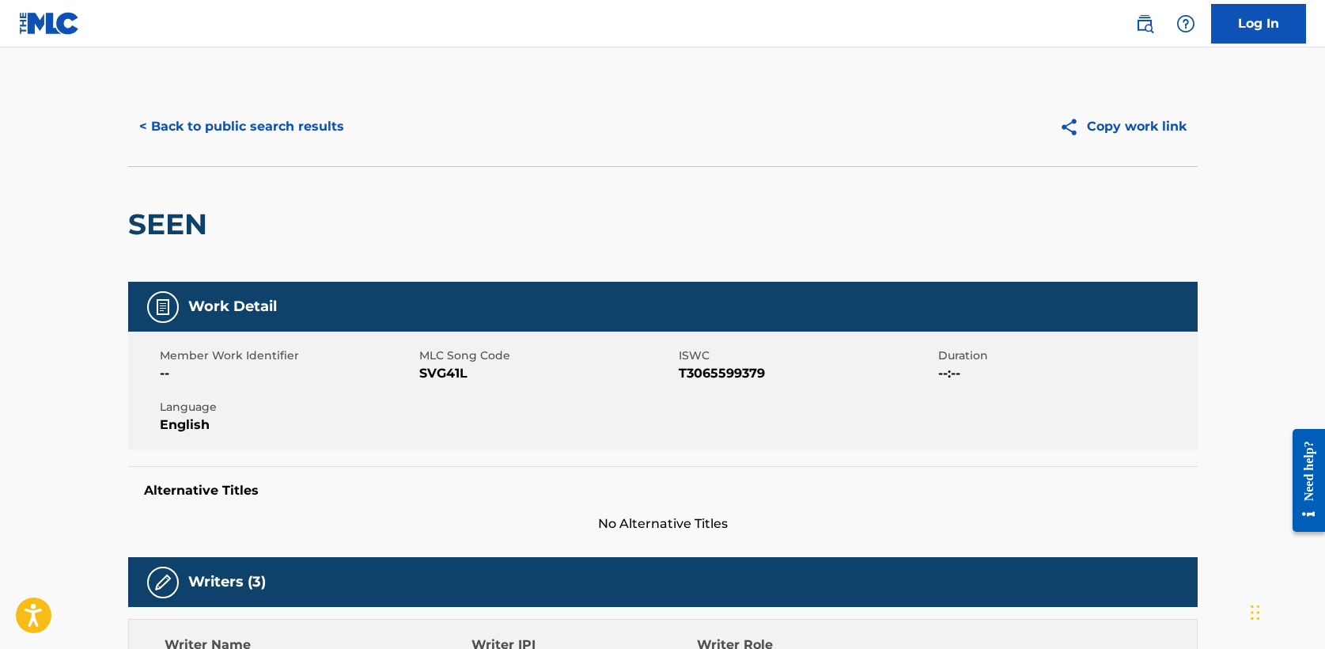
click at [221, 130] on button "< Back to public search results" at bounding box center [241, 127] width 227 height 40
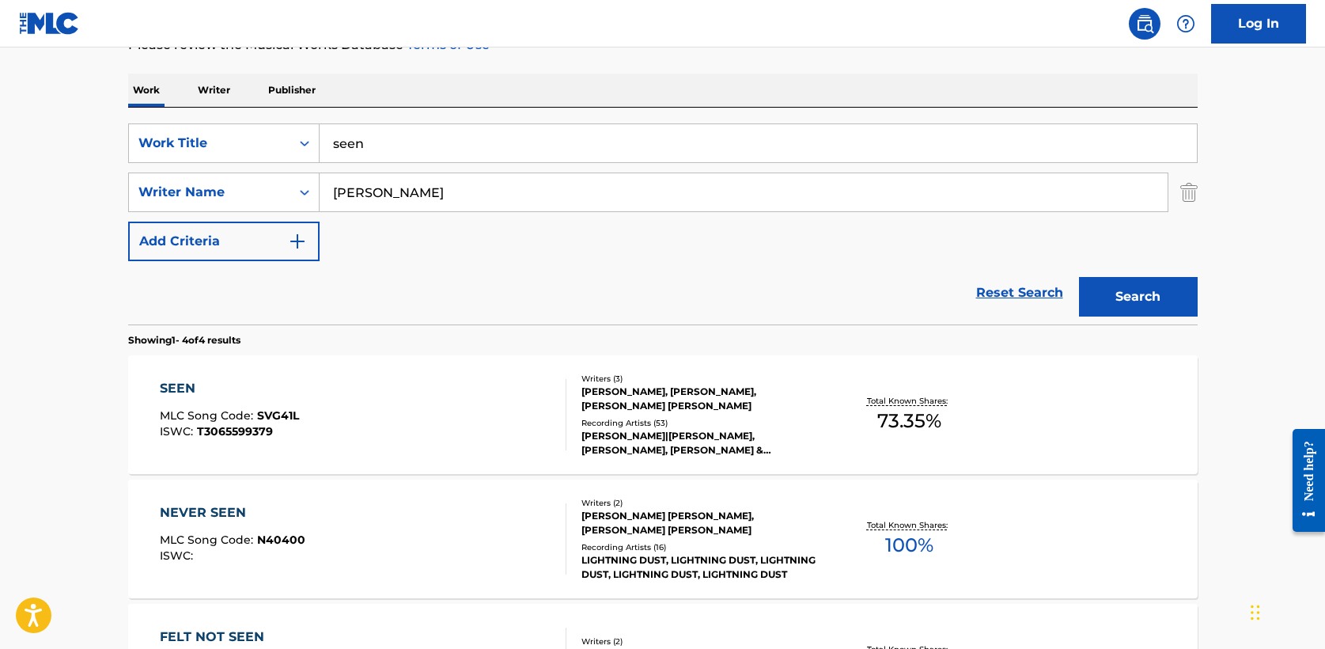
drag, startPoint x: 415, startPoint y: 147, endPoint x: 198, endPoint y: 121, distance: 218.4
click at [198, 121] on div "SearchWithCriteria8feb03e8-a58c-4fa8-949e-11e7d86d7b61 Work Title seen SearchWi…" at bounding box center [663, 216] width 1070 height 217
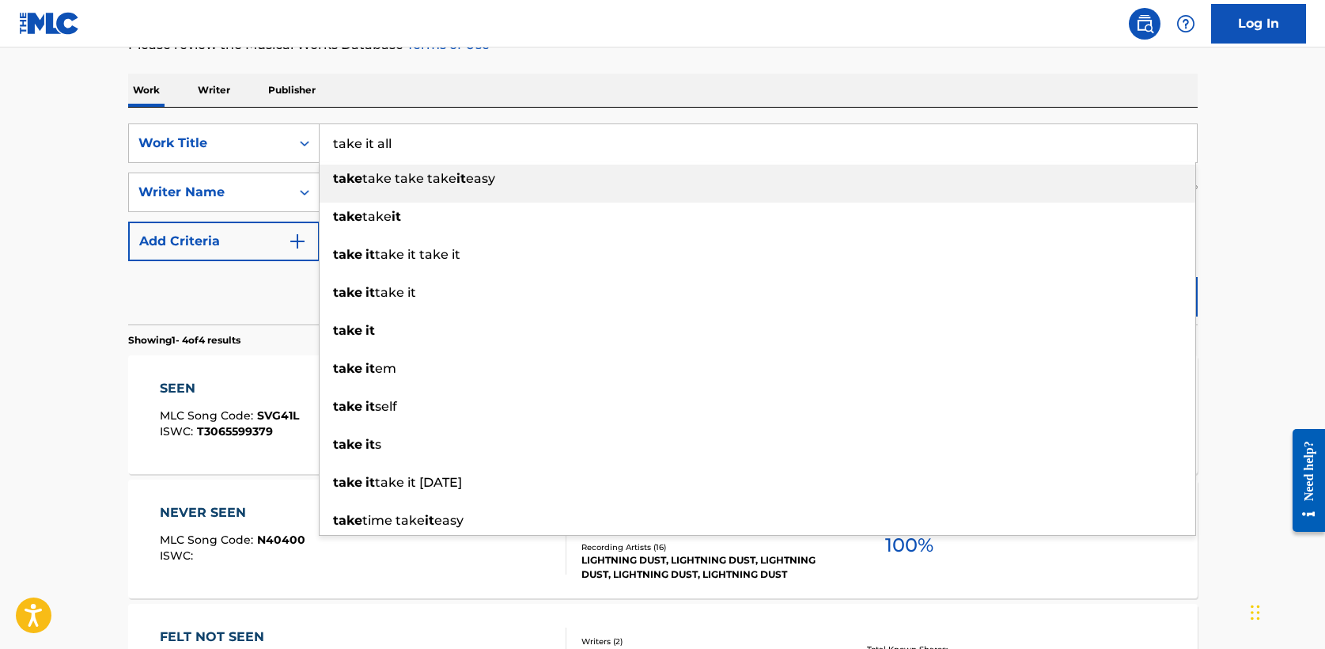
type input "take it all"
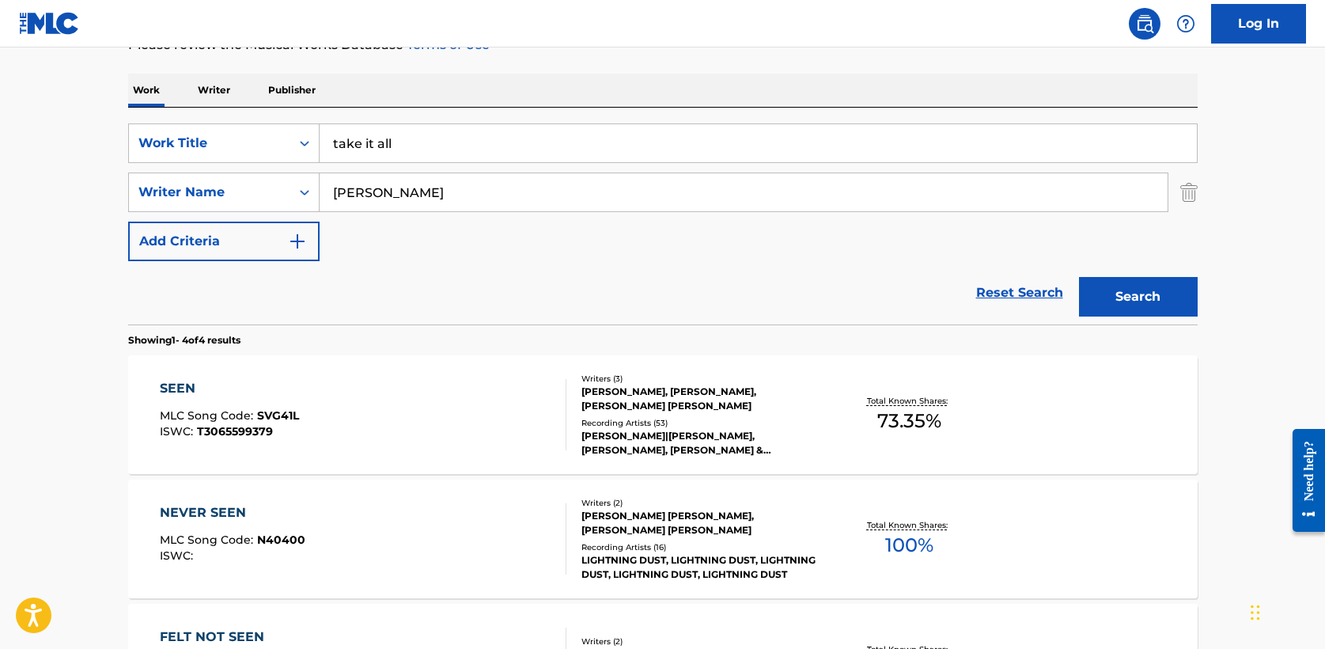
type input "[PERSON_NAME]"
click at [677, 249] on div "SearchWithCriteria8feb03e8-a58c-4fa8-949e-11e7d86d7b61 Work Title take it all S…" at bounding box center [663, 192] width 1070 height 138
click at [1155, 297] on button "Search" at bounding box center [1138, 297] width 119 height 40
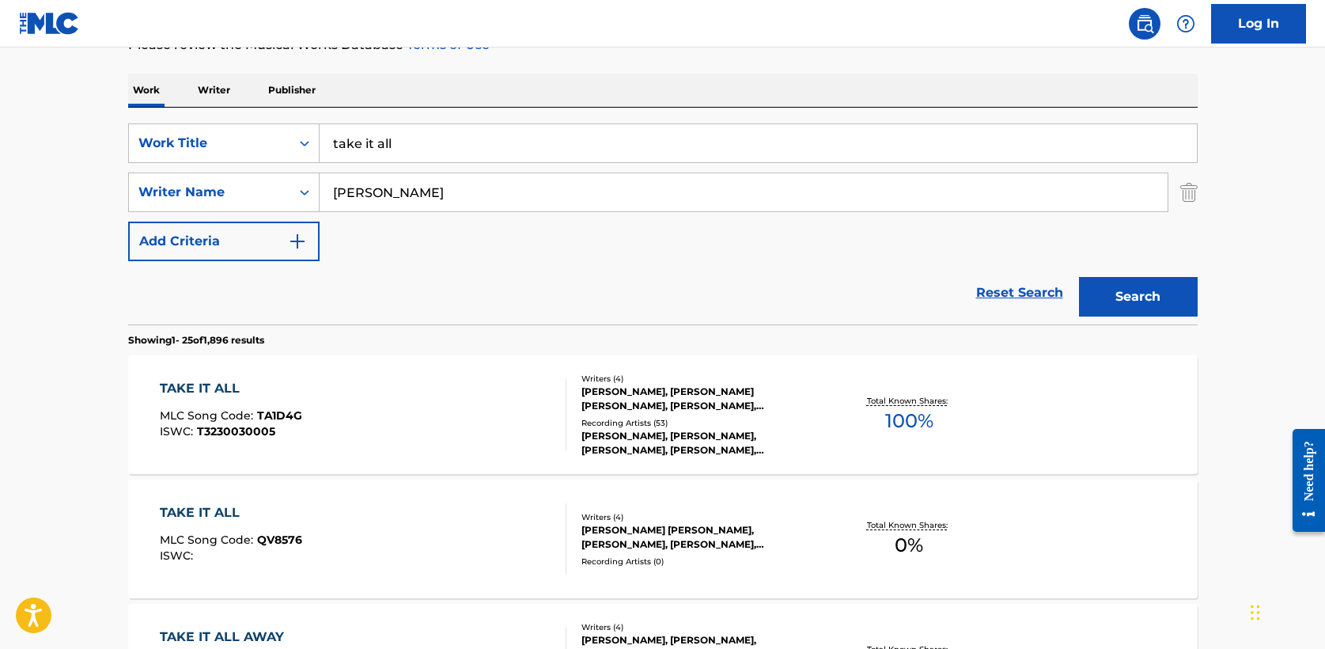
click at [206, 385] on div "TAKE IT ALL" at bounding box center [231, 388] width 142 height 19
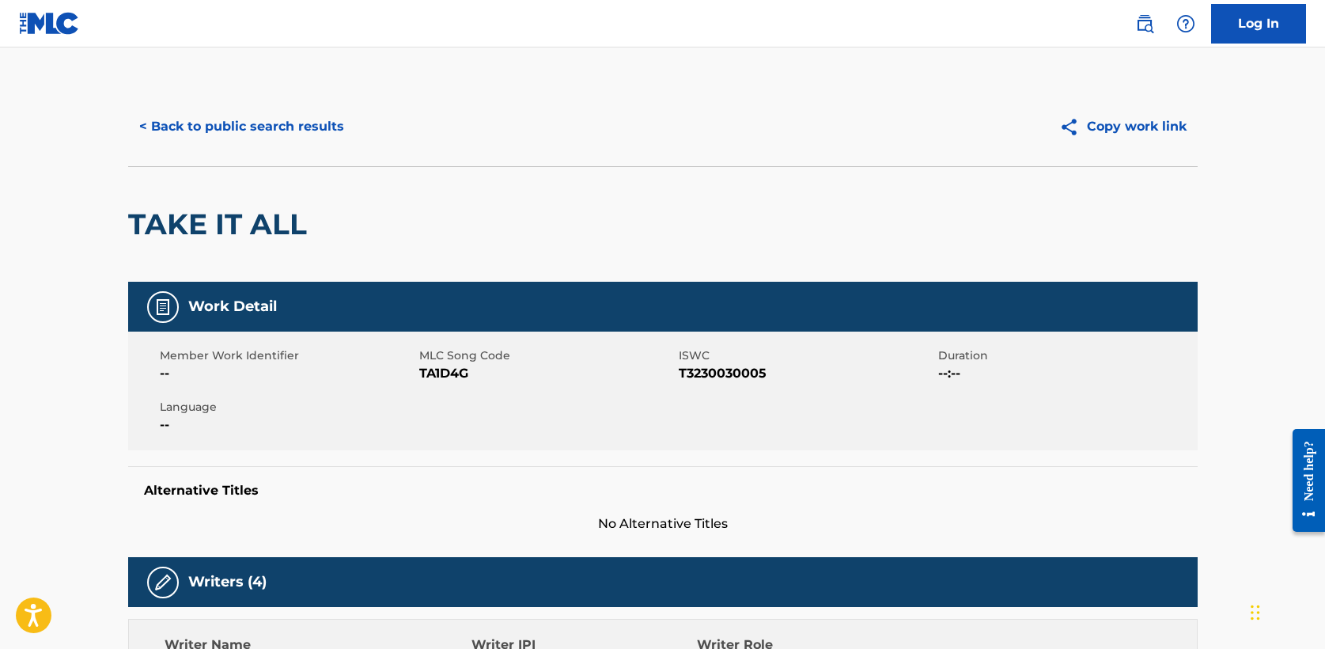
click at [229, 115] on button "< Back to public search results" at bounding box center [241, 127] width 227 height 40
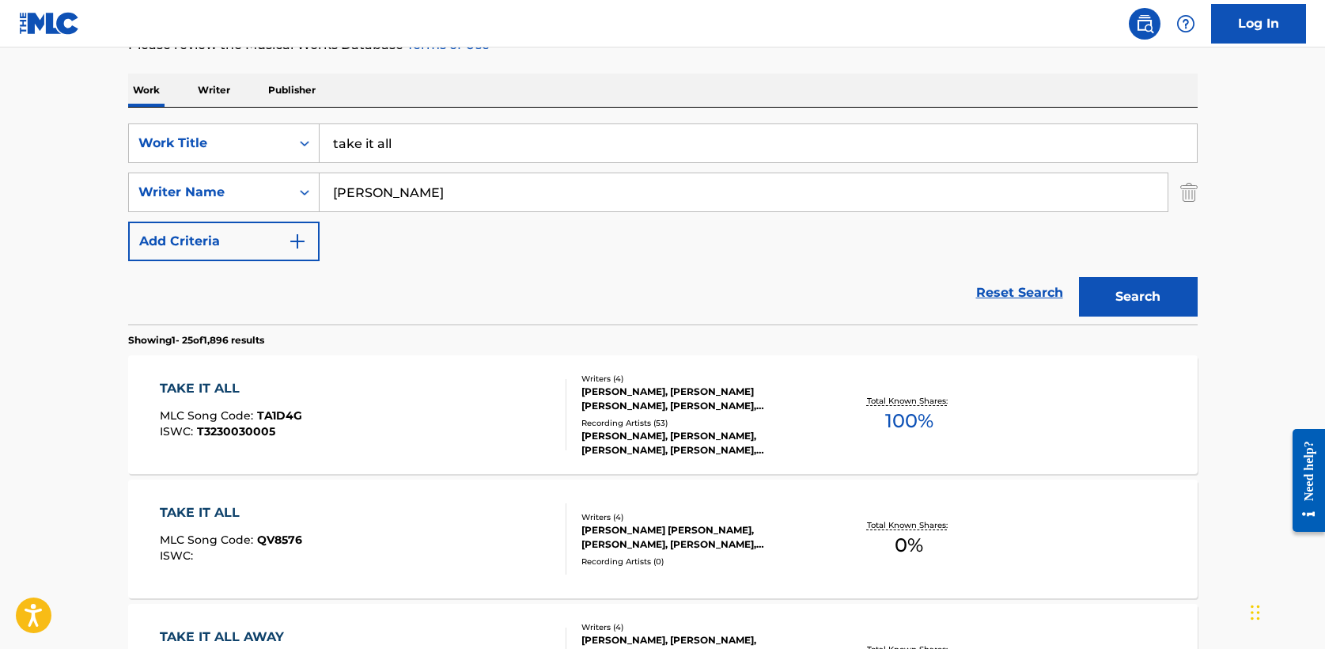
drag, startPoint x: 430, startPoint y: 149, endPoint x: 145, endPoint y: 110, distance: 288.2
click at [145, 110] on div "SearchWithCriteria8feb03e8-a58c-4fa8-949e-11e7d86d7b61 Work Title take it all S…" at bounding box center [663, 216] width 1070 height 217
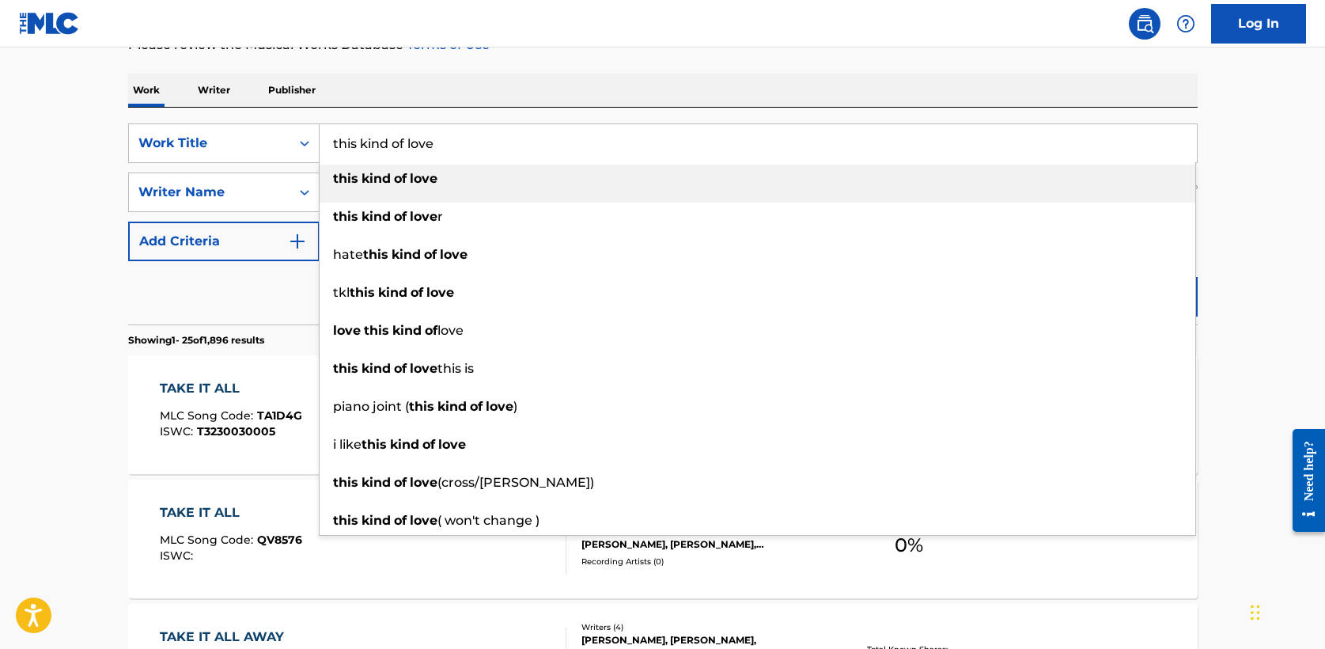
type input "this kind of love"
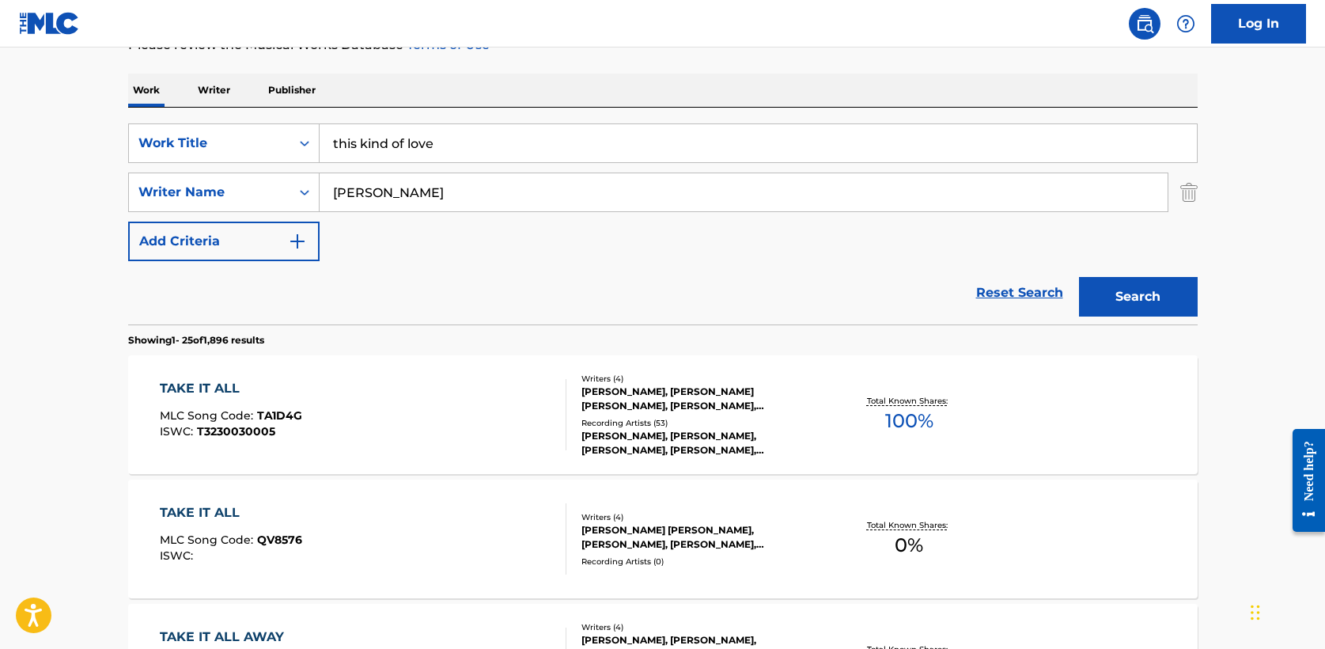
click at [1151, 296] on button "Search" at bounding box center [1138, 297] width 119 height 40
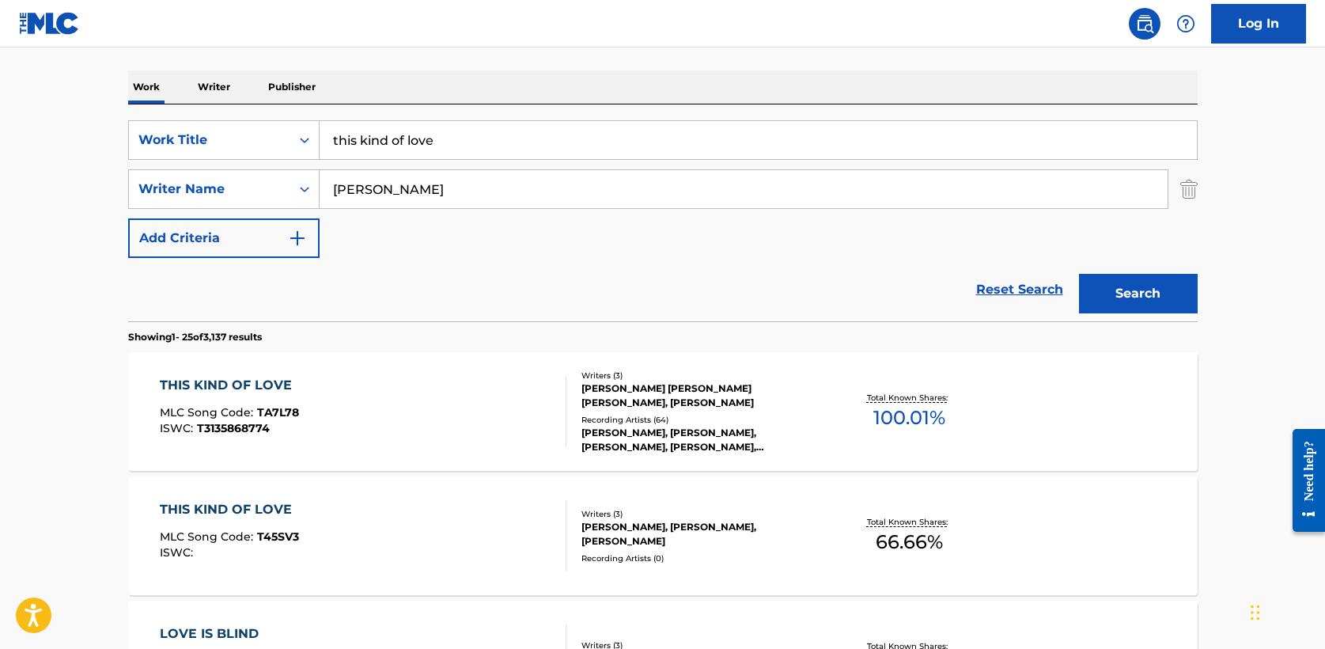
scroll to position [264, 0]
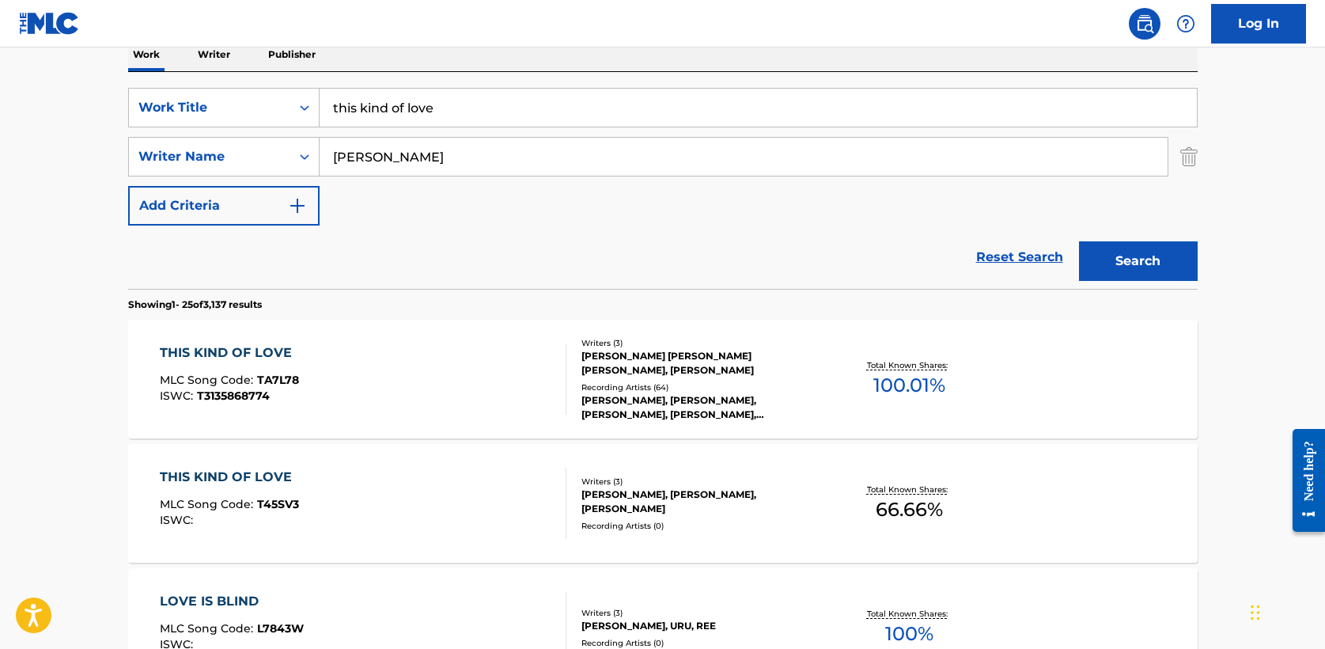
click at [271, 350] on div "THIS KIND OF LOVE" at bounding box center [230, 352] width 140 height 19
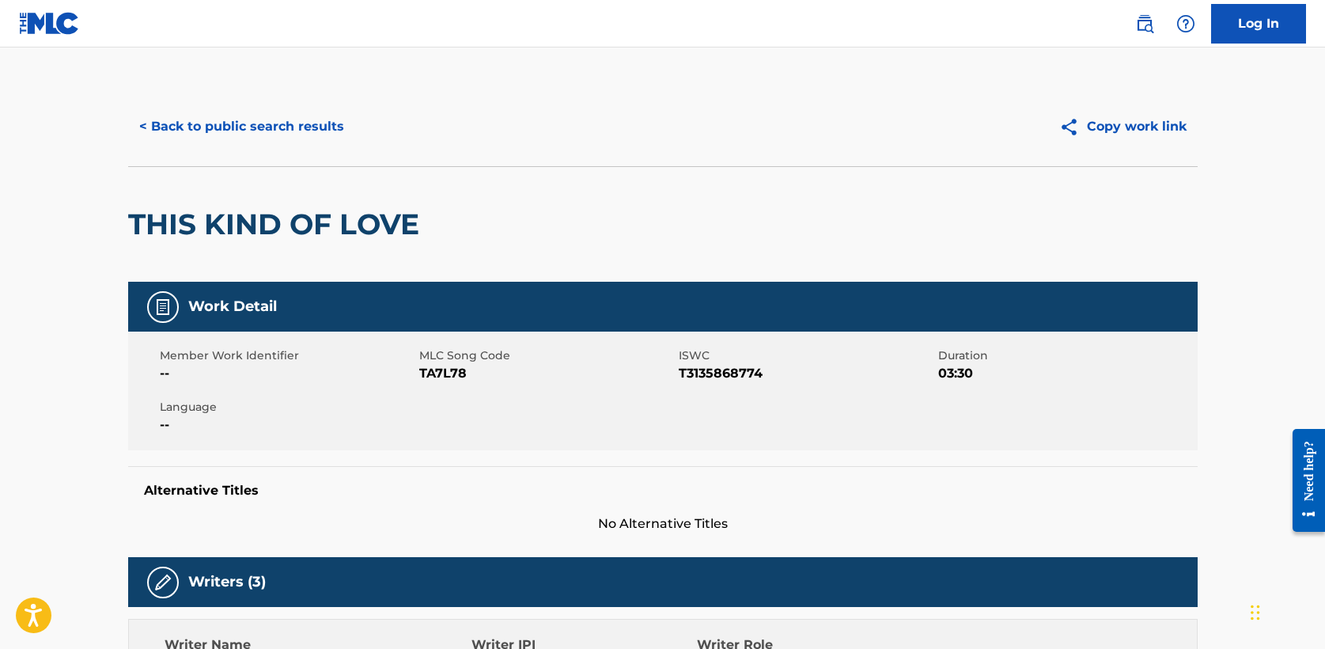
click at [218, 129] on button "< Back to public search results" at bounding box center [241, 127] width 227 height 40
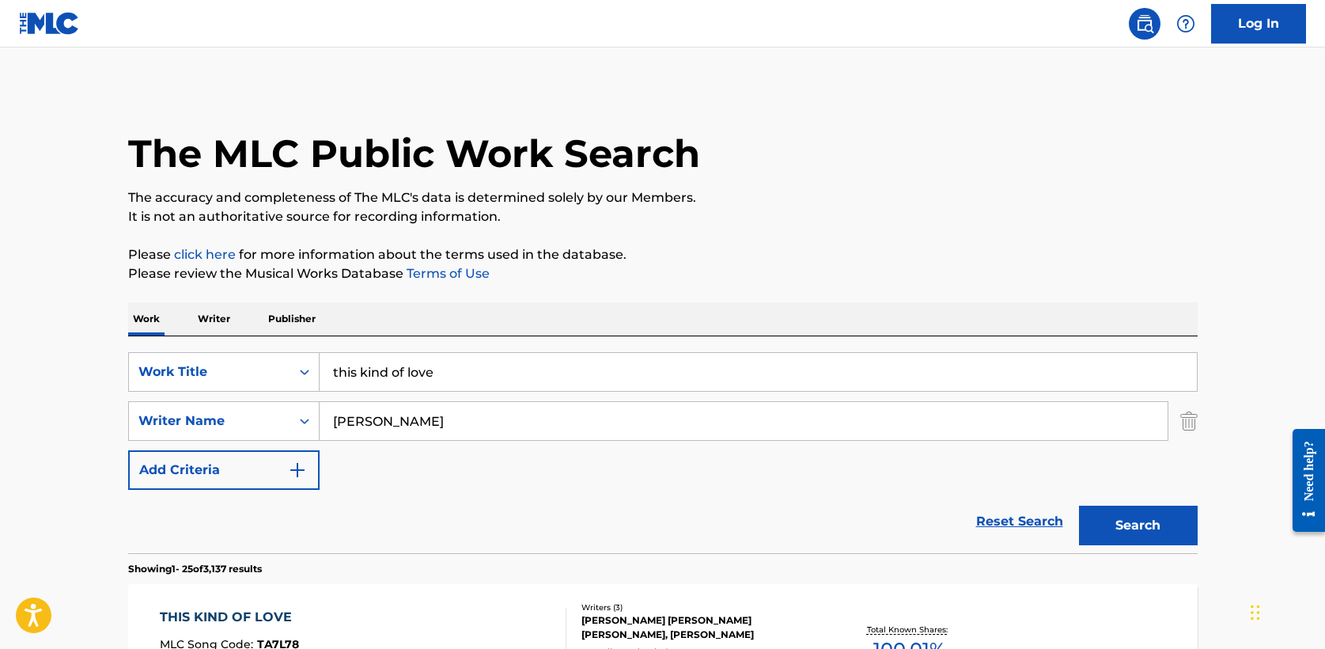
scroll to position [264, 0]
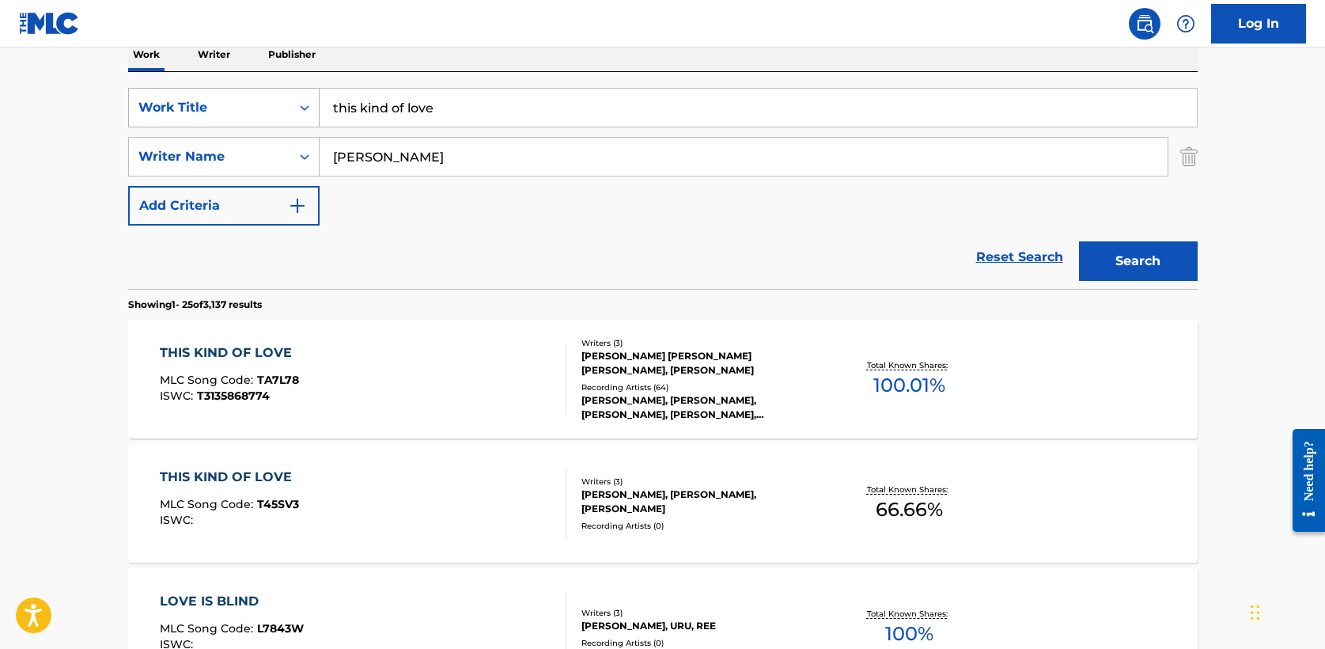
drag, startPoint x: 459, startPoint y: 121, endPoint x: 231, endPoint y: 87, distance: 230.4
click at [231, 88] on div "SearchWithCriteria8feb03e8-a58c-4fa8-949e-11e7d86d7b61 Work Title this kind of …" at bounding box center [663, 108] width 1070 height 40
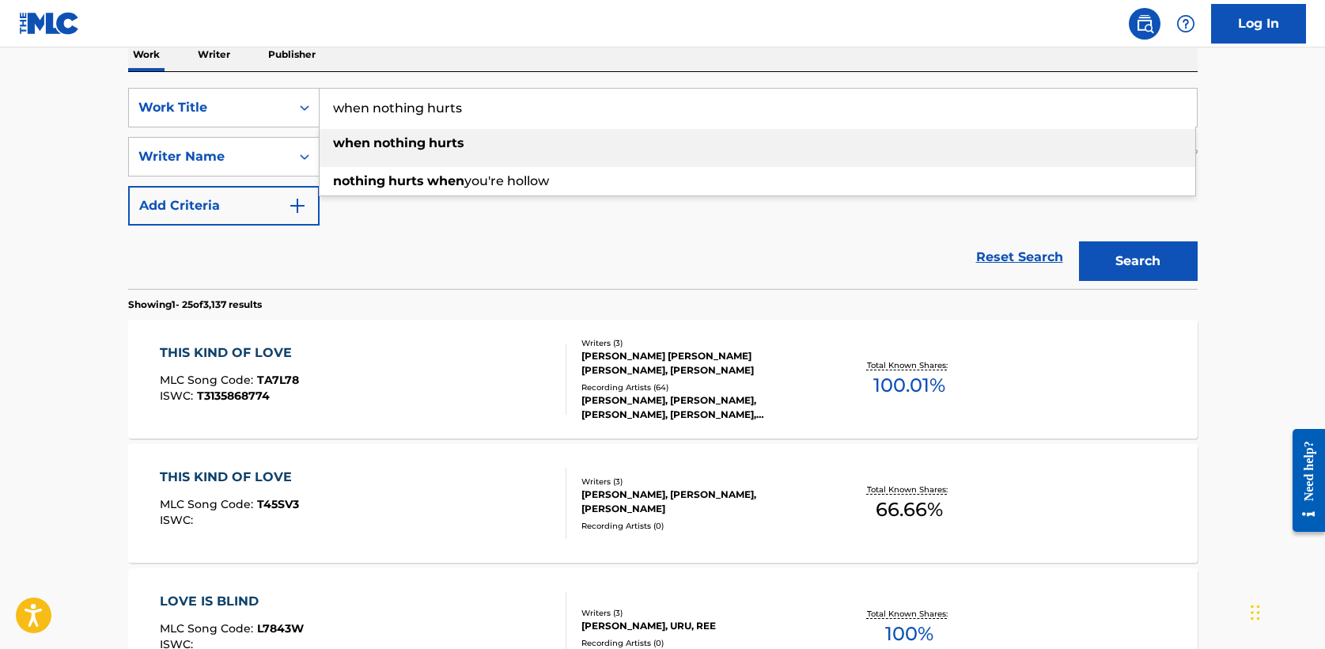
type input "when nothing hurts"
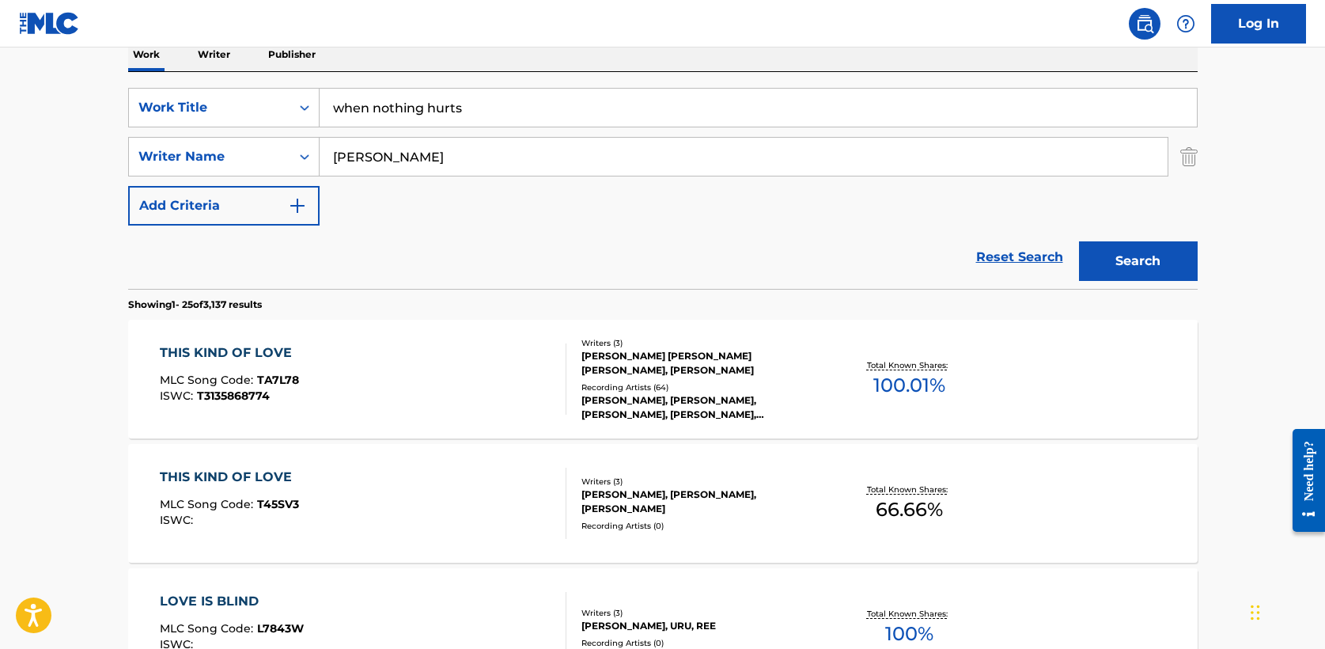
click at [1139, 259] on button "Search" at bounding box center [1138, 261] width 119 height 40
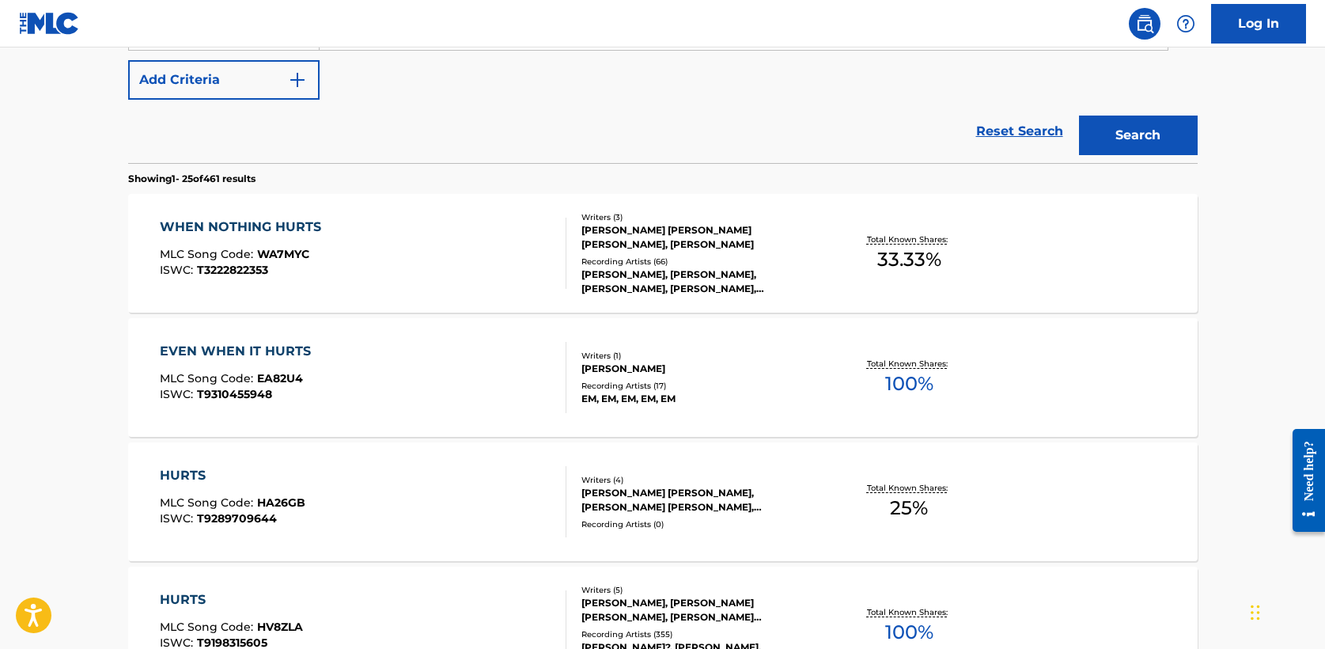
scroll to position [394, 0]
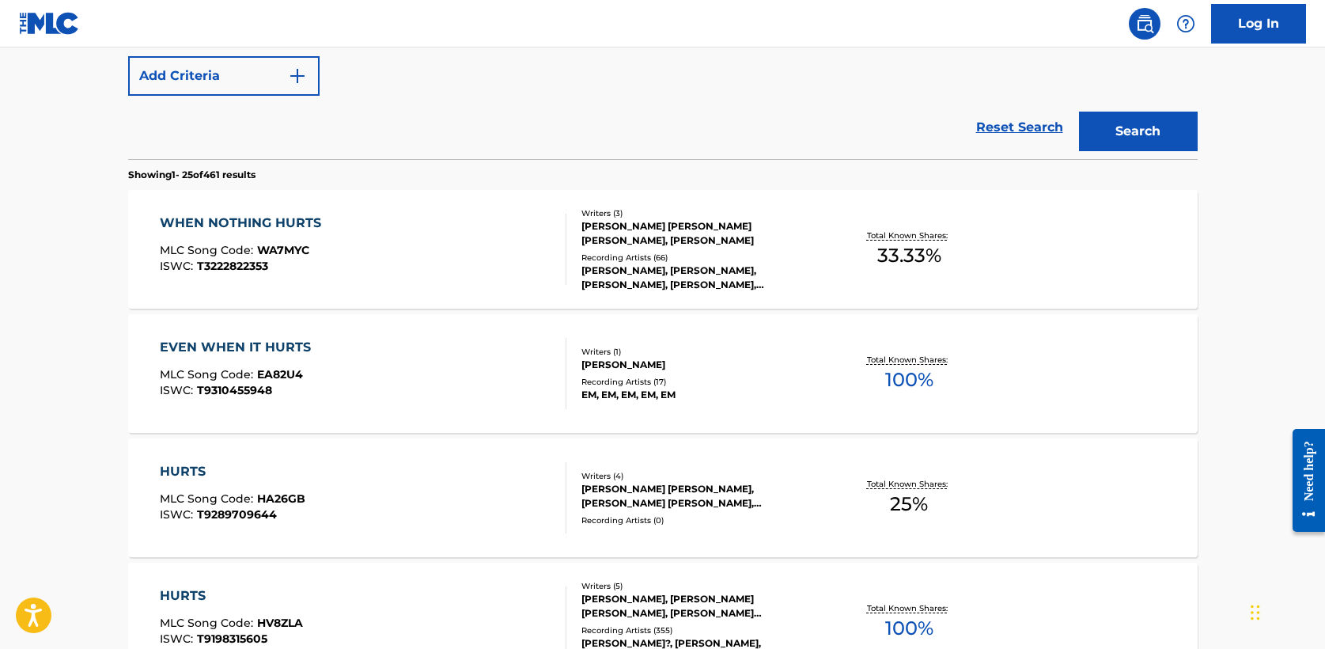
click at [287, 223] on div "WHEN NOTHING HURTS" at bounding box center [244, 223] width 169 height 19
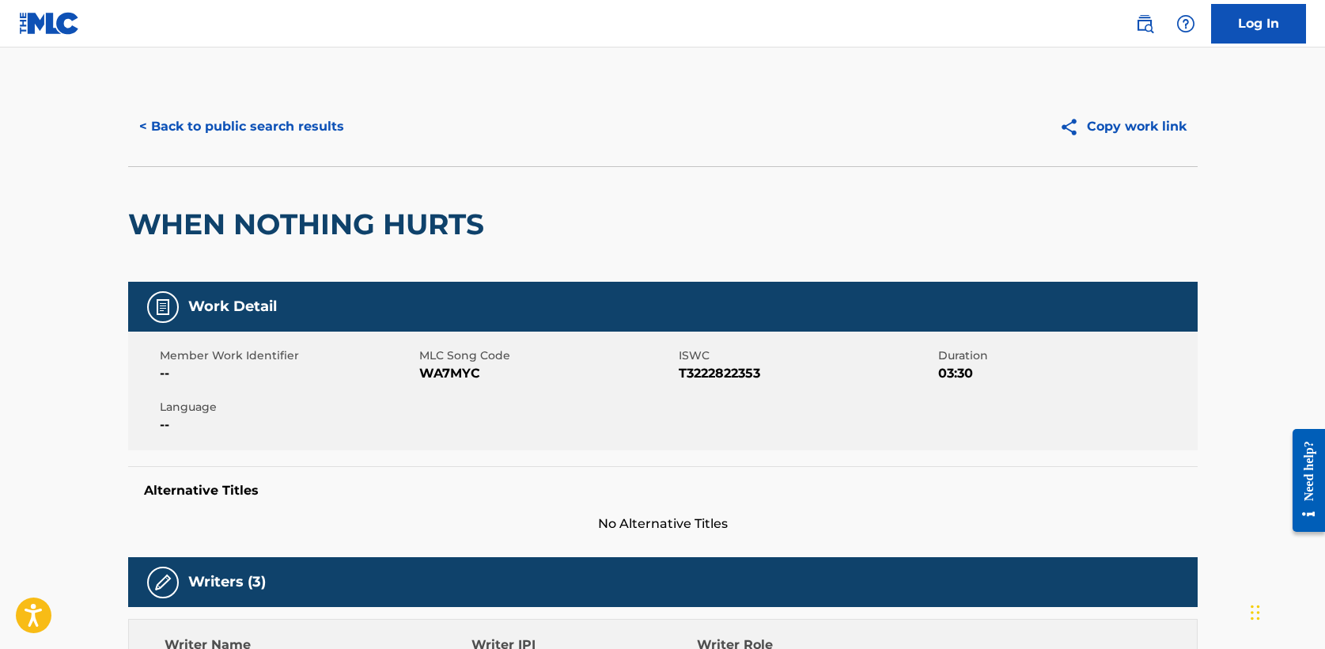
click at [259, 130] on button "< Back to public search results" at bounding box center [241, 127] width 227 height 40
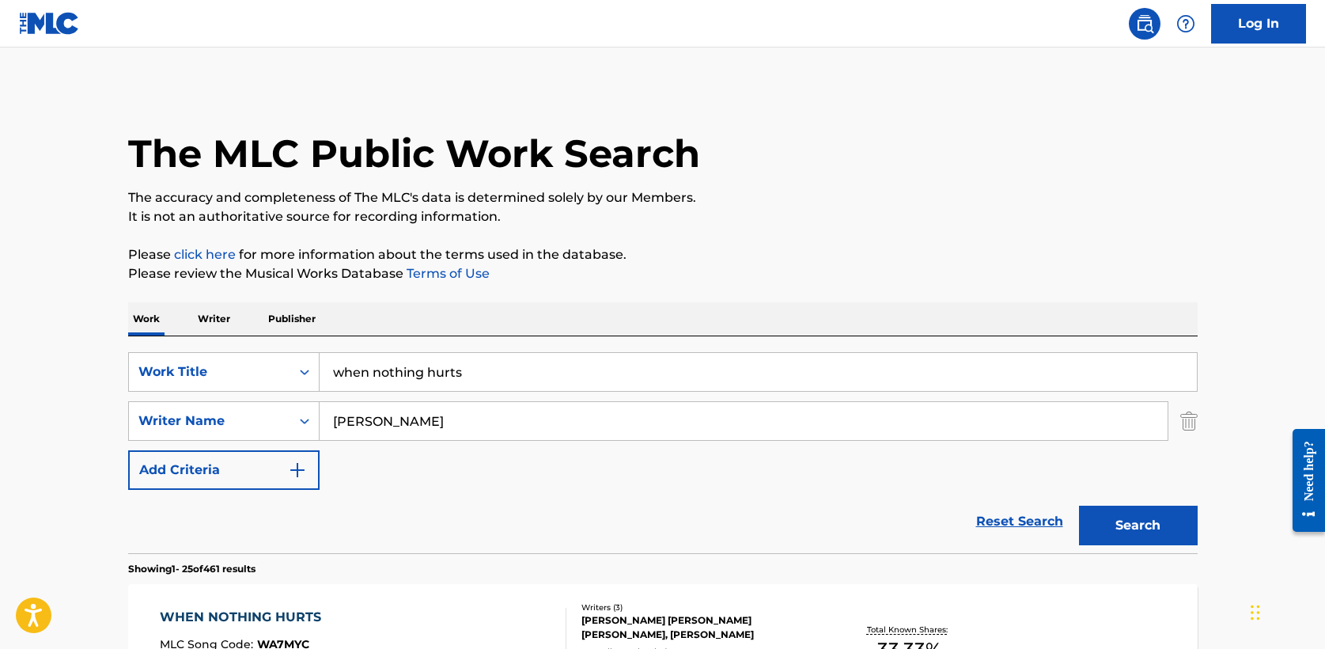
drag, startPoint x: 497, startPoint y: 368, endPoint x: 107, endPoint y: 356, distance: 390.2
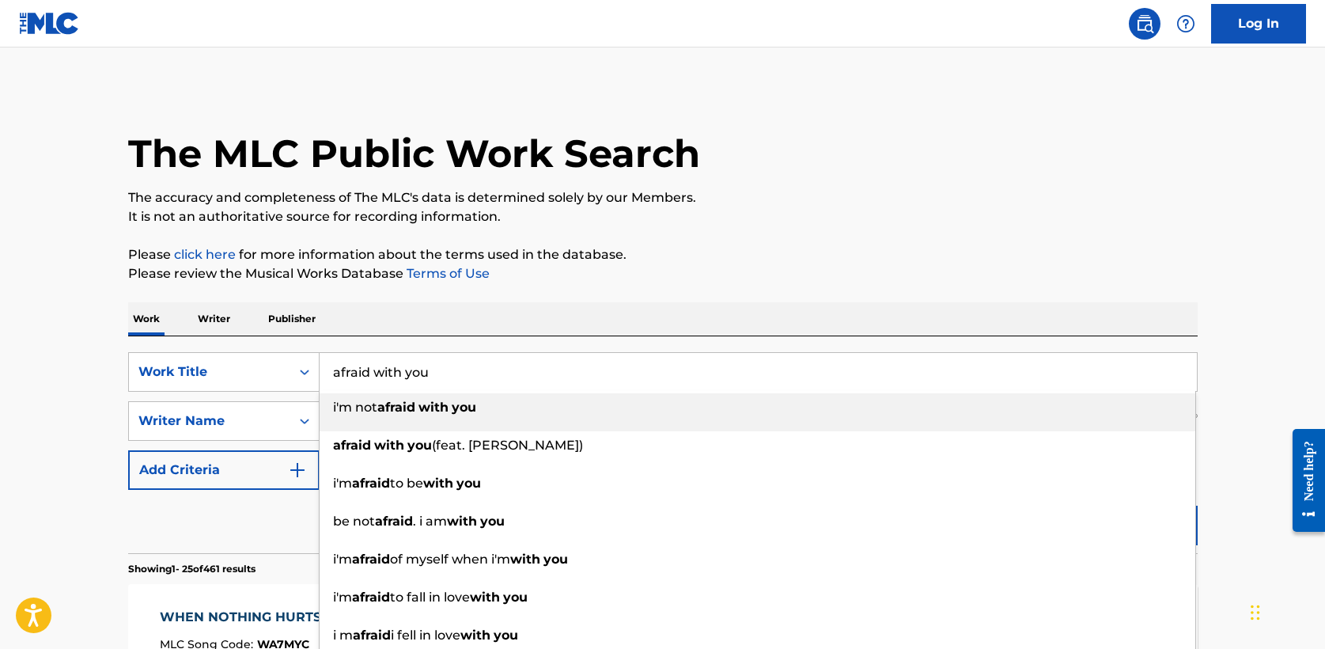
type input "afraid with you"
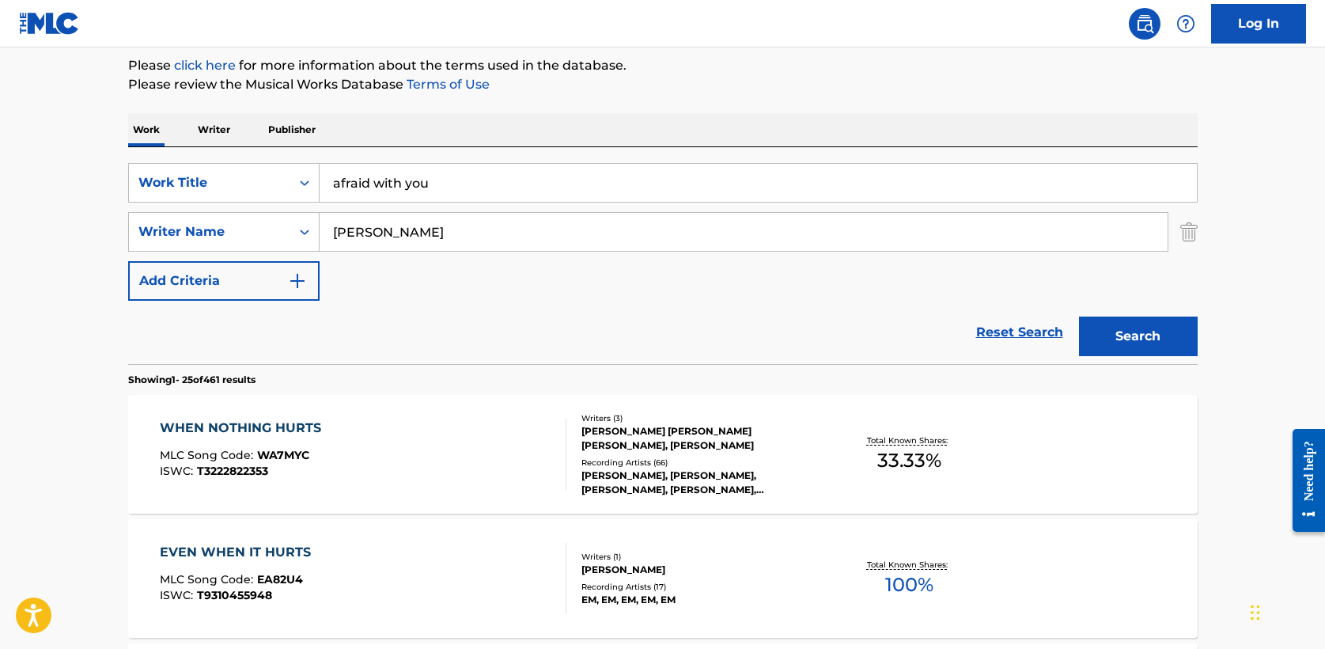
click at [1132, 339] on button "Search" at bounding box center [1138, 336] width 119 height 40
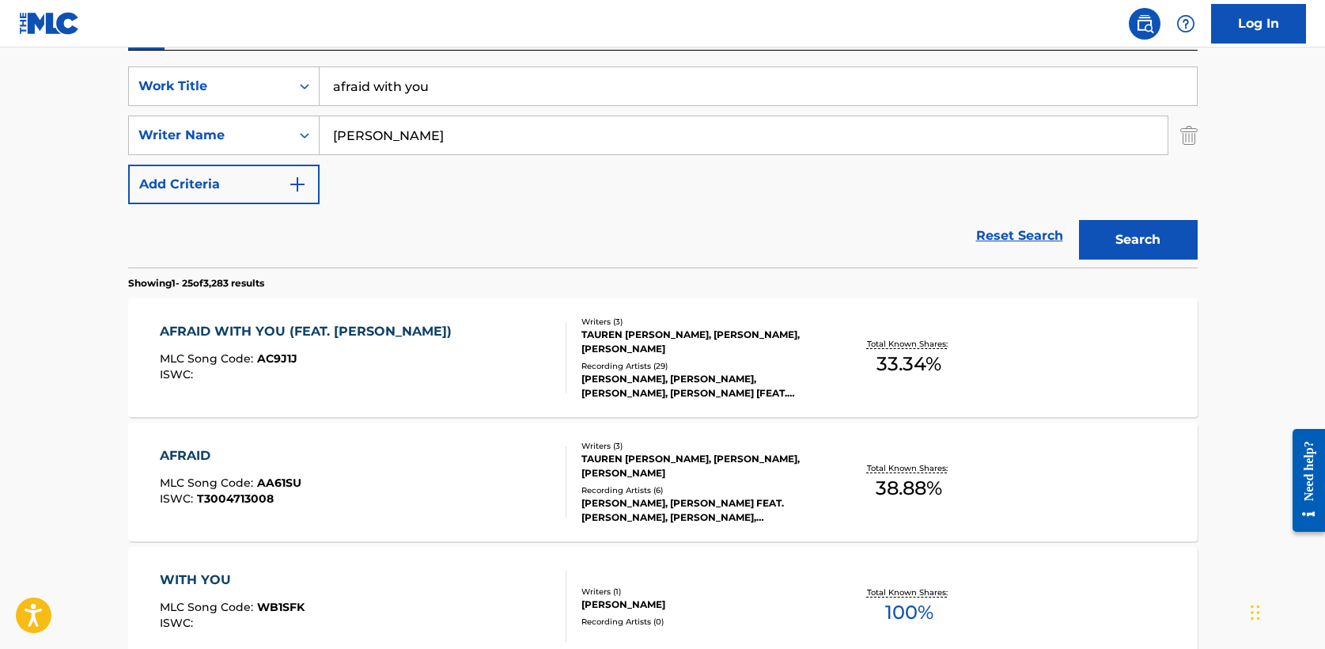
scroll to position [377, 0]
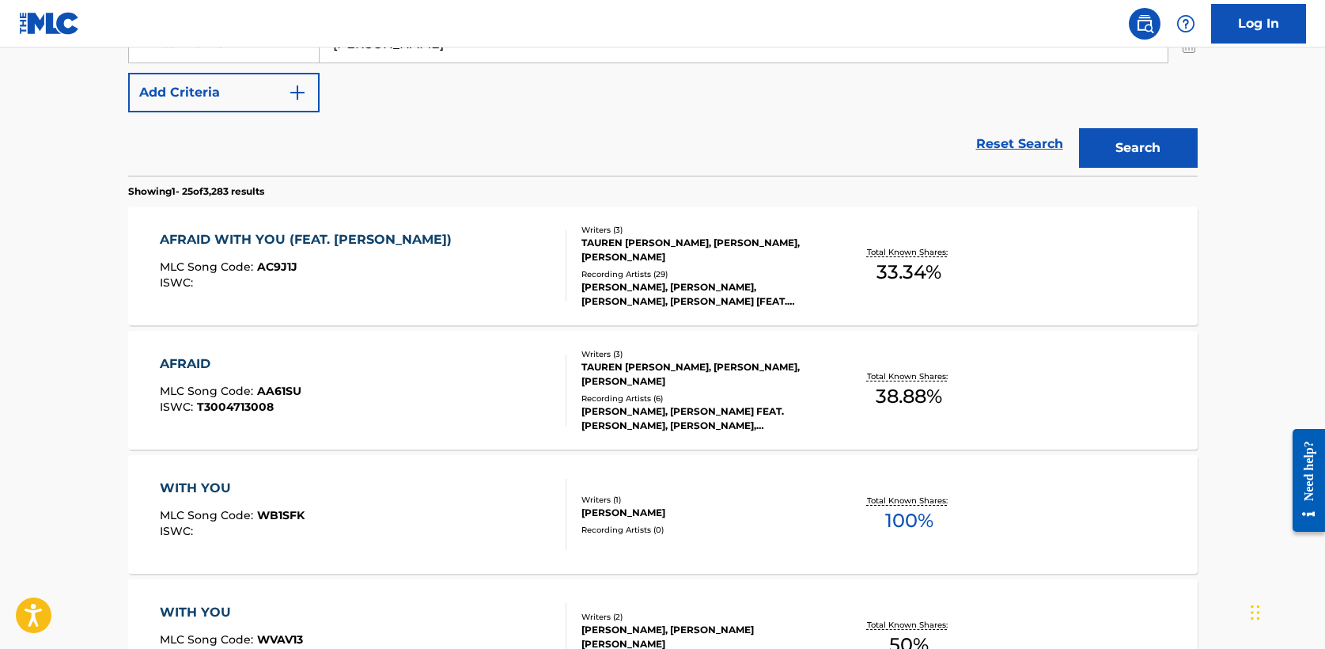
click at [383, 239] on div "AFRAID WITH YOU (FEAT. [PERSON_NAME])" at bounding box center [310, 239] width 300 height 19
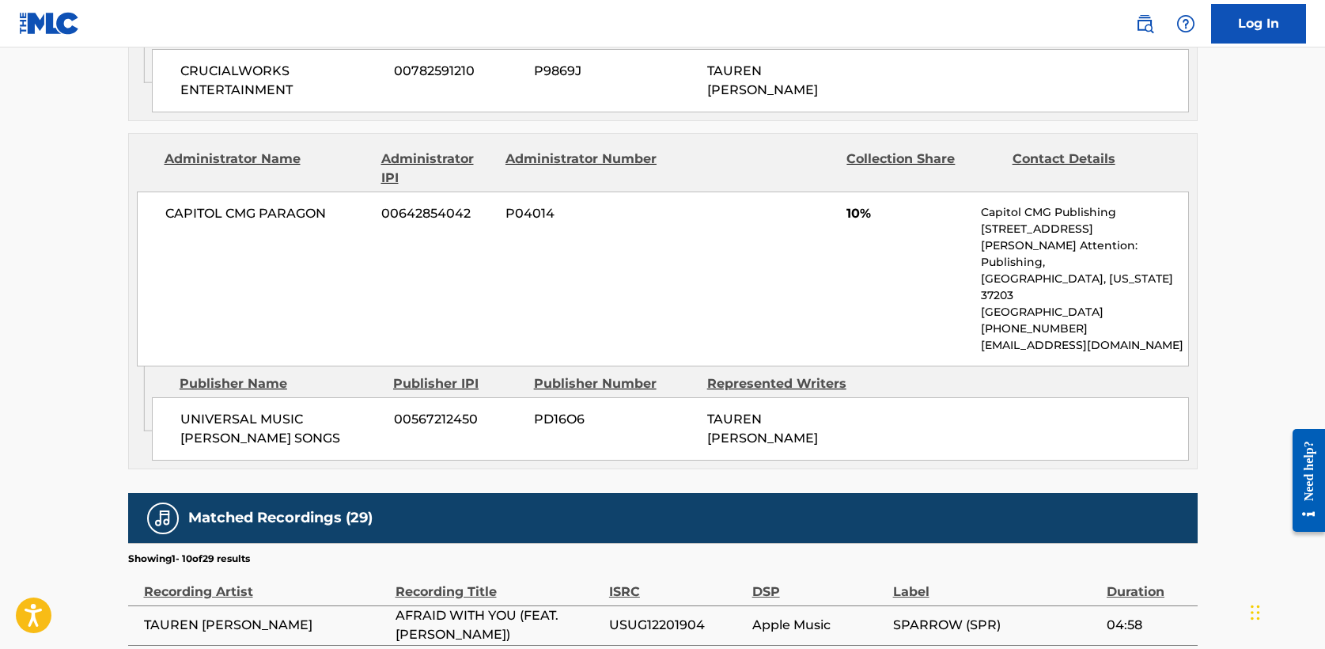
scroll to position [1102, 0]
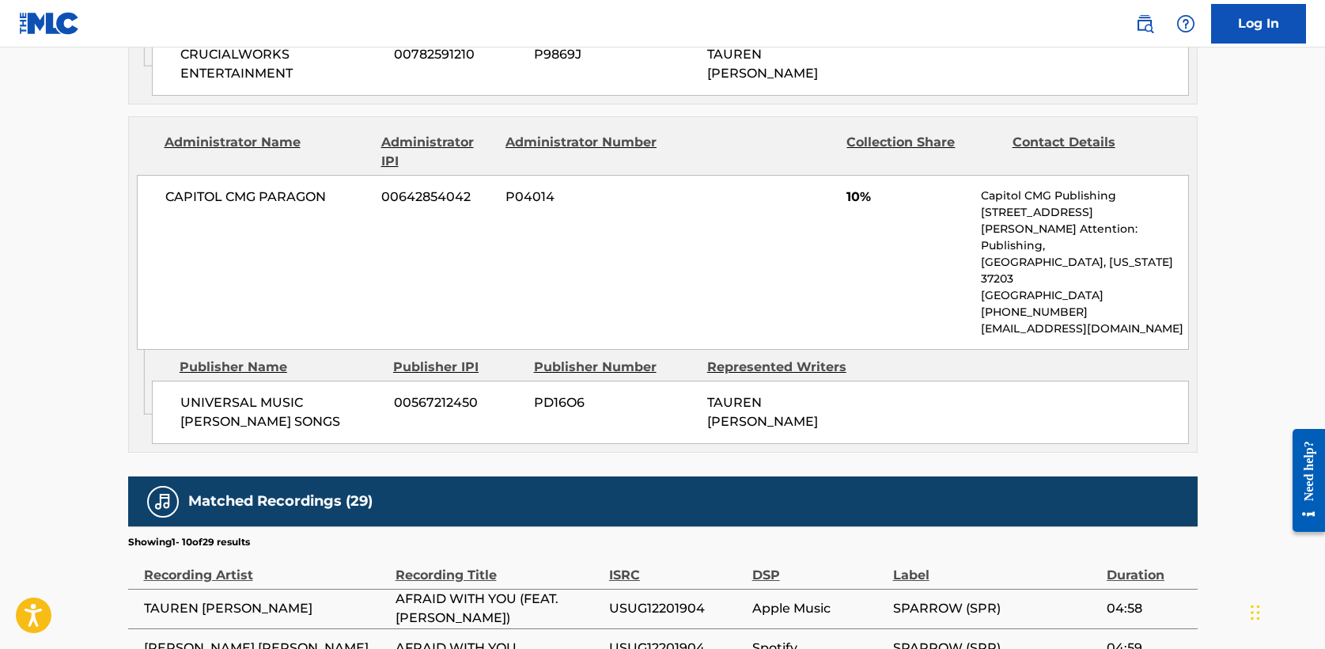
scroll to position [468, 0]
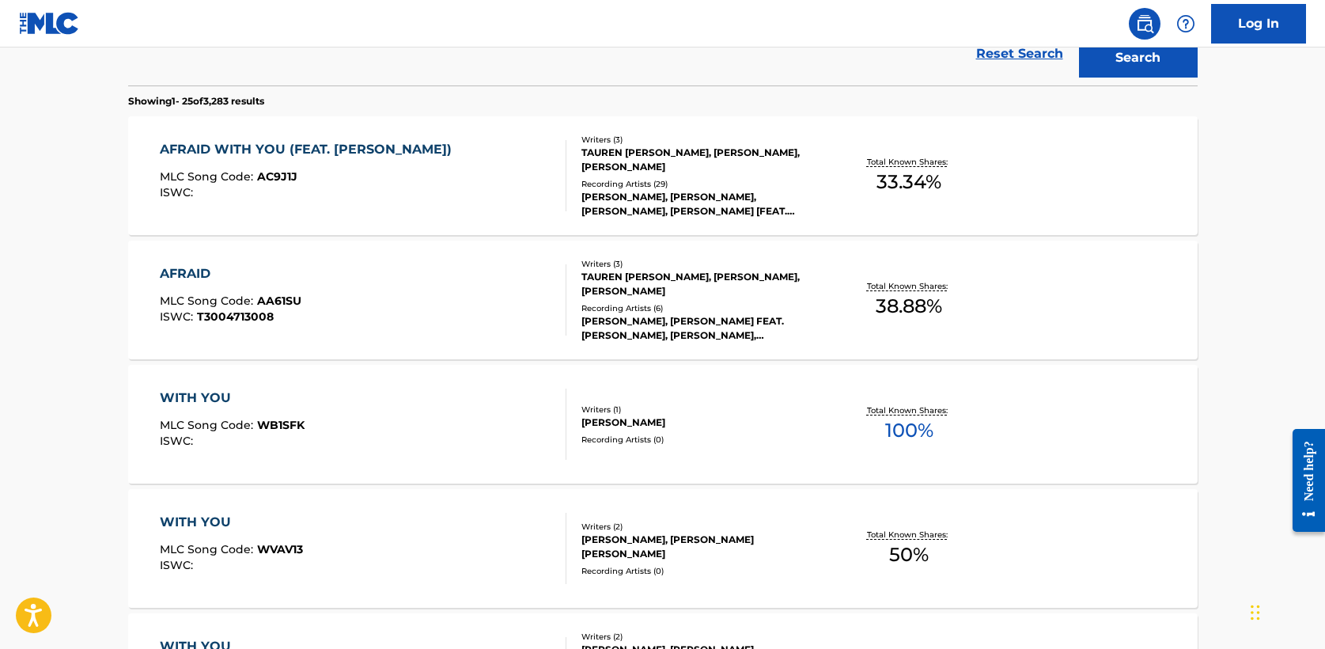
click at [190, 271] on div "AFRAID" at bounding box center [231, 273] width 142 height 19
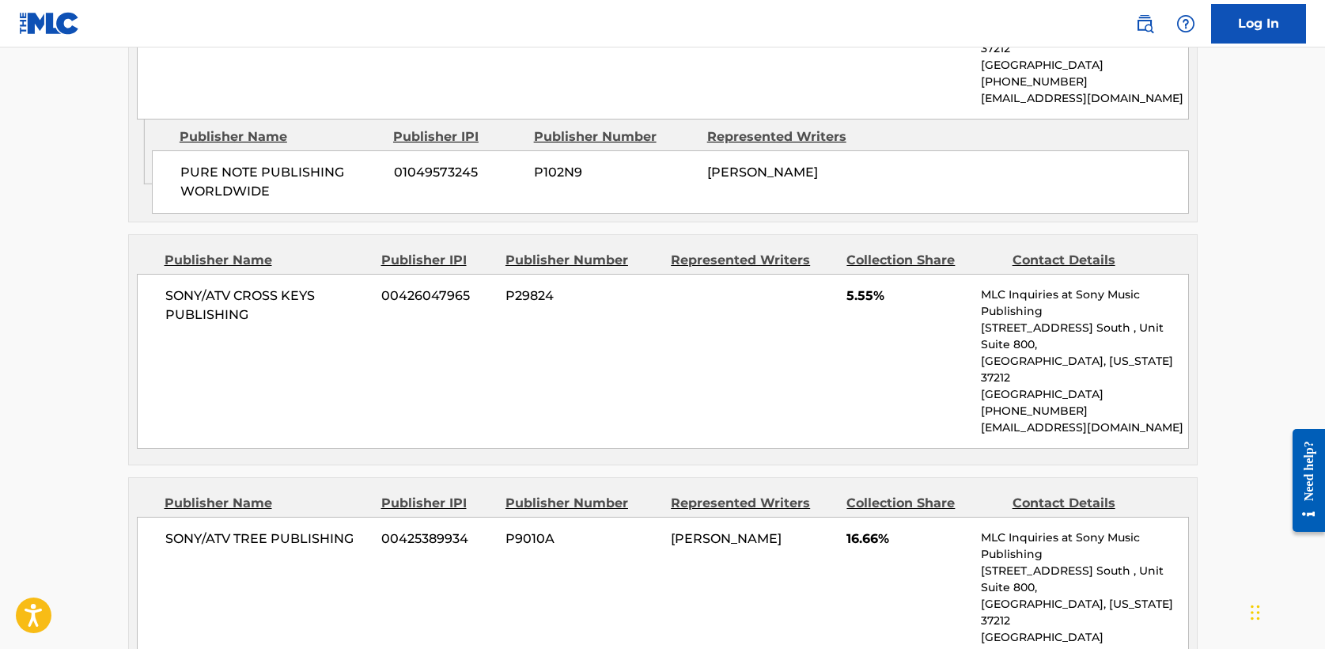
scroll to position [1112, 0]
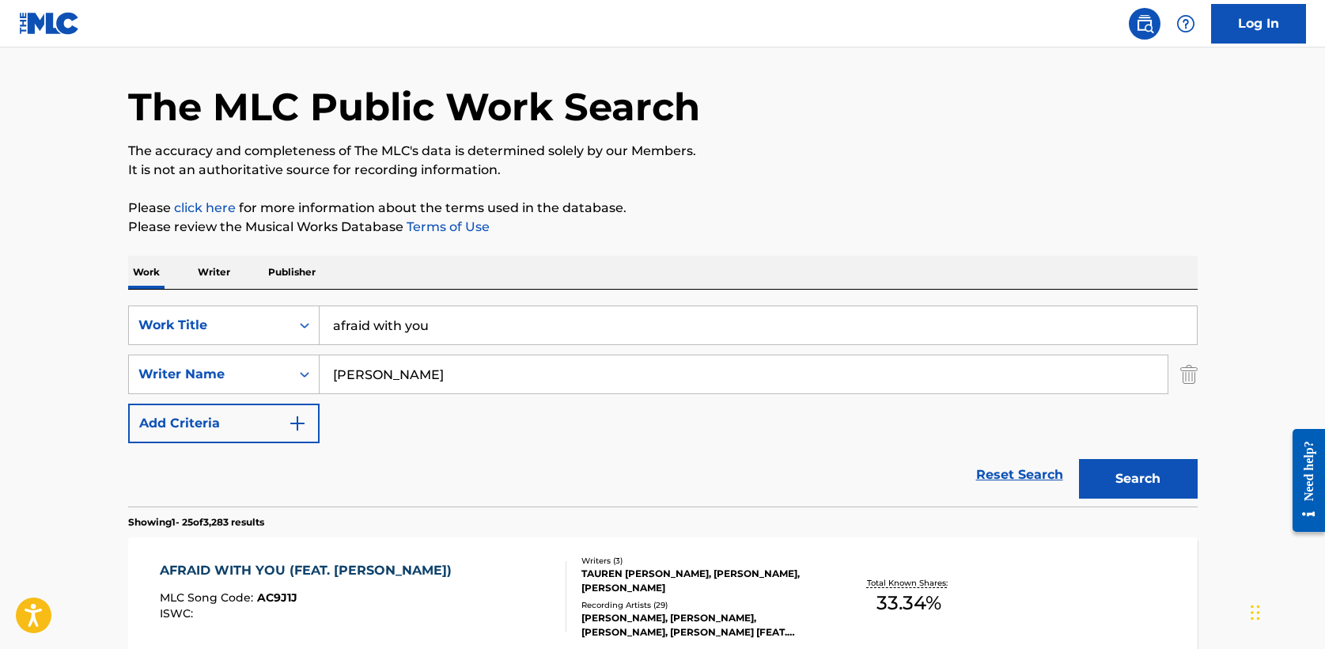
scroll to position [54, 0]
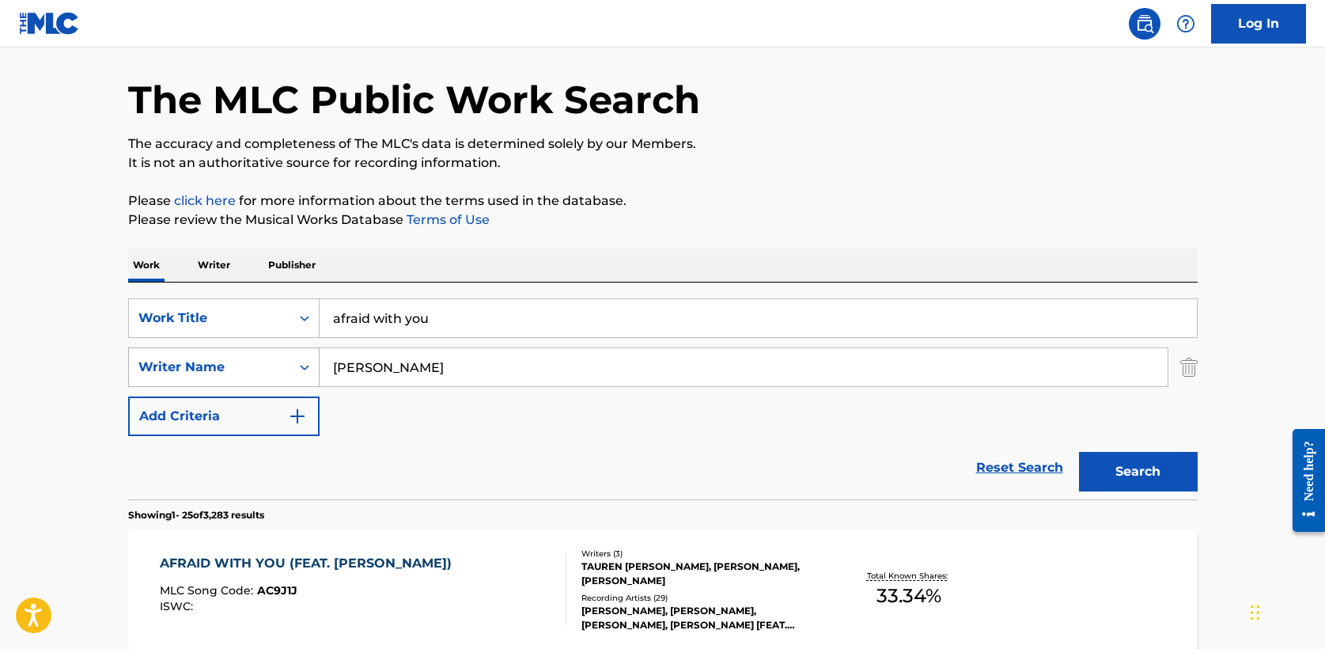
drag, startPoint x: 387, startPoint y: 362, endPoint x: 290, endPoint y: 359, distance: 97.3
click at [290, 359] on div "SearchWithCriteriaca224ccb-126c-4e60-80d3-d2afcb9dcb77 Writer Name [PERSON_NAME]" at bounding box center [663, 367] width 1070 height 40
type input "[PERSON_NAME]"
click at [1079, 452] on button "Search" at bounding box center [1138, 472] width 119 height 40
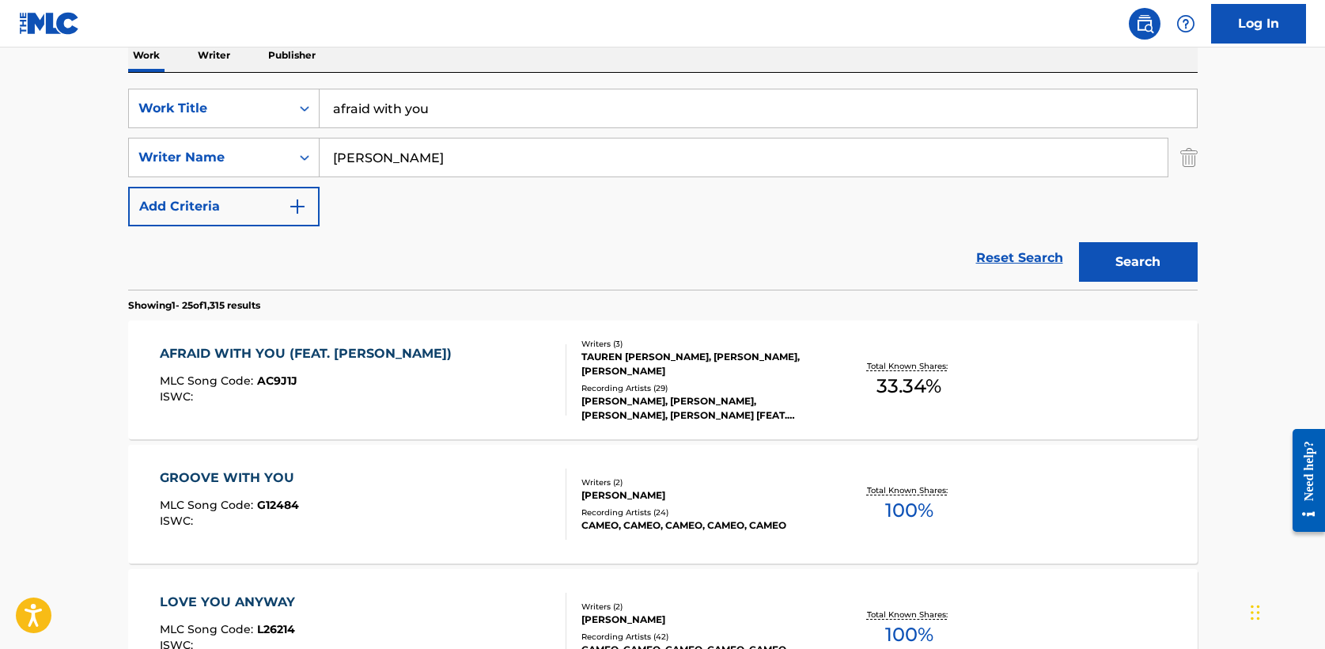
scroll to position [273, 0]
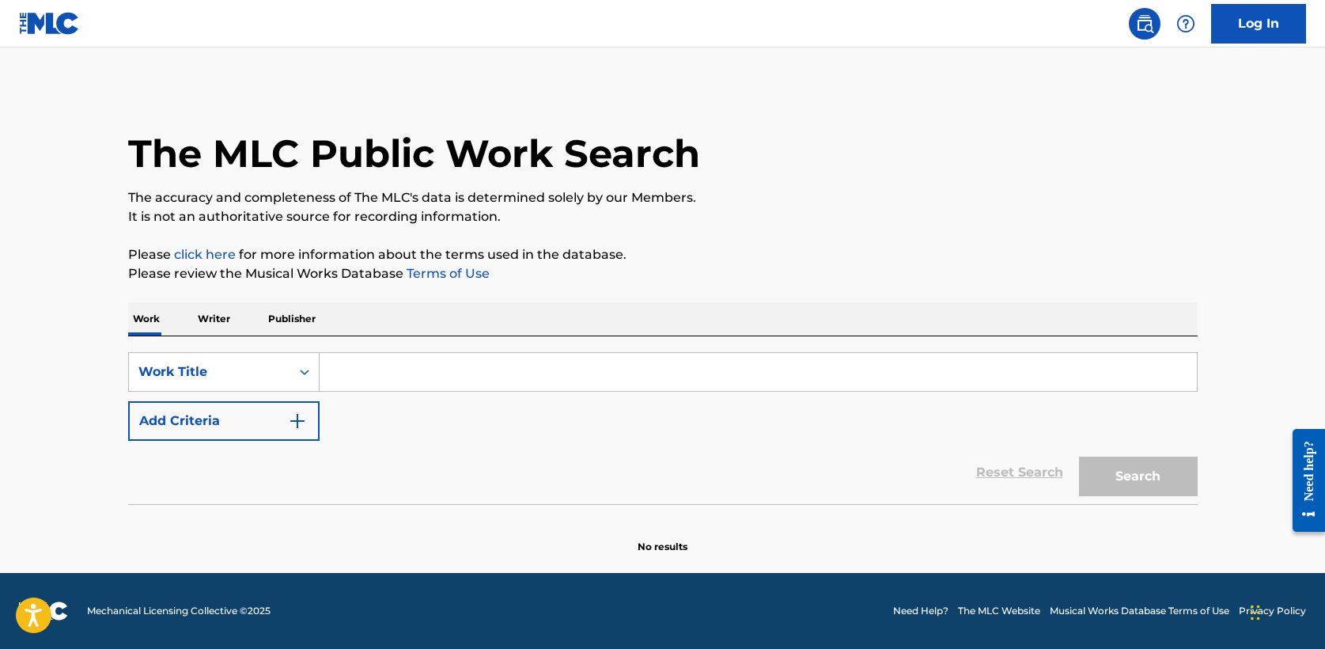
click at [362, 375] on input "Search Form" at bounding box center [758, 372] width 877 height 38
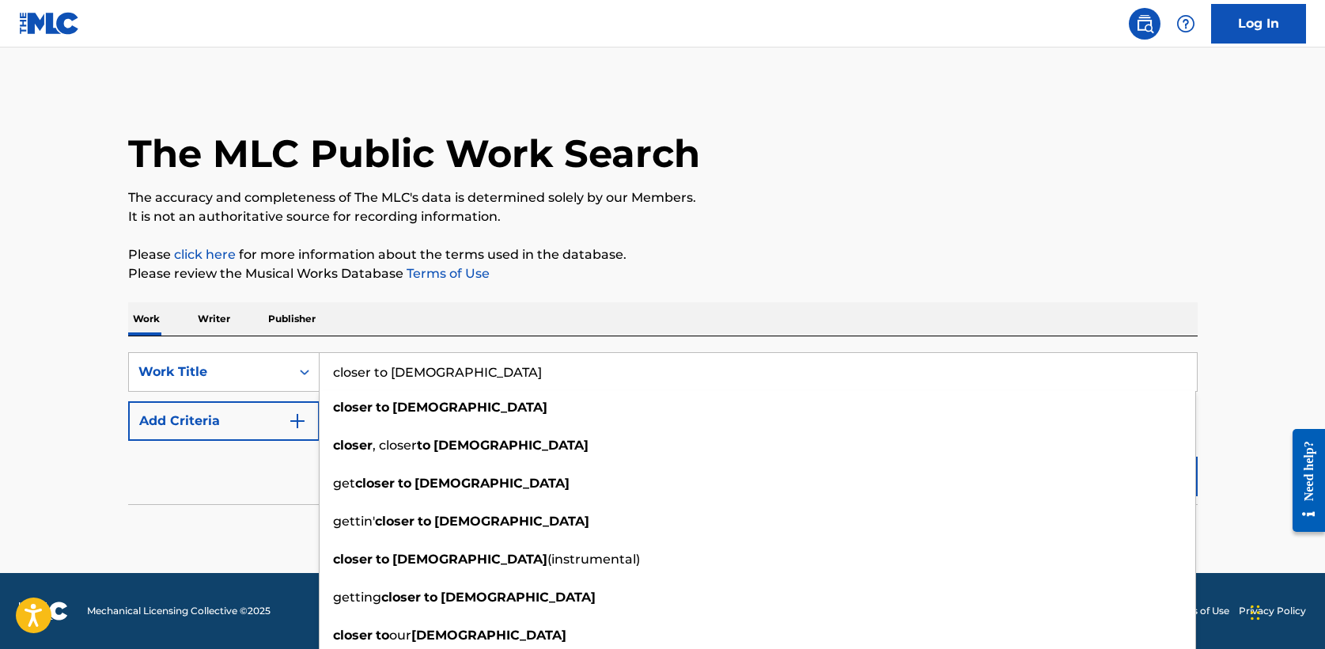
type input "closer to [DEMOGRAPHIC_DATA]"
click at [280, 417] on button "Add Criteria" at bounding box center [223, 421] width 191 height 40
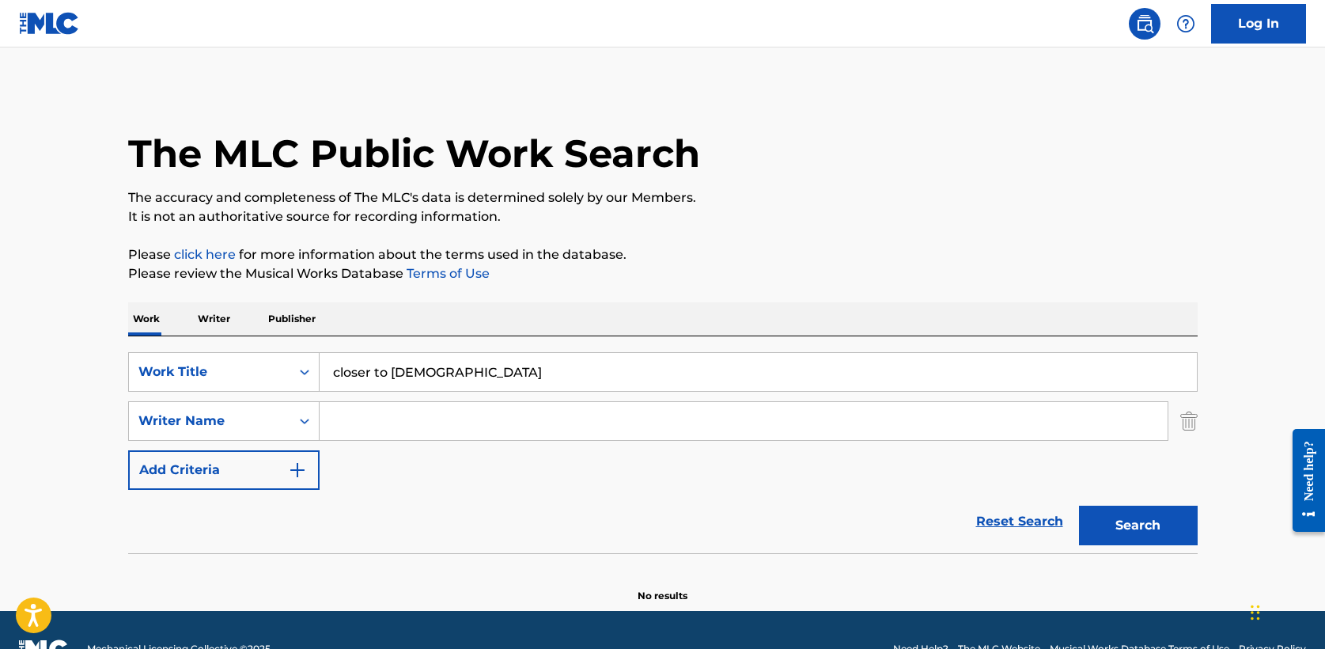
click at [379, 429] on input "Search Form" at bounding box center [744, 421] width 848 height 38
type input "[PERSON_NAME]"
click at [365, 514] on div "Reset Search Search" at bounding box center [663, 521] width 1070 height 63
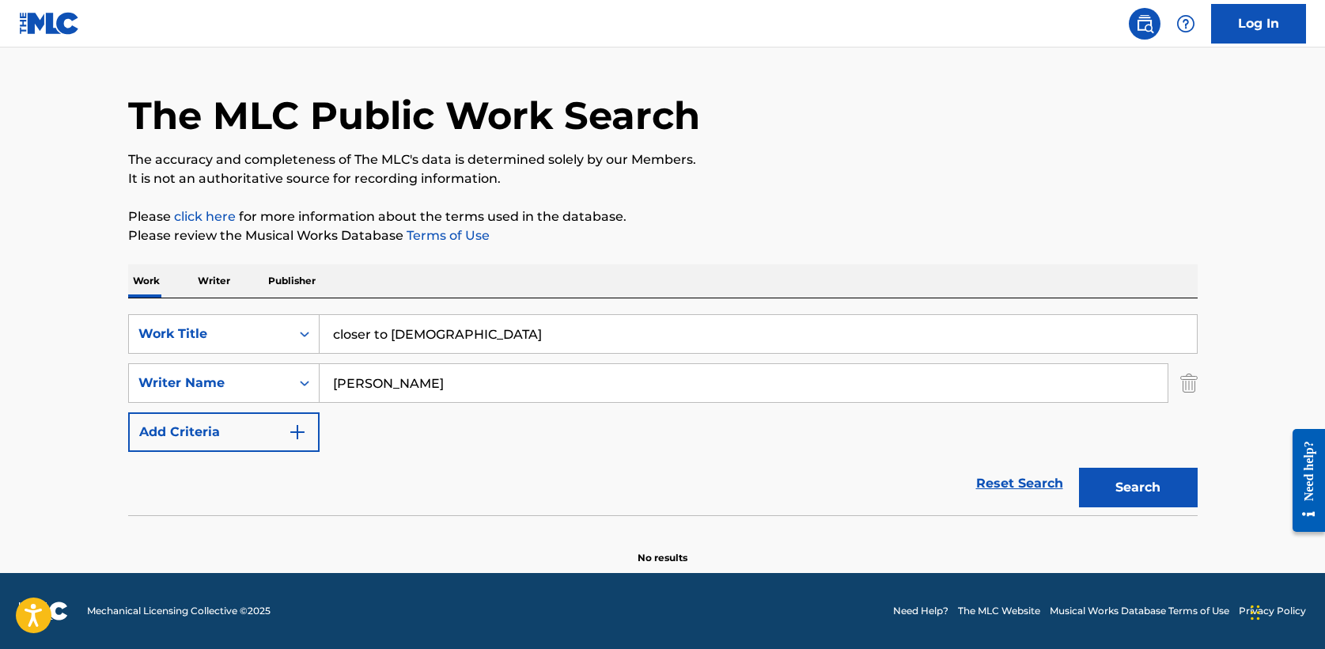
click at [1133, 472] on button "Search" at bounding box center [1138, 488] width 119 height 40
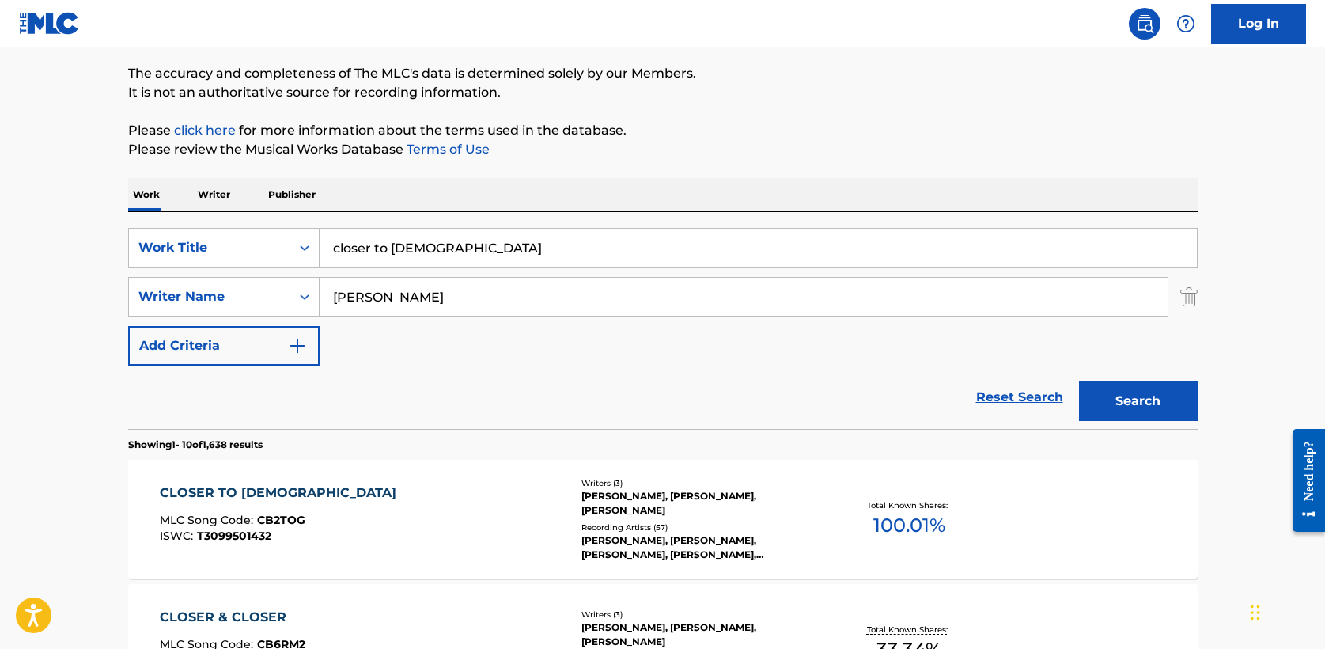
scroll to position [161, 0]
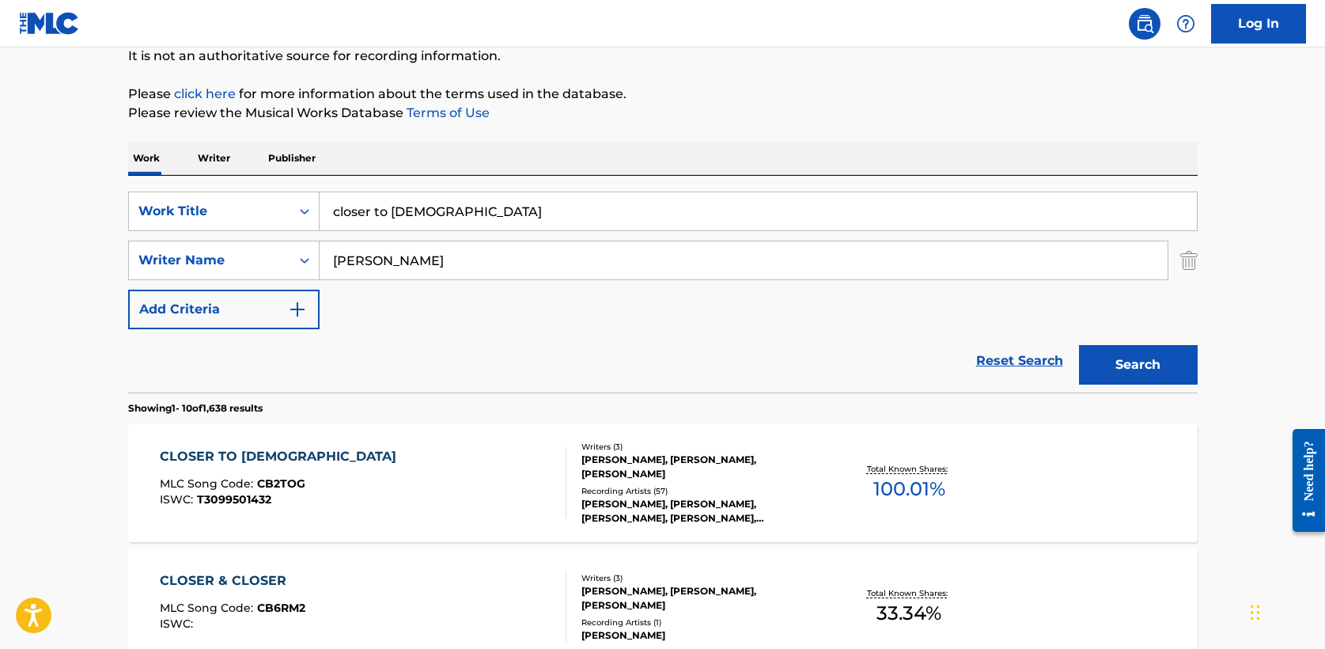
click at [234, 445] on div "CLOSER TO GOD MLC Song Code : CB2TOG ISWC : T3099501432 Writers ( 3 ) [PERSON_N…" at bounding box center [663, 482] width 1070 height 119
